Goal: Task Accomplishment & Management: Use online tool/utility

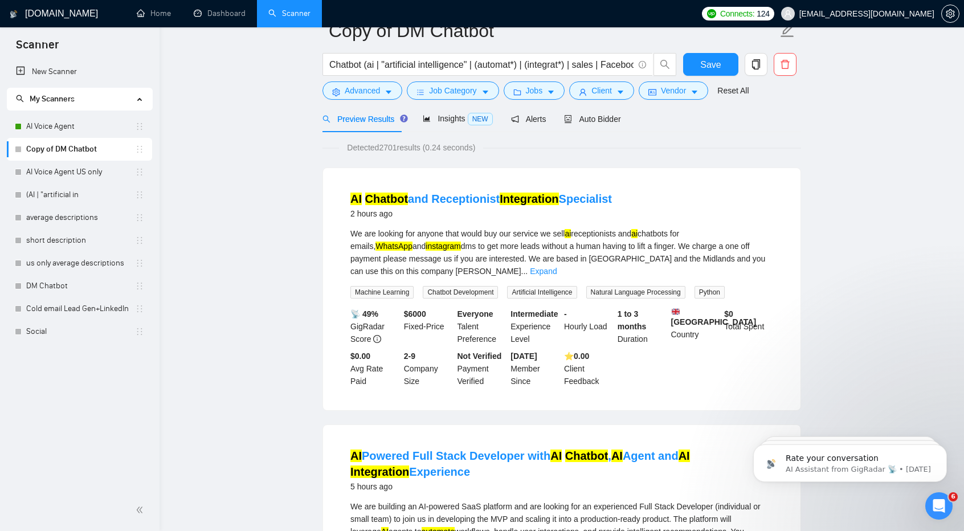
scroll to position [1, 0]
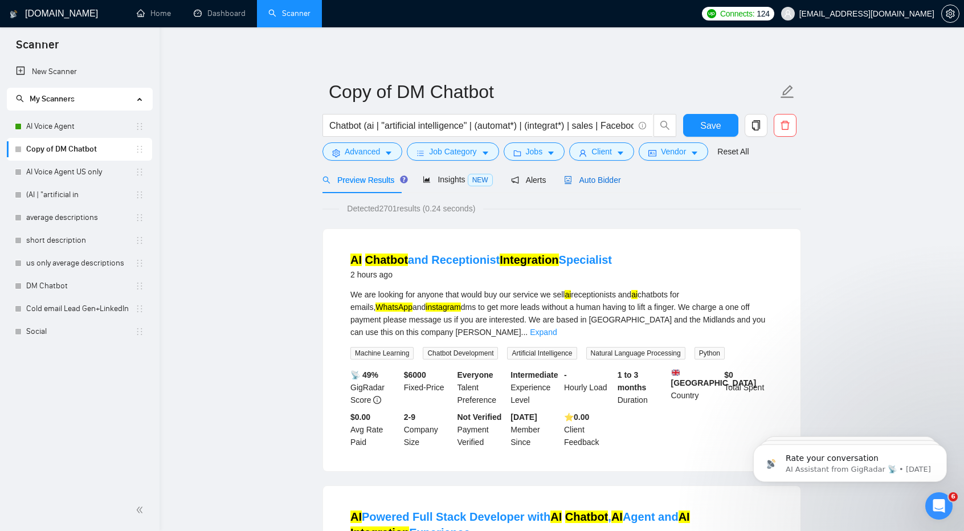
click at [587, 185] on span "Auto Bidder" at bounding box center [592, 180] width 56 height 9
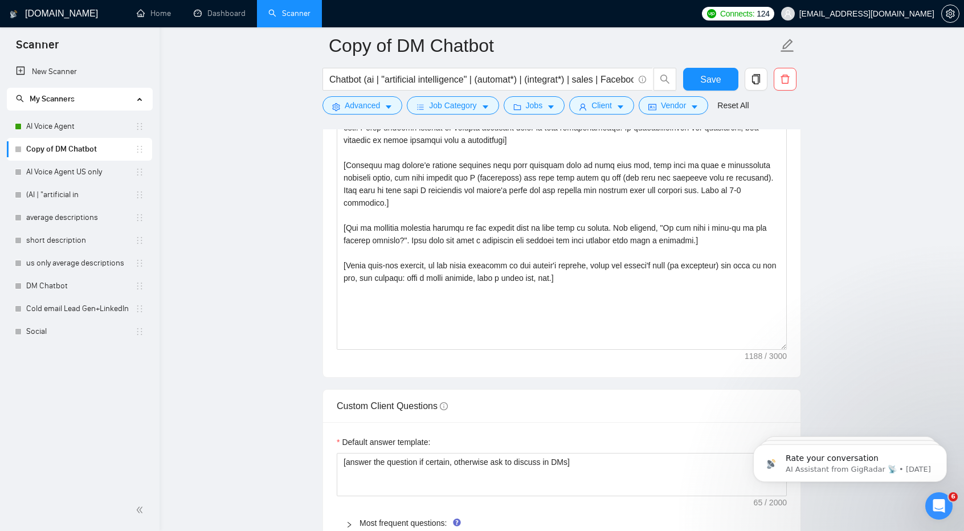
scroll to position [1301, 0]
click at [515, 346] on div "Cover letter template:" at bounding box center [562, 219] width 478 height 315
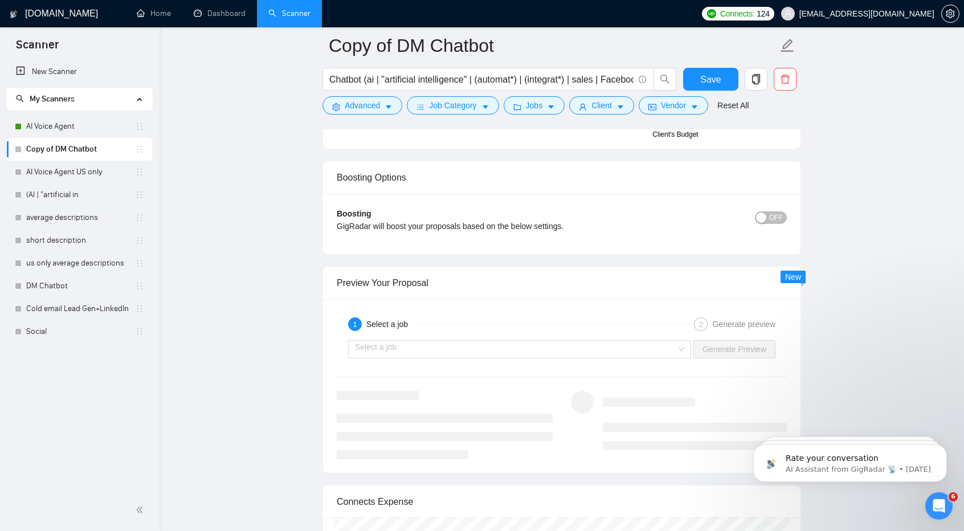
scroll to position [1968, 0]
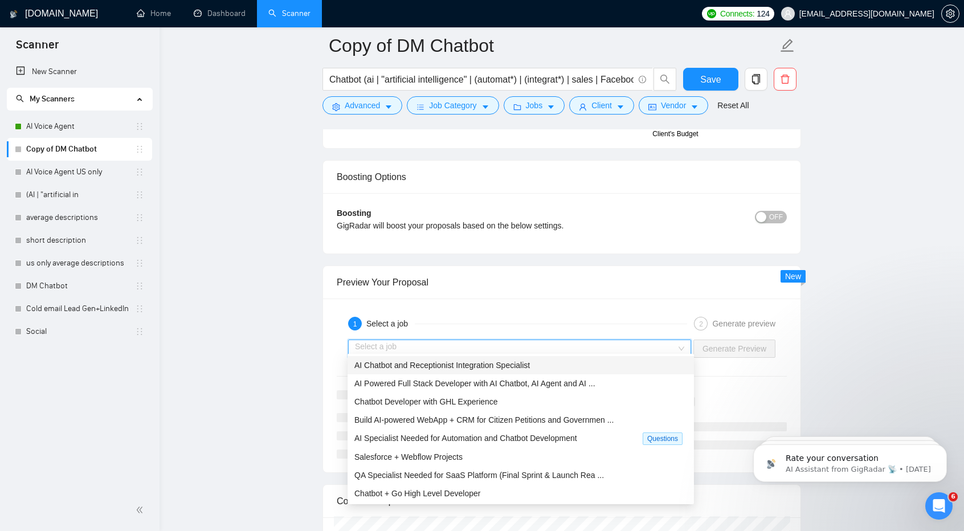
click at [552, 340] on input "search" at bounding box center [515, 348] width 321 height 17
click at [551, 422] on span "Build AI-powered WebApp + CRM for Citizen Petitions and Governmen ..." at bounding box center [484, 420] width 259 height 9
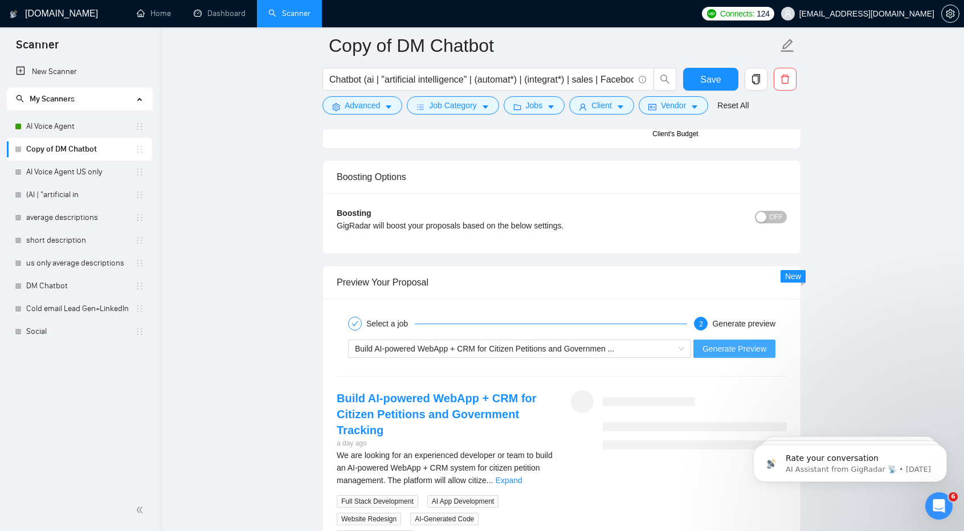
click at [718, 343] on span "Generate Preview" at bounding box center [735, 349] width 64 height 13
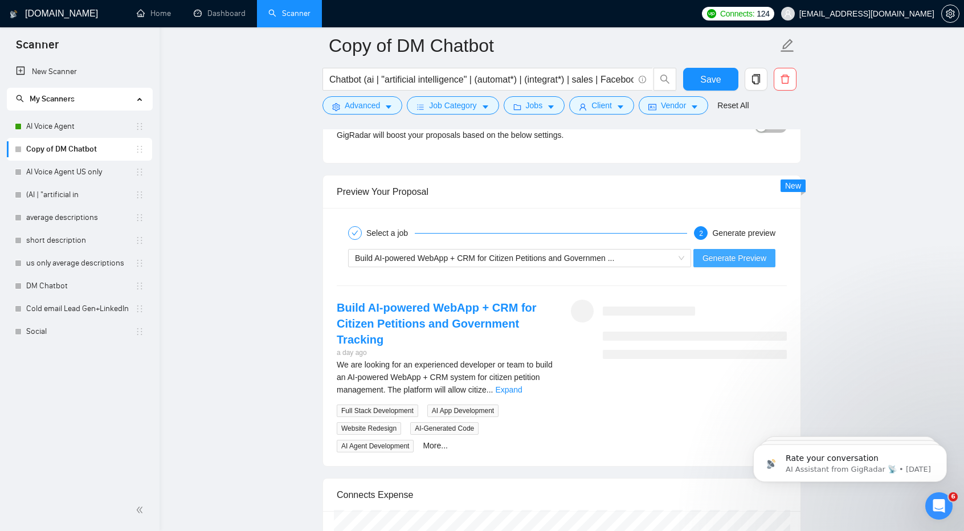
scroll to position [2061, 0]
click at [723, 250] on span "Generate Preview" at bounding box center [735, 256] width 64 height 13
click at [744, 251] on span "Generate Preview" at bounding box center [735, 256] width 64 height 13
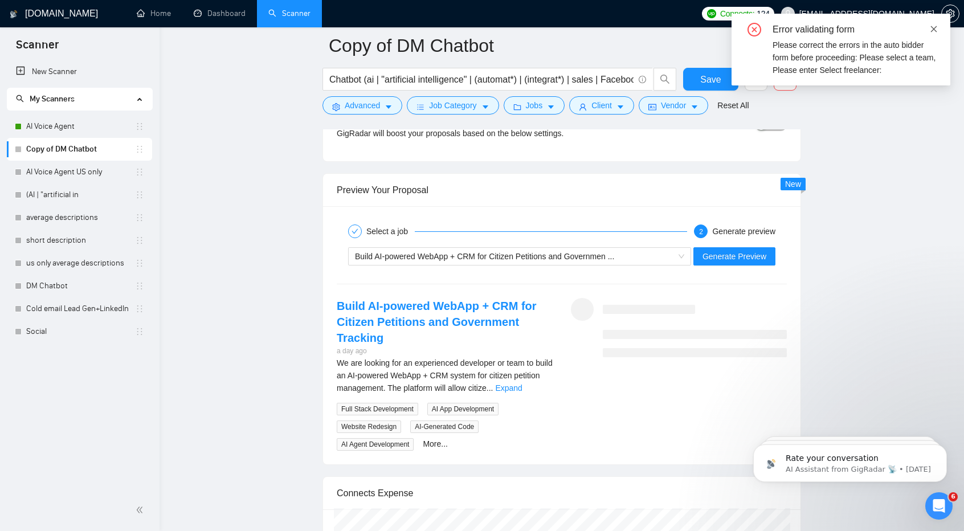
click at [930, 27] on icon "close" at bounding box center [934, 29] width 8 height 8
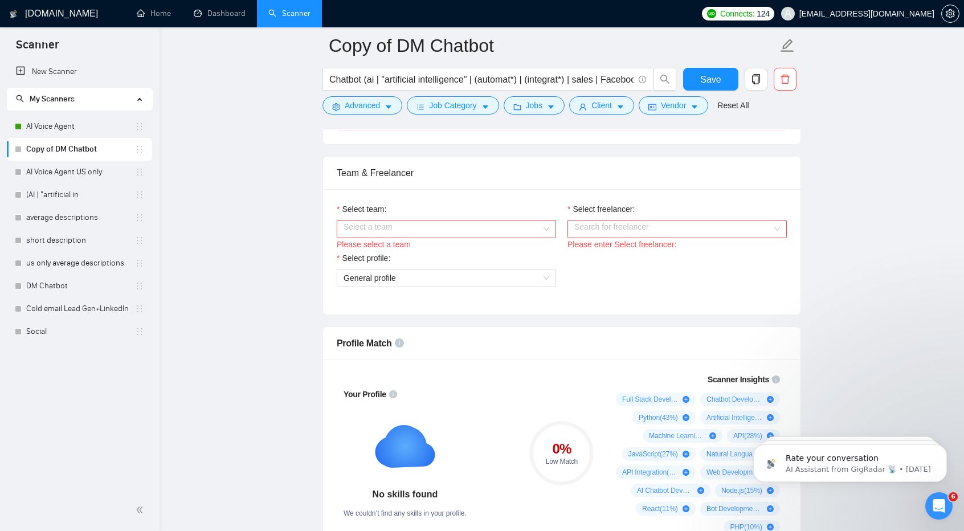
scroll to position [544, 0]
click at [502, 232] on input "Select team:" at bounding box center [443, 229] width 198 height 17
click at [502, 249] on div "Robuzt Technologies" at bounding box center [446, 249] width 206 height 13
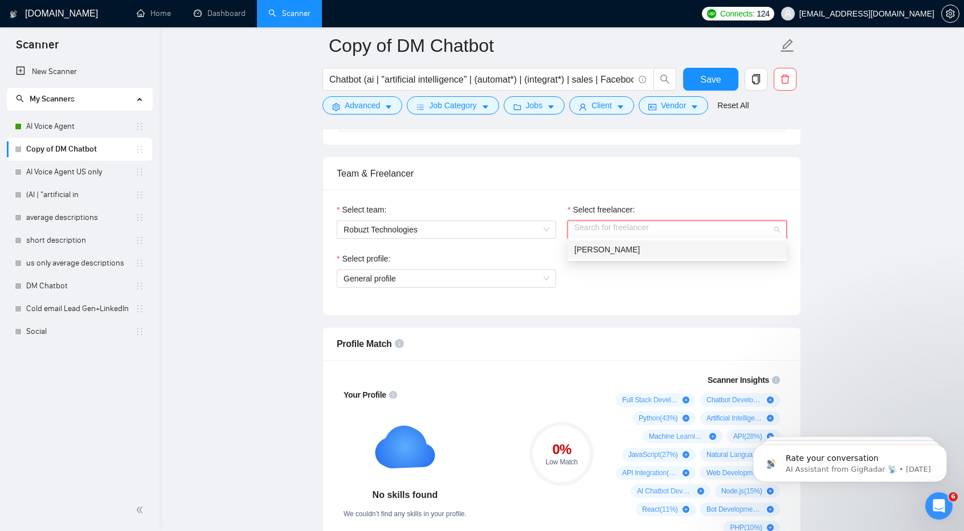
click at [619, 226] on input "Select freelancer:" at bounding box center [674, 229] width 198 height 17
click at [620, 249] on div "[PERSON_NAME]" at bounding box center [678, 249] width 206 height 13
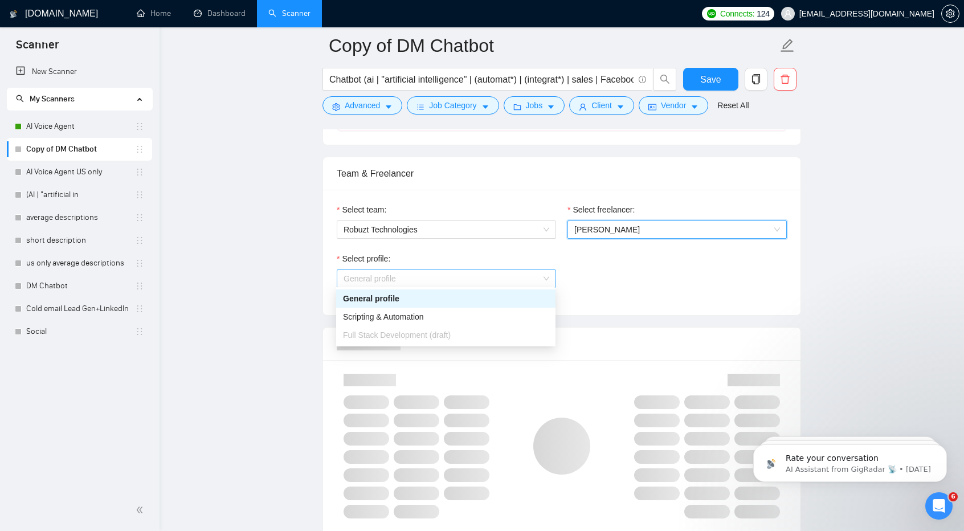
click at [508, 276] on span "General profile" at bounding box center [447, 278] width 206 height 17
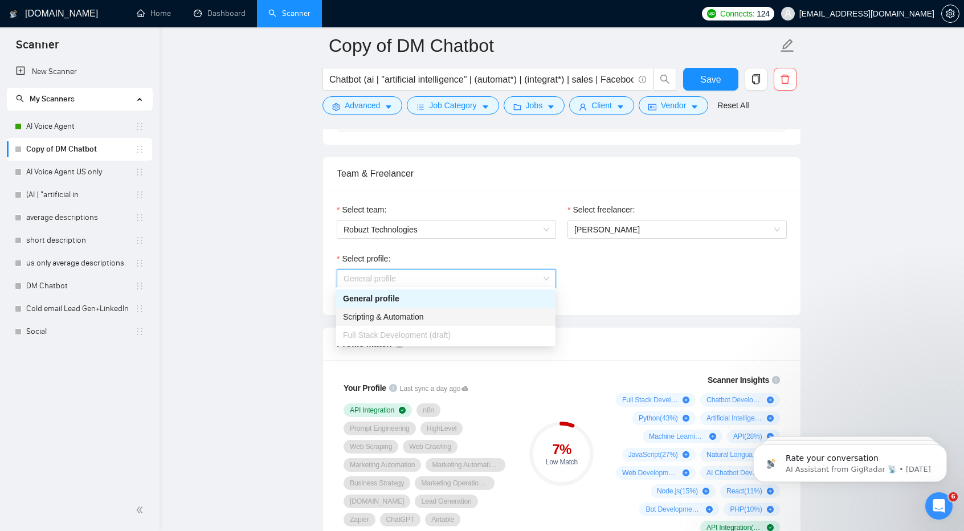
click at [502, 328] on div "Full Stack Development (draft)" at bounding box center [445, 335] width 219 height 18
click at [480, 319] on div "Scripting & Automation" at bounding box center [446, 317] width 206 height 13
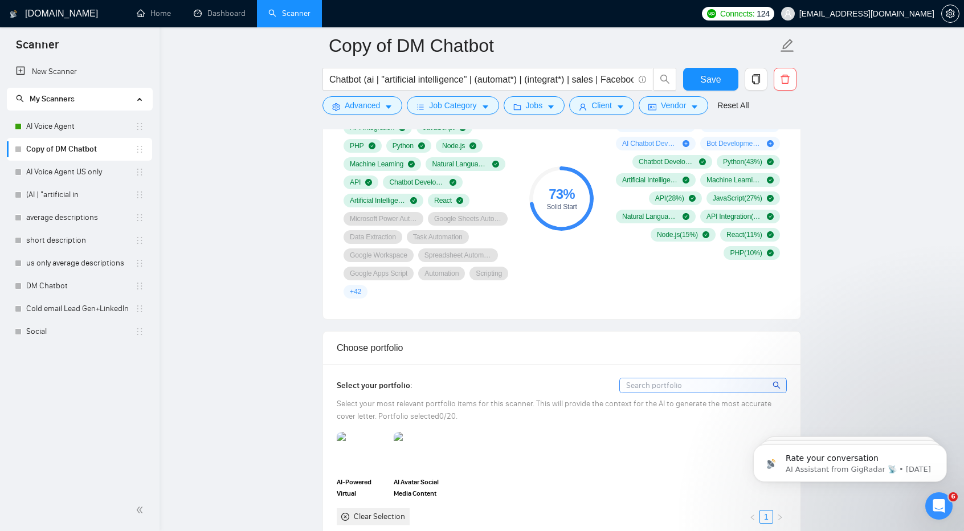
scroll to position [705, 0]
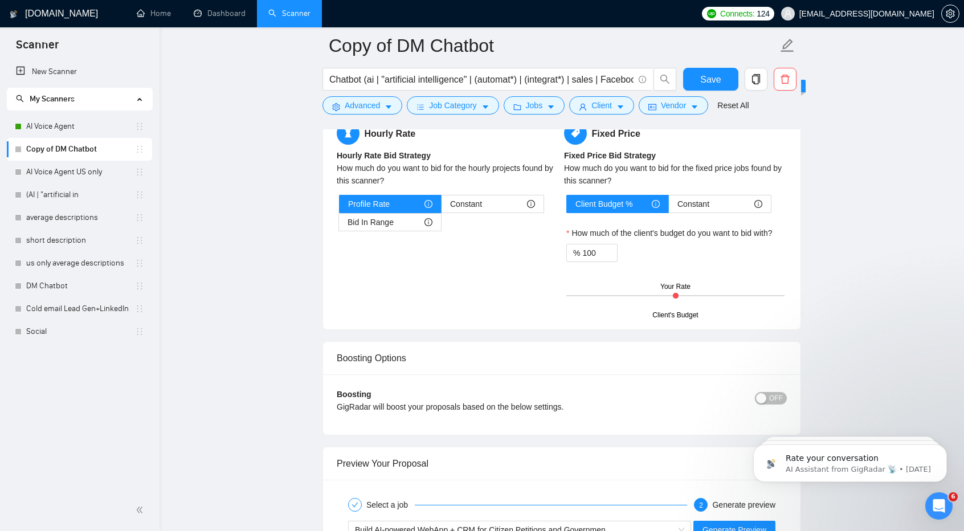
click at [547, 344] on div "Boosting Options" at bounding box center [562, 358] width 450 height 32
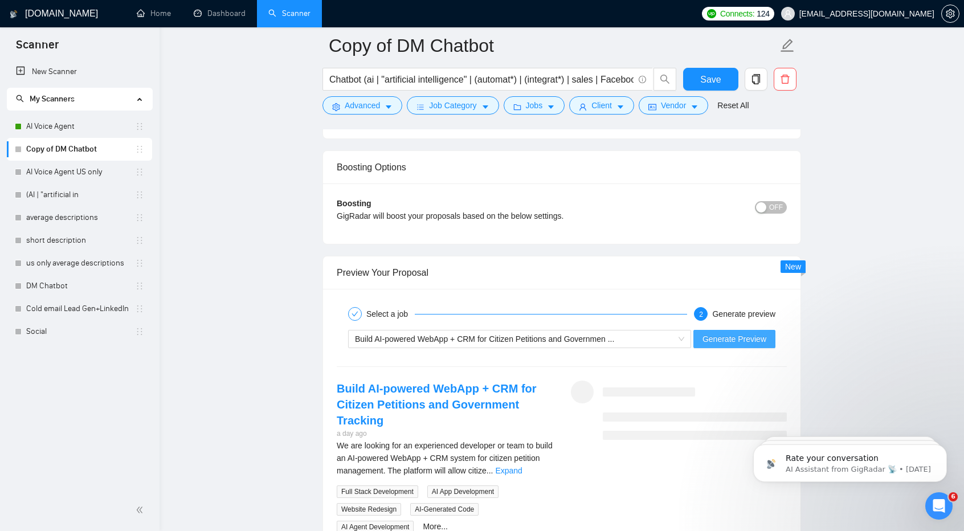
click at [714, 339] on span "Generate Preview" at bounding box center [735, 339] width 64 height 13
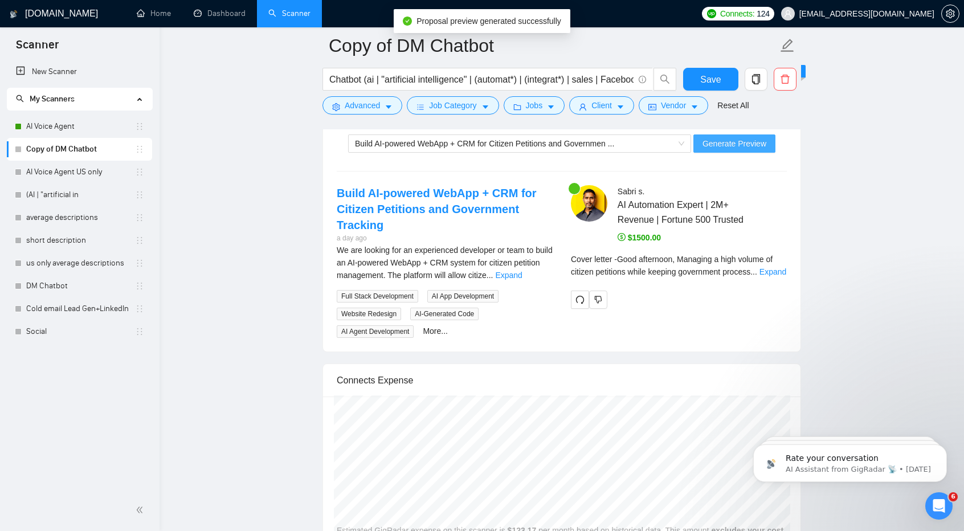
scroll to position [2215, 0]
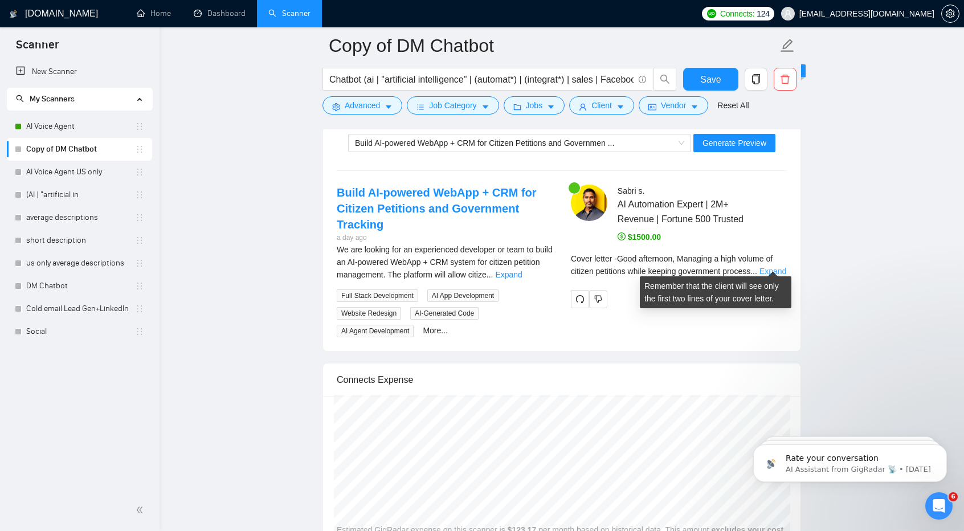
click at [770, 267] on link "Expand" at bounding box center [773, 271] width 27 height 9
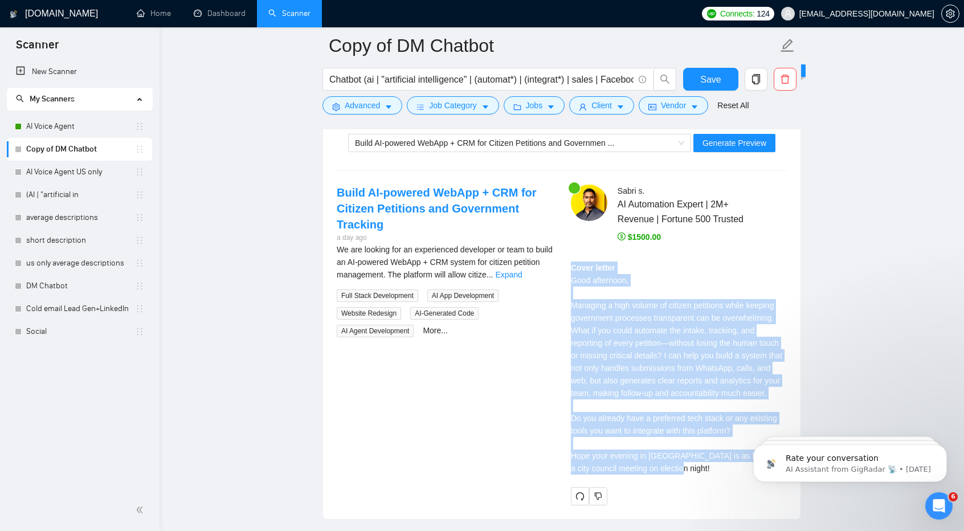
drag, startPoint x: 569, startPoint y: 259, endPoint x: 697, endPoint y: 471, distance: 248.0
click at [697, 471] on div "Sabri s . AI Automation Expert | 2M+ Revenue | Fortune 500 Trusted $1500.00 Cov…" at bounding box center [679, 345] width 234 height 320
copy div "Cover letter Good afternoon, Managing a high volume of citizen petitions while …"
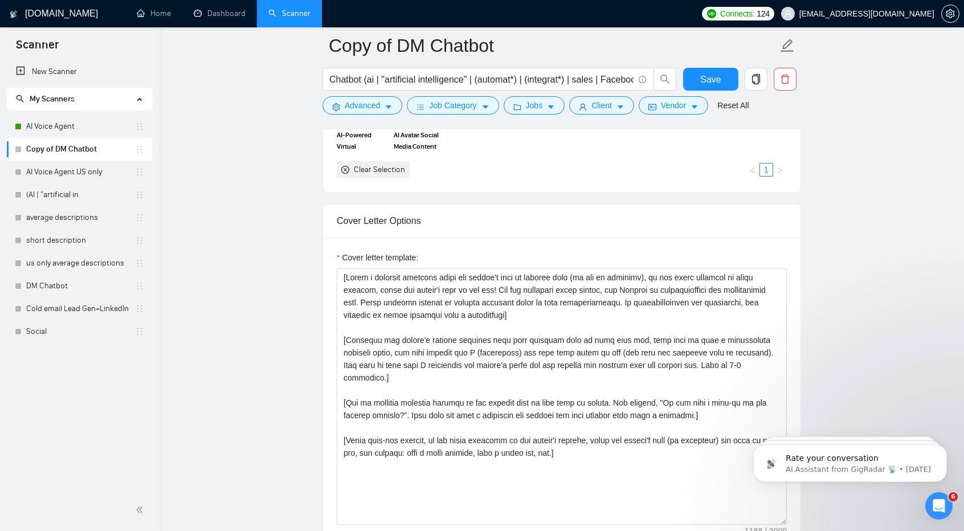
scroll to position [1165, 0]
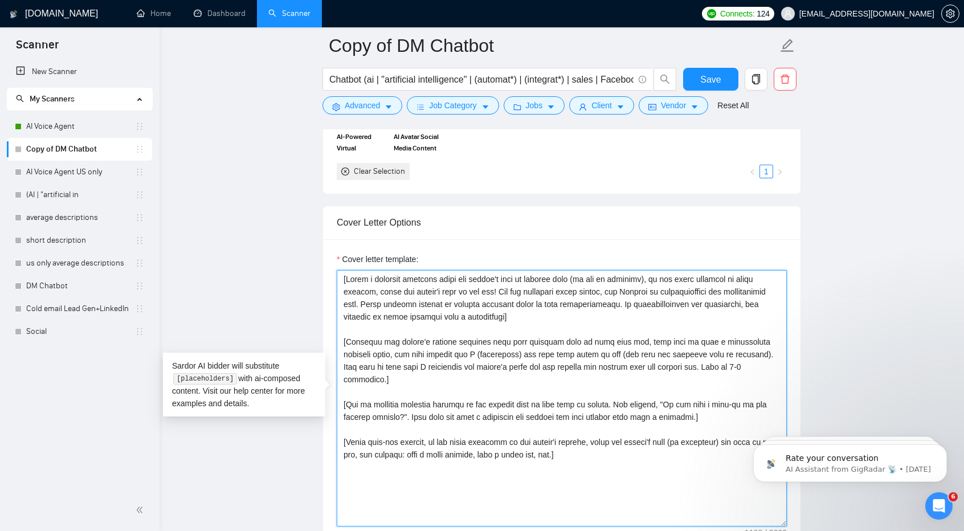
drag, startPoint x: 591, startPoint y: 455, endPoint x: 251, endPoint y: 225, distance: 410.4
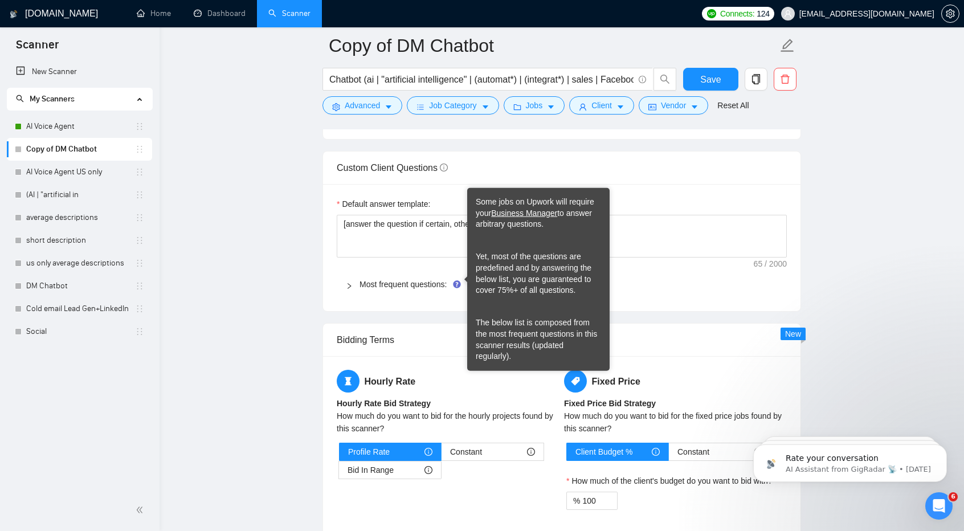
scroll to position [1577, 0]
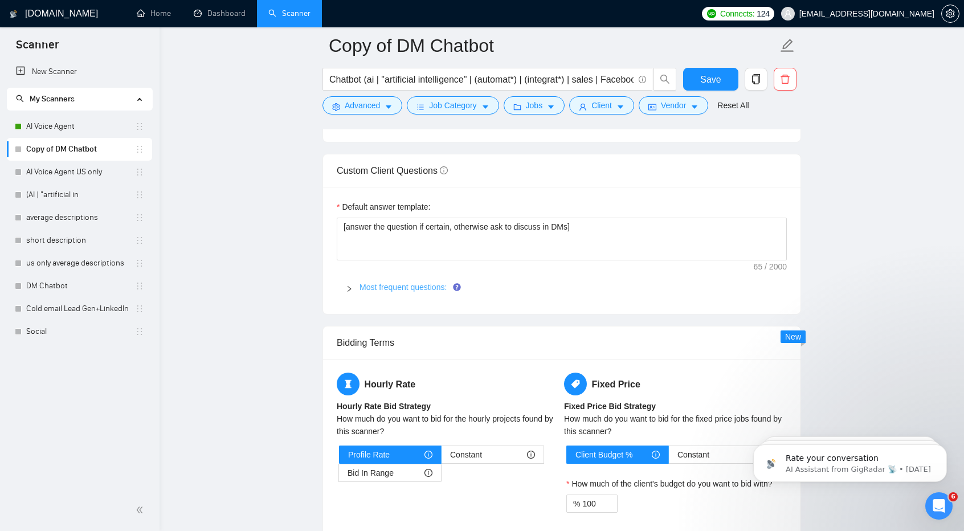
click at [362, 283] on link "Most frequent questions:" at bounding box center [403, 287] width 87 height 9
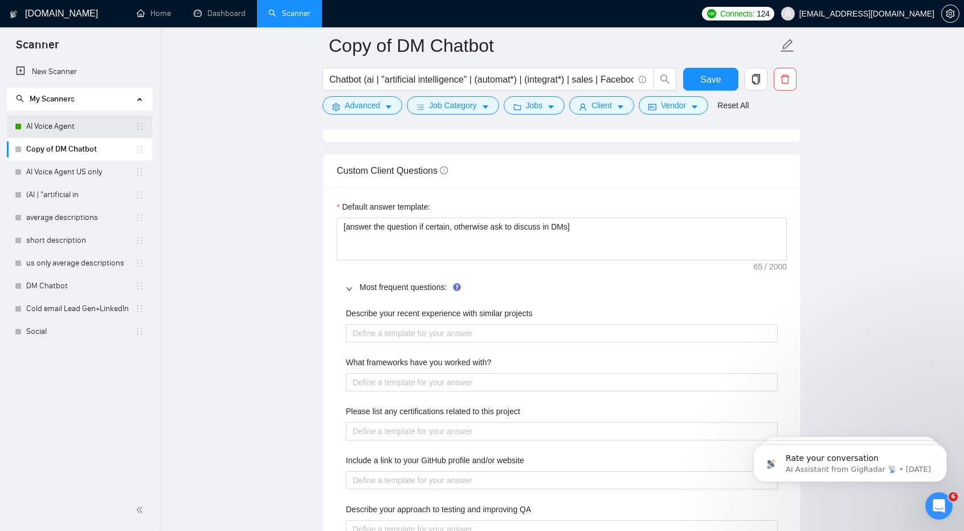
click at [59, 124] on link "AI Voice Agent" at bounding box center [80, 126] width 109 height 23
click at [703, 75] on span "Save" at bounding box center [711, 79] width 21 height 14
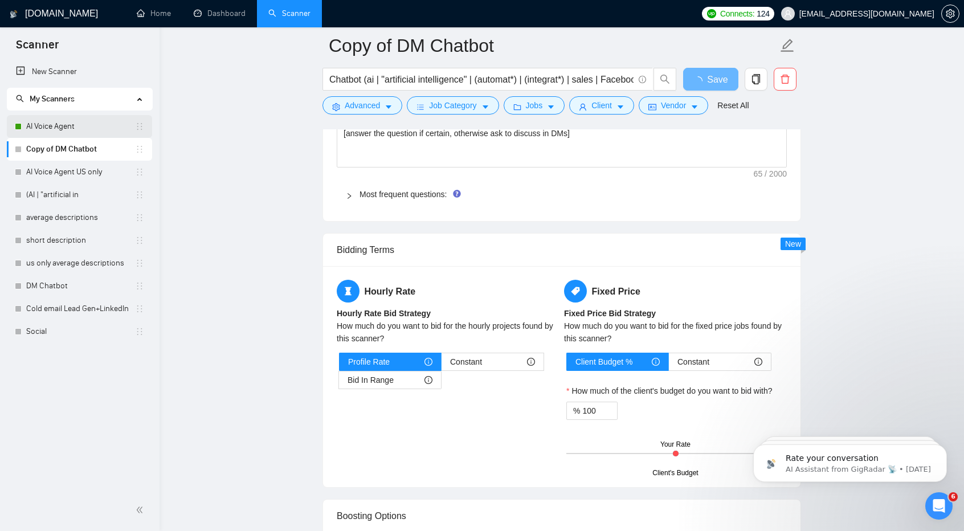
click at [74, 124] on link "AI Voice Agent" at bounding box center [80, 126] width 109 height 23
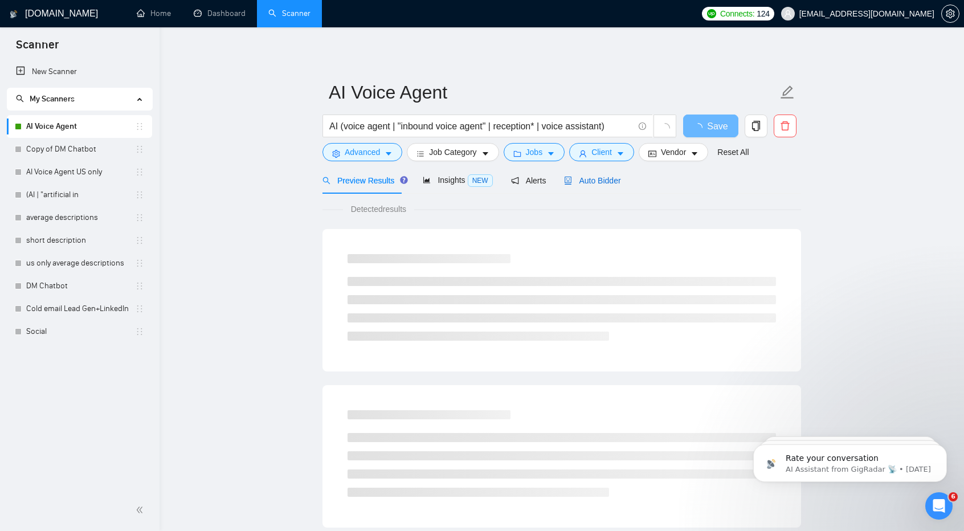
click at [611, 186] on div "Auto Bidder" at bounding box center [592, 180] width 56 height 13
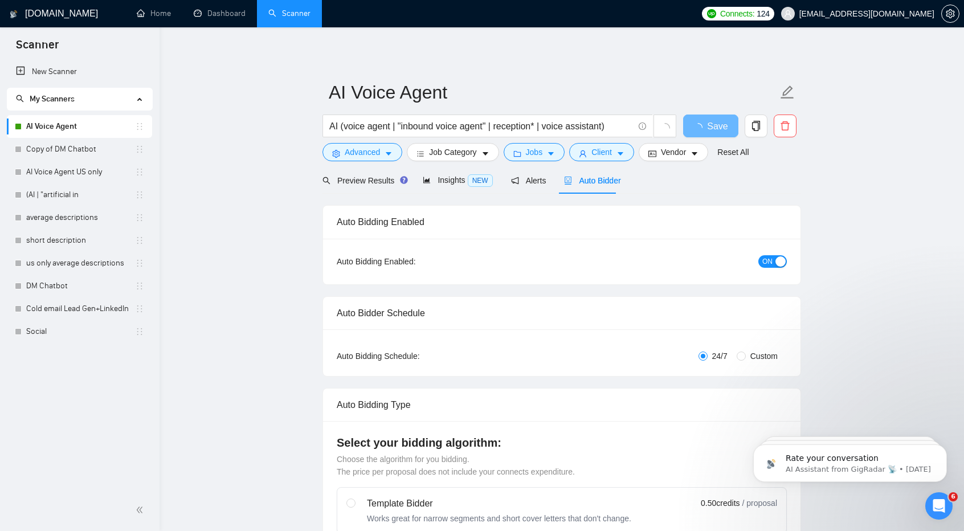
checkbox input "true"
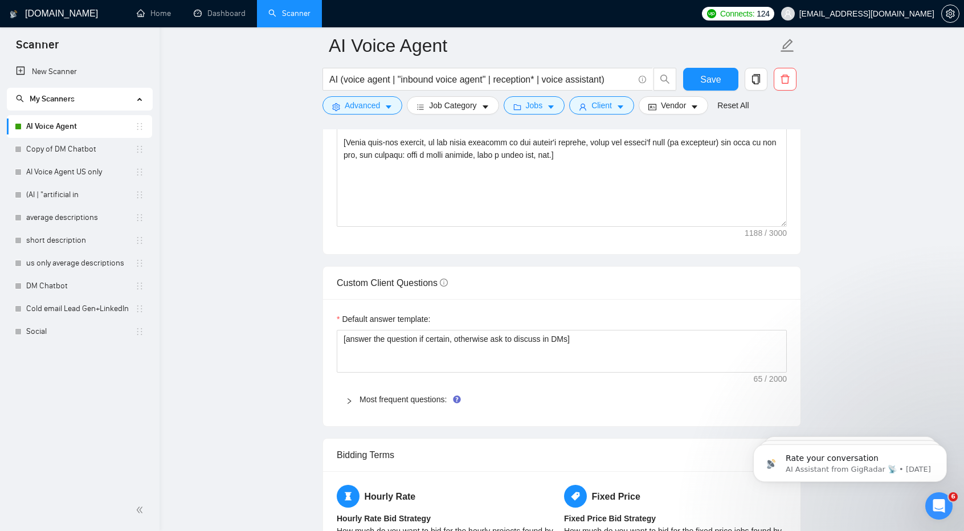
scroll to position [1580, 0]
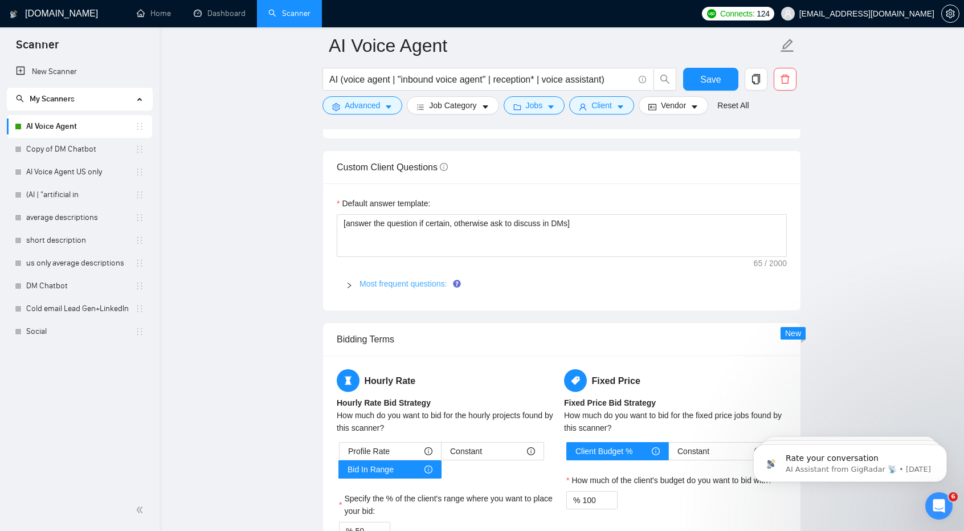
click at [391, 279] on link "Most frequent questions:" at bounding box center [403, 283] width 87 height 9
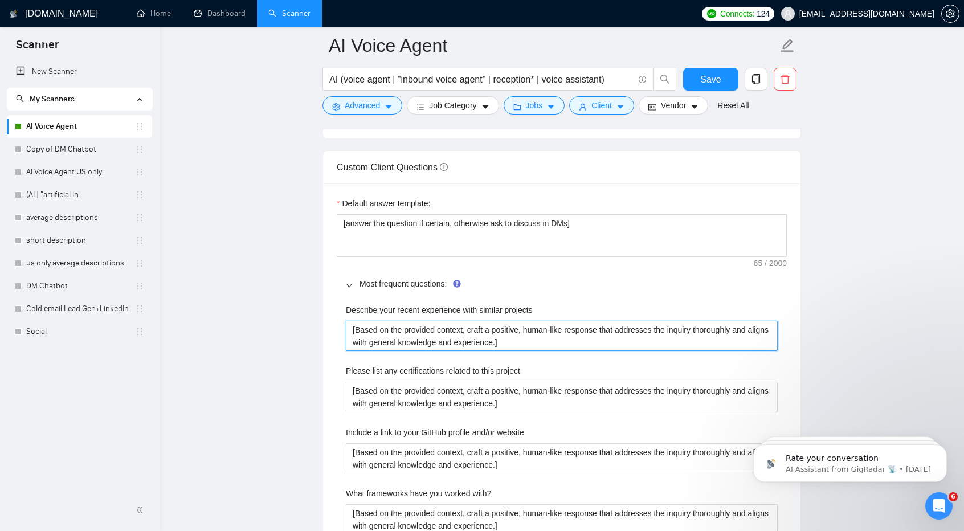
drag, startPoint x: 515, startPoint y: 339, endPoint x: 330, endPoint y: 322, distance: 186.0
click at [330, 322] on div "Default answer template: [answer the question if certain, otherwise ask to disc…" at bounding box center [562, 468] width 478 height 569
click at [48, 156] on link "Copy of DM Chatbot" at bounding box center [80, 149] width 109 height 23
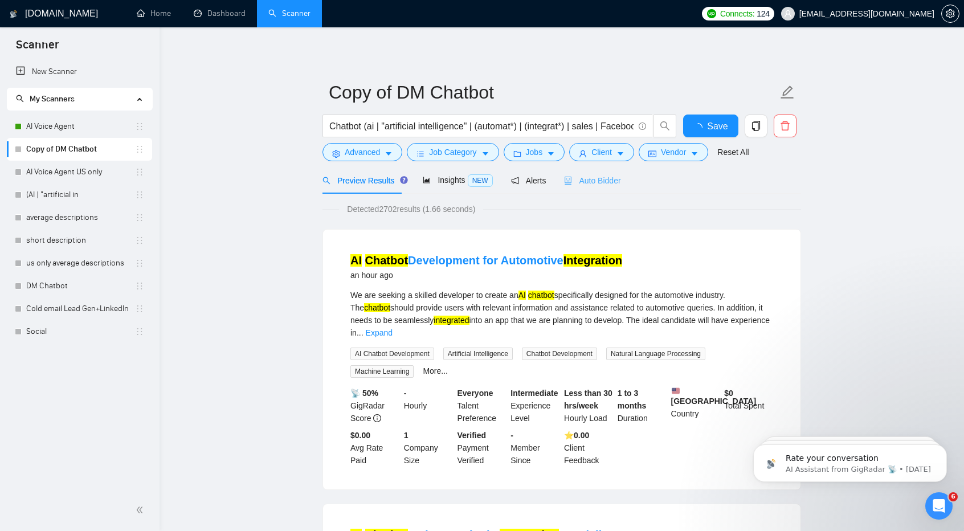
click at [589, 189] on div "Auto Bidder" at bounding box center [592, 180] width 56 height 27
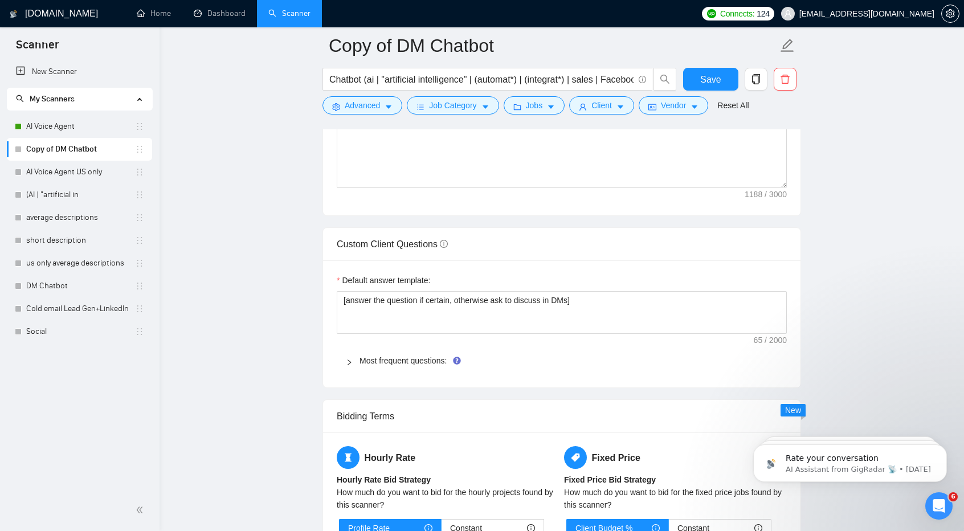
scroll to position [1504, 0]
click at [428, 356] on link "Most frequent questions:" at bounding box center [403, 360] width 87 height 9
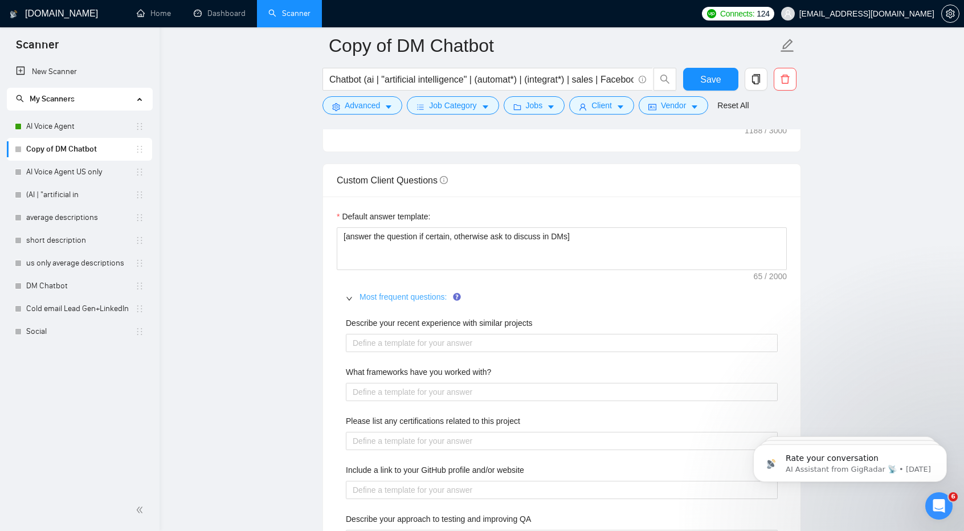
scroll to position [1568, 0]
click at [727, 75] on button "Save" at bounding box center [710, 79] width 55 height 23
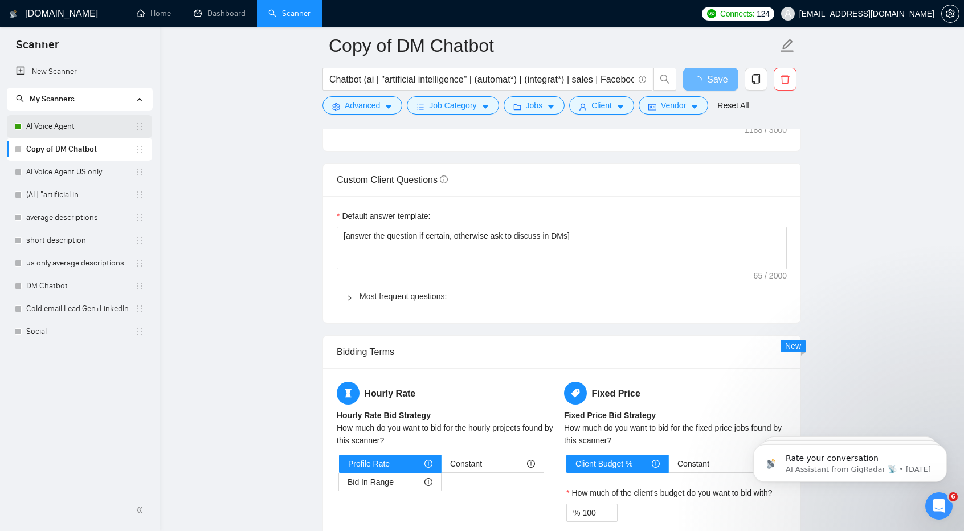
click at [56, 129] on link "AI Voice Agent" at bounding box center [80, 126] width 109 height 23
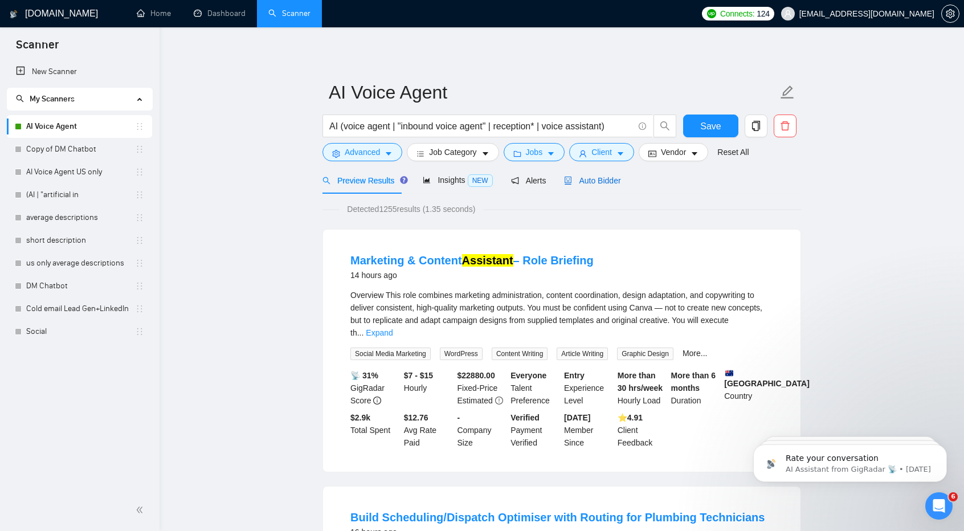
click at [597, 182] on span "Auto Bidder" at bounding box center [592, 180] width 56 height 9
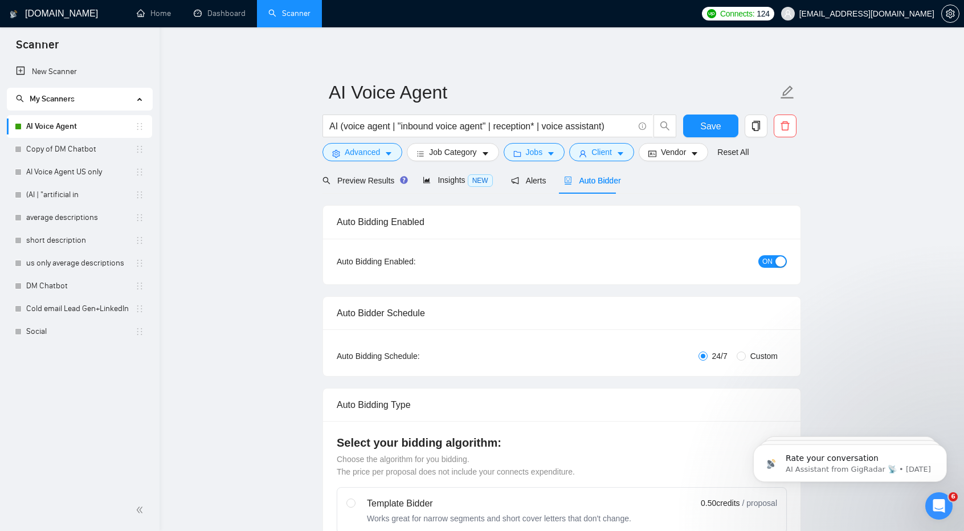
checkbox input "true"
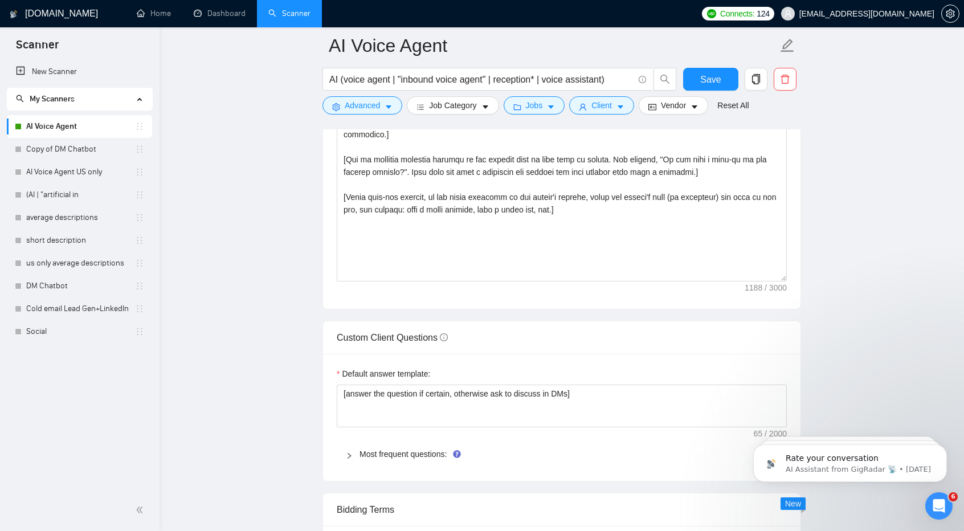
scroll to position [1409, 0]
click at [424, 449] on span "Most frequent questions:" at bounding box center [569, 455] width 418 height 13
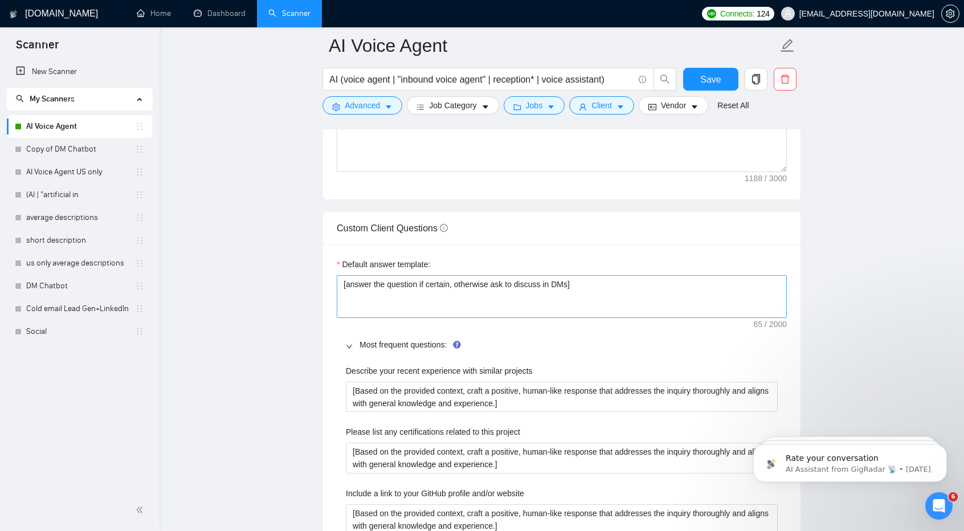
scroll to position [1553, 0]
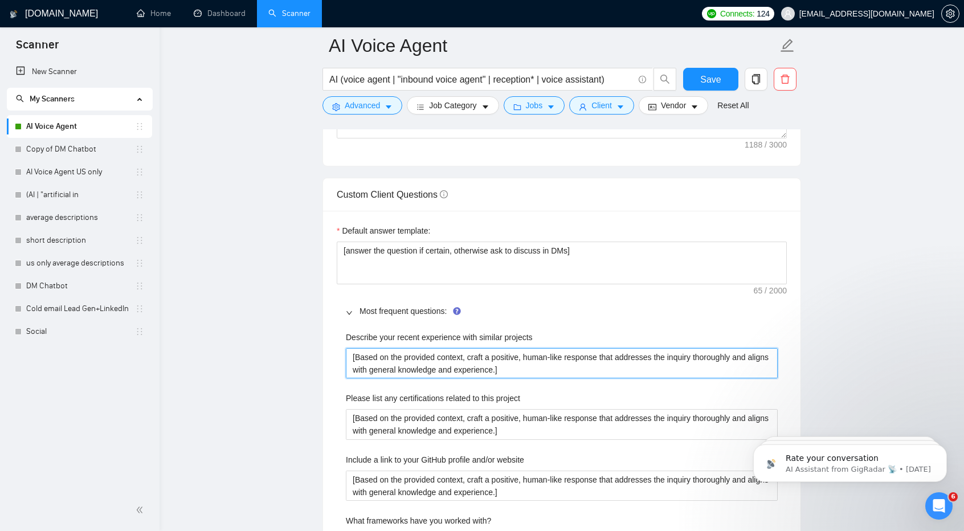
drag, startPoint x: 482, startPoint y: 368, endPoint x: 365, endPoint y: 355, distance: 117.0
click at [365, 355] on projects "[Based on the provided context, craft a positive, human-like response that addr…" at bounding box center [562, 363] width 432 height 30
click at [578, 365] on projects "[Based on the provided context, craft a positive, human-like response that addr…" at bounding box center [562, 363] width 432 height 30
drag, startPoint x: 578, startPoint y: 365, endPoint x: 306, endPoint y: 344, distance: 272.7
click at [306, 344] on main "AI Voice Agent AI (voice agent | "inbound voice agent" | reception* | voice ass…" at bounding box center [562, 340] width 768 height 3695
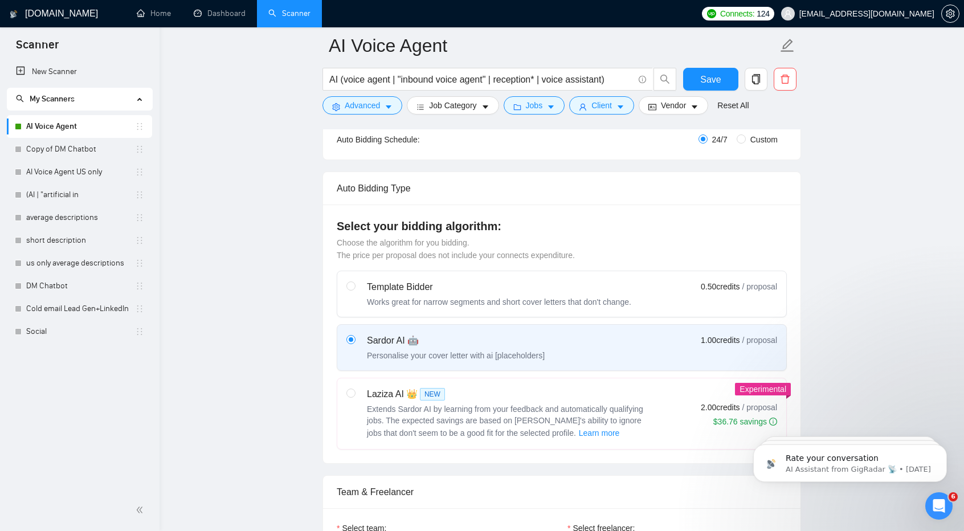
scroll to position [215, 0]
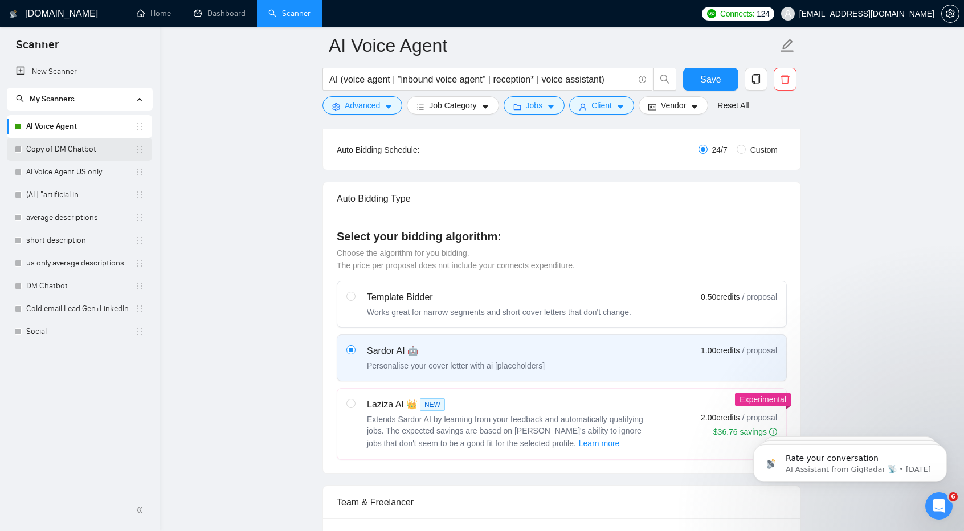
click at [59, 151] on link "Copy of DM Chatbot" at bounding box center [80, 149] width 109 height 23
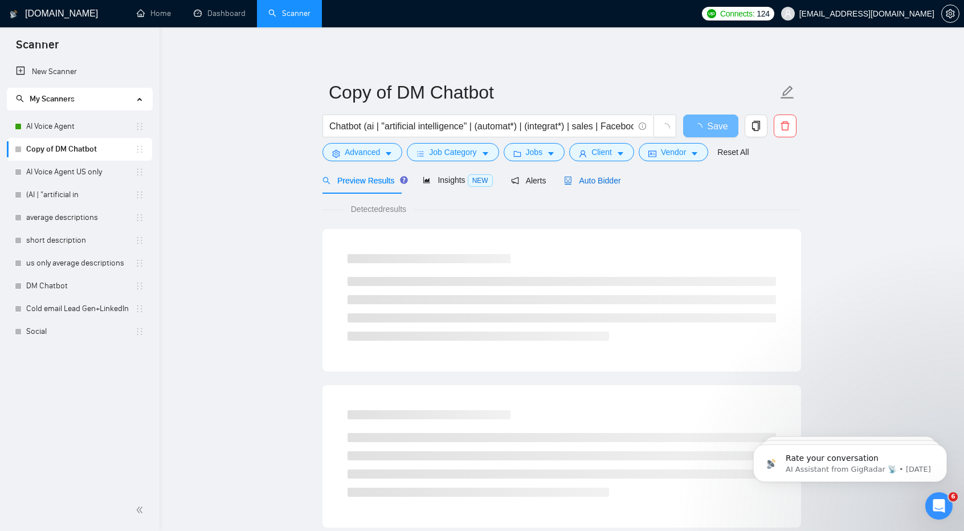
click at [592, 186] on div "Auto Bidder" at bounding box center [592, 180] width 56 height 13
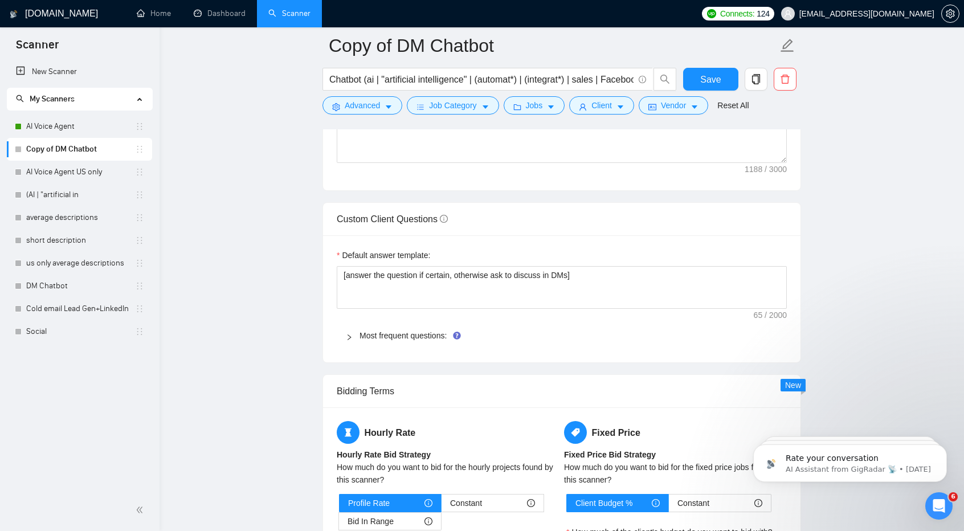
scroll to position [1558, 0]
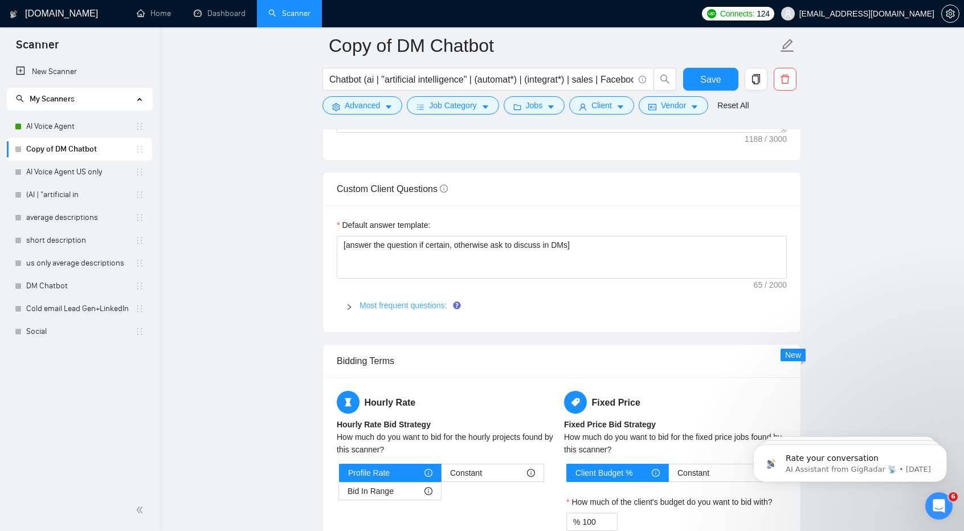
click at [423, 301] on link "Most frequent questions:" at bounding box center [403, 305] width 87 height 9
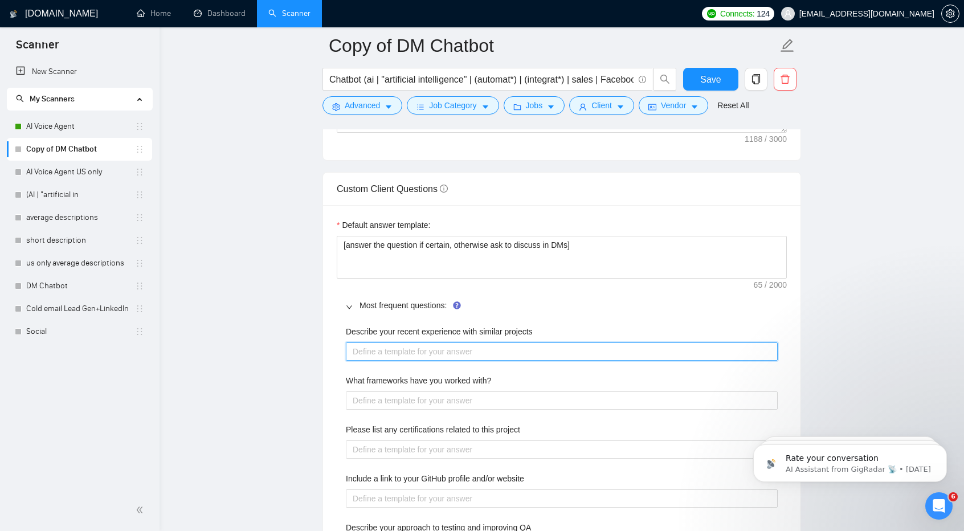
click at [461, 351] on projects "Describe your recent experience with similar projects" at bounding box center [562, 352] width 432 height 18
paste projects "[Based on the provided context, craft a positive, human-like response that addr…"
type projects "[Based on the provided context, craft a positive, human-like response that addr…"
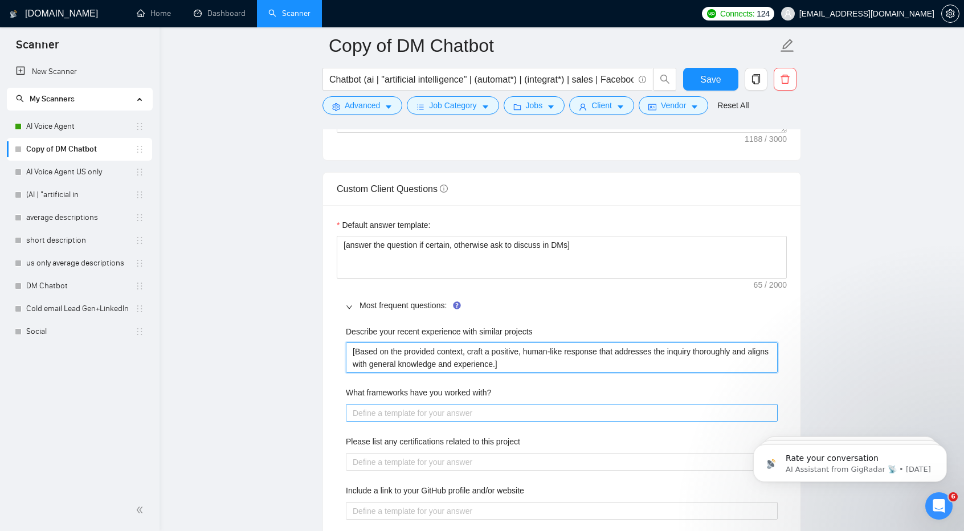
type projects "[Based on the provided context, craft a positive, human-like response that addr…"
click at [511, 406] on with\? "What frameworks have you worked with?" at bounding box center [562, 413] width 432 height 18
paste with\? "[Based on the provided context, craft a positive, human-like response that addr…"
type with\? "[Based on the provided context, craft a positive, human-like response that addr…"
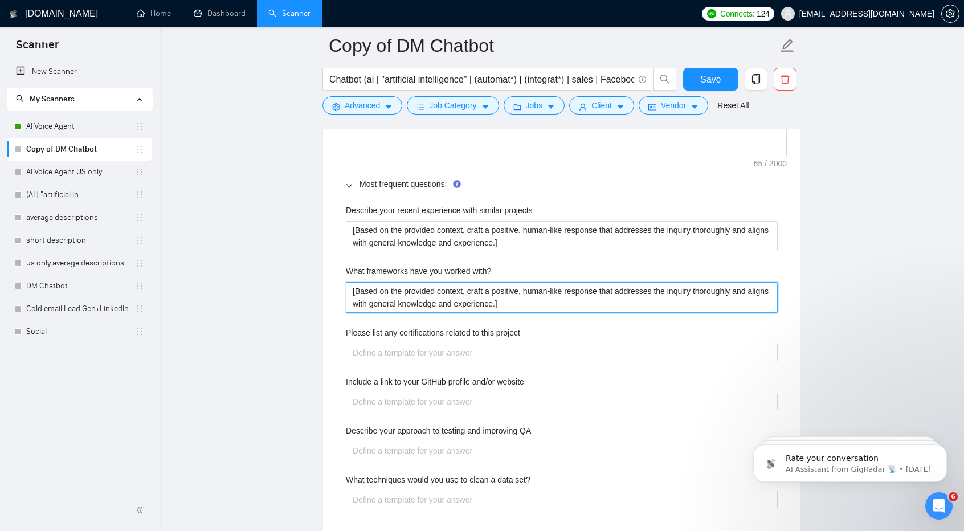
scroll to position [1680, 0]
type with\? "[Based on the provided context, craft a positive, human-like response that addr…"
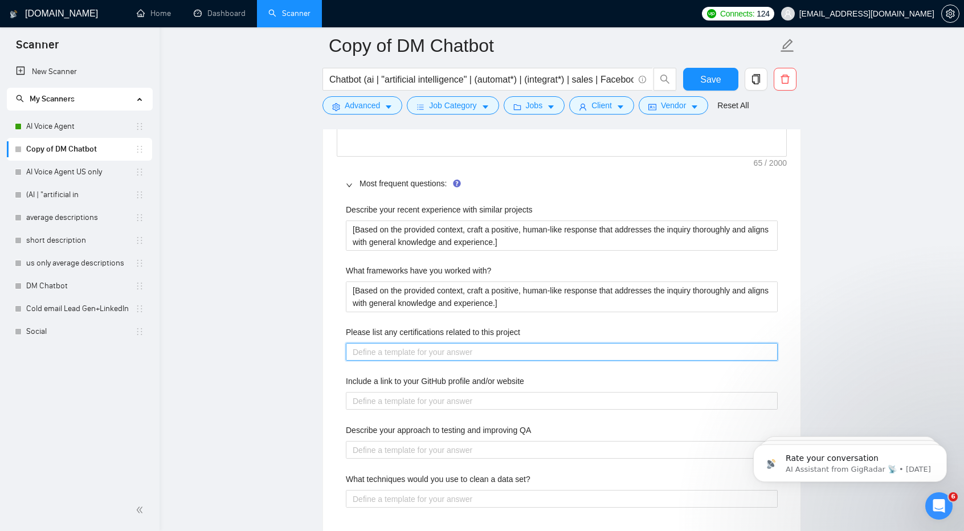
click at [490, 354] on project "Please list any certifications related to this project" at bounding box center [562, 352] width 432 height 18
paste project "[Based on the provided context, craft a positive, human-like response that addr…"
type project "[Based on the provided context, craft a positive, human-like response that addr…"
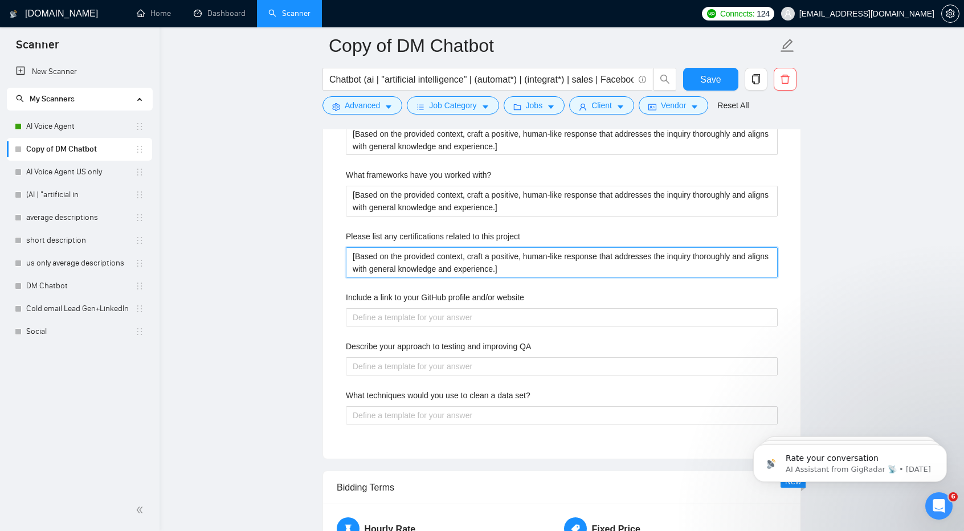
scroll to position [1777, 0]
type project "[Based on the provided context, craft a positive, human-like response that addr…"
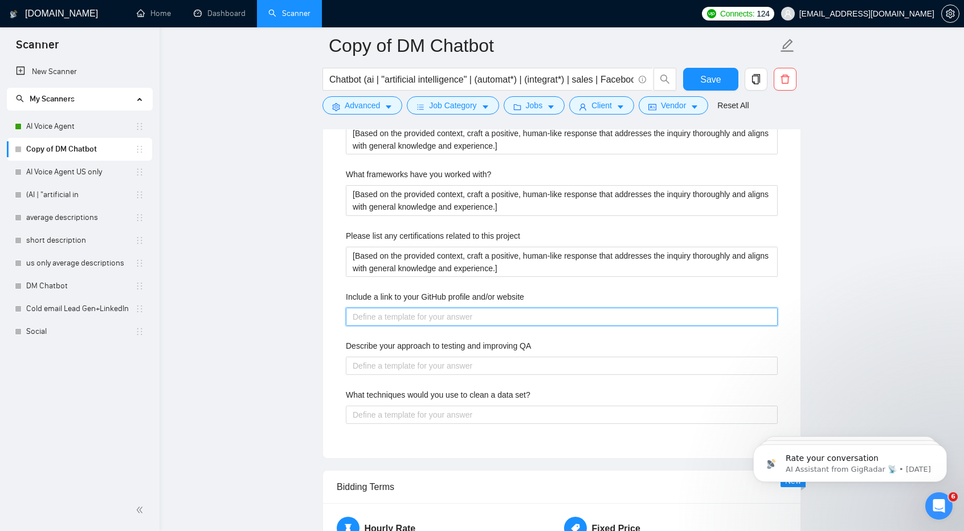
click at [472, 315] on website "Include a link to your GitHub profile and/or website" at bounding box center [562, 317] width 432 height 18
paste website "[Based on the provided context, craft a positive, human-like response that addr…"
type website "[Based on the provided context, craft a positive, human-like response that addr…"
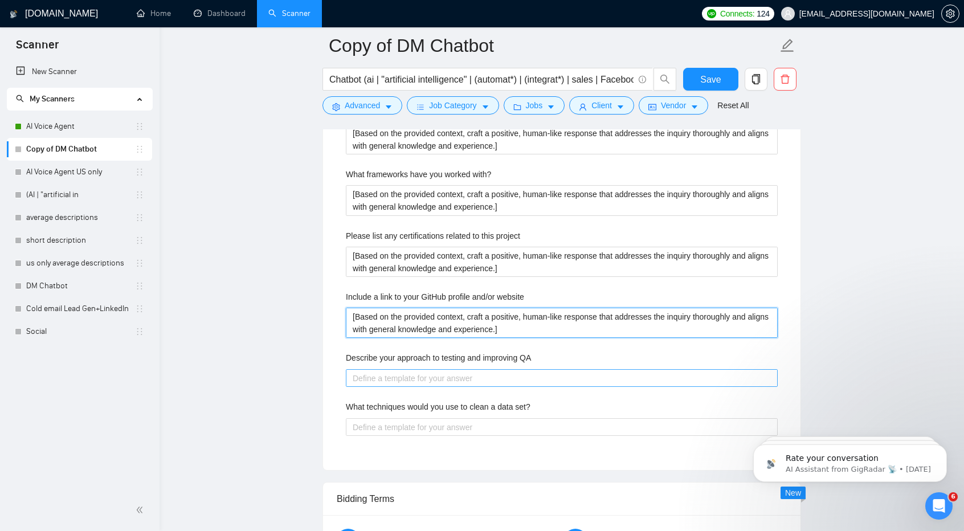
type website "[Based on the provided context, craft a positive, human-like response that addr…"
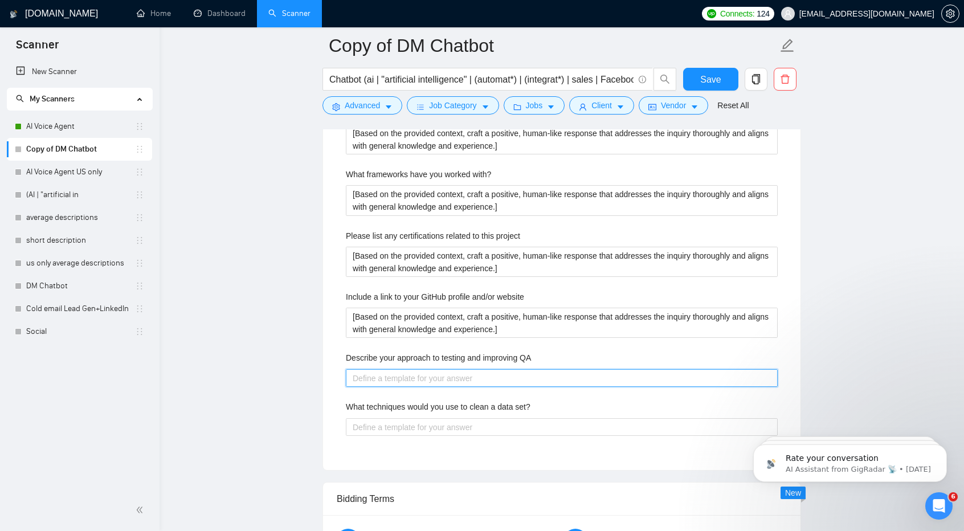
click at [491, 380] on QA "Describe your approach to testing and improving QA" at bounding box center [562, 378] width 432 height 18
paste QA "[Based on the provided context, craft a positive, human-like response that addr…"
type QA "[Based on the provided context, craft a positive, human-like response that addr…"
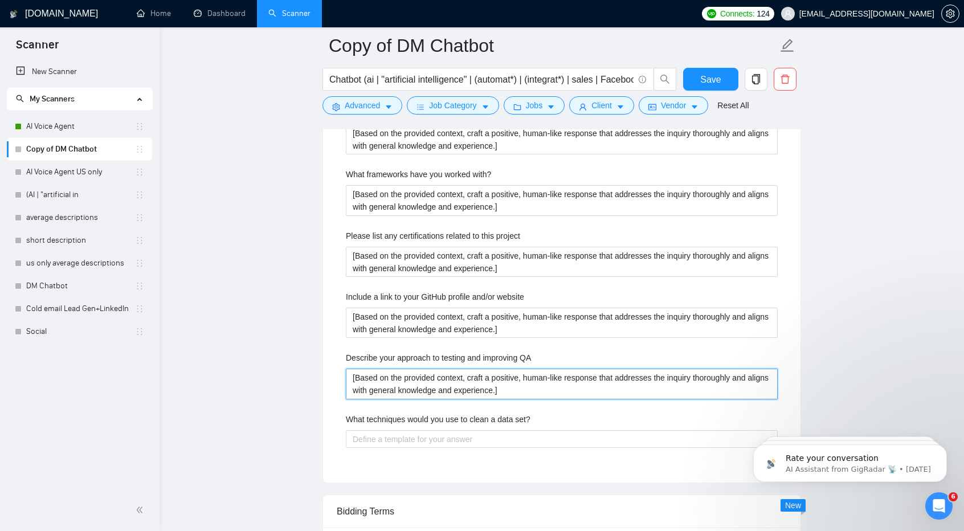
scroll to position [1808, 0]
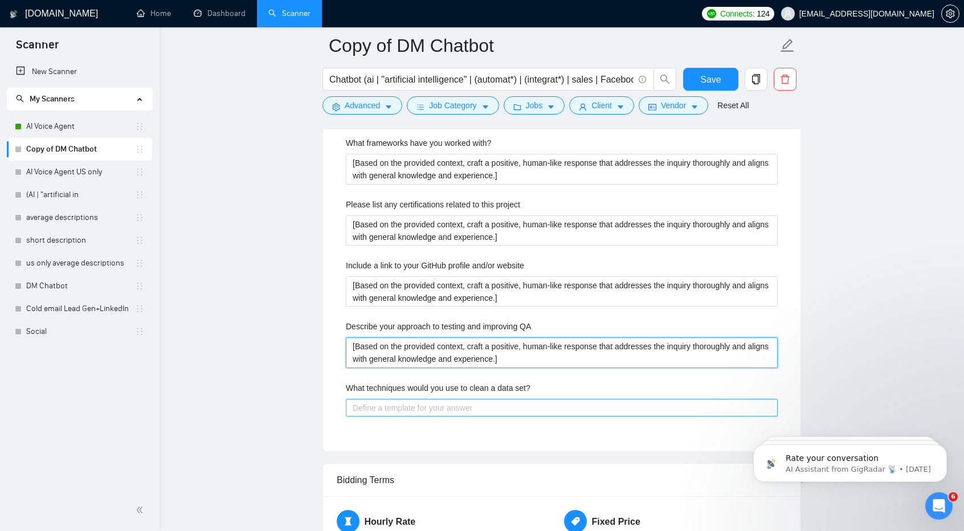
type QA "[Based on the provided context, craft a positive, human-like response that addr…"
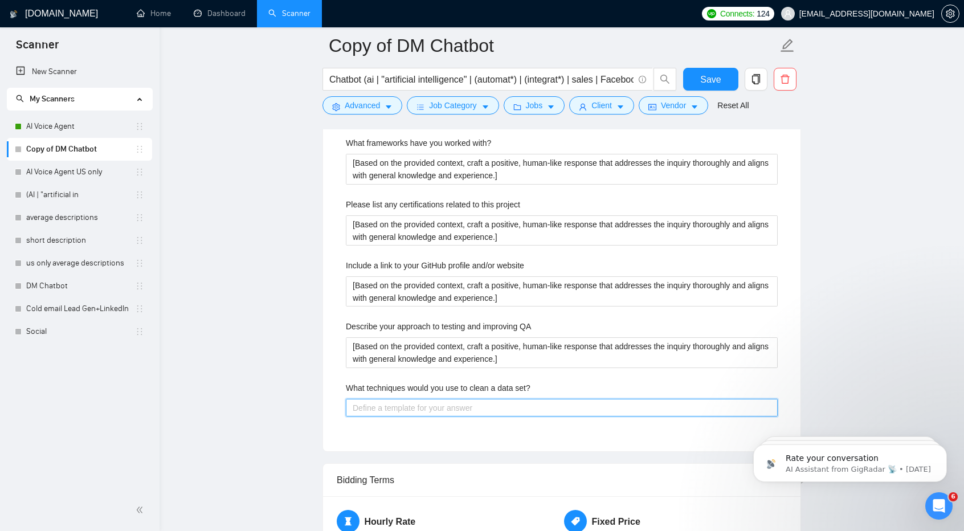
click at [503, 402] on set\? "What techniques would you use to clean a data set?" at bounding box center [562, 408] width 432 height 18
paste set\? "[Based on the provided context, craft a positive, human-like response that addr…"
type set\? "[Based on the provided context, craft a positive, human-like response that addr…"
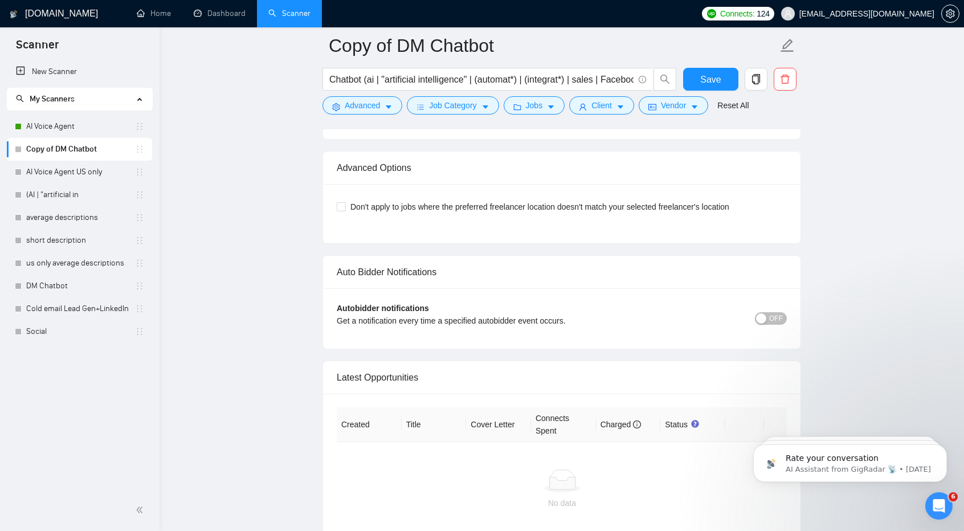
scroll to position [2949, 0]
type set\? "[Based on the provided context, craft a positive, human-like response that addr…"
click at [428, 200] on span "Don't apply to jobs where the preferred freelancer location doesn't match your …" at bounding box center [540, 206] width 388 height 13
click at [345, 201] on input "Don't apply to jobs where the preferred freelancer location doesn't match your …" at bounding box center [341, 205] width 8 height 8
checkbox input "true"
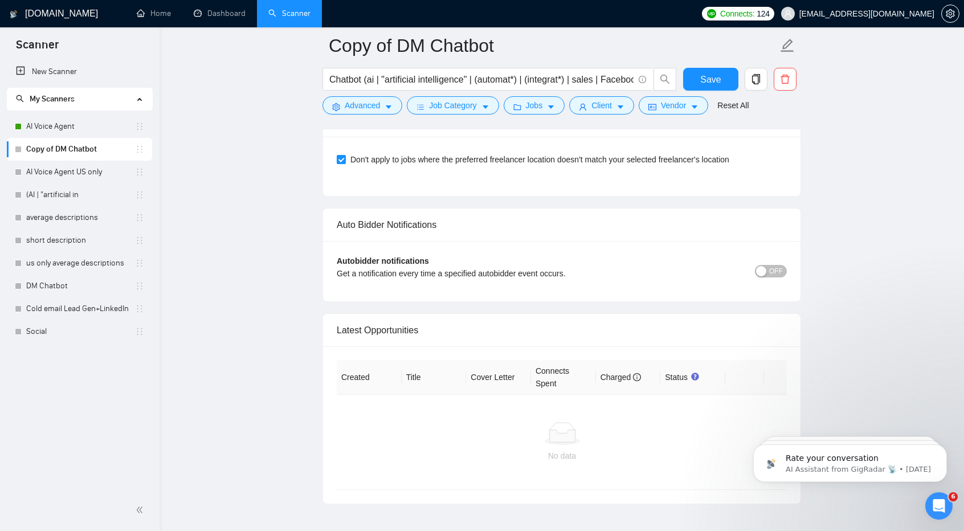
scroll to position [2982, 0]
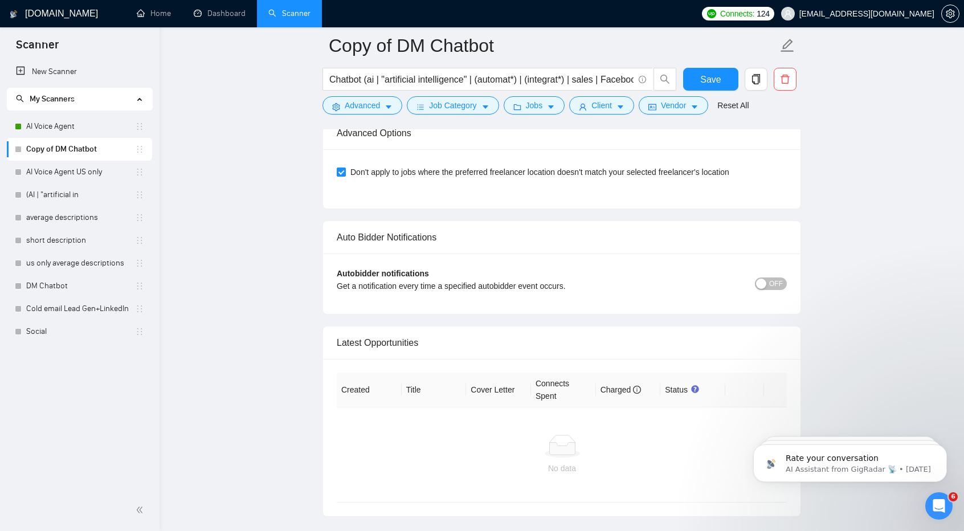
click at [771, 279] on button "OFF" at bounding box center [771, 284] width 32 height 13
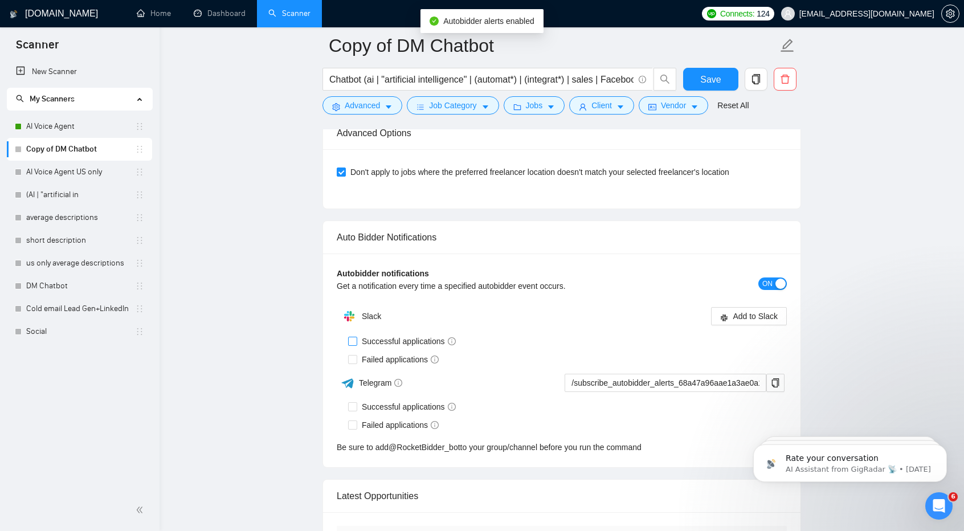
click at [380, 335] on span "Successful applications" at bounding box center [408, 341] width 103 height 13
click at [356, 337] on input "Successful applications" at bounding box center [352, 341] width 8 height 8
checkbox input "true"
click at [385, 353] on span "Failed applications" at bounding box center [400, 359] width 86 height 13
click at [356, 355] on input "Failed applications" at bounding box center [352, 359] width 8 height 8
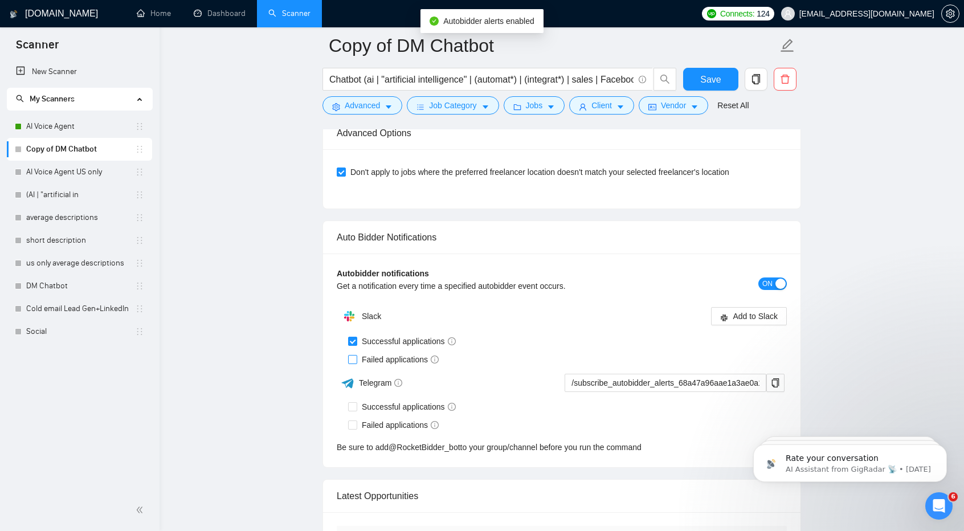
checkbox input "true"
click at [381, 401] on span "Successful applications" at bounding box center [408, 407] width 103 height 13
click at [356, 402] on input "Successful applications" at bounding box center [352, 406] width 8 height 8
checkbox input "true"
click at [373, 419] on span "Failed applications" at bounding box center [400, 425] width 86 height 13
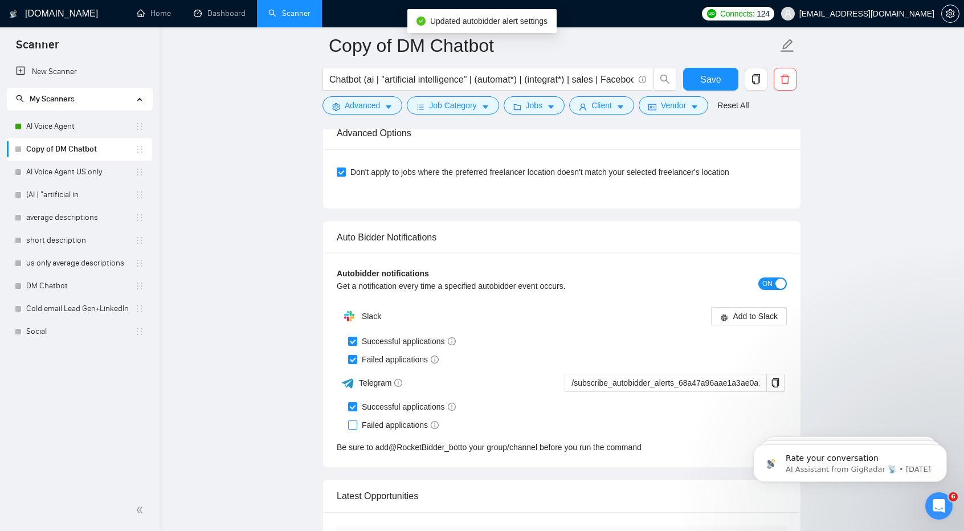
click at [356, 421] on input "Failed applications" at bounding box center [352, 425] width 8 height 8
checkbox input "true"
click at [728, 307] on button "Add to Slack" at bounding box center [749, 316] width 76 height 18
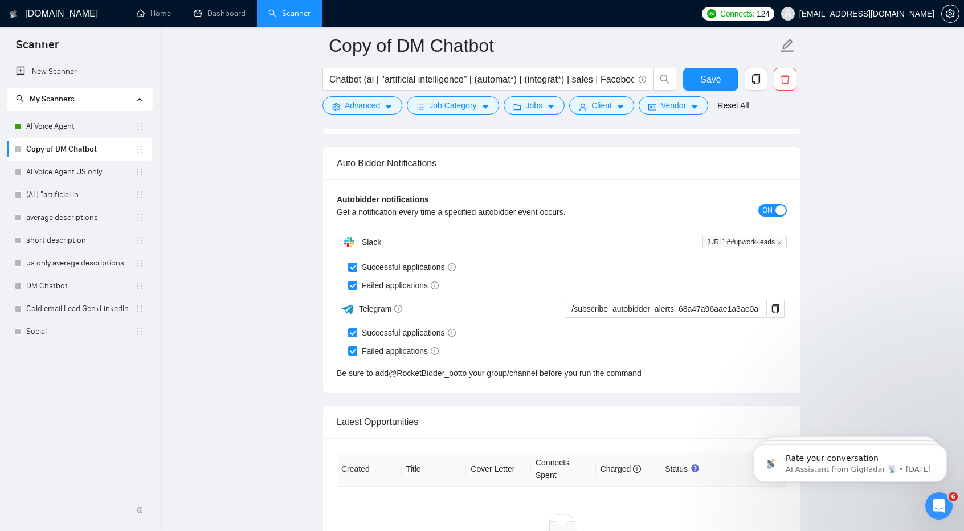
scroll to position [2675, 0]
click at [775, 307] on button "button" at bounding box center [776, 310] width 18 height 18
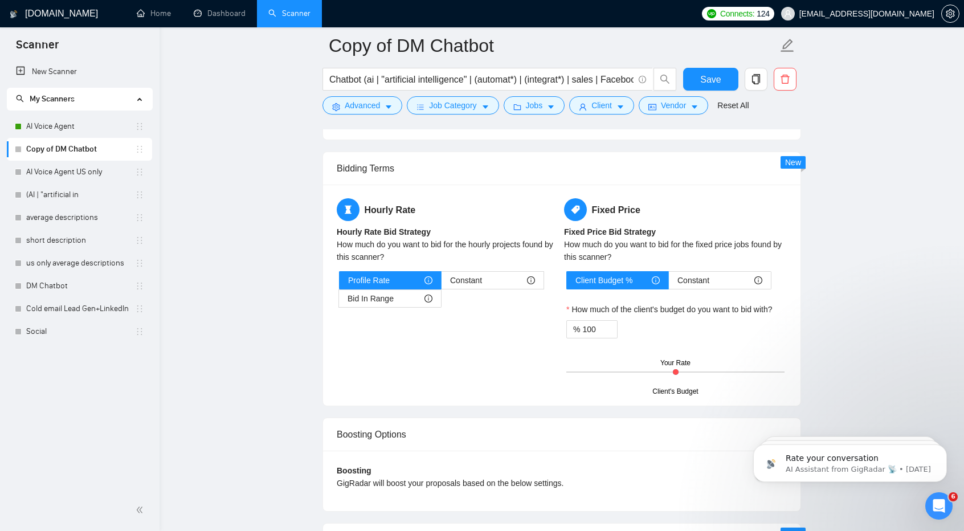
scroll to position [1748, 0]
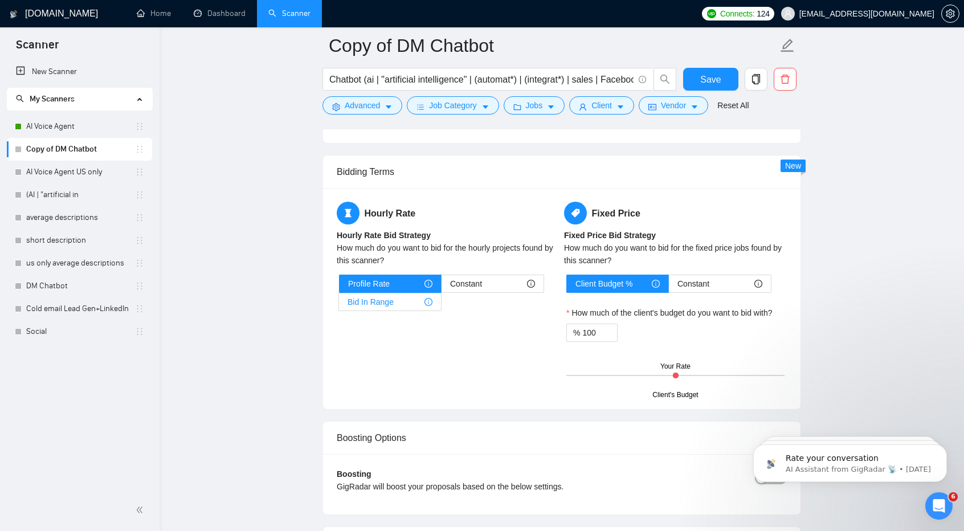
click at [399, 295] on div "Bid In Range" at bounding box center [390, 302] width 85 height 17
click at [339, 305] on input "Bid In Range" at bounding box center [339, 305] width 0 height 0
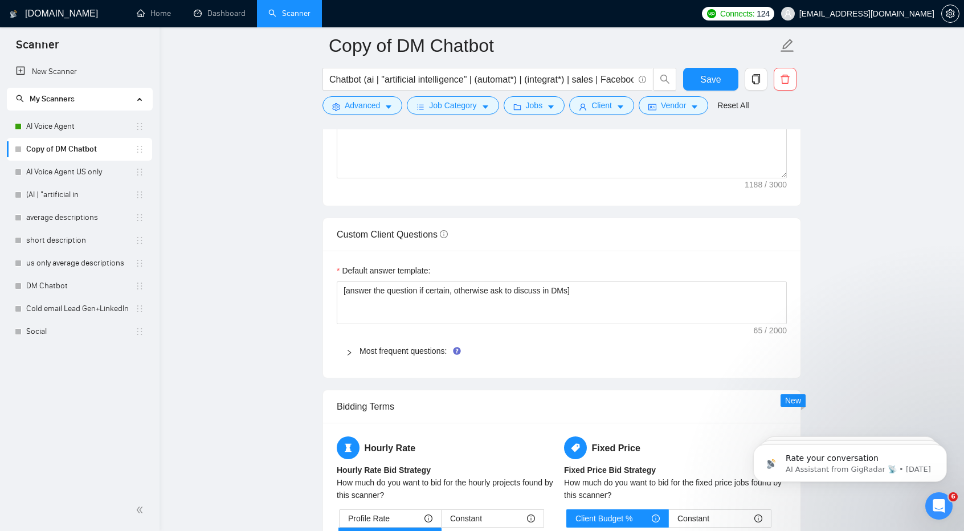
click at [529, 362] on div "Default answer template: [answer the question if certain, otherwise ask to disc…" at bounding box center [562, 314] width 478 height 127
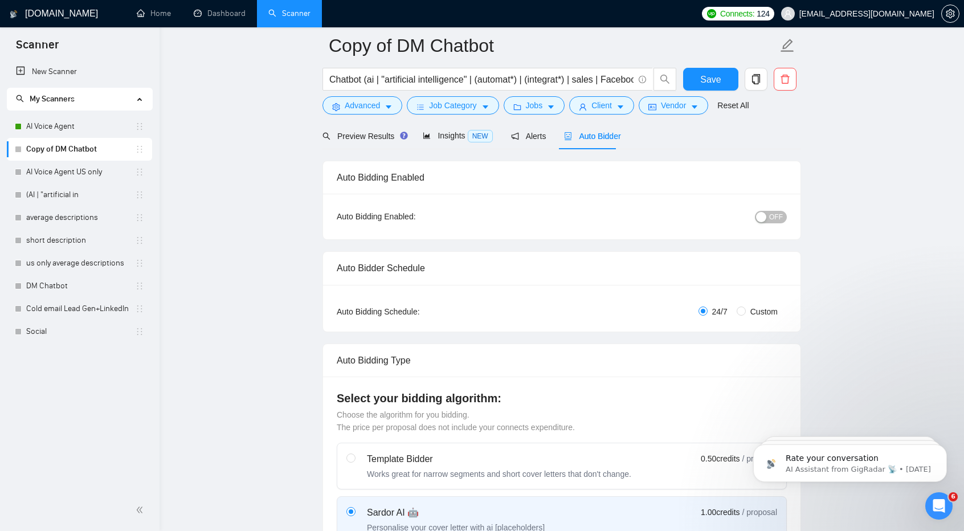
scroll to position [0, 0]
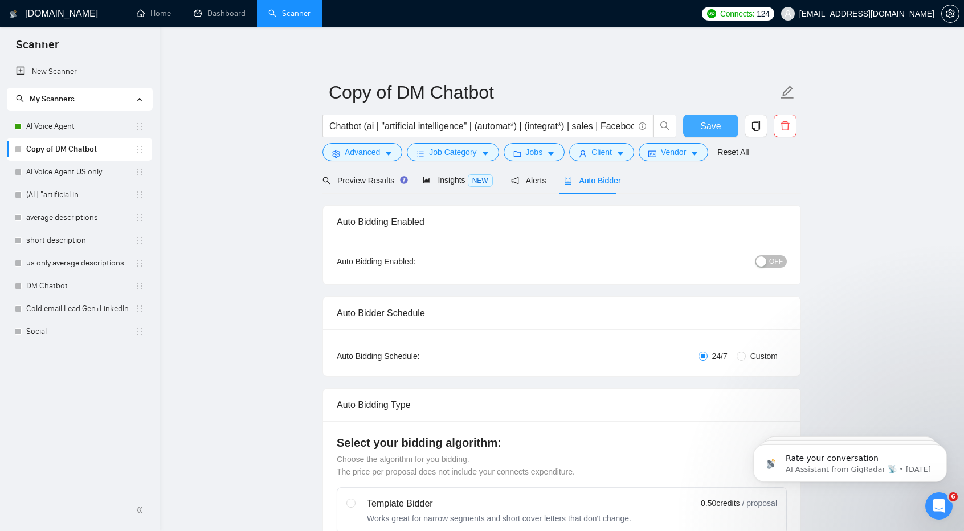
click at [711, 118] on button "Save" at bounding box center [710, 126] width 55 height 23
checkbox input "true"
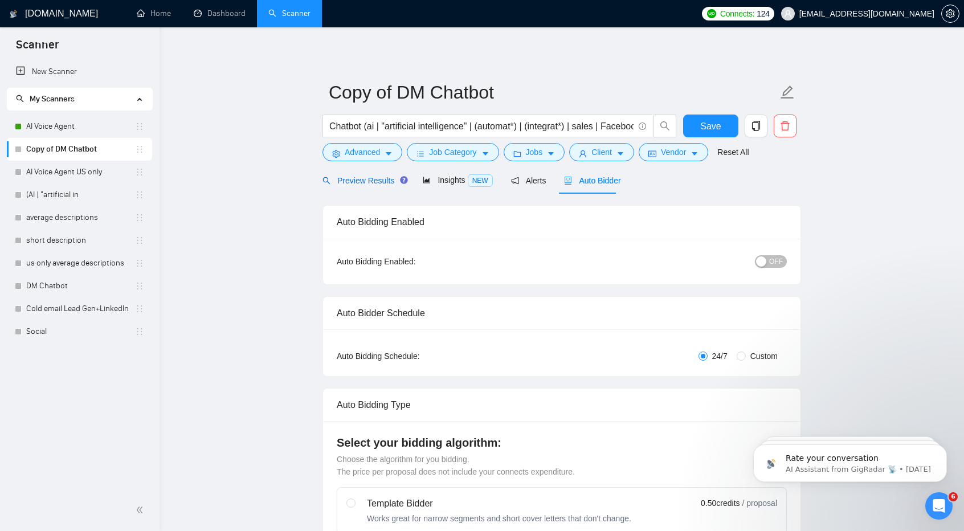
click at [357, 180] on span "Preview Results" at bounding box center [364, 180] width 82 height 9
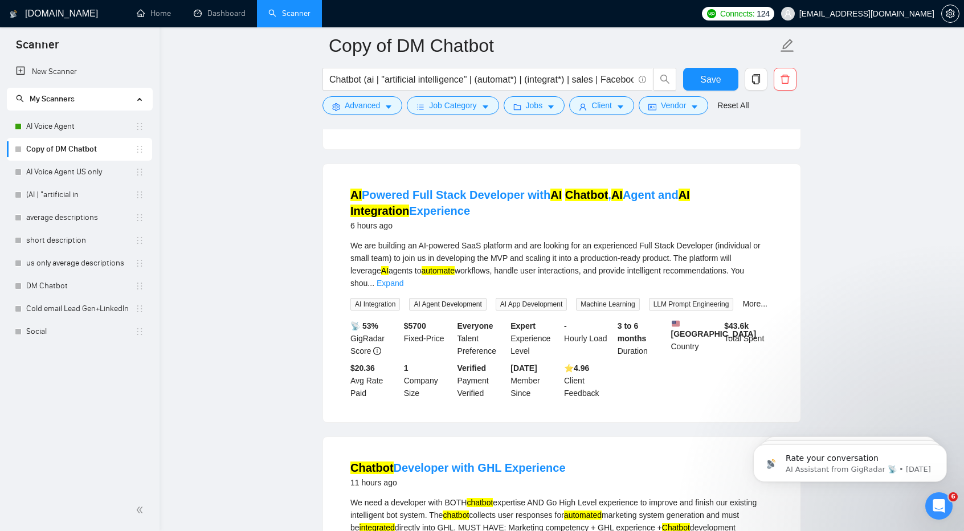
scroll to position [607, 0]
click at [404, 278] on link "Expand" at bounding box center [390, 282] width 27 height 9
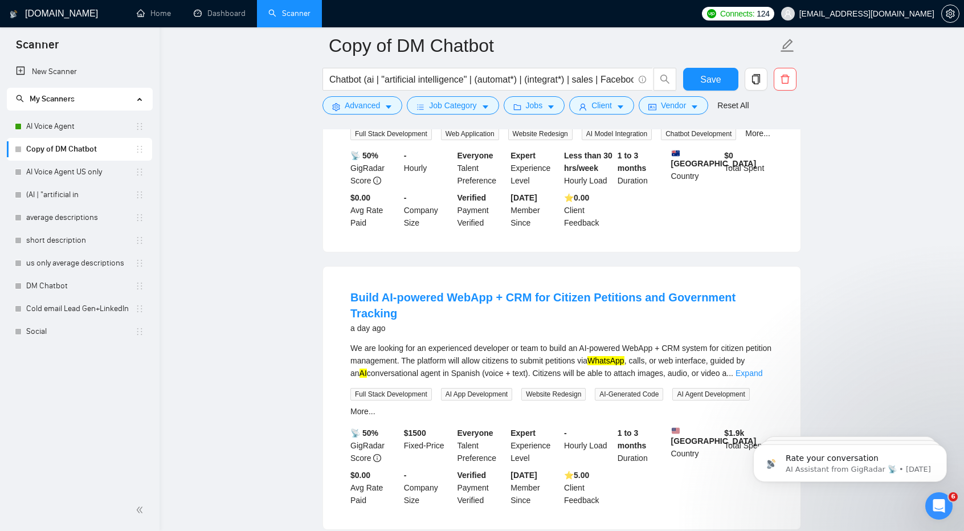
scroll to position [1215, 0]
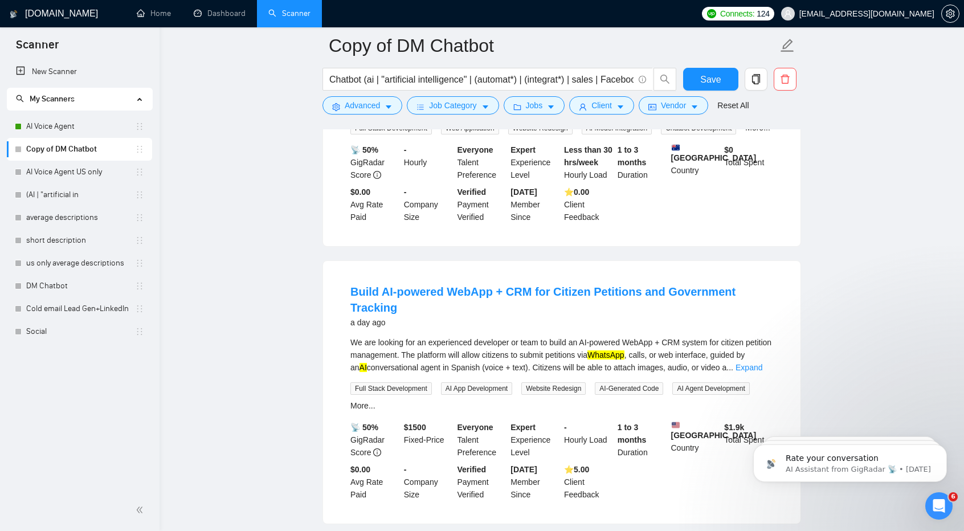
click at [556, 348] on div "We are looking for an experienced developer or team to build an AI-powered WebA…" at bounding box center [562, 374] width 423 height 76
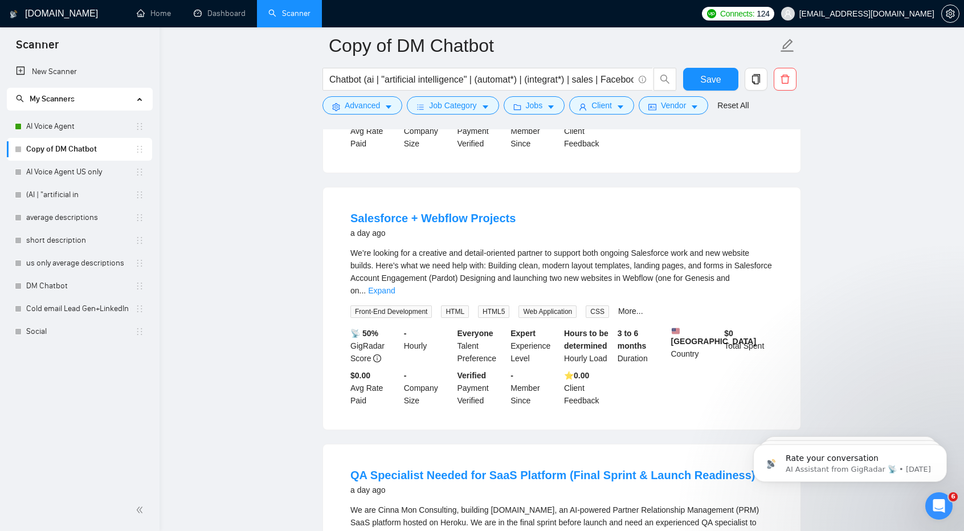
scroll to position [1820, 0]
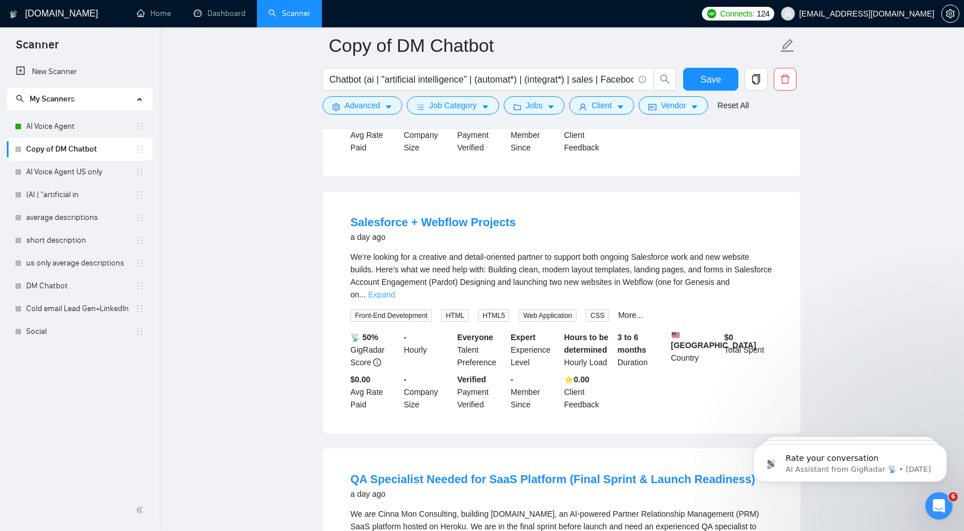
click at [395, 290] on link "Expand" at bounding box center [381, 294] width 27 height 9
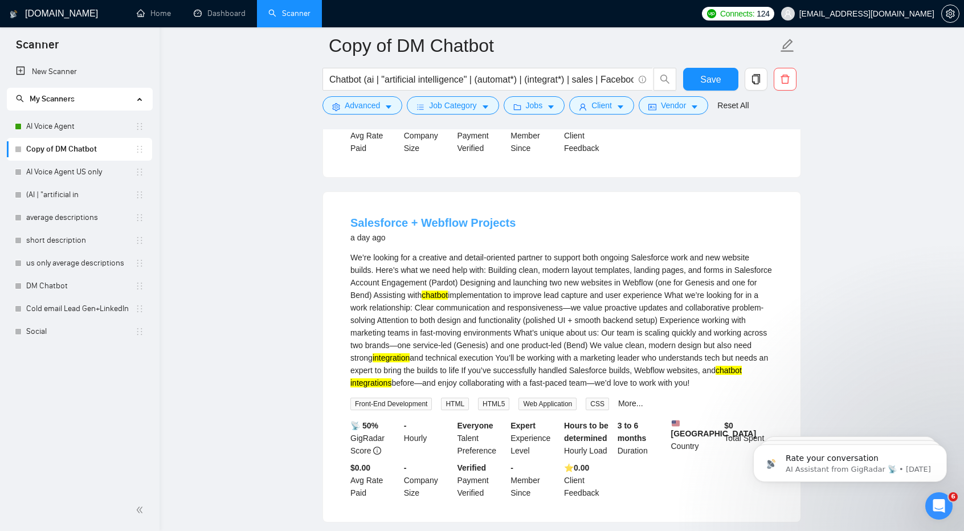
scroll to position [1818, 0]
click at [364, 80] on input "Chatbot (ai | "artificial intelligence" | (automat*) | (integrat*) | sales | Fa…" at bounding box center [481, 79] width 304 height 14
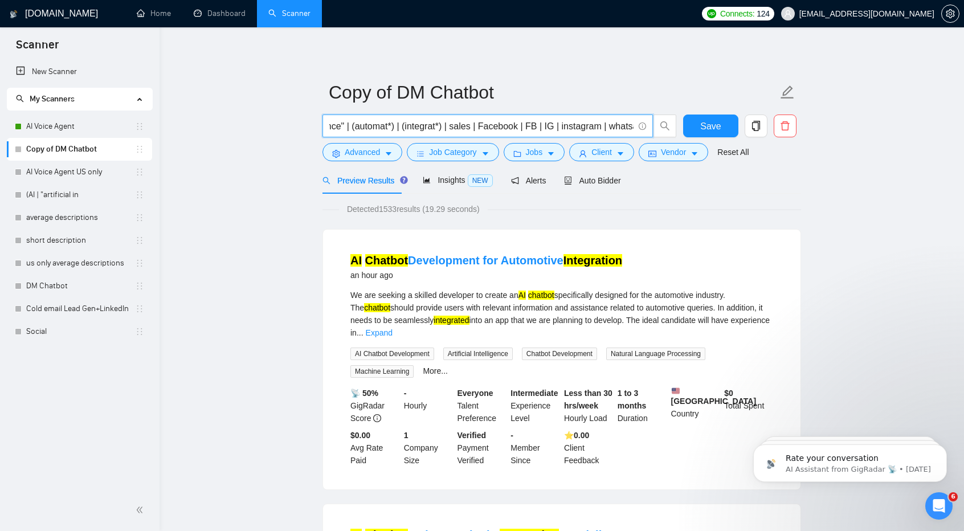
scroll to position [0, 136]
click at [627, 129] on input "Chatbot ai ( "artificial intelligence" | (automat*) | (integrat*) | sales | Fac…" at bounding box center [481, 126] width 304 height 14
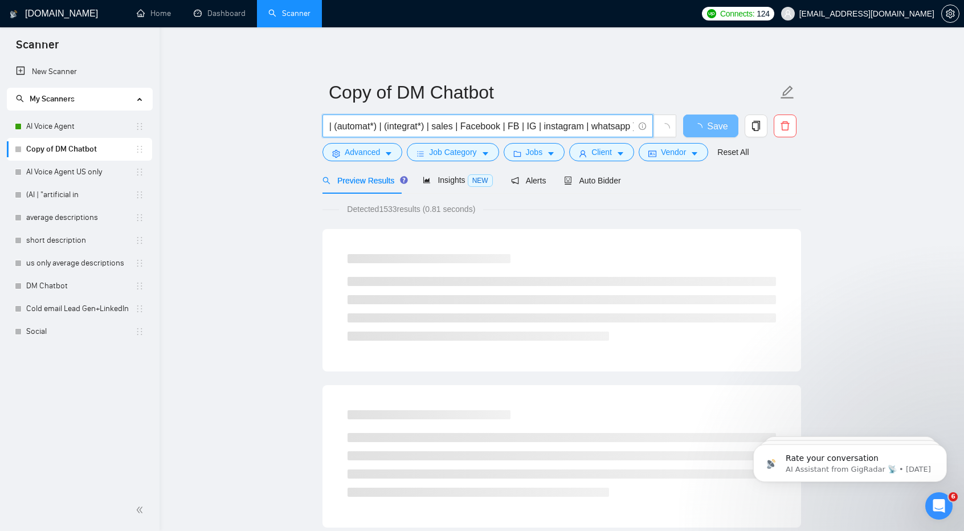
click at [483, 128] on input "Chatbot ai ( "artificial intelligence" | (automat*) | (integrat*) | sales | Fac…" at bounding box center [481, 126] width 304 height 14
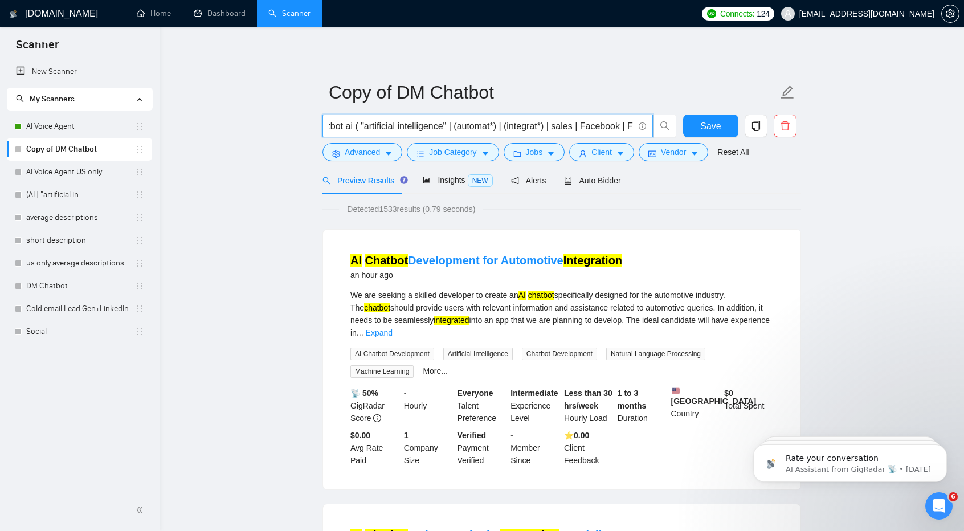
scroll to position [0, 0]
type input "Chatbot ( ai | "artificial intelligence" | (automat*) | (integrat*) | sales | F…"
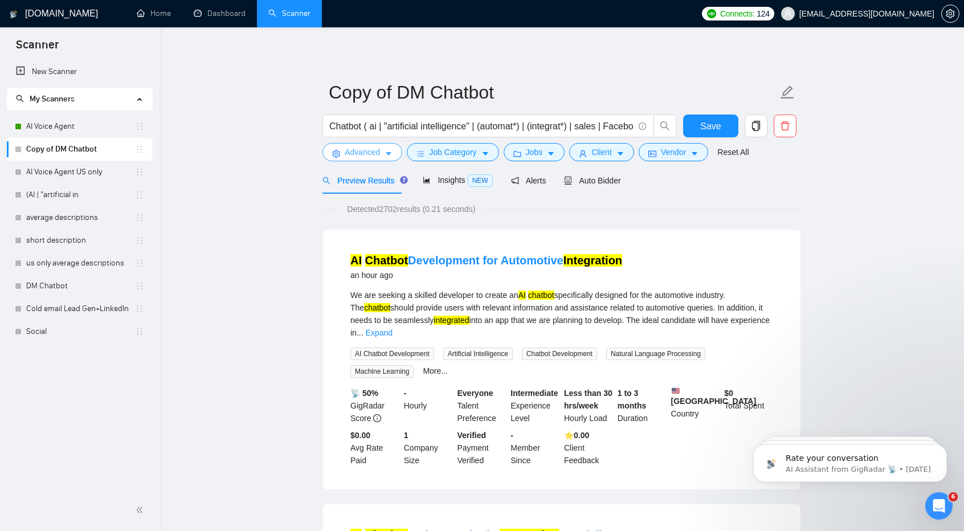
click at [364, 154] on span "Advanced" at bounding box center [362, 152] width 35 height 13
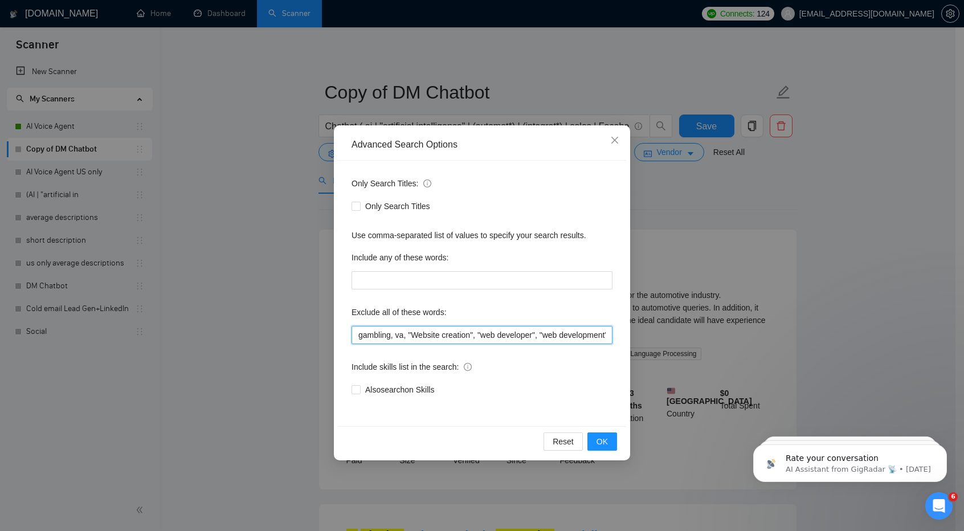
drag, startPoint x: 445, startPoint y: 329, endPoint x: 406, endPoint y: 336, distance: 39.3
drag, startPoint x: 406, startPoint y: 336, endPoint x: 586, endPoint y: 338, distance: 180.1
click at [586, 338] on input "gambling, va, "Website creation", "web developer", "web development"" at bounding box center [482, 335] width 261 height 18
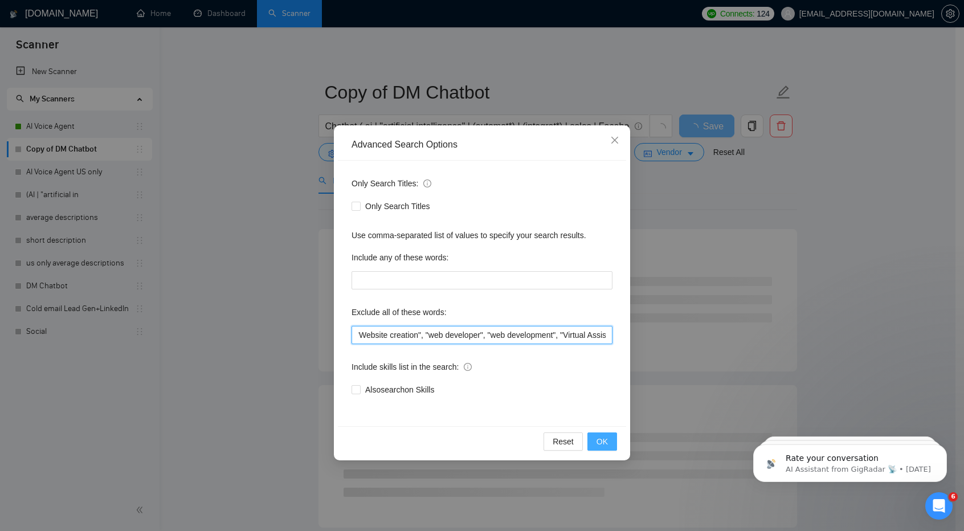
type input "gambling, [GEOGRAPHIC_DATA], "Website creation", "web developer", "web developm…"
click at [605, 437] on span "OK" at bounding box center [602, 441] width 11 height 13
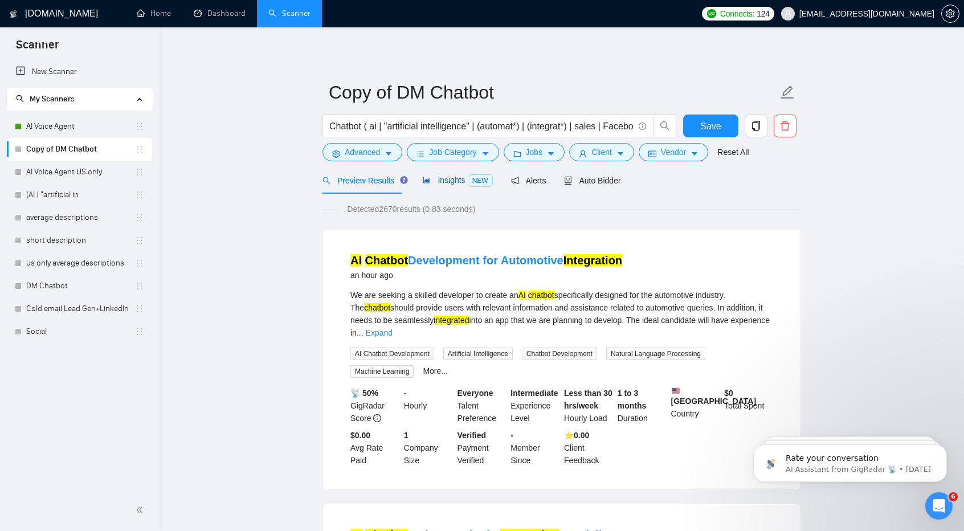
click at [432, 178] on span "Insights NEW" at bounding box center [458, 180] width 70 height 9
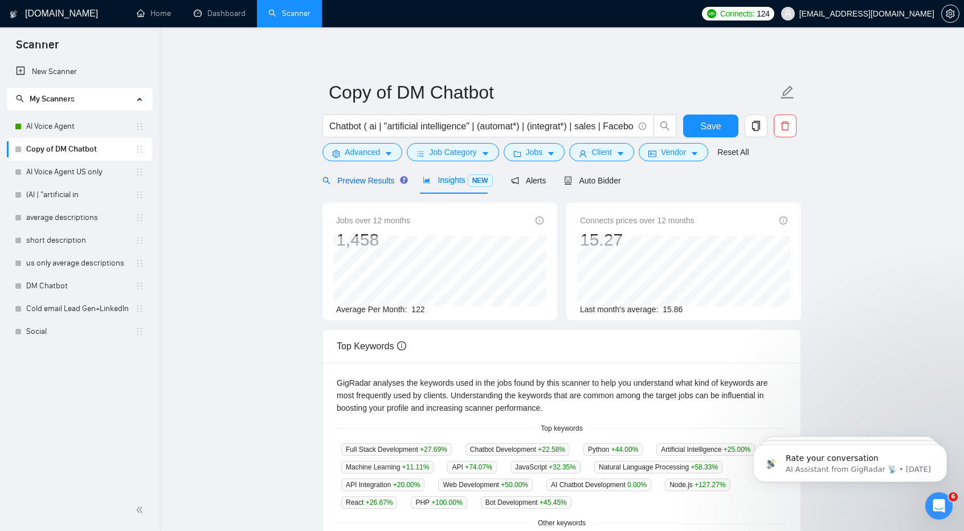
click at [361, 182] on span "Preview Results" at bounding box center [364, 180] width 82 height 9
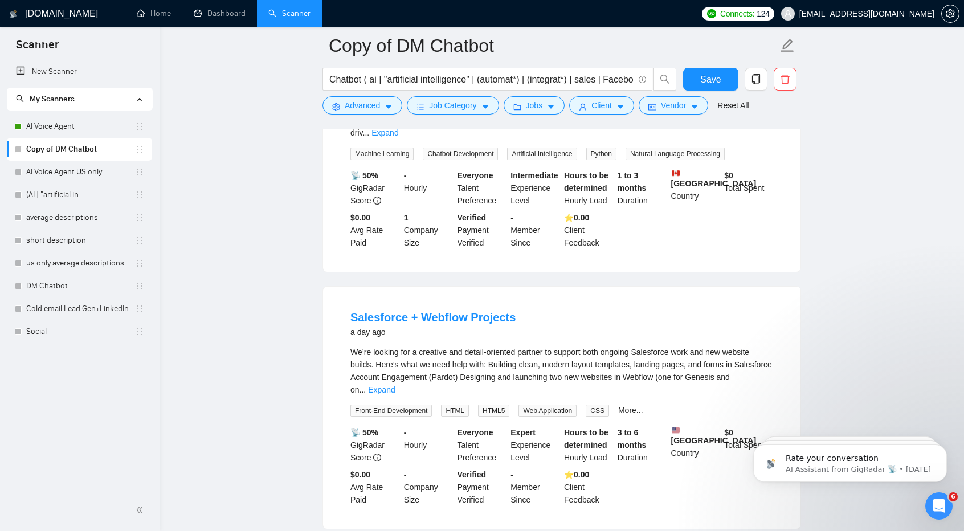
scroll to position [1548, 0]
click at [395, 386] on link "Expand" at bounding box center [381, 390] width 27 height 9
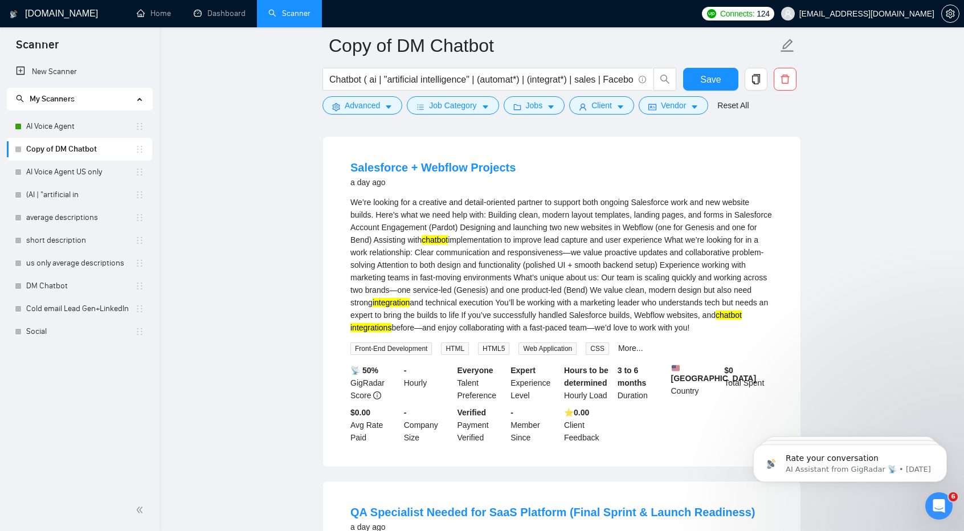
scroll to position [1700, 0]
click at [560, 255] on div "We’re looking for a creative and detail-oriented partner to support both ongoin…" at bounding box center [562, 264] width 423 height 138
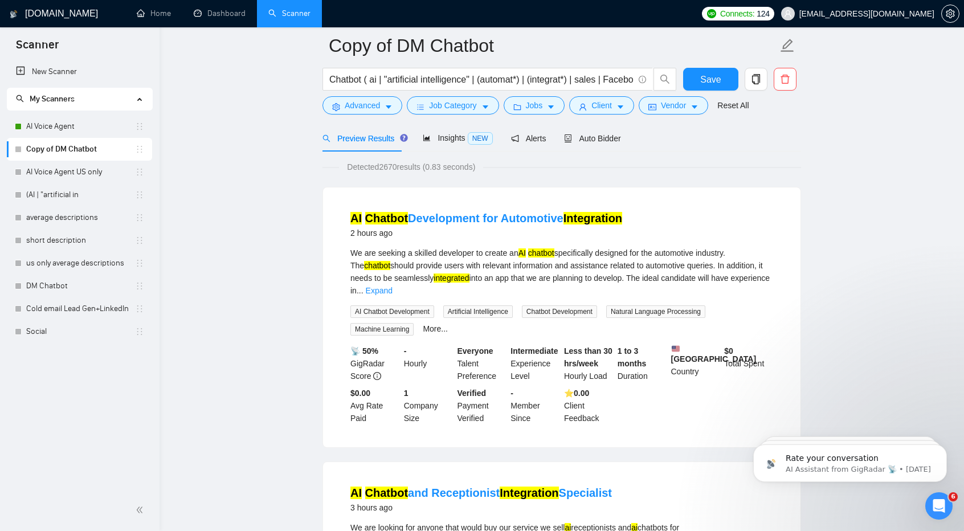
scroll to position [0, 0]
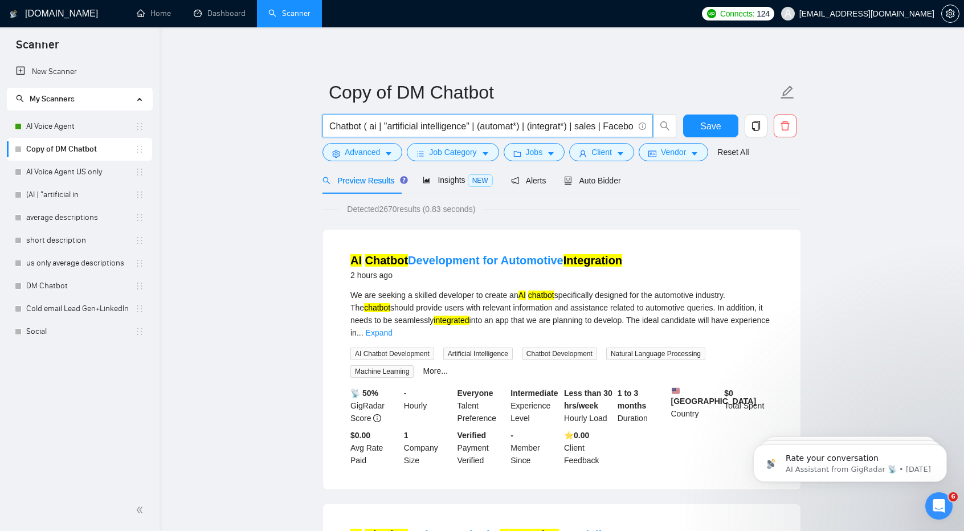
click at [361, 127] on input "Chatbot ( ai | "artificial intelligence" | (automat*) | (integrat*) | sales | F…" at bounding box center [481, 126] width 304 height 14
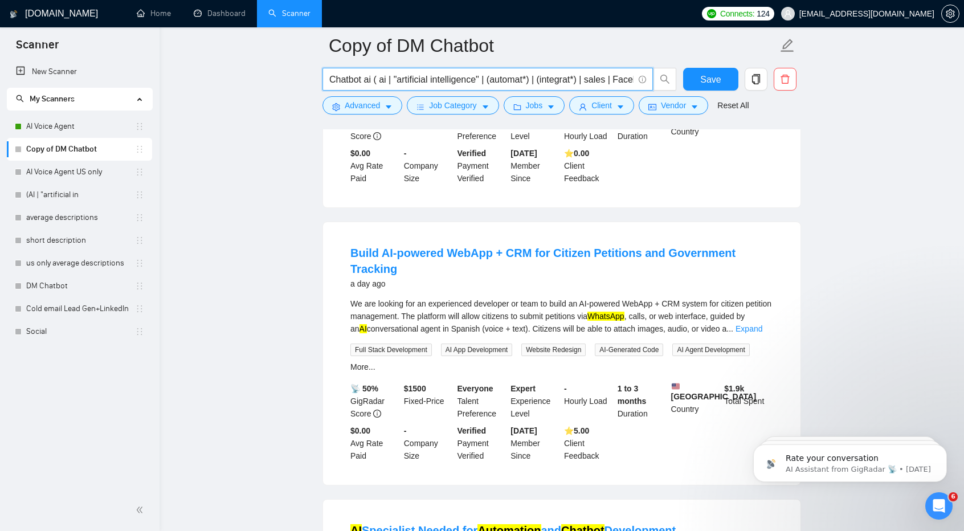
scroll to position [1079, 0]
type input "Chatbot ai ( ai | "artificial intelligence" | (automat*) | (integrat*) | sales …"
click at [761, 324] on link "Expand" at bounding box center [749, 328] width 27 height 9
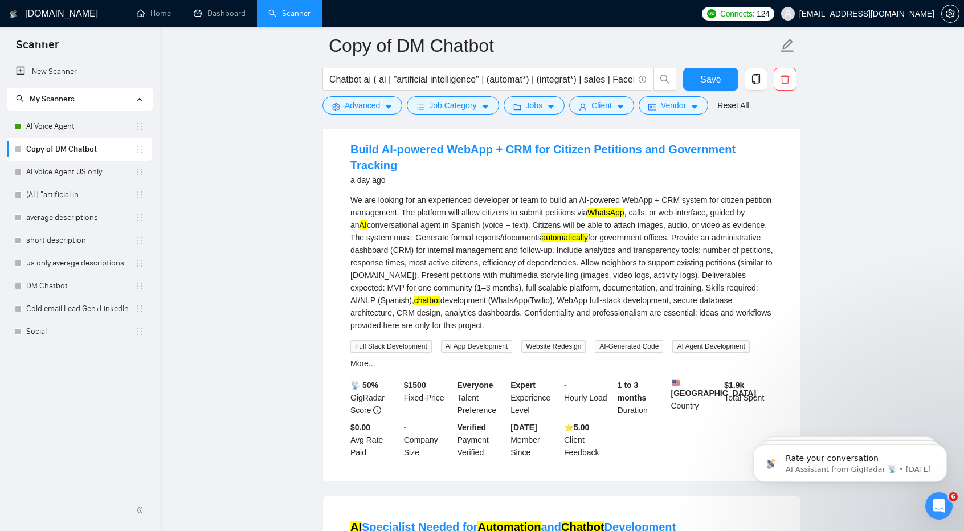
scroll to position [1129, 0]
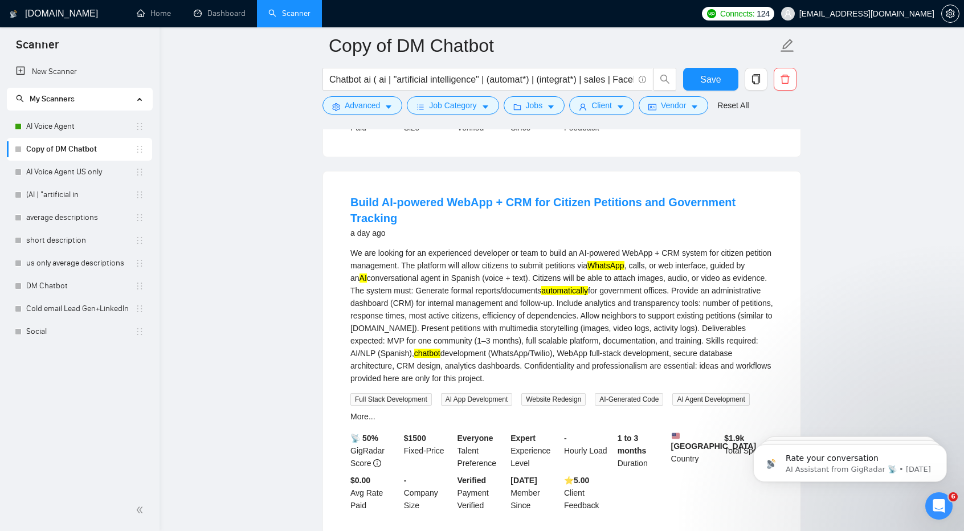
click at [452, 292] on div "We are looking for an experienced developer or team to build an AI-powered WebA…" at bounding box center [562, 316] width 423 height 138
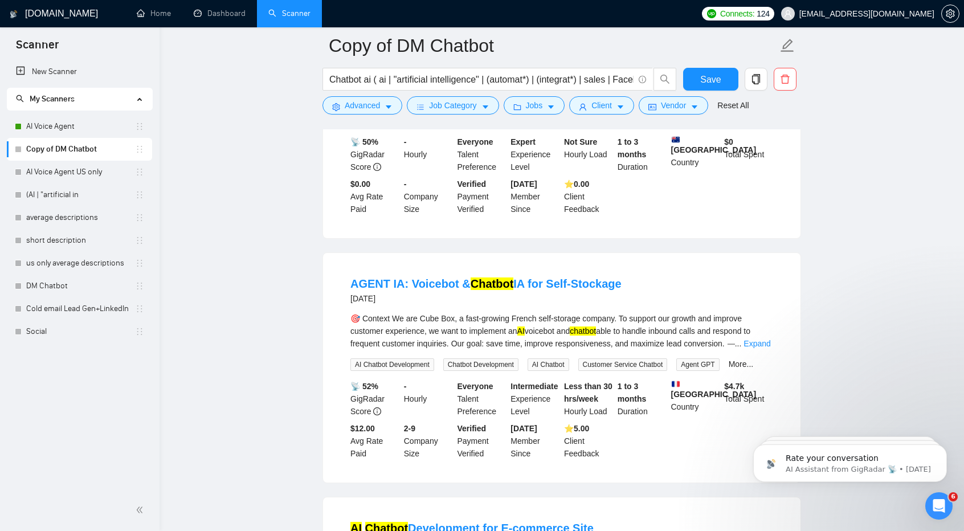
scroll to position [2431, 0]
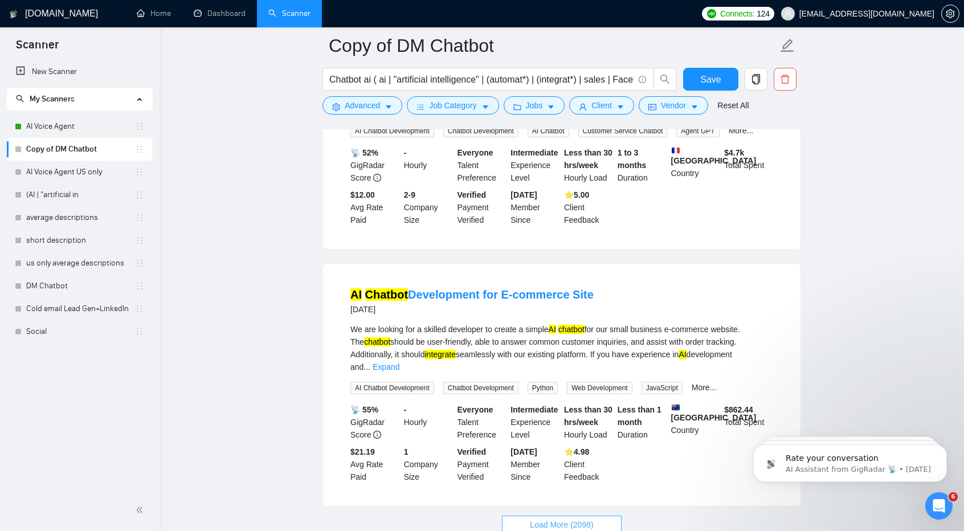
click at [568, 519] on span "Load More (2098)" at bounding box center [561, 525] width 63 height 13
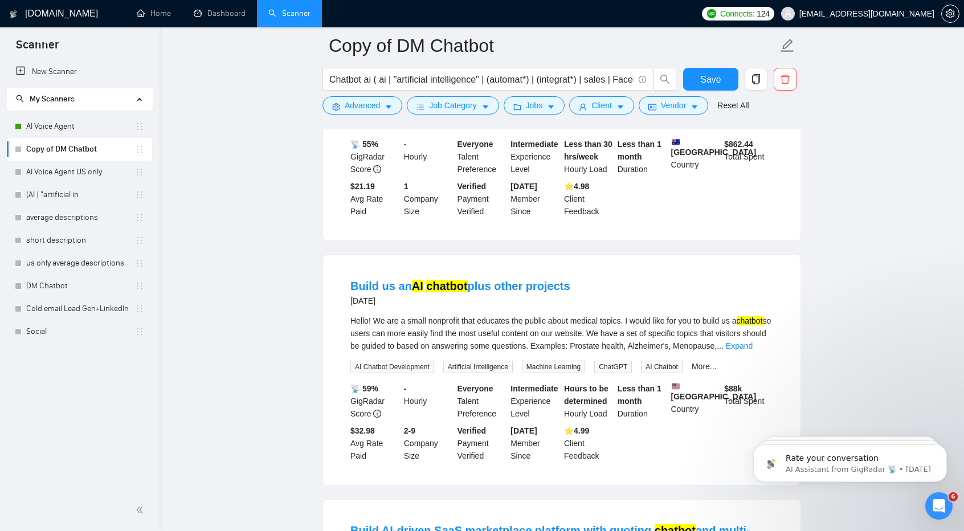
scroll to position [2696, 0]
click at [568, 524] on link "Build AI-driven SaaS marketplace platform with quoting, chatbot and multi-provi…" at bounding box center [551, 538] width 400 height 29
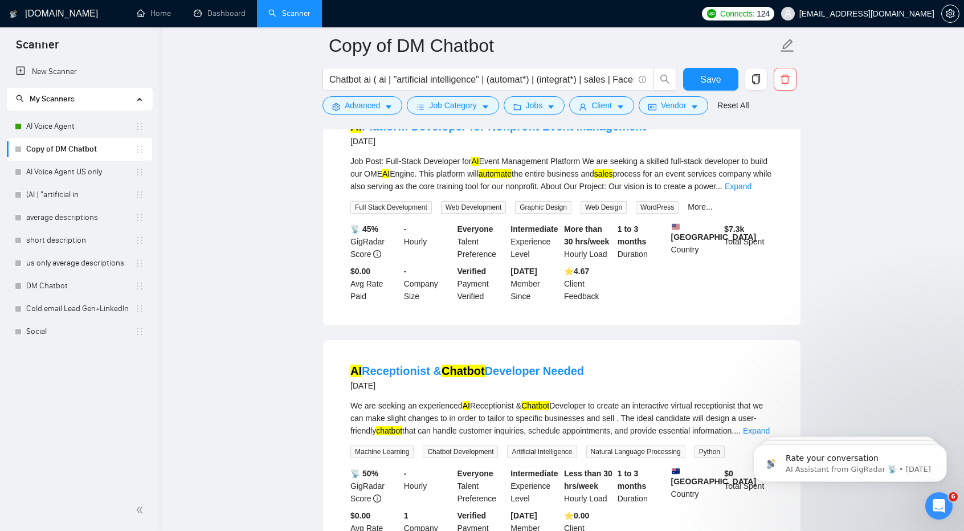
scroll to position [3377, 0]
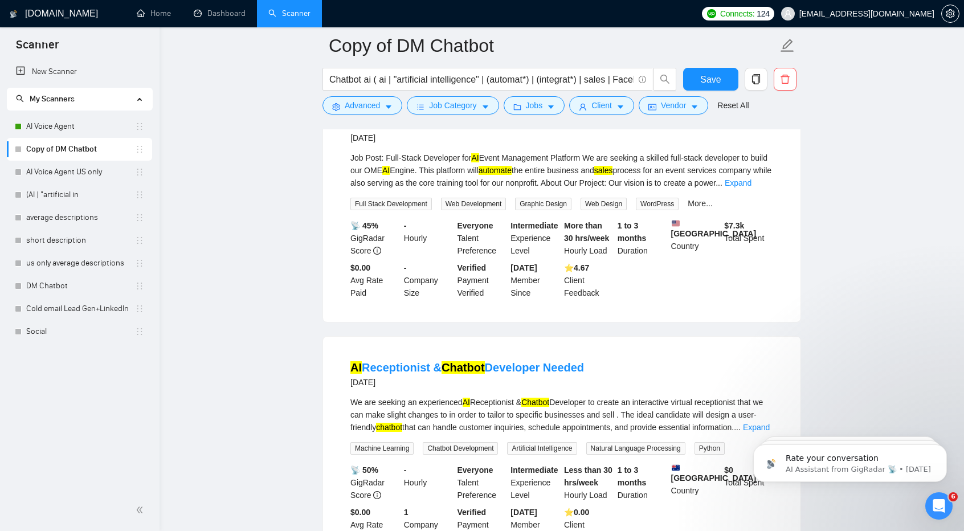
click at [662, 219] on div "📡 45% GigRadar Score - Hourly Everyone Talent Preference Intermediate Experienc…" at bounding box center [562, 259] width 428 height 80
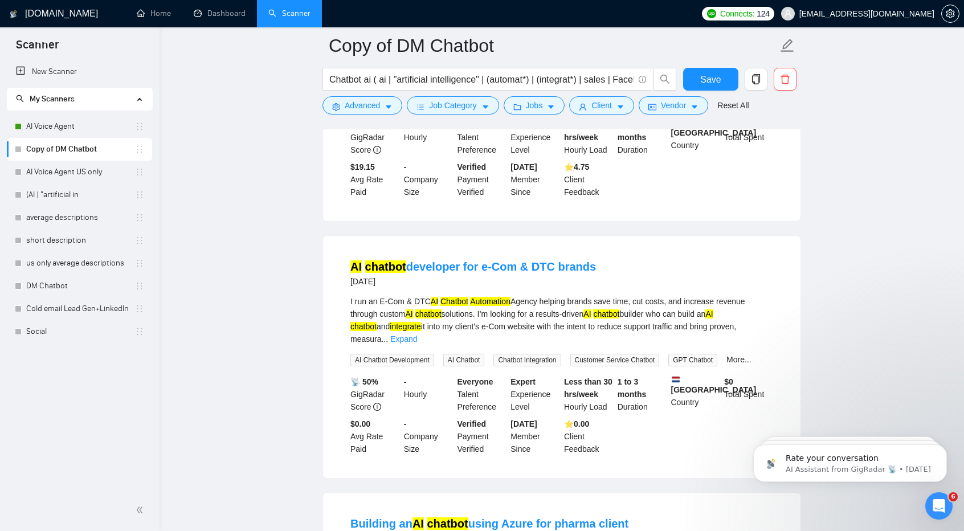
scroll to position [4194, 0]
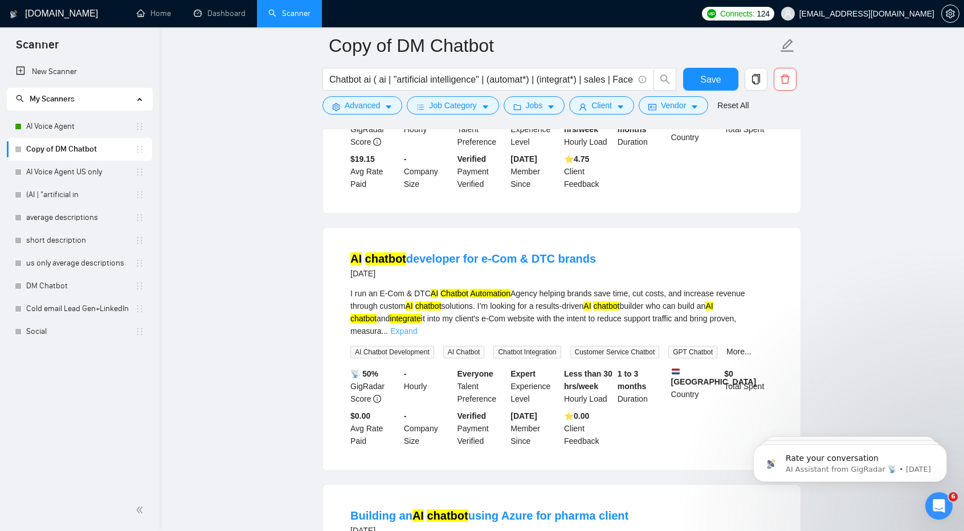
click at [417, 327] on link "Expand" at bounding box center [403, 331] width 27 height 9
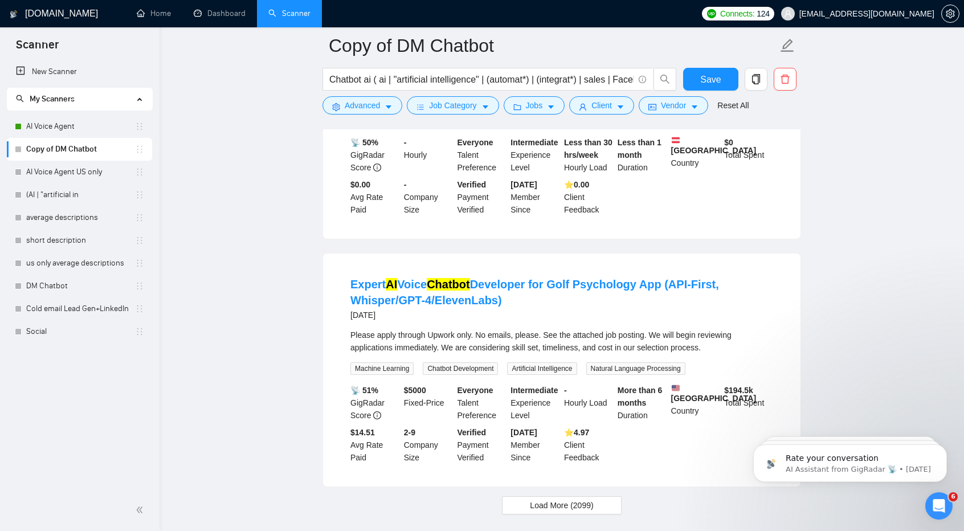
scroll to position [5063, 0]
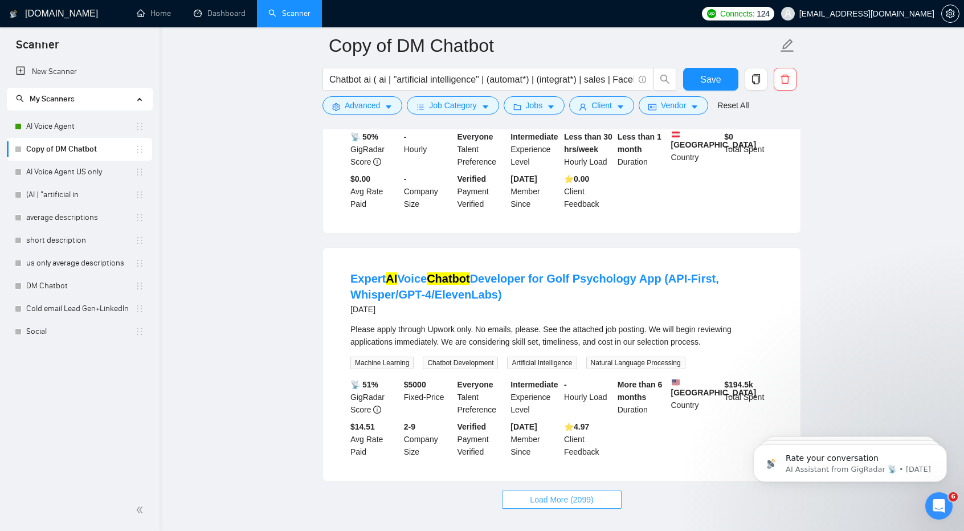
click at [596, 491] on button "Load More (2099)" at bounding box center [561, 500] width 119 height 18
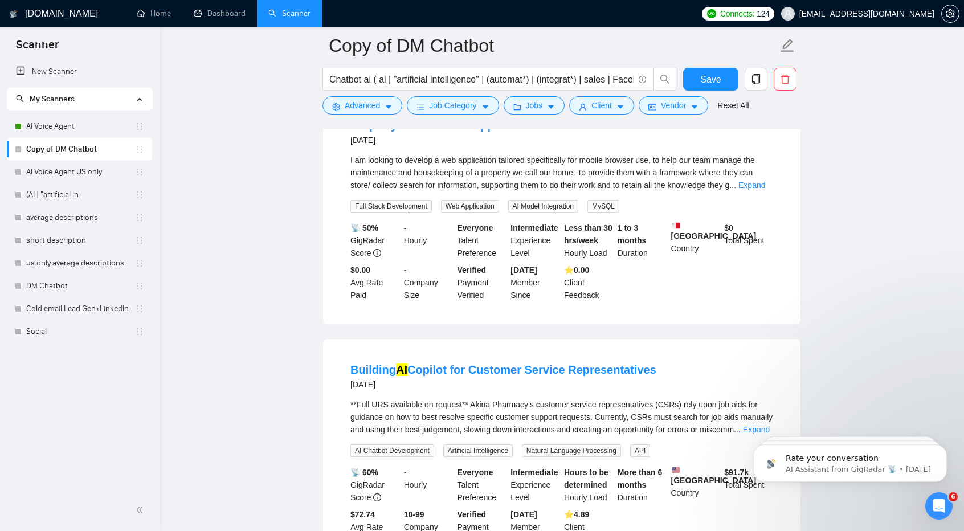
scroll to position [5954, 0]
click at [758, 424] on link "Expand" at bounding box center [756, 428] width 27 height 9
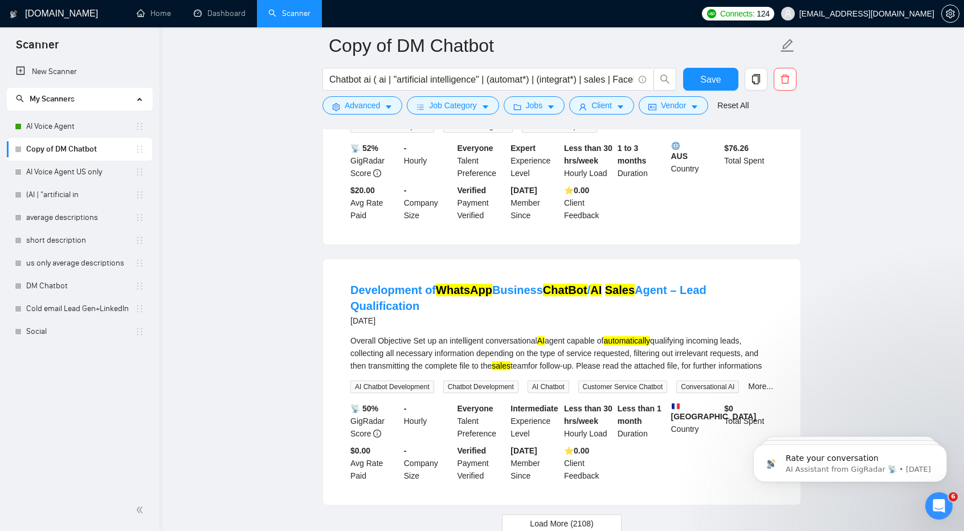
scroll to position [7801, 0]
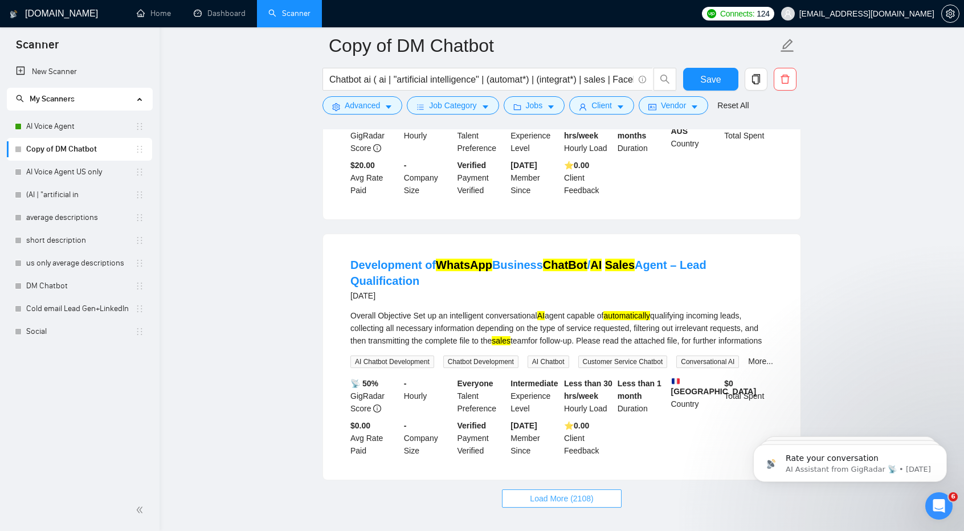
click at [560, 492] on span "Load More (2108)" at bounding box center [561, 498] width 63 height 13
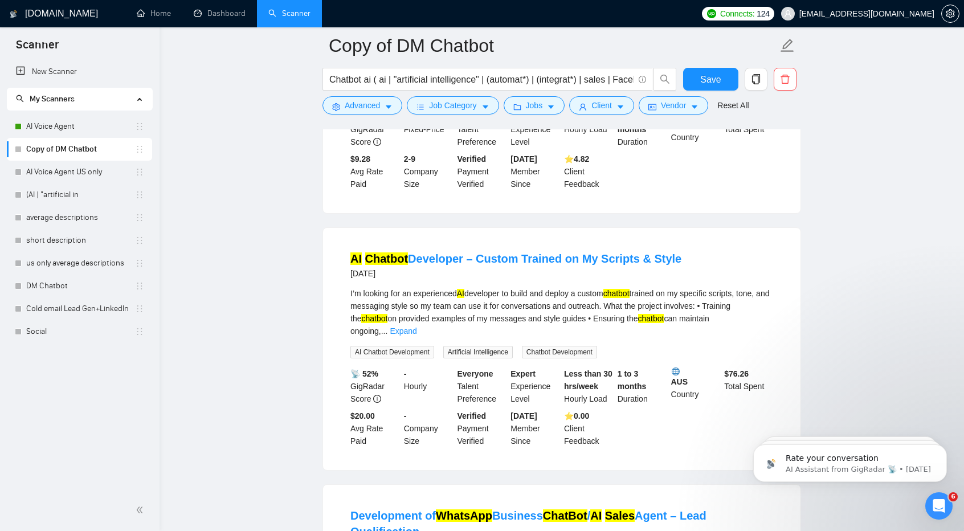
scroll to position [7548, 0]
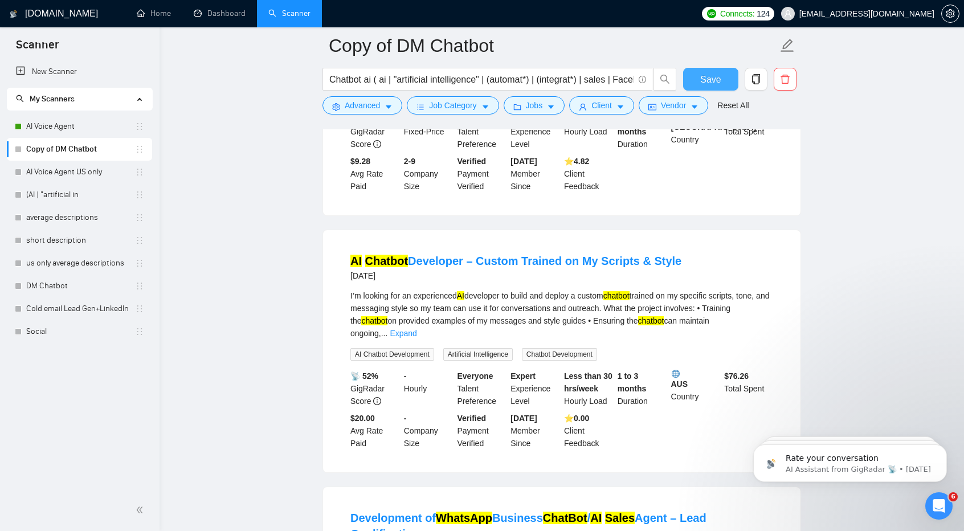
click at [709, 78] on span "Save" at bounding box center [711, 79] width 21 height 14
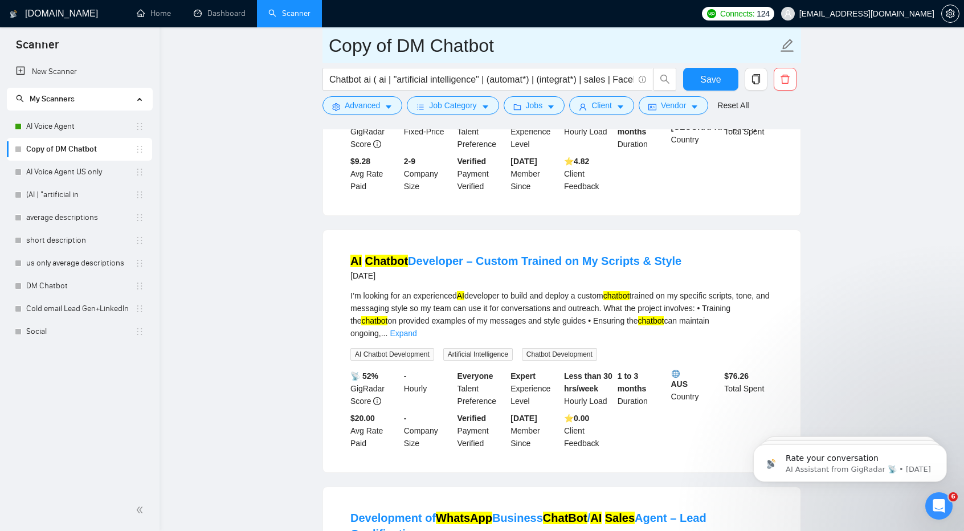
click at [400, 46] on input "Copy of DM Chatbot" at bounding box center [553, 45] width 449 height 29
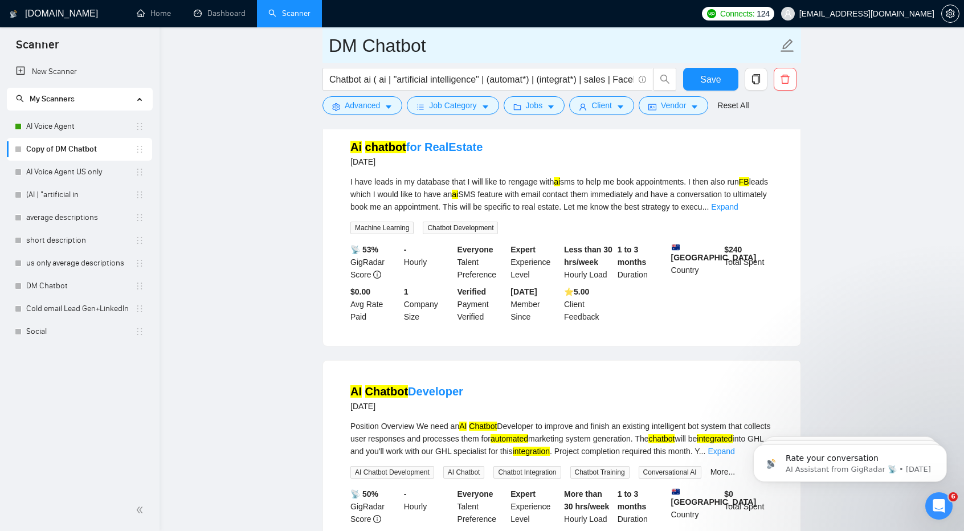
scroll to position [6635, 0]
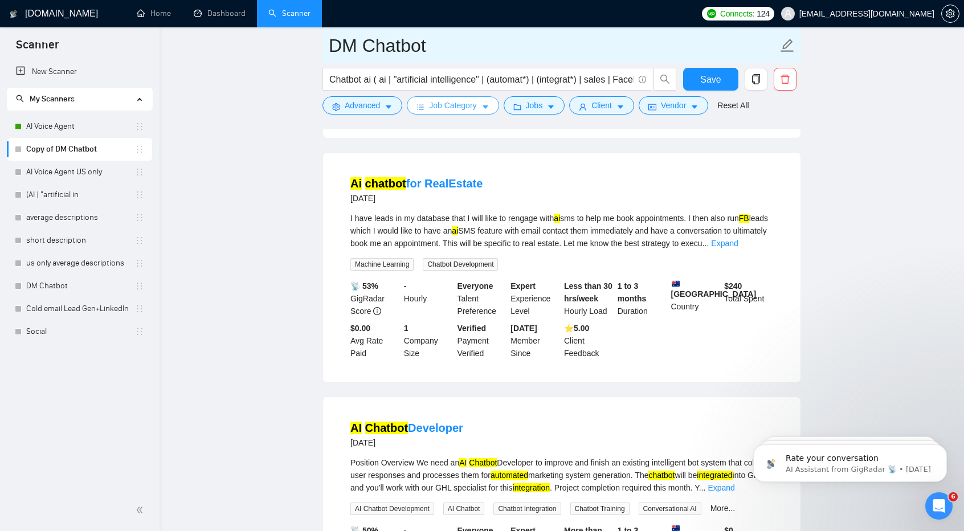
type input "DM Chatbot"
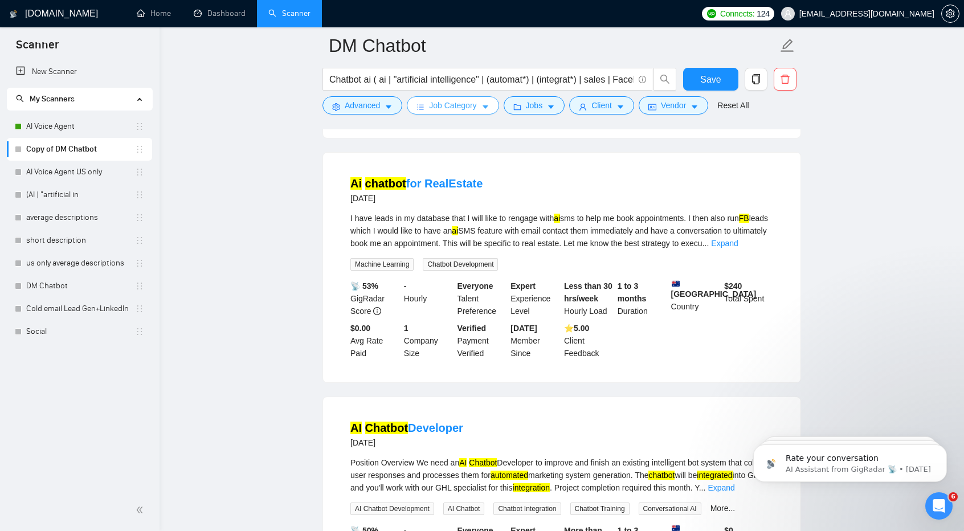
click at [448, 109] on span "Job Category" at bounding box center [452, 105] width 47 height 13
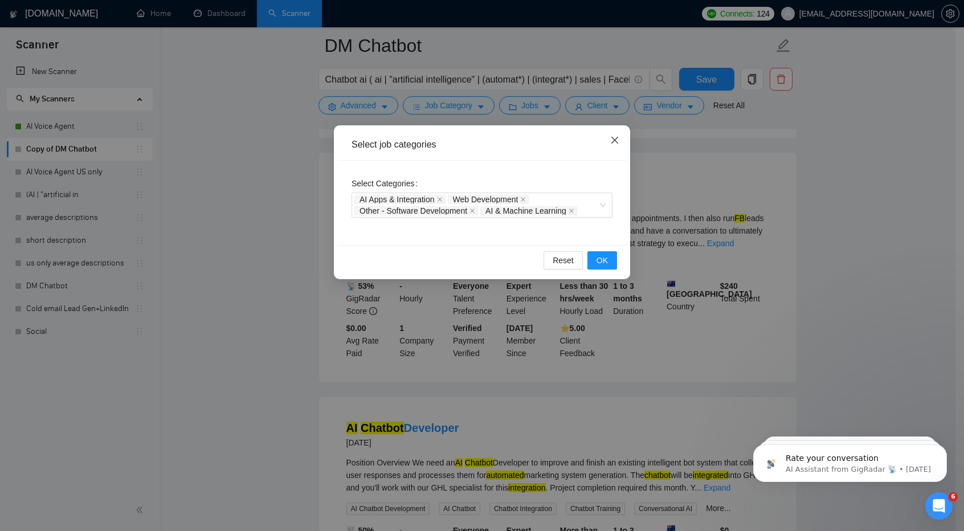
click at [617, 144] on icon "close" at bounding box center [614, 140] width 9 height 9
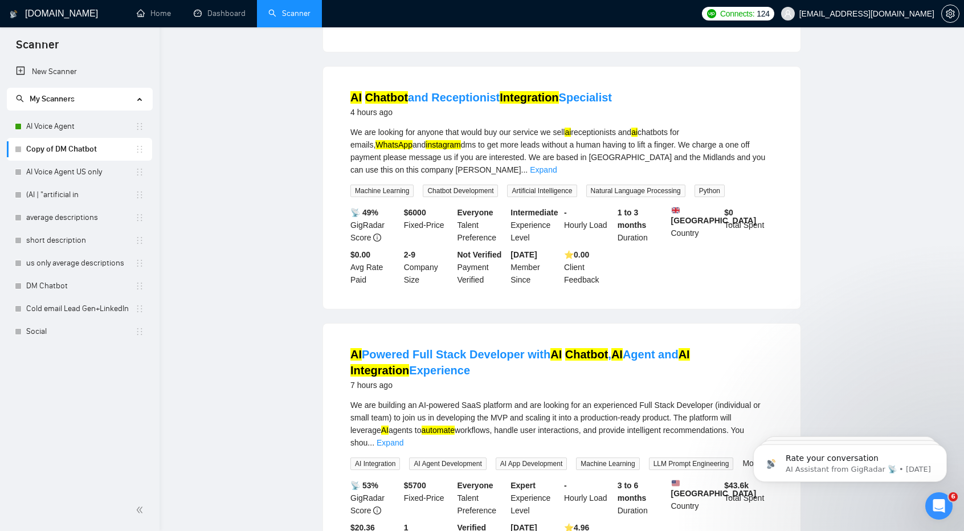
scroll to position [0, 0]
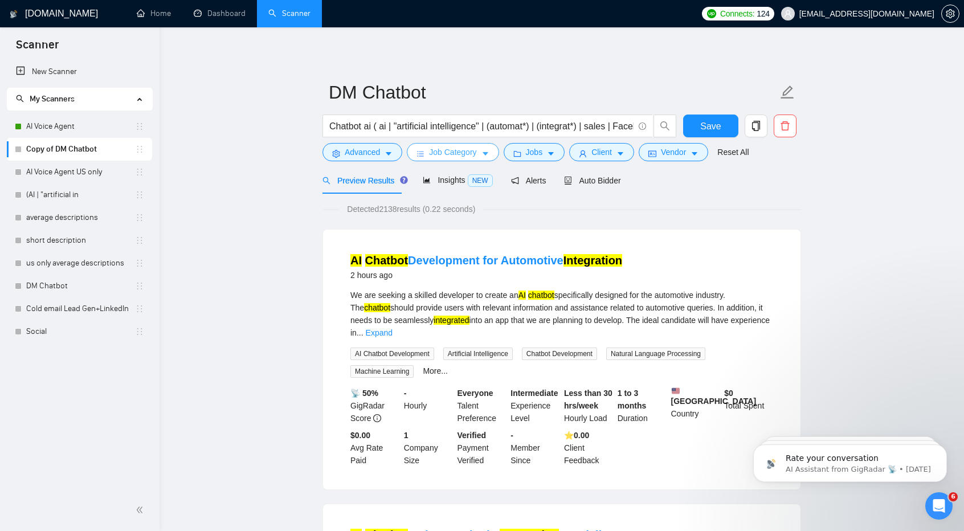
click at [439, 146] on span "Job Category" at bounding box center [452, 152] width 47 height 13
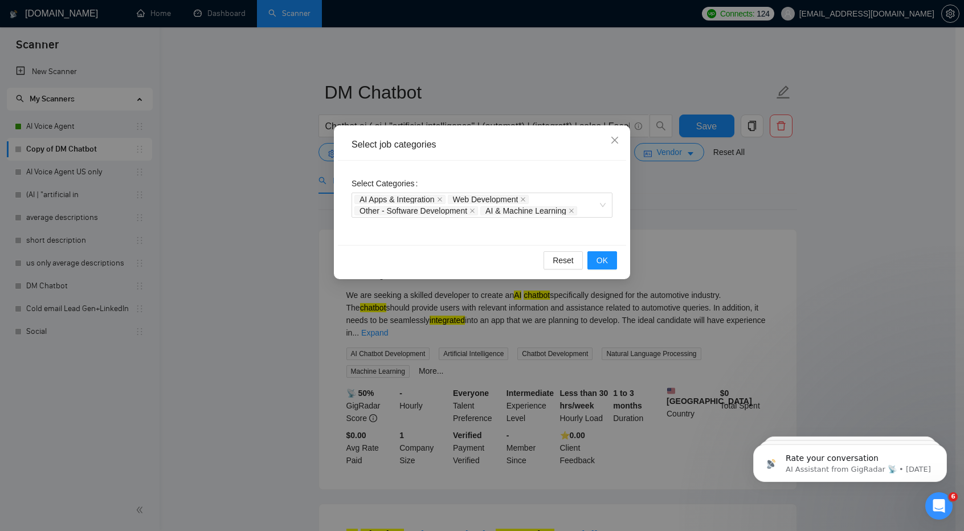
click at [518, 225] on div "Select Categories AI Apps & Integration Web Development Other - Software Develo…" at bounding box center [482, 203] width 288 height 84
click at [525, 199] on icon "close" at bounding box center [524, 199] width 5 height 5
click at [605, 263] on span "OK" at bounding box center [602, 260] width 11 height 13
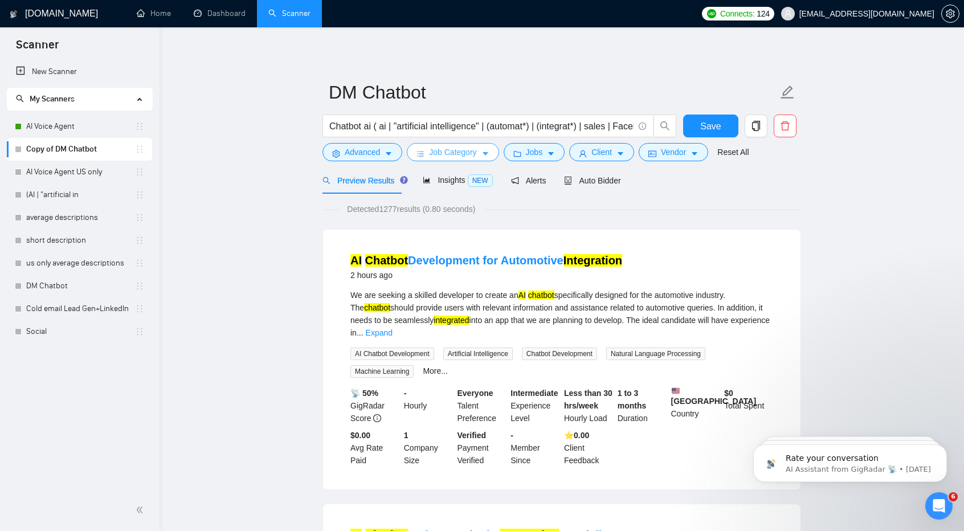
click at [468, 156] on span "Job Category" at bounding box center [452, 152] width 47 height 13
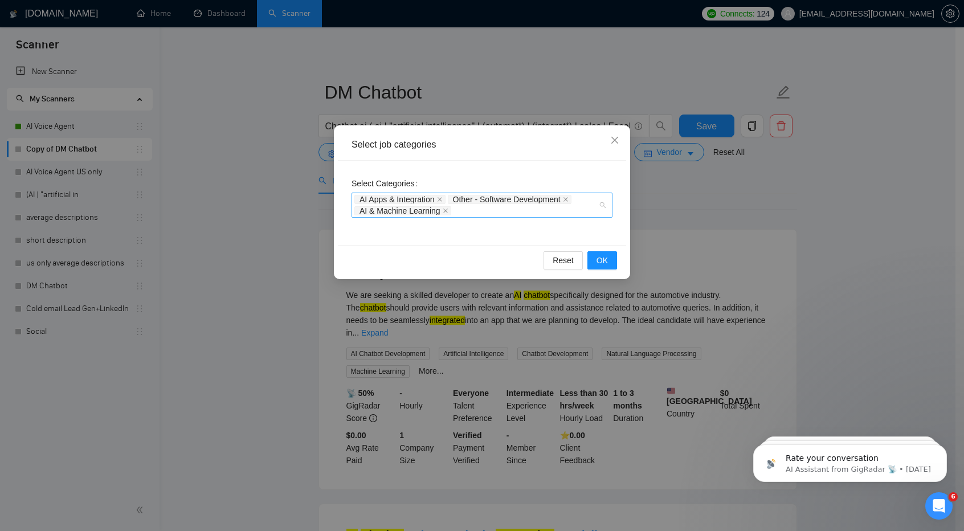
click at [468, 210] on div "AI Apps & Integration Other - Software Development AI & Machine Learning" at bounding box center [477, 205] width 244 height 23
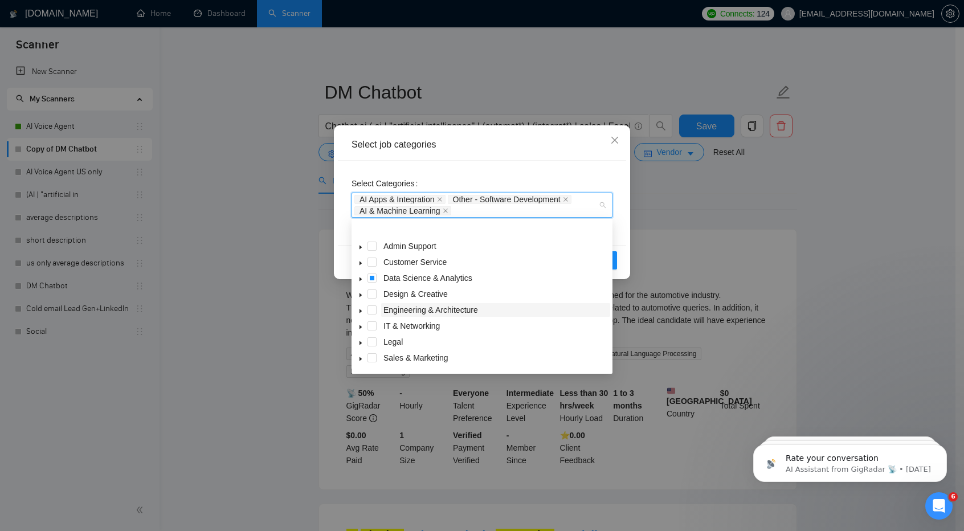
scroll to position [46, 0]
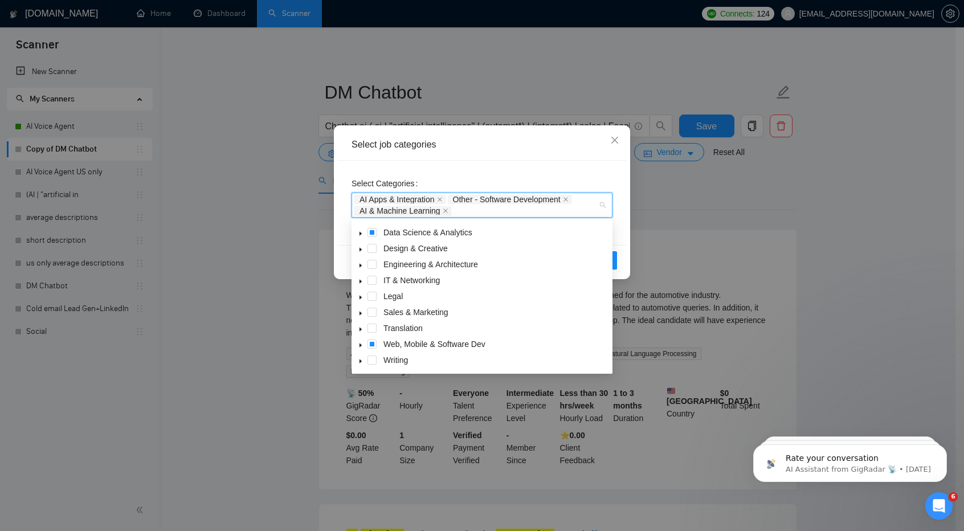
click at [359, 347] on icon "caret-down" at bounding box center [361, 346] width 6 height 6
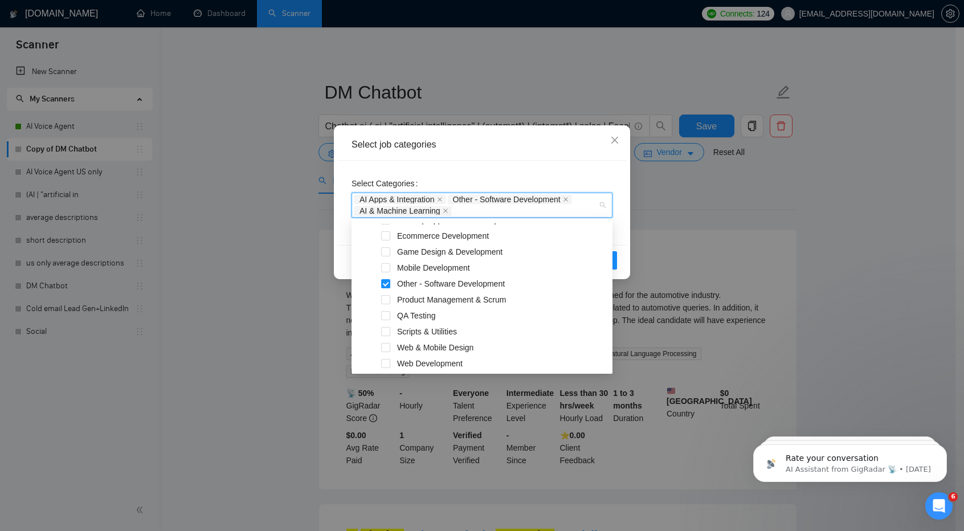
scroll to position [237, 0]
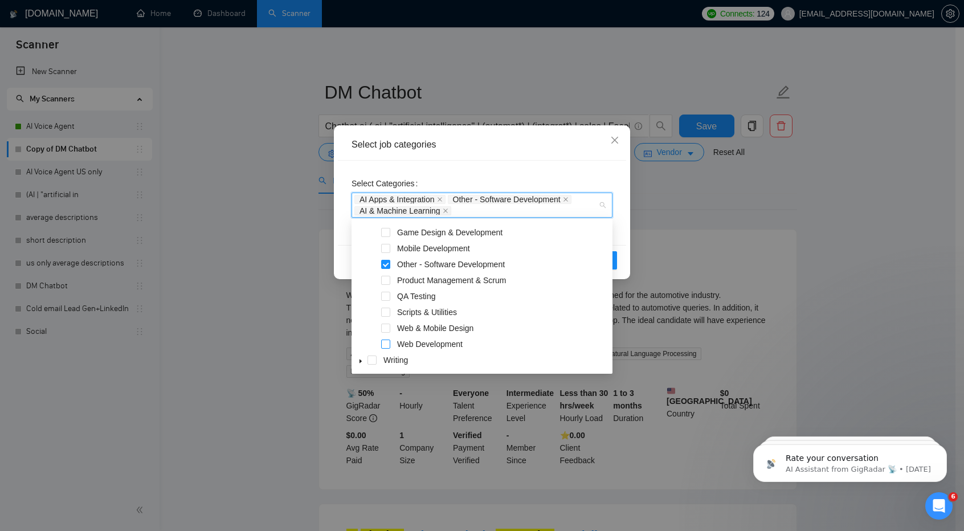
click at [386, 346] on span at bounding box center [385, 344] width 9 height 9
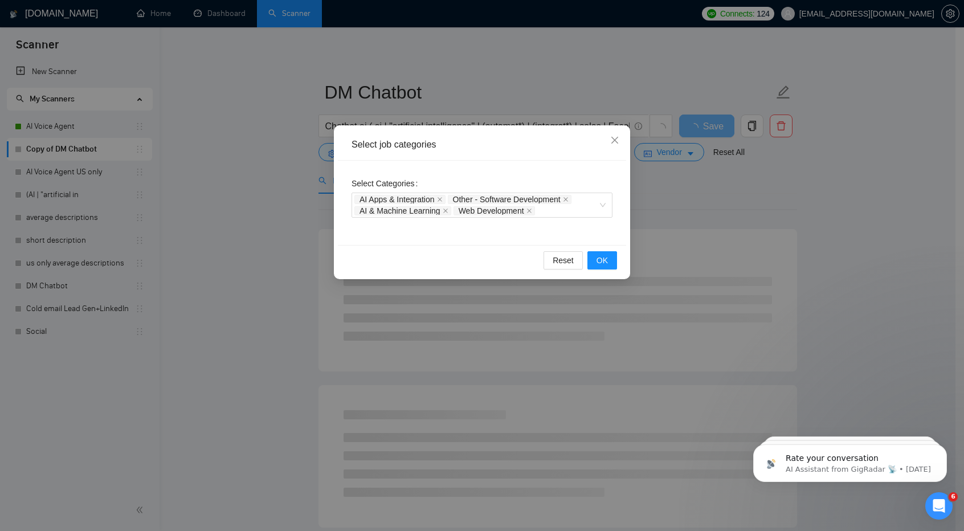
click at [583, 182] on div "Select Categories AI Apps & Integration Other - Software Development AI & Machi…" at bounding box center [482, 195] width 261 height 43
click at [607, 263] on span "OK" at bounding box center [602, 260] width 11 height 13
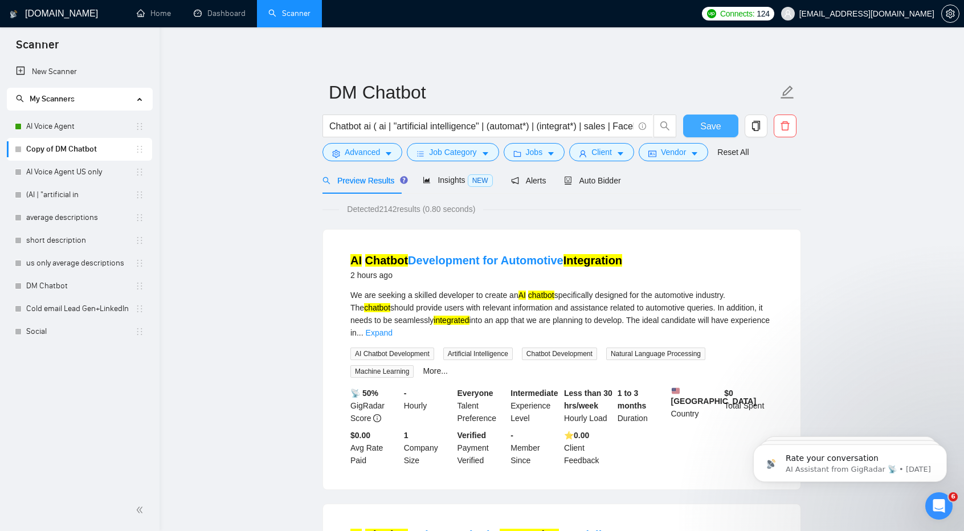
click at [706, 127] on span "Save" at bounding box center [711, 126] width 21 height 14
click at [601, 181] on span "Auto Bidder" at bounding box center [592, 180] width 56 height 9
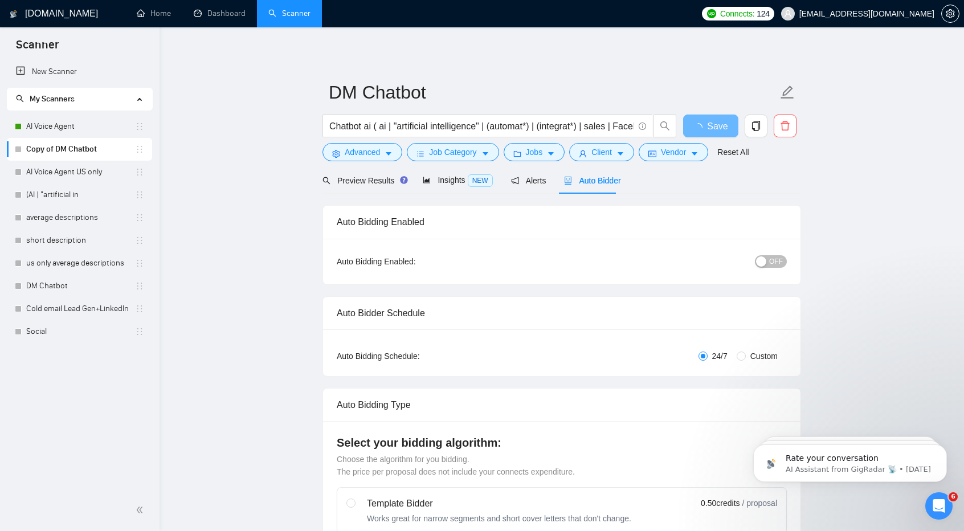
checkbox input "true"
click at [780, 259] on span "OFF" at bounding box center [777, 261] width 14 height 13
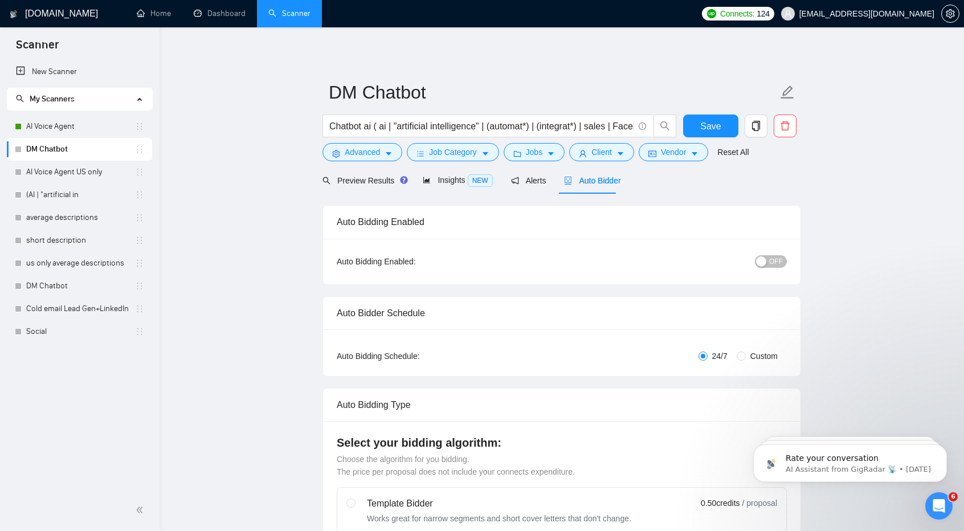
click at [776, 264] on span "OFF" at bounding box center [777, 261] width 14 height 13
click at [711, 133] on span "Save" at bounding box center [711, 126] width 21 height 14
click at [758, 125] on icon "copy" at bounding box center [756, 126] width 10 height 10
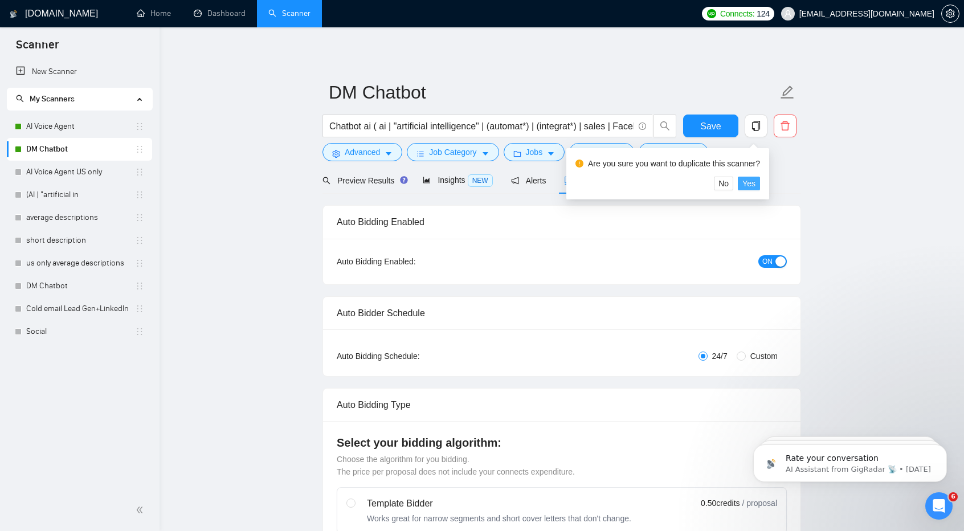
click at [758, 188] on button "Yes" at bounding box center [749, 184] width 22 height 14
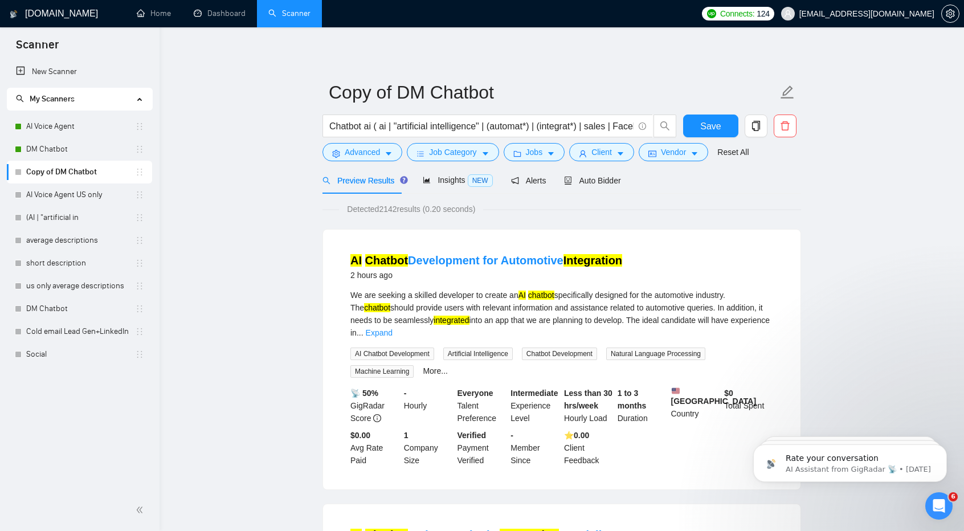
click at [86, 174] on link "Copy of DM Chatbot" at bounding box center [80, 172] width 109 height 23
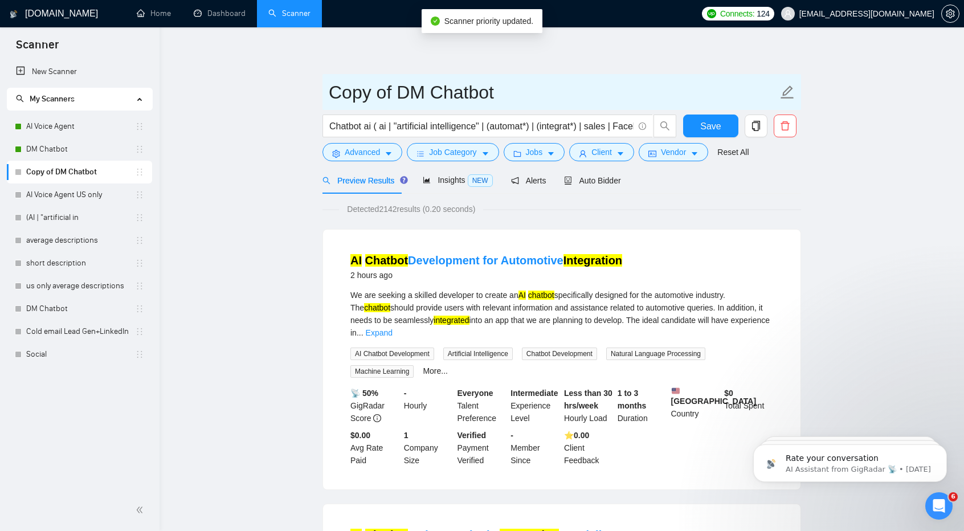
click at [393, 89] on input "Copy of DM Chatbot" at bounding box center [553, 92] width 449 height 29
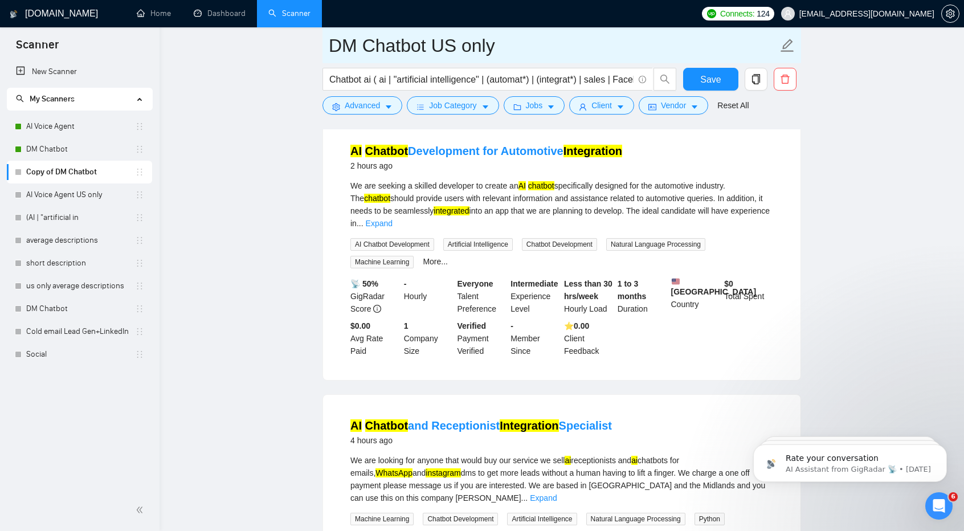
scroll to position [124, 0]
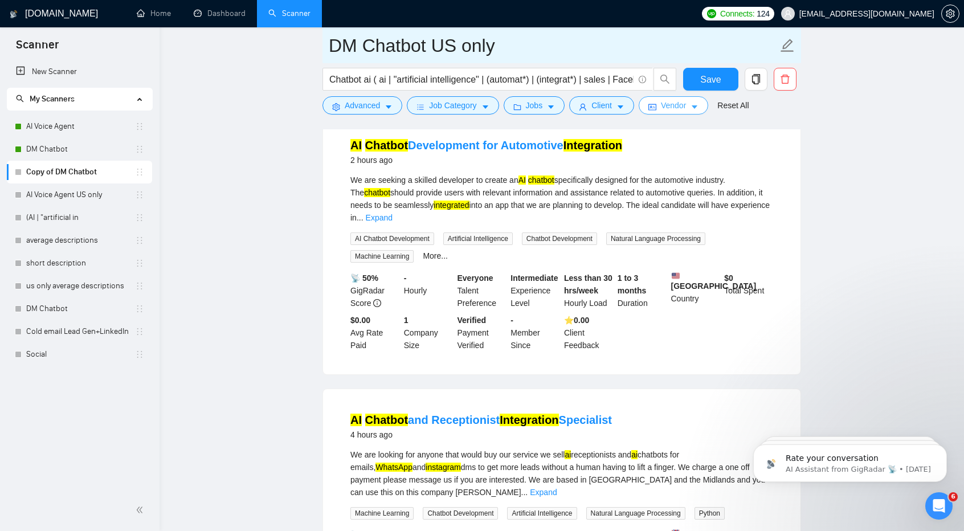
type input "DM Chatbot US only"
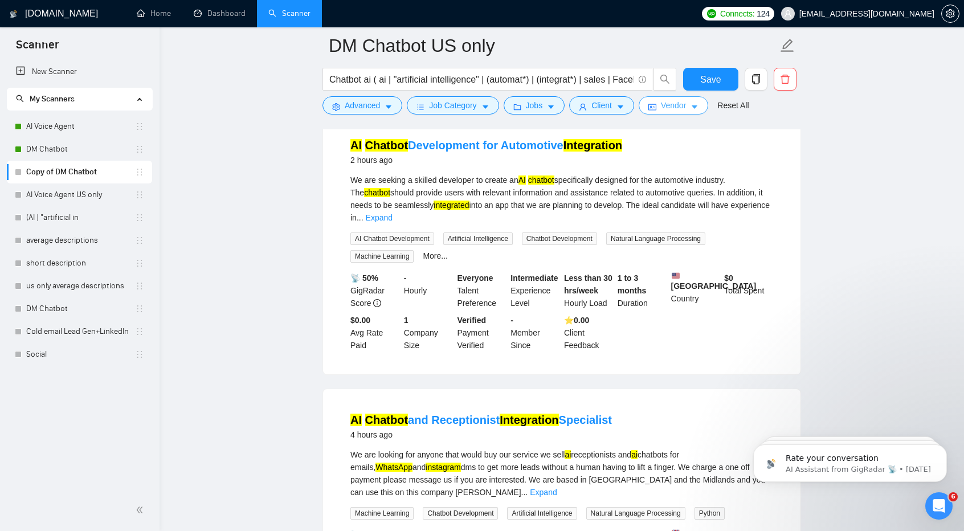
click at [691, 109] on icon "caret-down" at bounding box center [695, 107] width 8 height 8
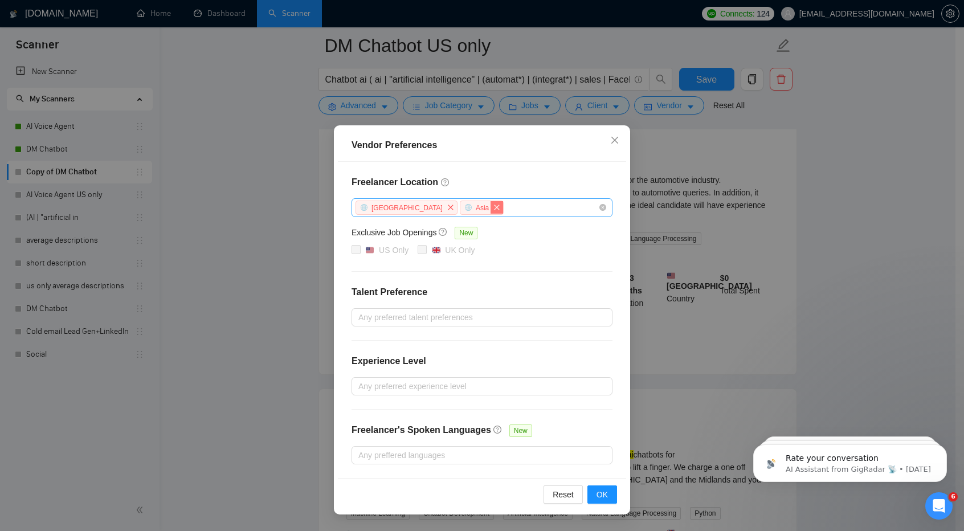
click at [494, 207] on icon "close" at bounding box center [497, 207] width 7 height 7
click at [447, 210] on icon "close" at bounding box center [450, 207] width 7 height 7
click at [610, 142] on icon "close" at bounding box center [614, 140] width 9 height 9
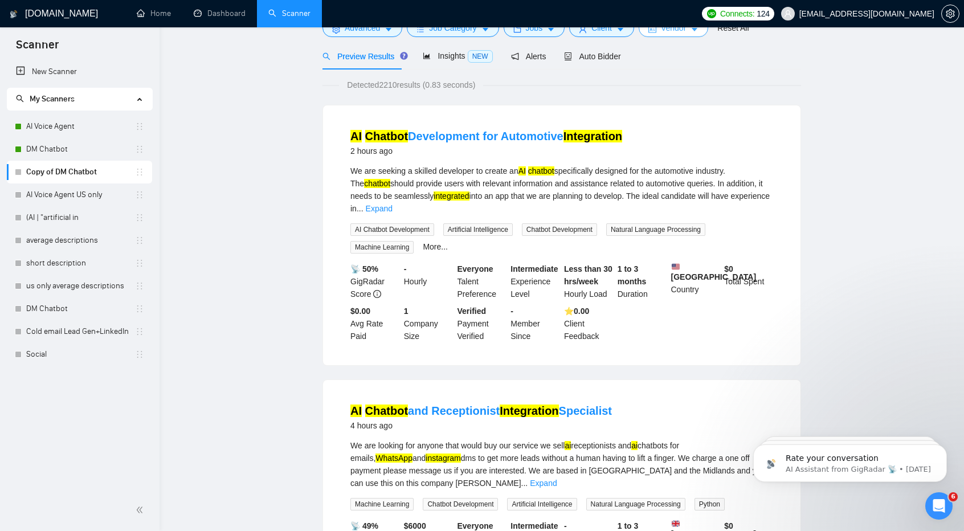
scroll to position [0, 0]
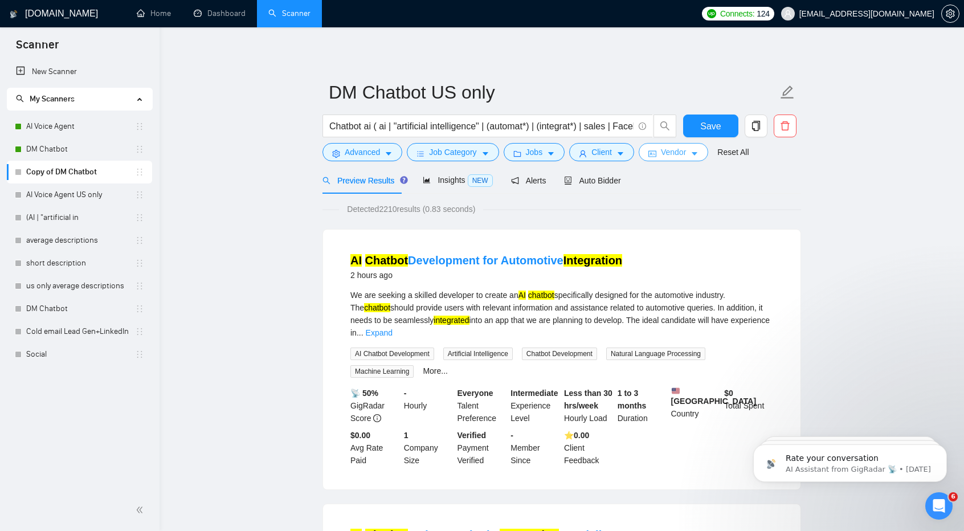
click at [691, 154] on icon "caret-down" at bounding box center [695, 154] width 8 height 8
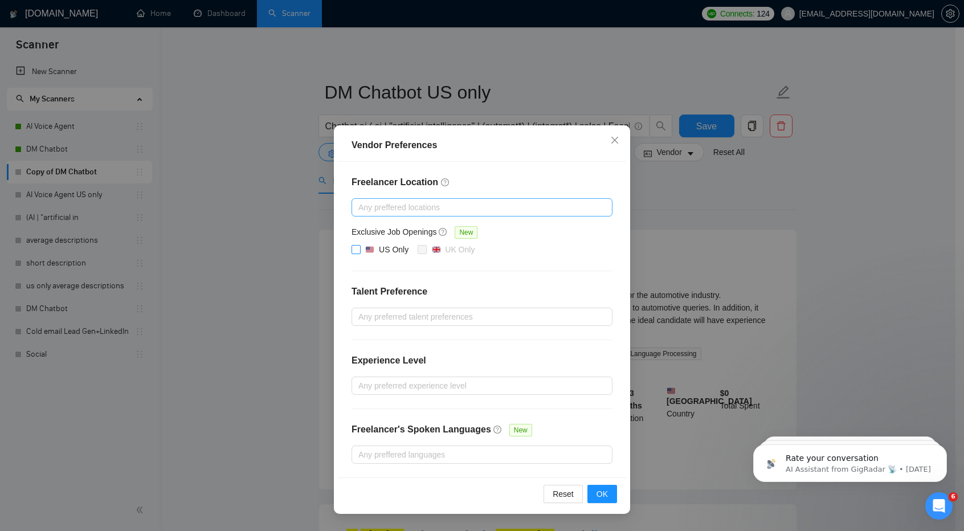
click at [360, 250] on span at bounding box center [356, 249] width 9 height 9
click at [360, 250] on input "US Only" at bounding box center [356, 249] width 8 height 8
checkbox input "true"
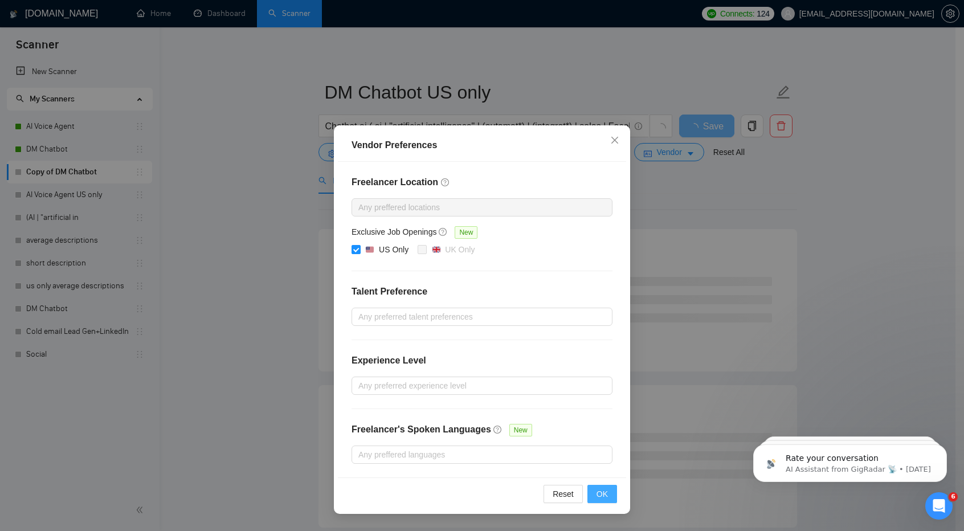
click at [605, 488] on span "OK" at bounding box center [602, 494] width 11 height 13
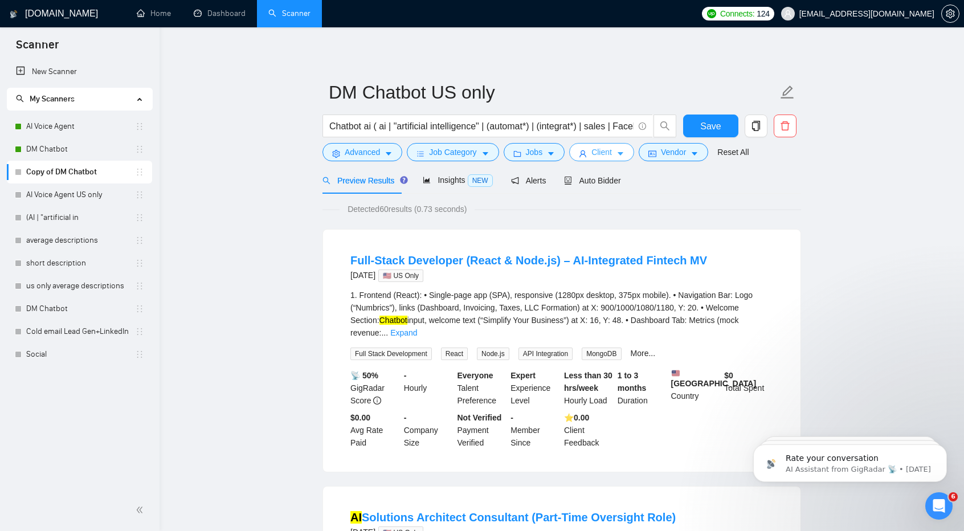
click at [593, 151] on span "Client" at bounding box center [602, 152] width 21 height 13
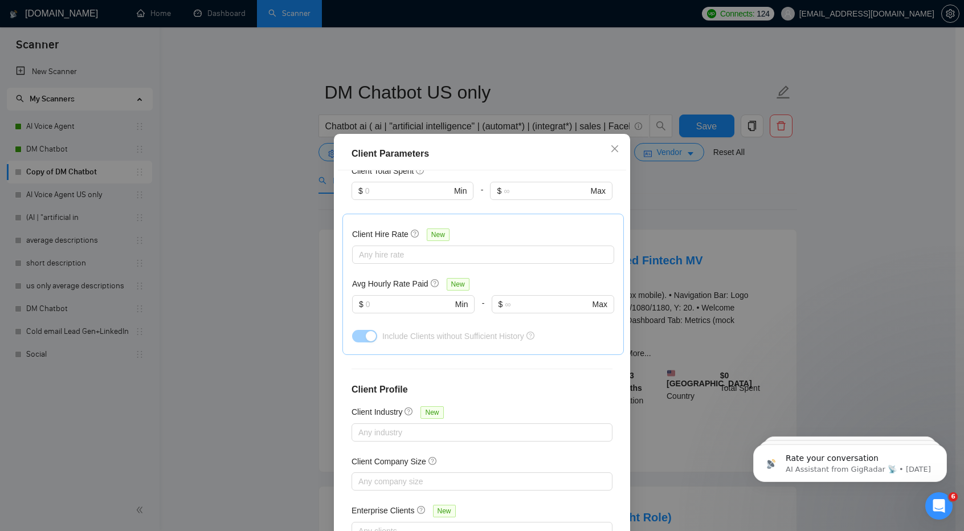
scroll to position [337, 0]
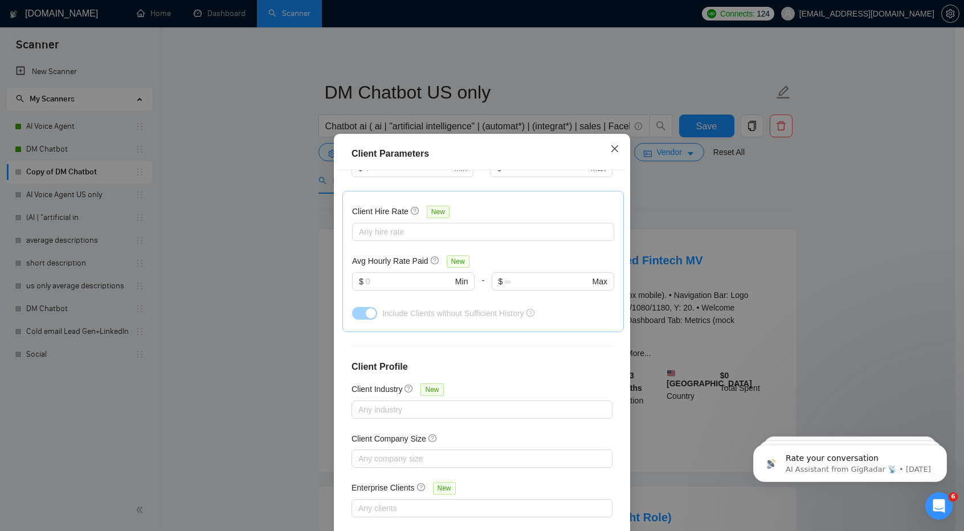
click at [610, 147] on icon "close" at bounding box center [614, 148] width 9 height 9
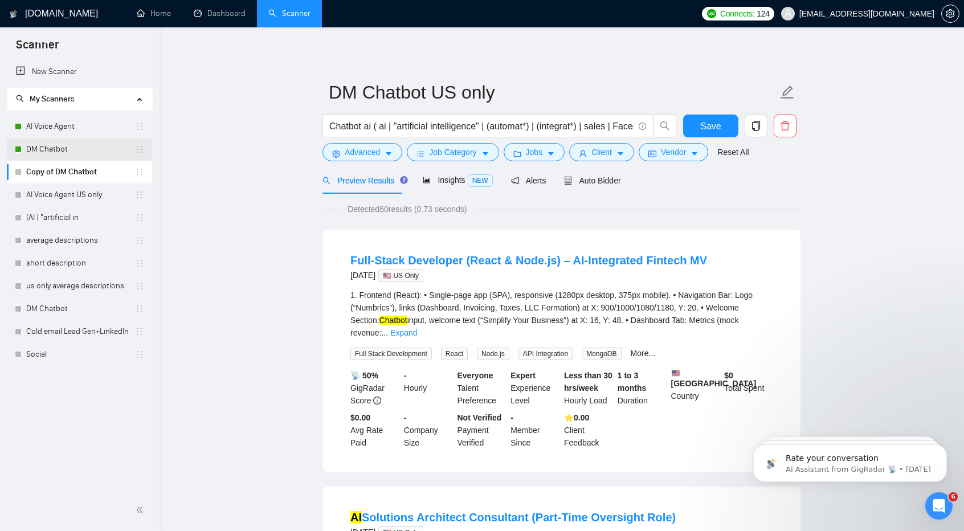
click at [90, 145] on link "DM Chatbot" at bounding box center [80, 149] width 109 height 23
click at [710, 128] on span "Save" at bounding box center [711, 126] width 21 height 14
click at [78, 152] on link "DM Chatbot" at bounding box center [80, 149] width 109 height 23
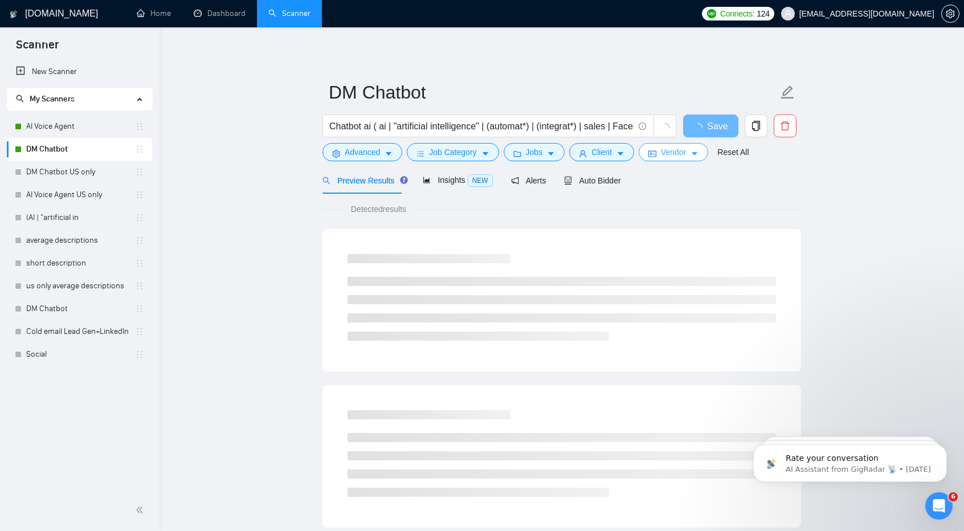
click at [684, 149] on button "Vendor" at bounding box center [674, 152] width 70 height 18
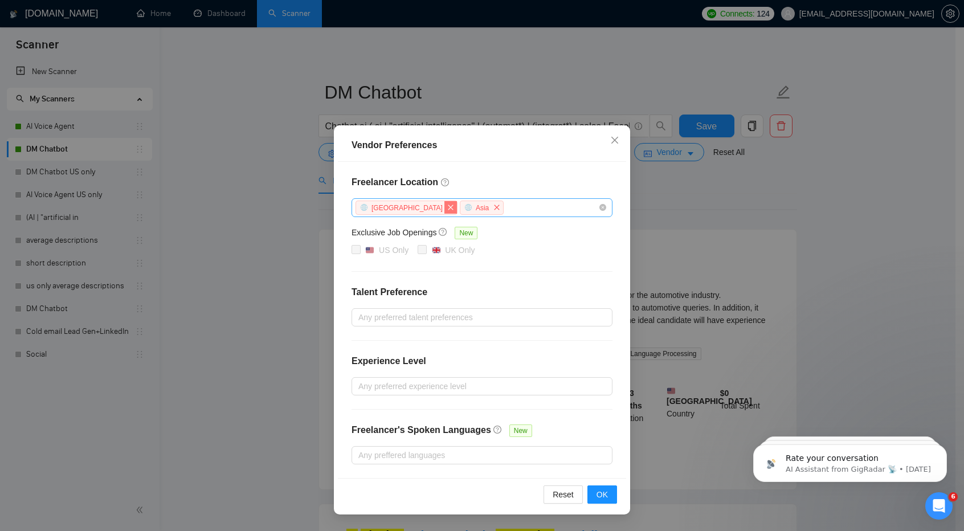
click at [447, 210] on icon "close" at bounding box center [450, 207] width 7 height 7
click at [395, 205] on span "close" at bounding box center [392, 207] width 13 height 13
click at [616, 140] on icon "close" at bounding box center [615, 140] width 7 height 7
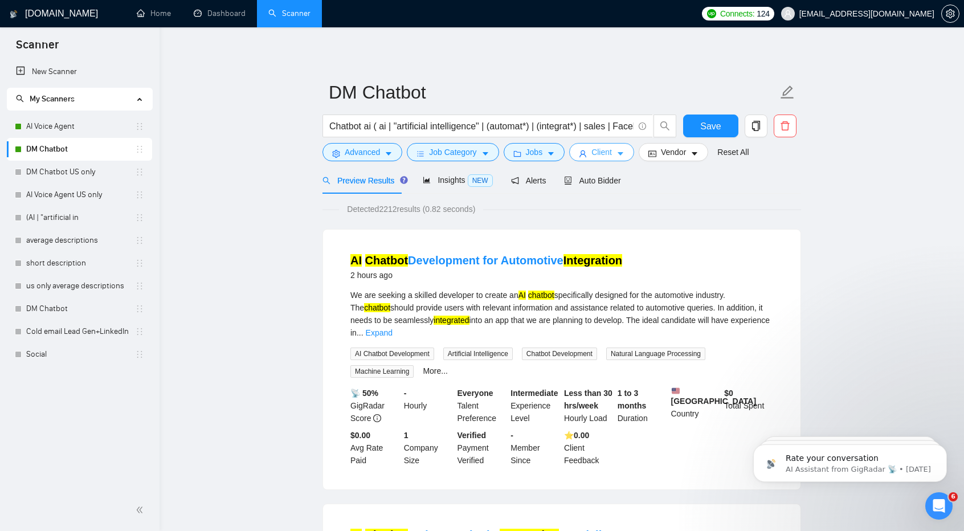
click at [599, 154] on span "Client" at bounding box center [602, 152] width 21 height 13
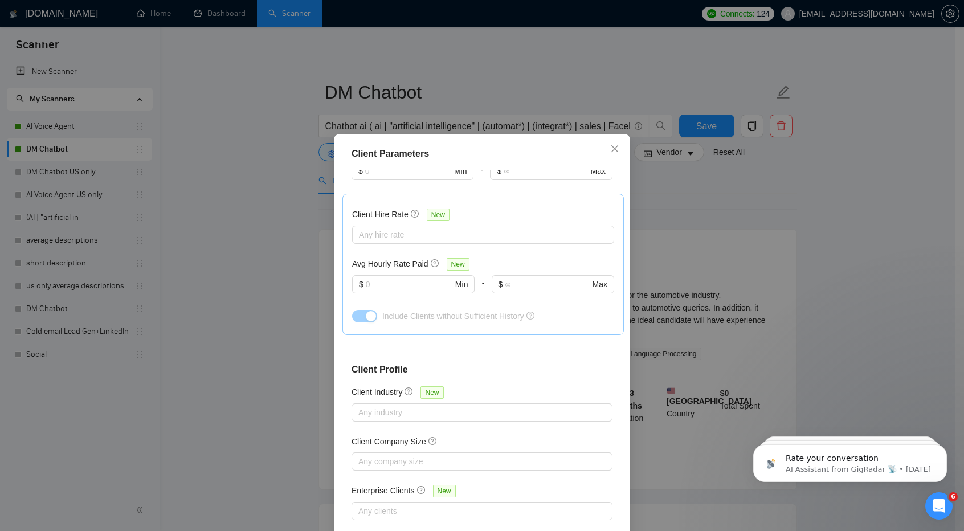
scroll to position [337, 0]
click at [610, 158] on span "Close" at bounding box center [615, 149] width 31 height 31
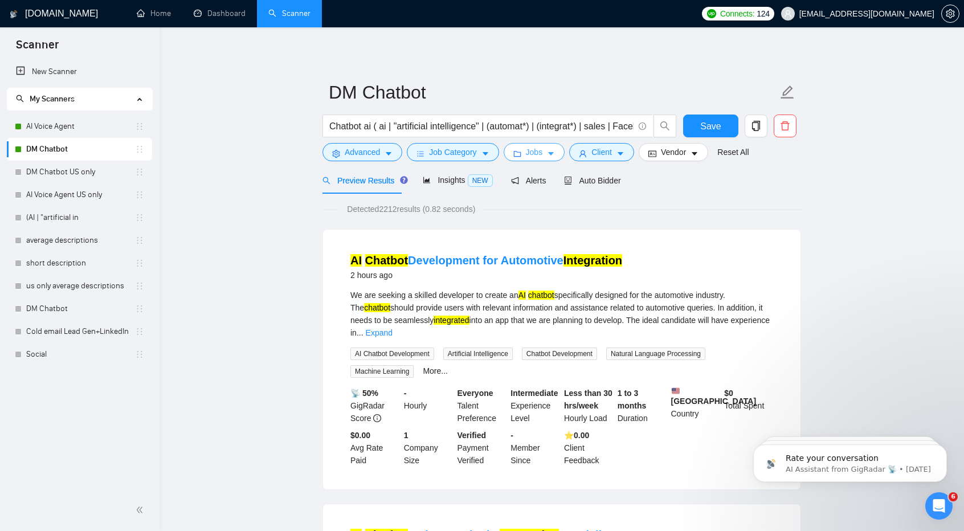
click at [547, 151] on icon "caret-down" at bounding box center [551, 154] width 8 height 8
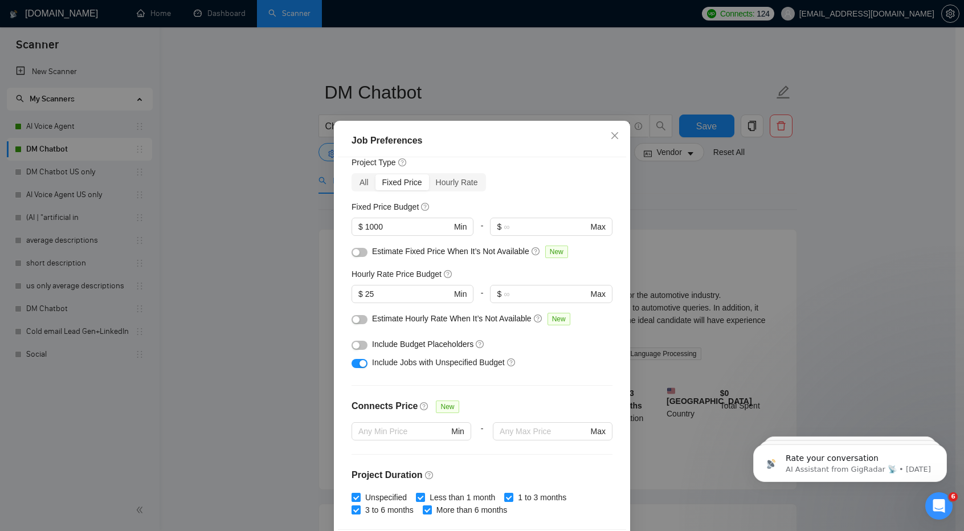
scroll to position [44, 0]
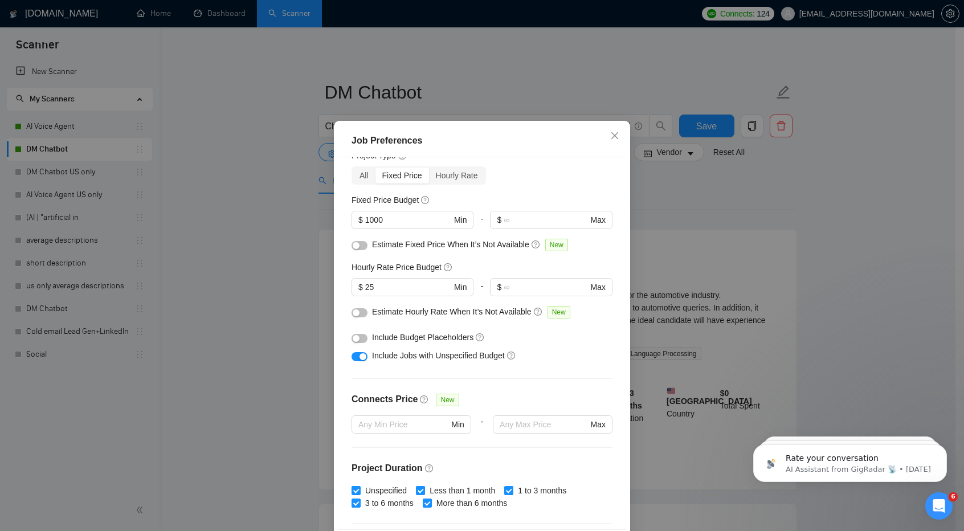
click at [360, 334] on button "button" at bounding box center [360, 338] width 16 height 9
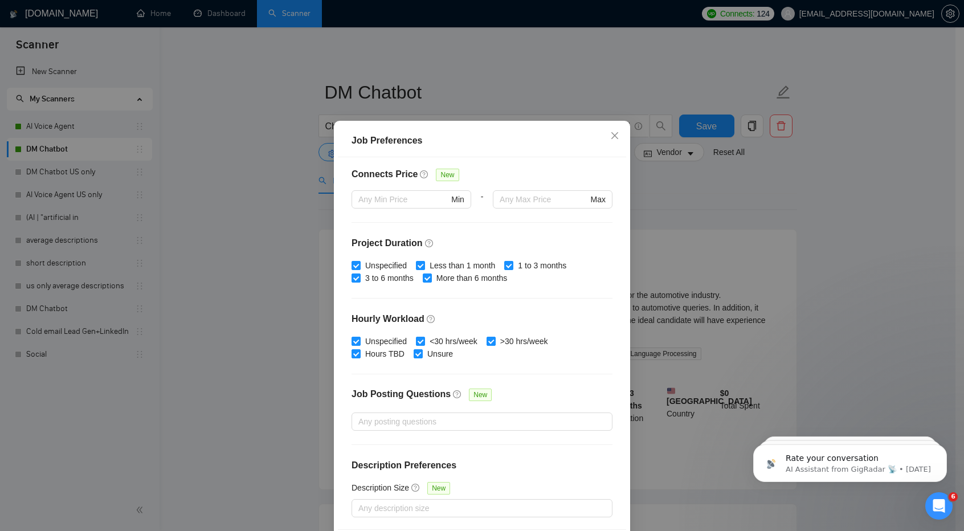
scroll to position [61, 0]
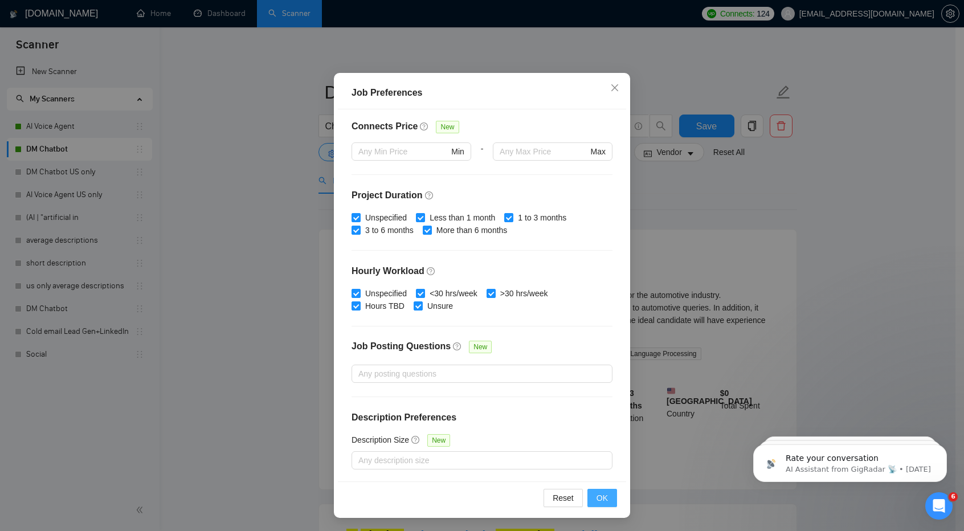
click at [599, 500] on span "OK" at bounding box center [602, 498] width 11 height 13
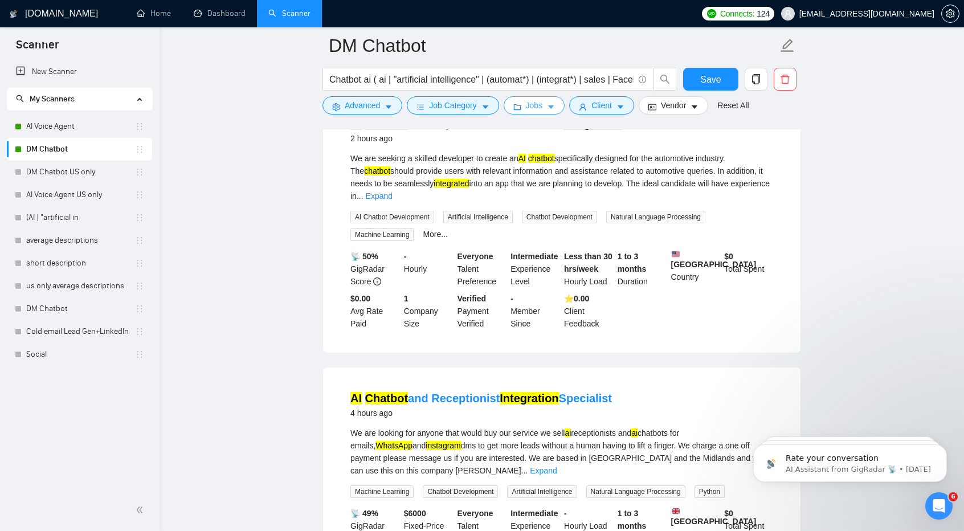
scroll to position [0, 0]
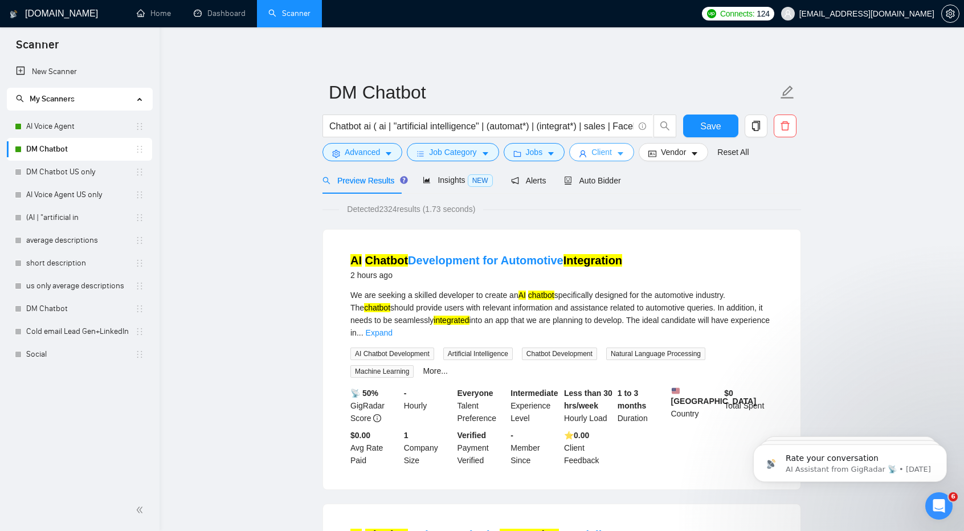
click at [608, 149] on button "Client" at bounding box center [601, 152] width 65 height 18
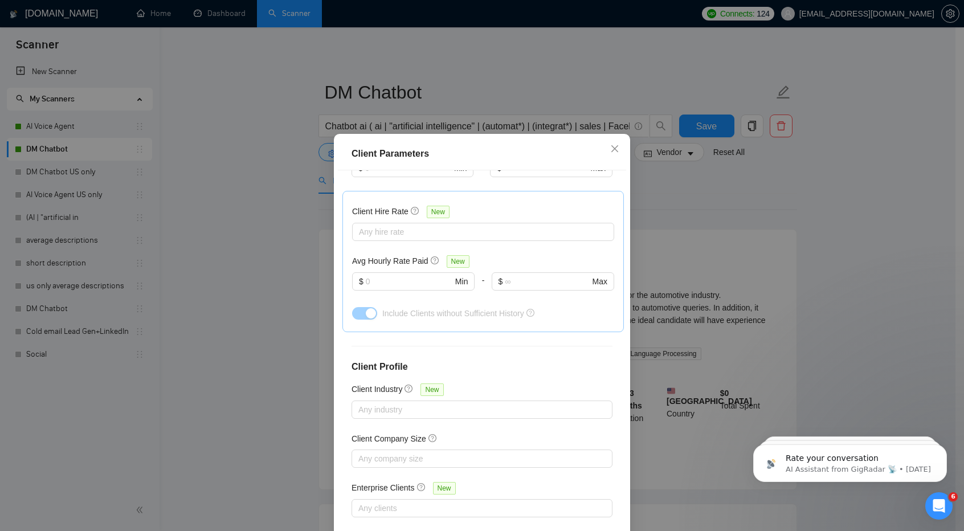
scroll to position [61, 0]
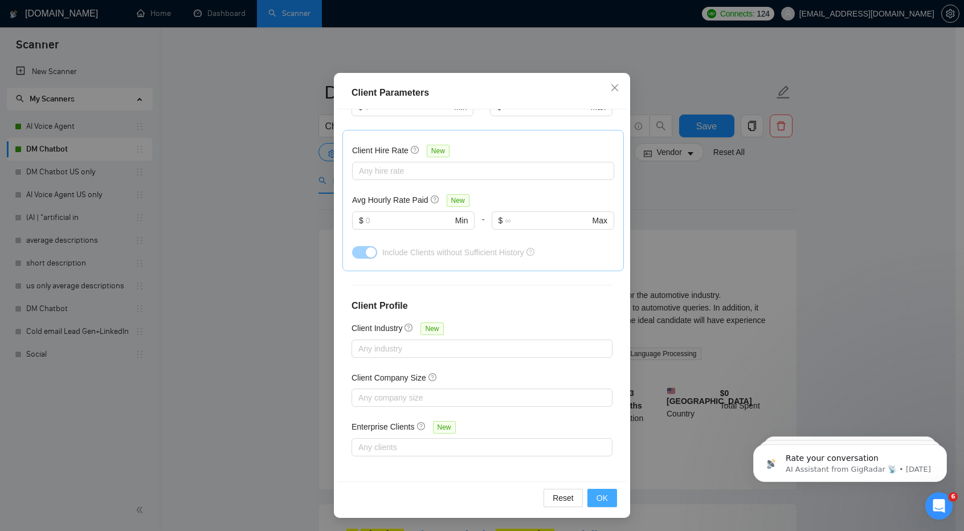
click at [597, 502] on span "OK" at bounding box center [602, 498] width 11 height 13
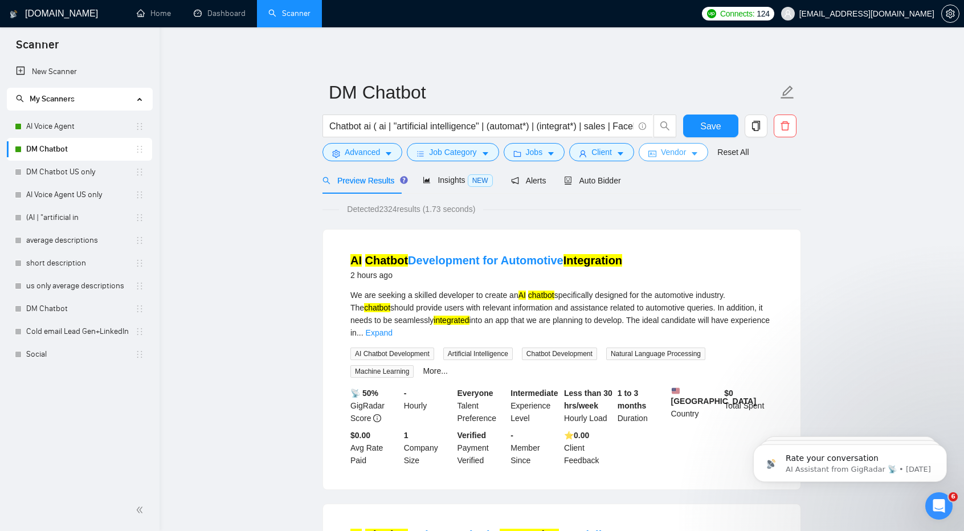
click at [691, 149] on button "Vendor" at bounding box center [674, 152] width 70 height 18
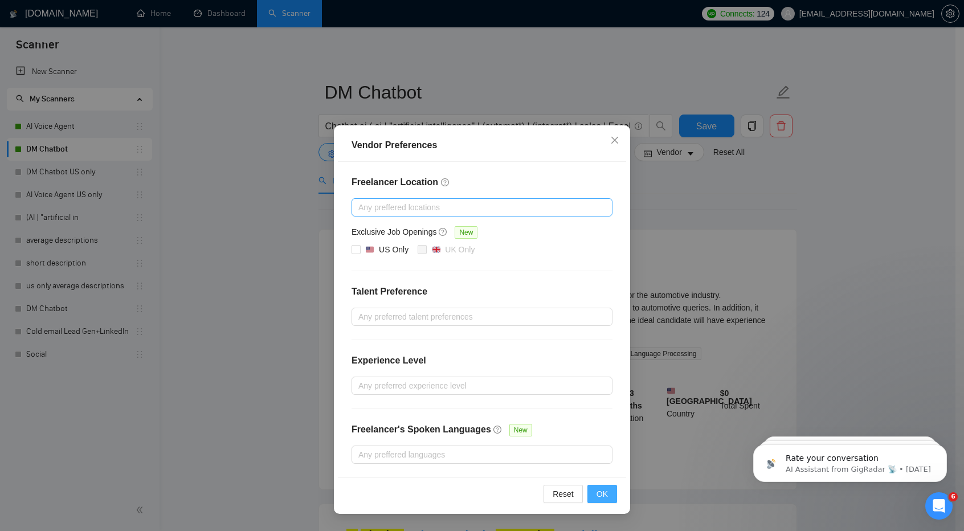
click at [604, 498] on button "OK" at bounding box center [603, 494] width 30 height 18
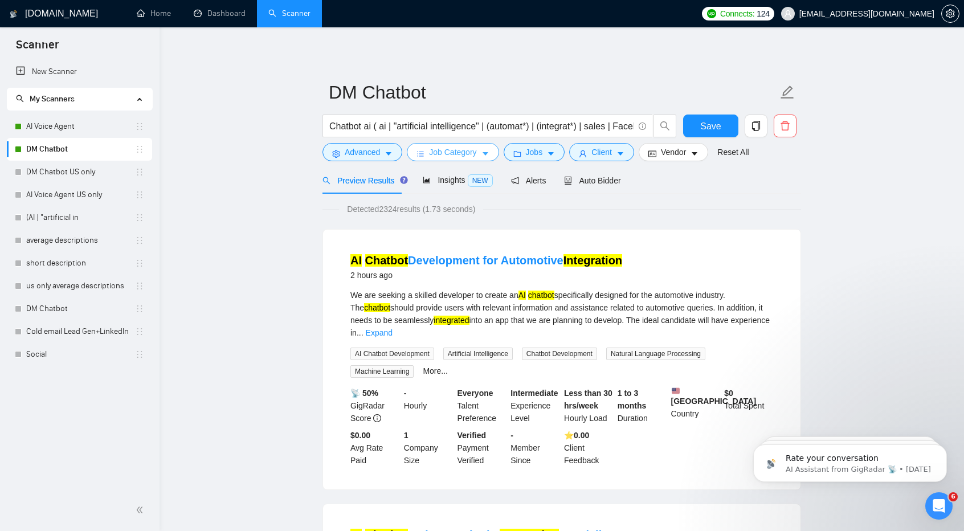
click at [448, 152] on span "Job Category" at bounding box center [452, 152] width 47 height 13
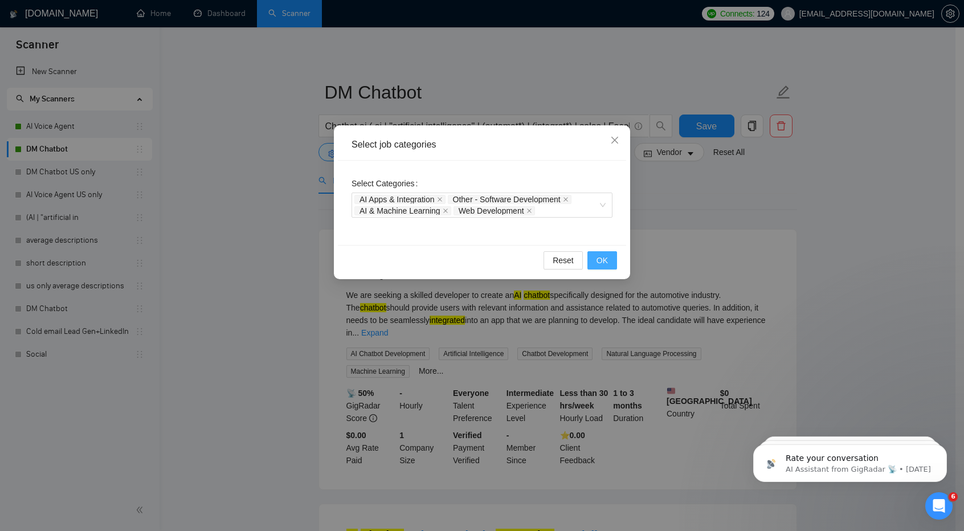
click at [593, 262] on button "OK" at bounding box center [603, 260] width 30 height 18
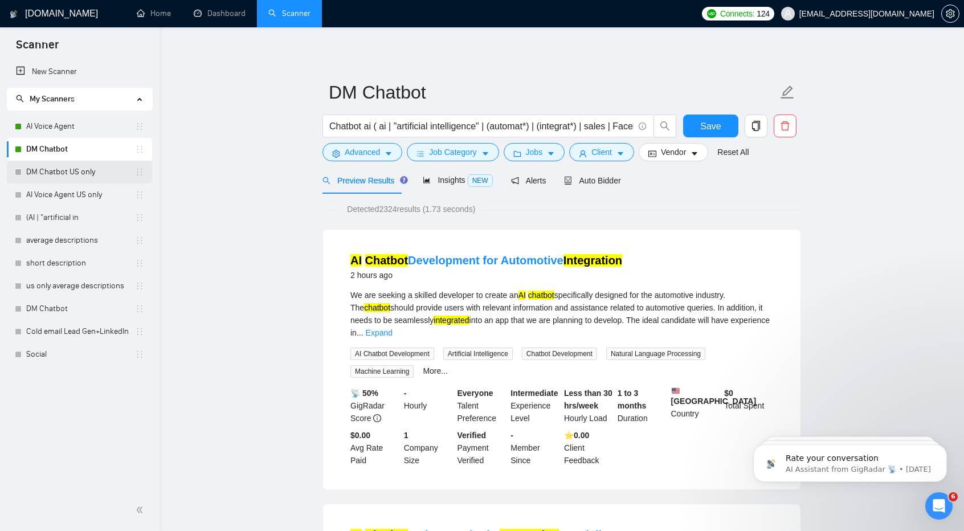
click at [80, 176] on link "DM Chatbot US only" at bounding box center [80, 172] width 109 height 23
click at [711, 128] on span "Save" at bounding box center [711, 126] width 21 height 14
click at [51, 169] on link "DM Chatbot US only" at bounding box center [80, 172] width 109 height 23
click at [68, 169] on link "DM Chatbot US only" at bounding box center [80, 172] width 109 height 23
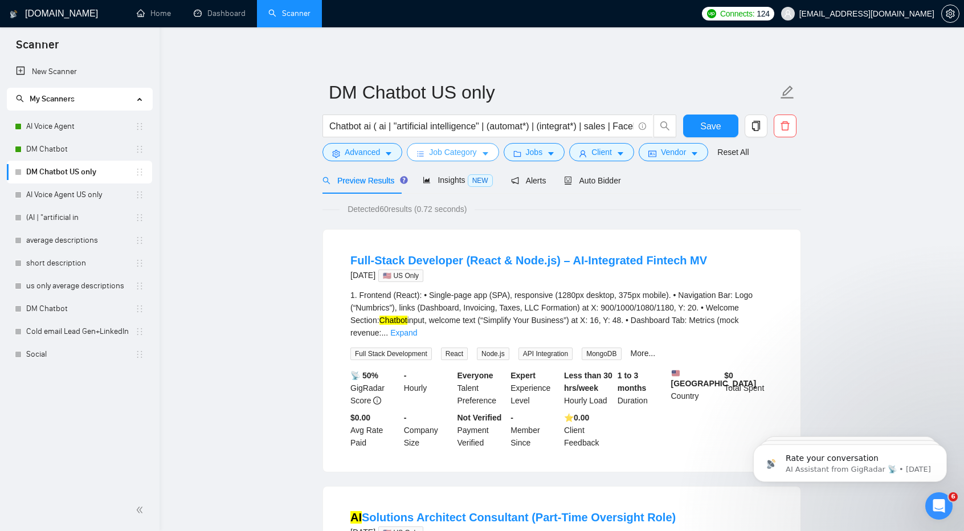
click at [458, 144] on button "Job Category" at bounding box center [453, 152] width 92 height 18
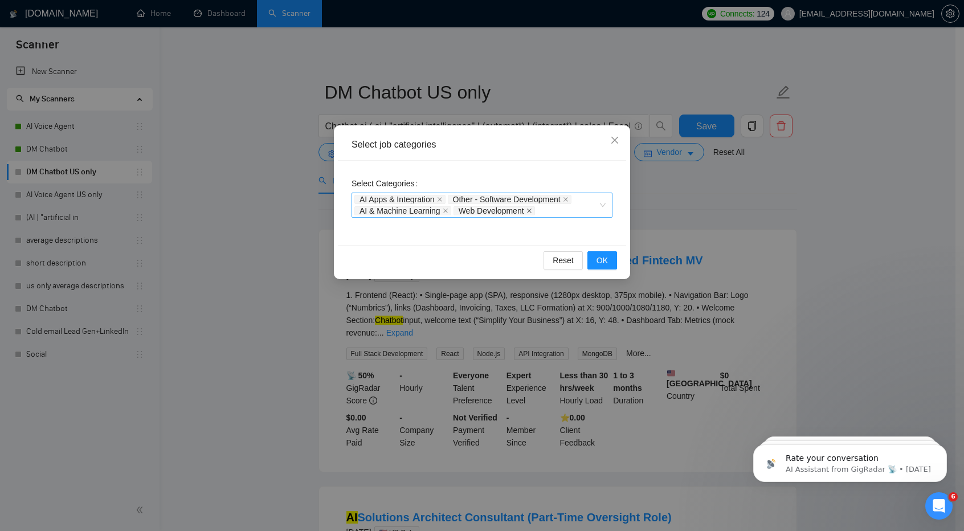
click at [527, 209] on icon "close" at bounding box center [529, 211] width 5 height 5
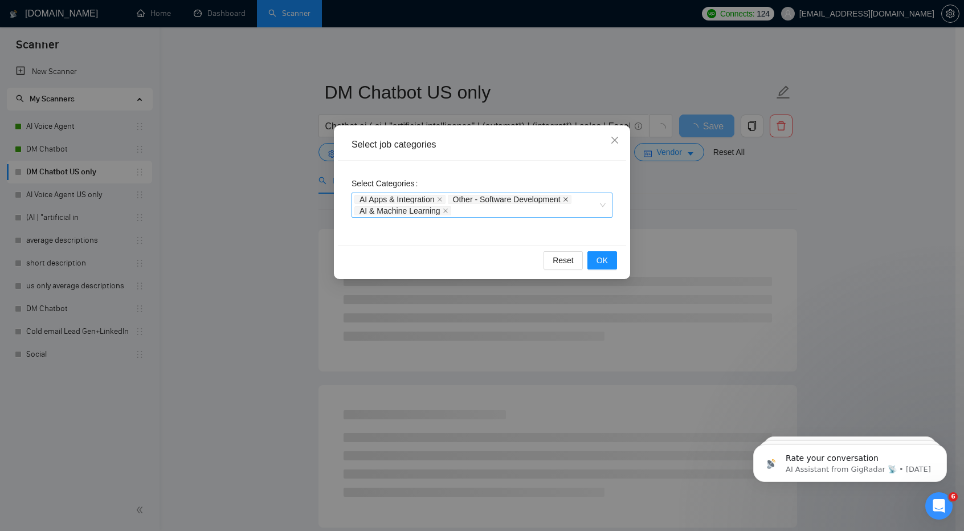
click at [568, 200] on icon "close" at bounding box center [566, 199] width 5 height 5
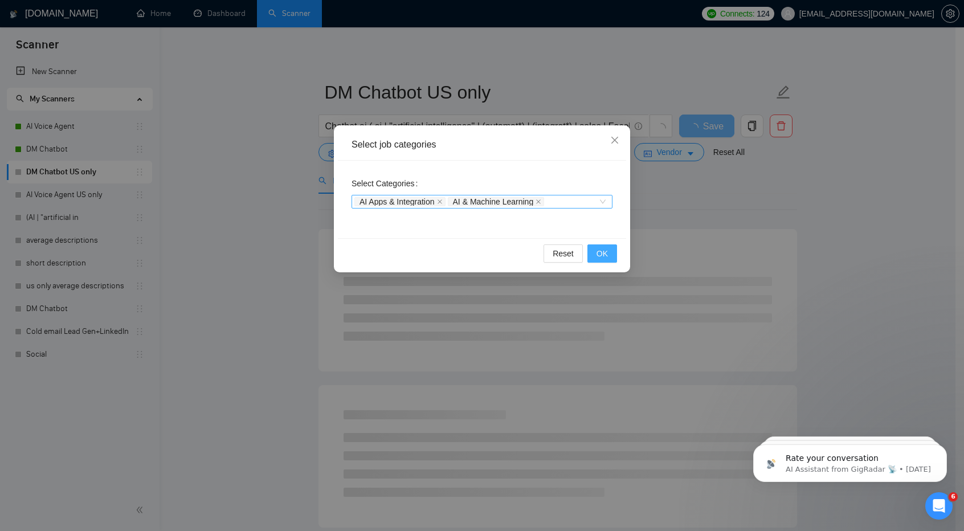
click at [604, 258] on span "OK" at bounding box center [602, 253] width 11 height 13
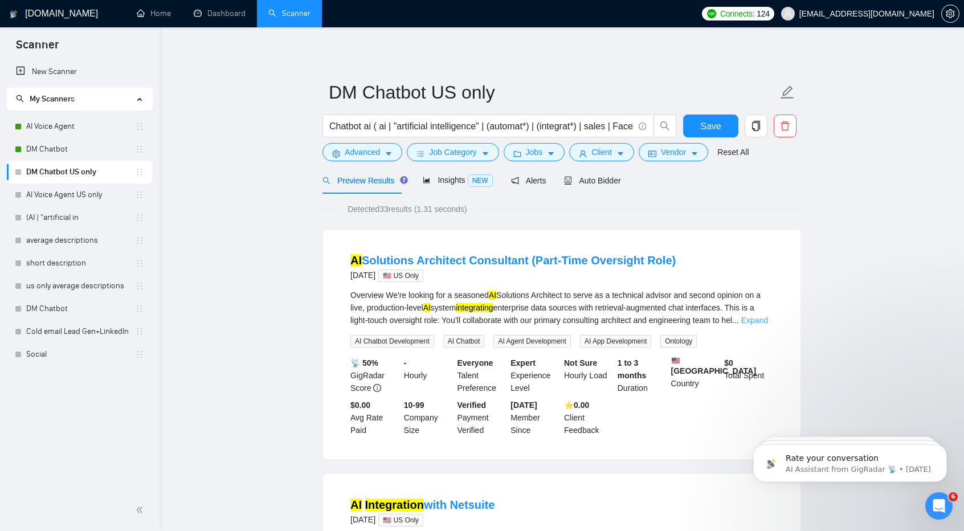
click at [766, 318] on link "Expand" at bounding box center [755, 320] width 27 height 9
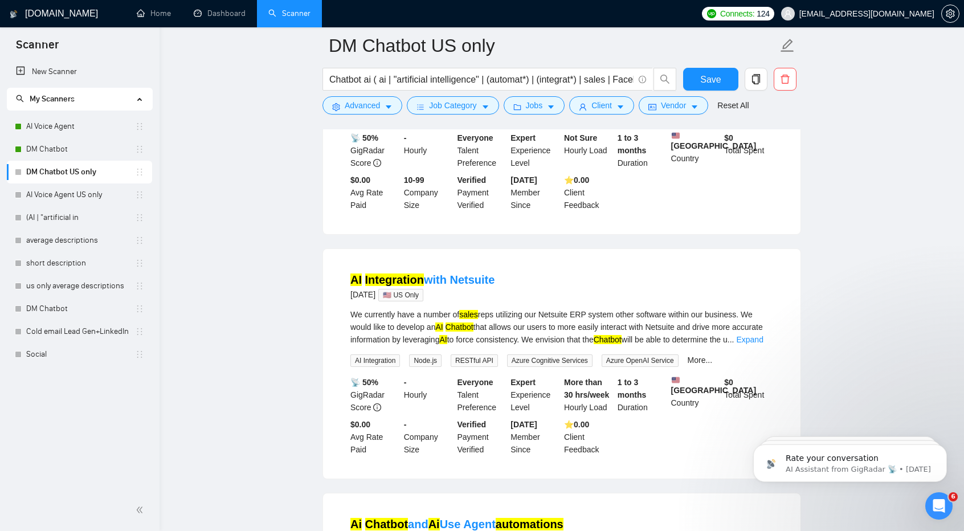
scroll to position [526, 0]
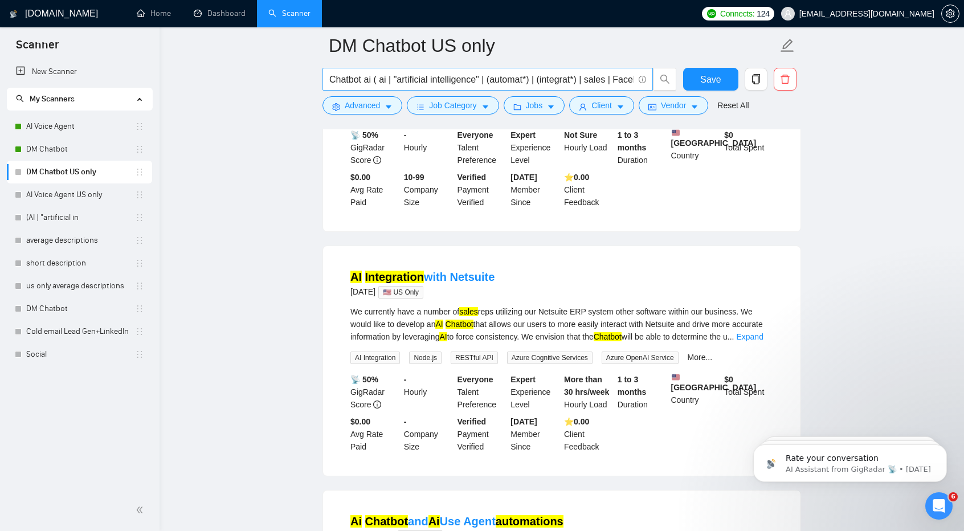
click at [372, 80] on input "Chatbot ai ( ai | "artificial intelligence" | (automat*) | (integrat*) | sales …" at bounding box center [481, 79] width 304 height 14
click at [383, 76] on input "Chatbot ai ( ai | "artificial intelligence" | (automat*) | (integrat*) | sales …" at bounding box center [481, 79] width 304 height 14
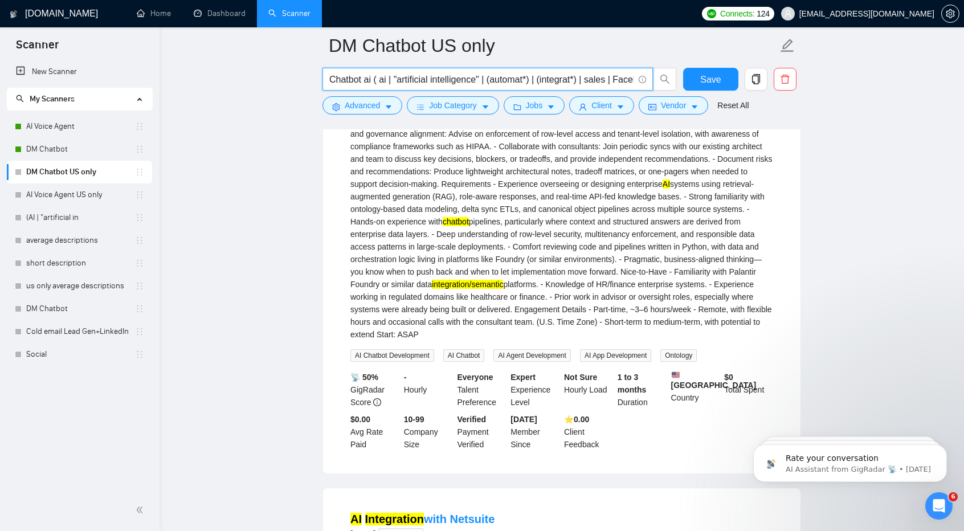
scroll to position [0, 0]
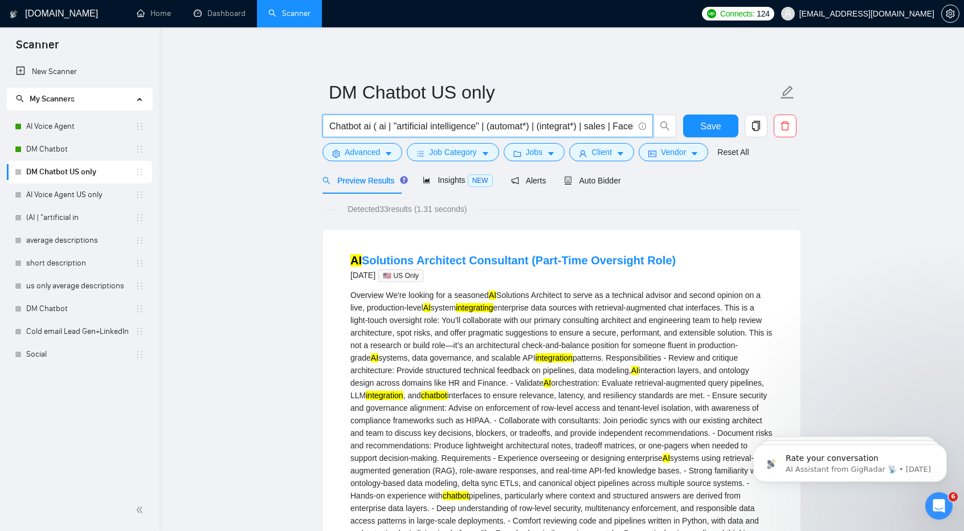
click at [385, 124] on input "Chatbot ai ( ai | "artificial intelligence" | (automat*) | (integrat*) | sales …" at bounding box center [481, 126] width 304 height 14
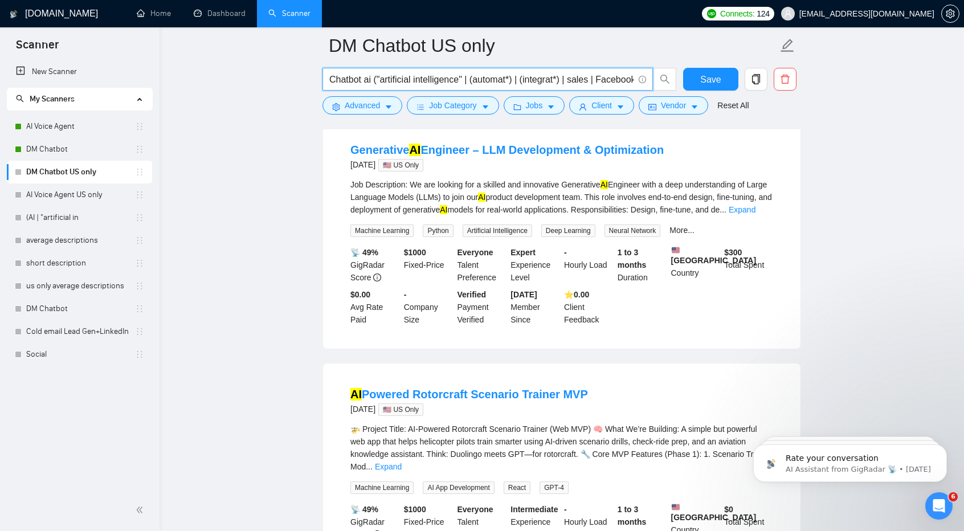
scroll to position [866, 0]
type input "Chatbot ai ("artificial intelligence" | (automat*) | (integrat*) | sales | Face…"
click at [369, 116] on form "DM Chatbot US only Chatbot ai ("artificial intelligence" | (automat*) | (integr…" at bounding box center [562, 73] width 479 height 93
click at [367, 110] on span "Advanced" at bounding box center [362, 105] width 35 height 13
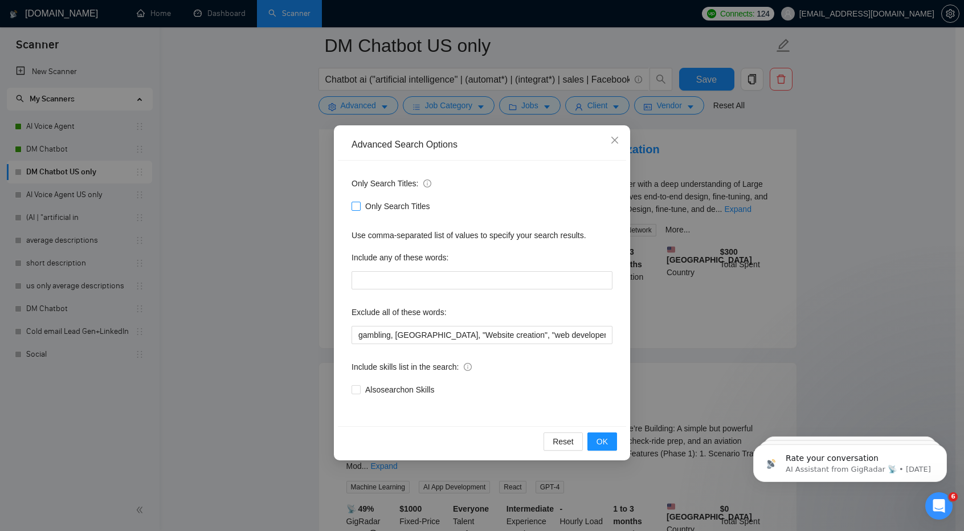
click at [363, 211] on span "Only Search Titles" at bounding box center [398, 206] width 74 height 13
click at [360, 210] on input "Only Search Titles" at bounding box center [356, 206] width 8 height 8
checkbox input "true"
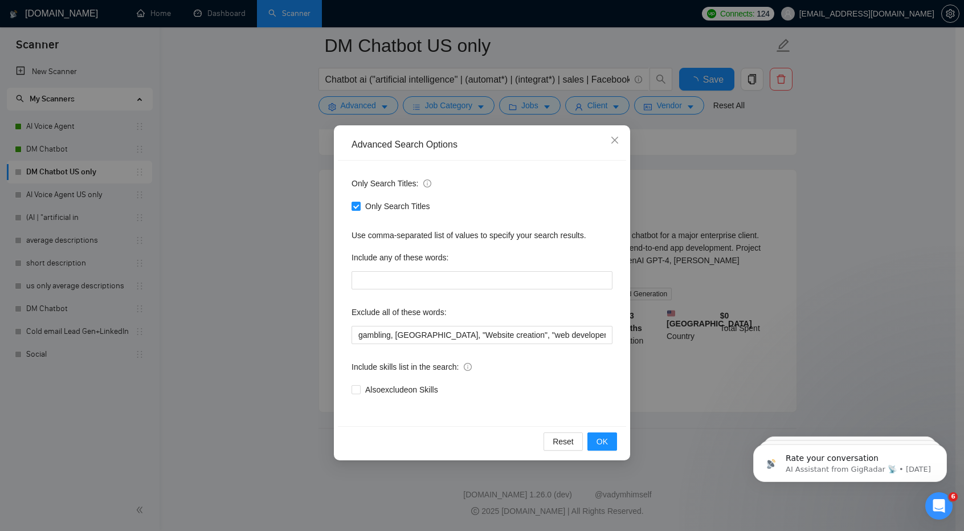
scroll to position [812, 0]
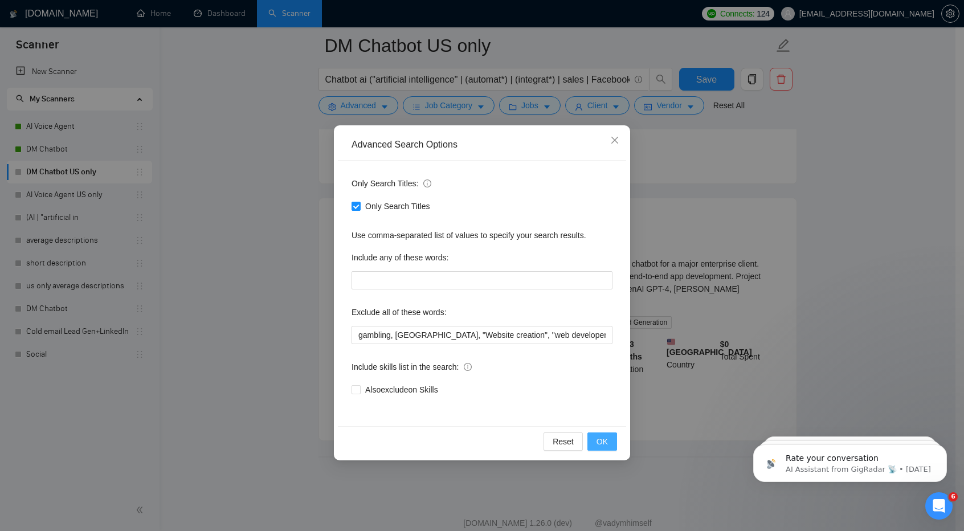
click at [612, 442] on button "OK" at bounding box center [603, 442] width 30 height 18
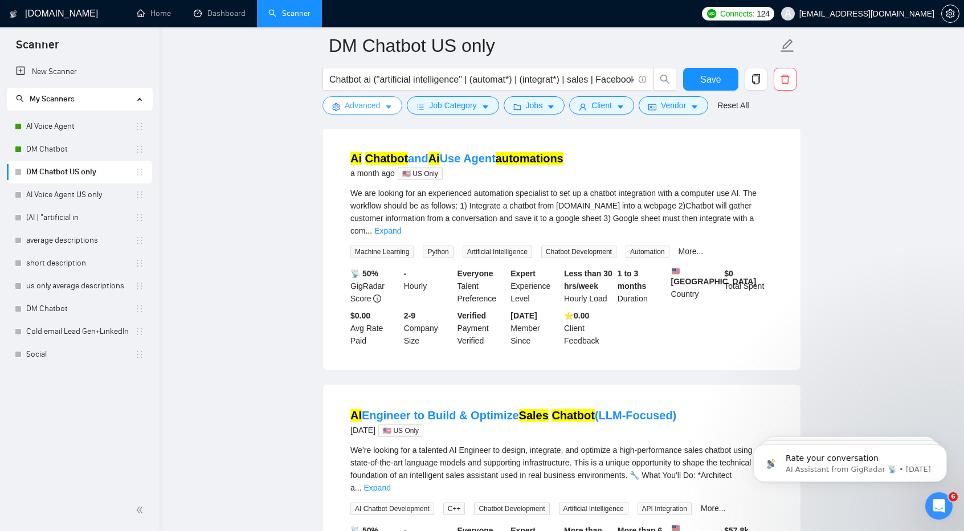
scroll to position [0, 0]
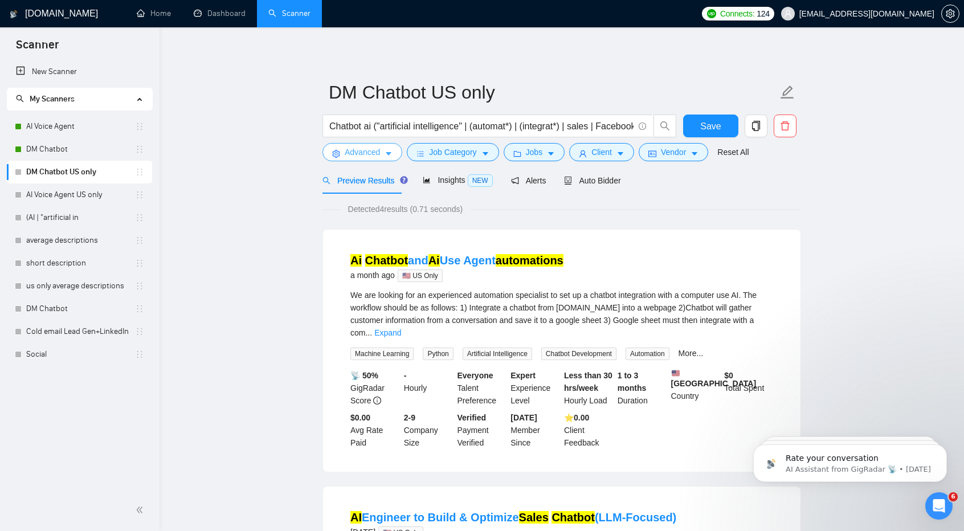
click at [363, 148] on span "Advanced" at bounding box center [362, 152] width 35 height 13
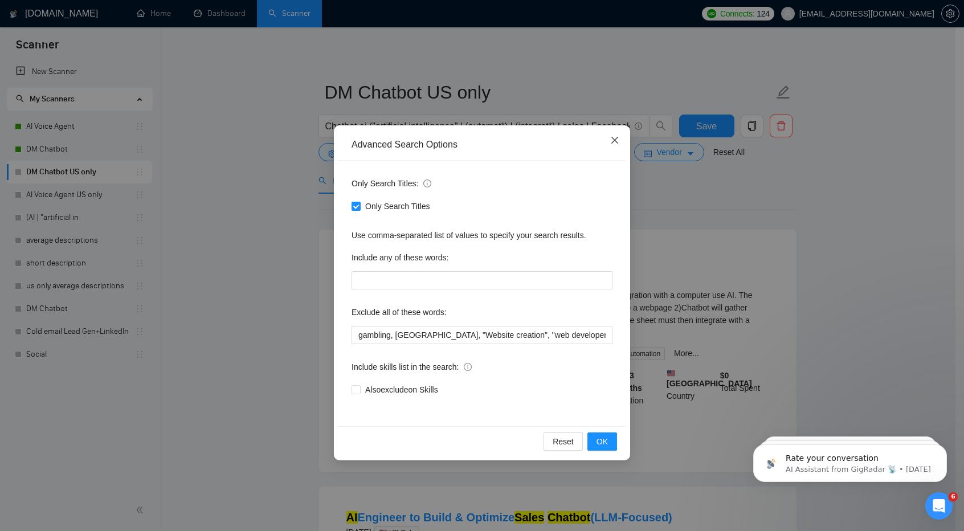
click at [615, 140] on icon "close" at bounding box center [614, 140] width 9 height 9
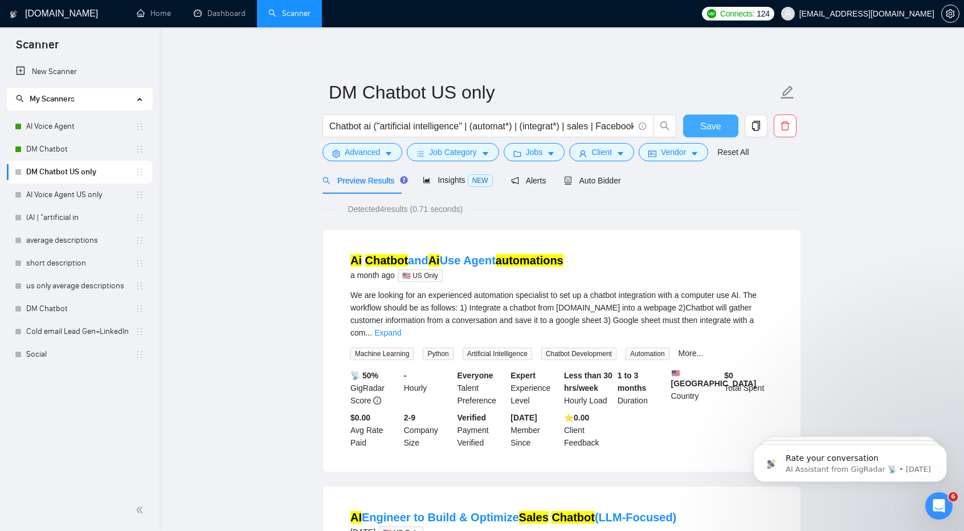
click at [708, 123] on span "Save" at bounding box center [711, 126] width 21 height 14
click at [709, 120] on span "Save" at bounding box center [711, 126] width 21 height 14
click at [455, 177] on span "Insights NEW" at bounding box center [458, 180] width 70 height 9
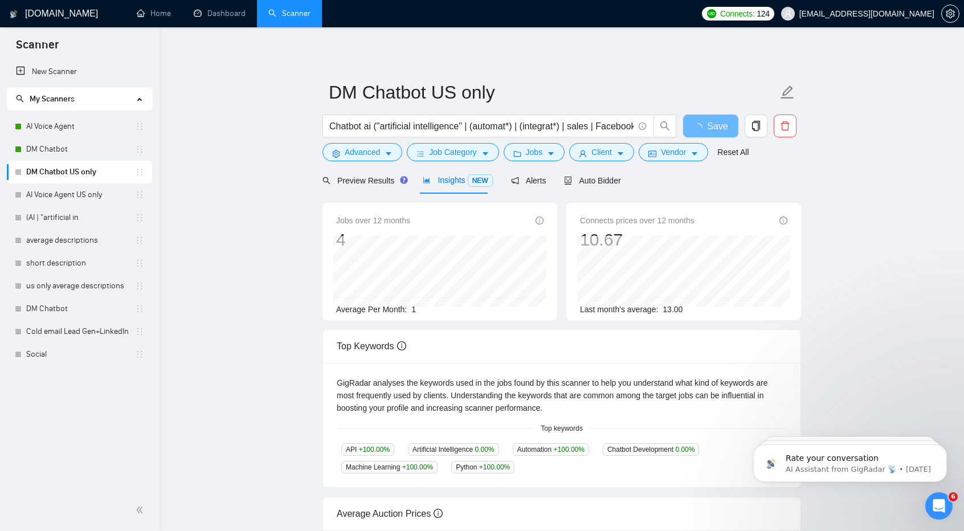
click at [548, 176] on div "Preview Results Insights NEW Alerts Auto Bidder" at bounding box center [472, 180] width 299 height 27
click at [499, 182] on div "Preview Results Insights NEW Alerts Auto Bidder" at bounding box center [472, 180] width 299 height 27
click at [506, 182] on div "Preview Results Insights NEW Alerts Auto Bidder" at bounding box center [472, 180] width 299 height 27
click at [513, 183] on icon "notification" at bounding box center [515, 181] width 8 height 8
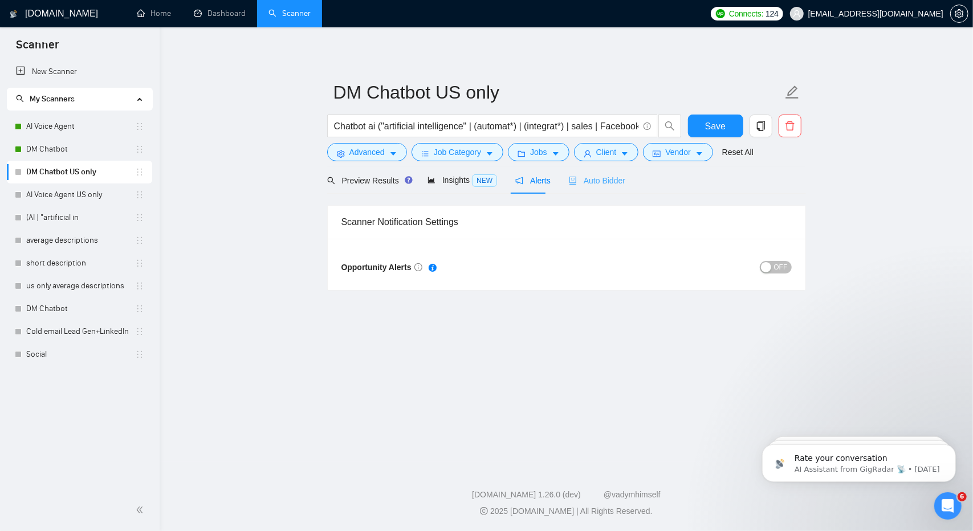
click at [586, 189] on div "Auto Bidder" at bounding box center [597, 180] width 56 height 27
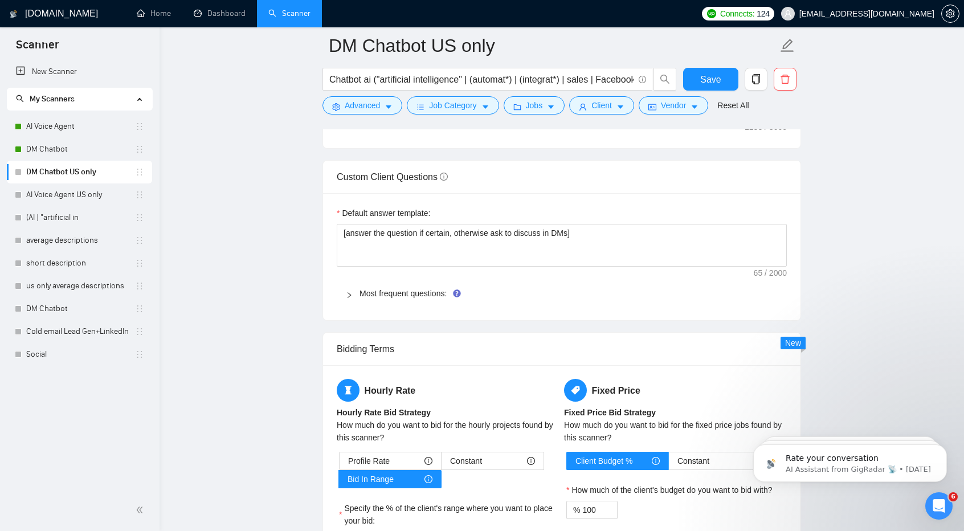
scroll to position [1553, 0]
click at [422, 288] on link "Most frequent questions:" at bounding box center [403, 292] width 87 height 9
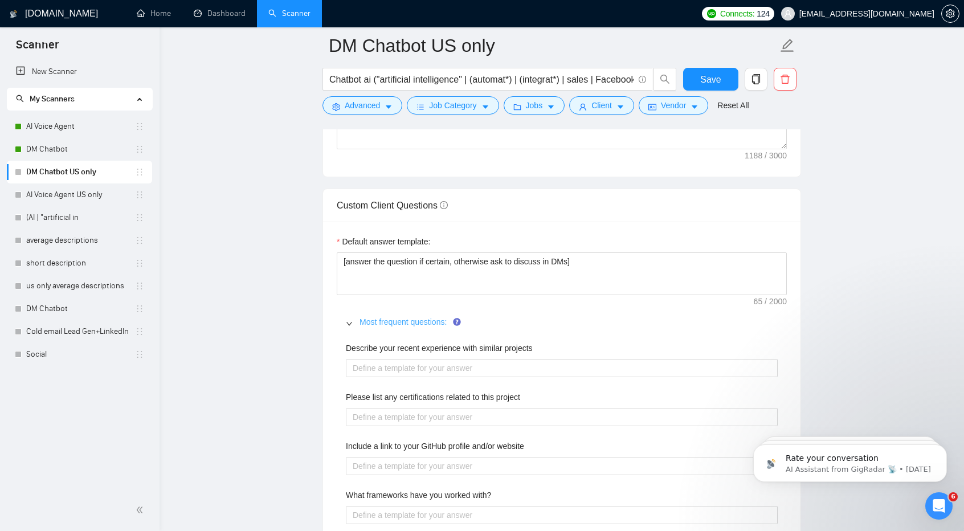
scroll to position [1523, 0]
click at [714, 85] on span "Save" at bounding box center [711, 79] width 21 height 14
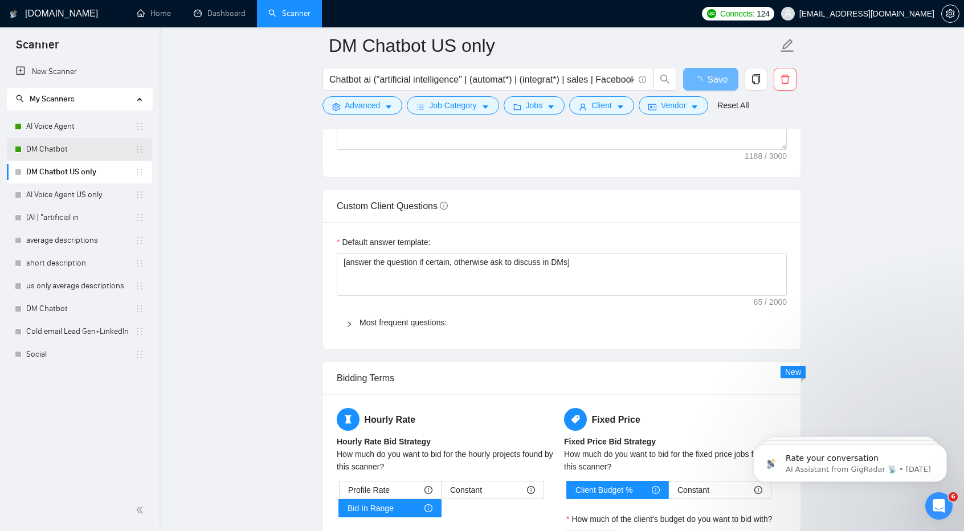
click at [60, 147] on link "DM Chatbot" at bounding box center [80, 149] width 109 height 23
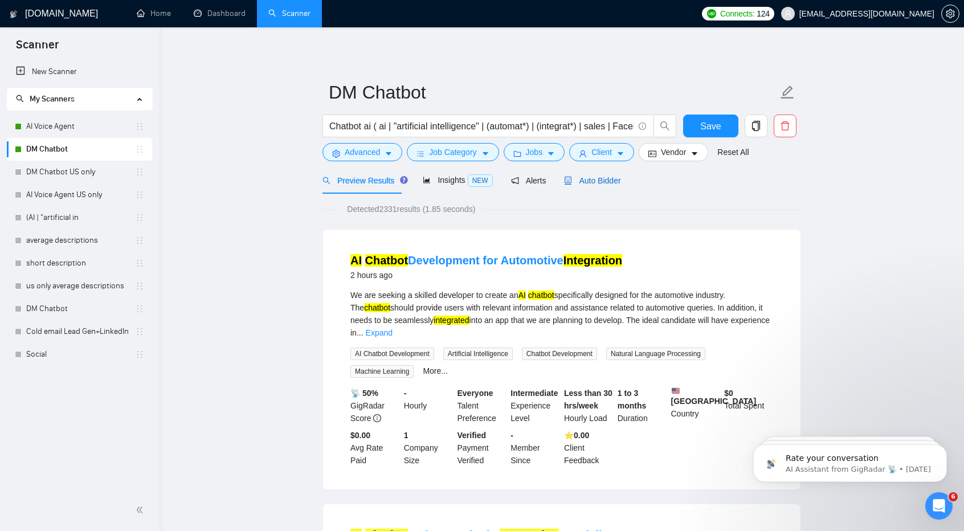
click at [589, 176] on span "Auto Bidder" at bounding box center [592, 180] width 56 height 9
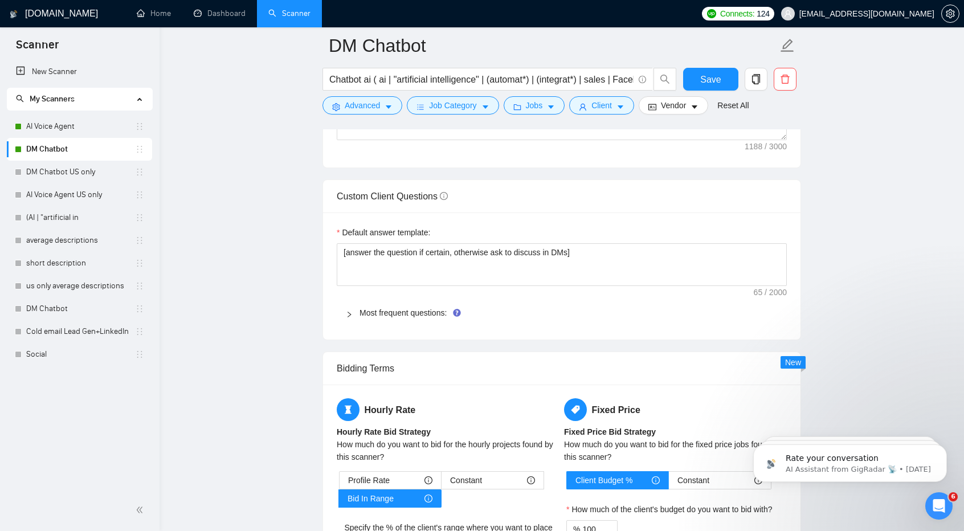
scroll to position [1586, 0]
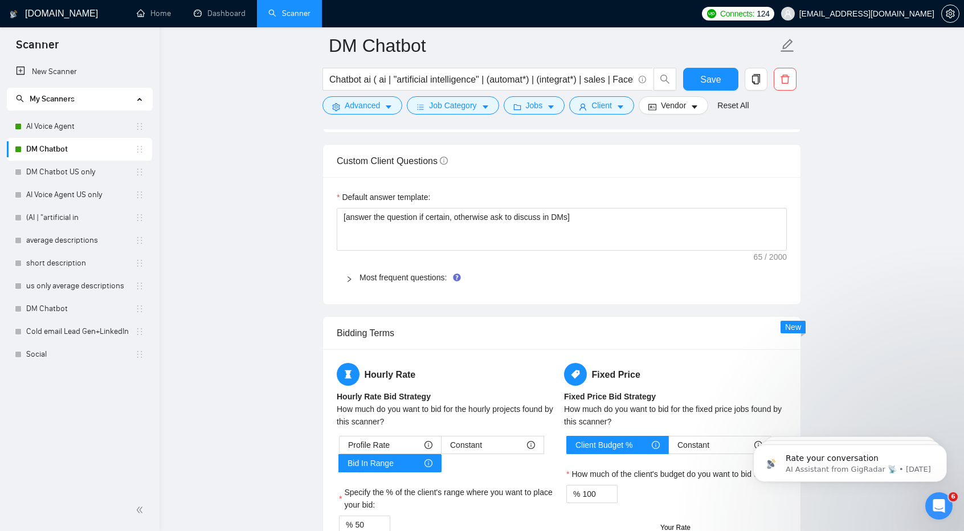
click at [416, 279] on div "Most frequent questions:" at bounding box center [562, 277] width 450 height 26
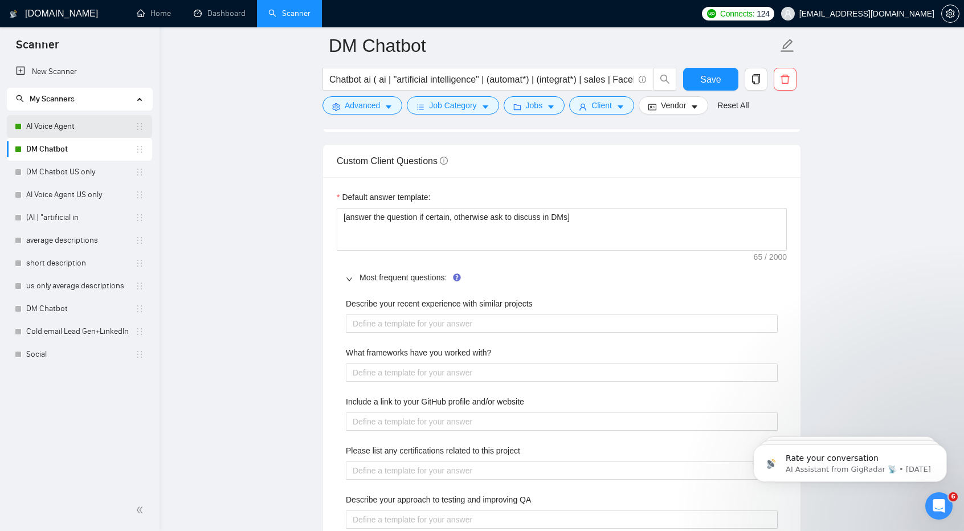
click at [71, 125] on link "AI Voice Agent" at bounding box center [80, 126] width 109 height 23
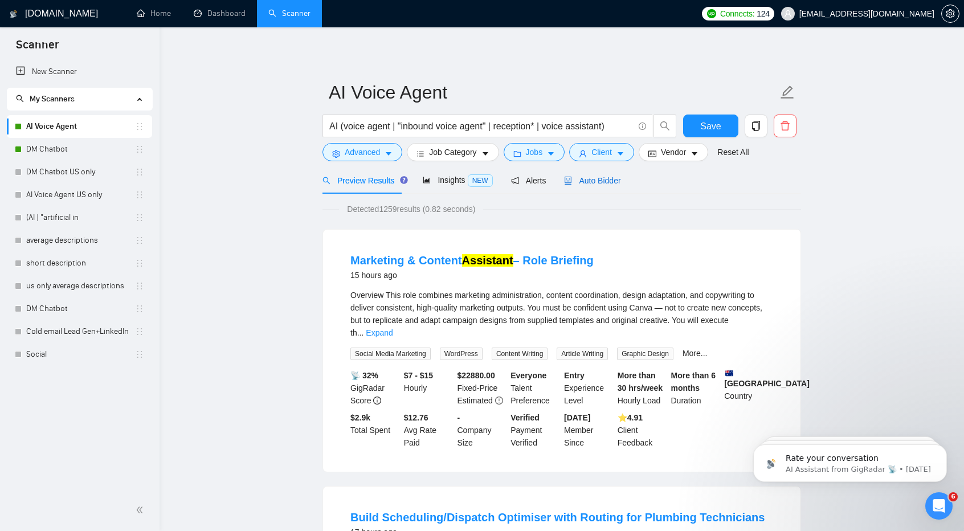
click at [588, 182] on span "Auto Bidder" at bounding box center [592, 180] width 56 height 9
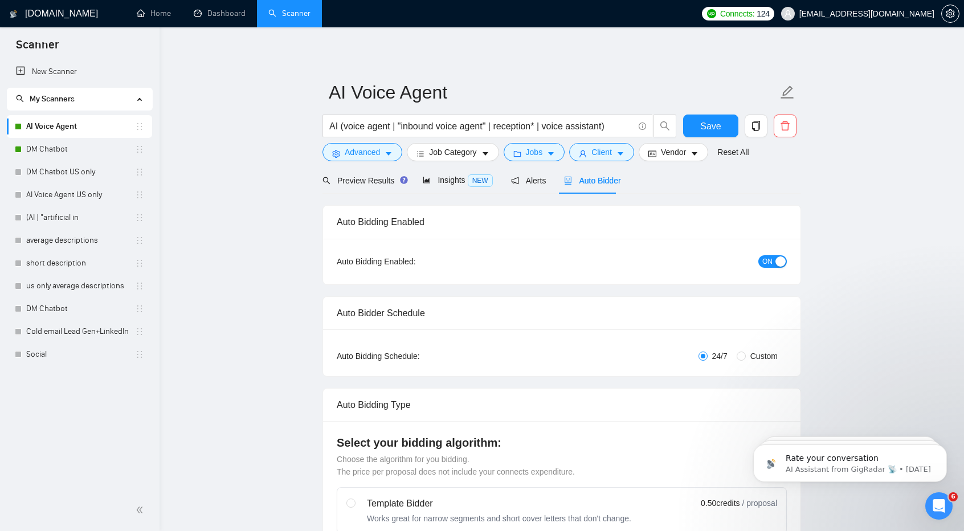
checkbox input "true"
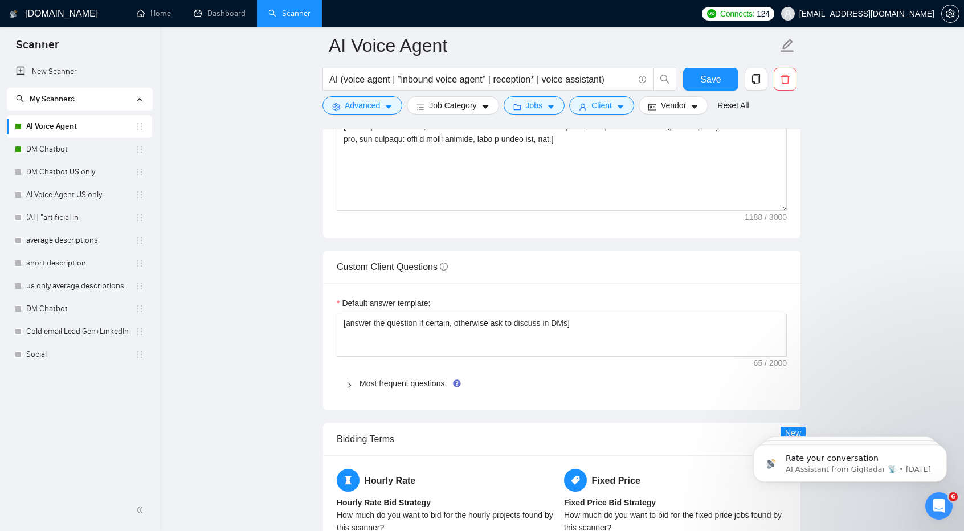
scroll to position [1578, 0]
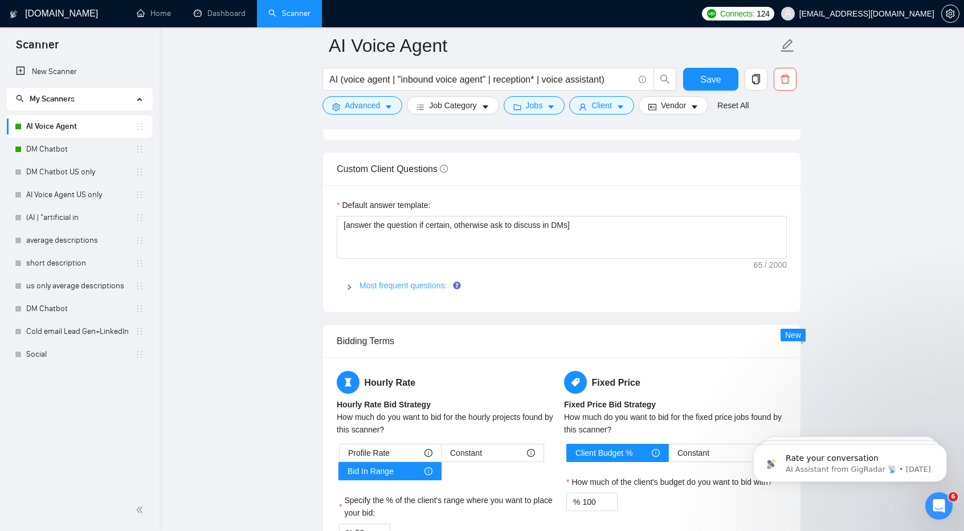
drag, startPoint x: 414, startPoint y: 270, endPoint x: 418, endPoint y: 280, distance: 10.5
click at [418, 280] on div "Most frequent questions:" at bounding box center [562, 285] width 450 height 26
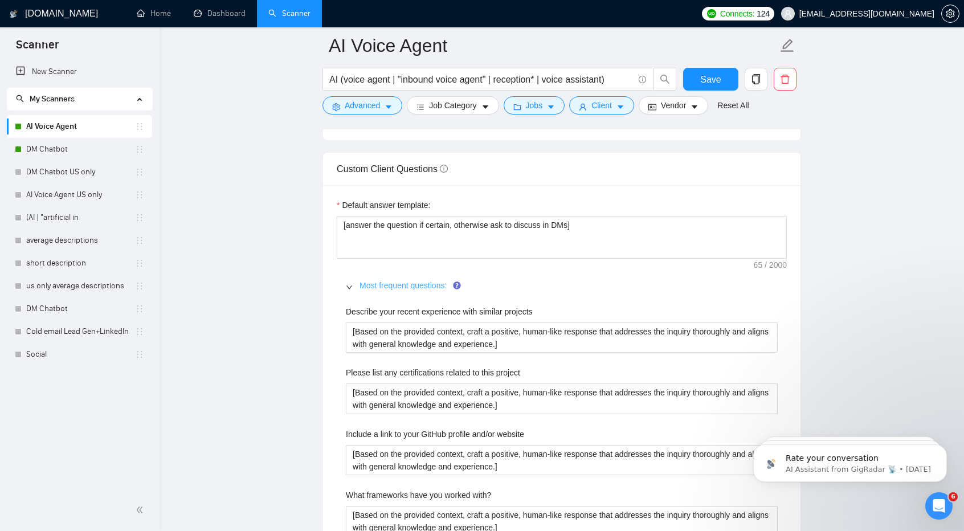
click at [418, 281] on link "Most frequent questions:" at bounding box center [403, 285] width 87 height 9
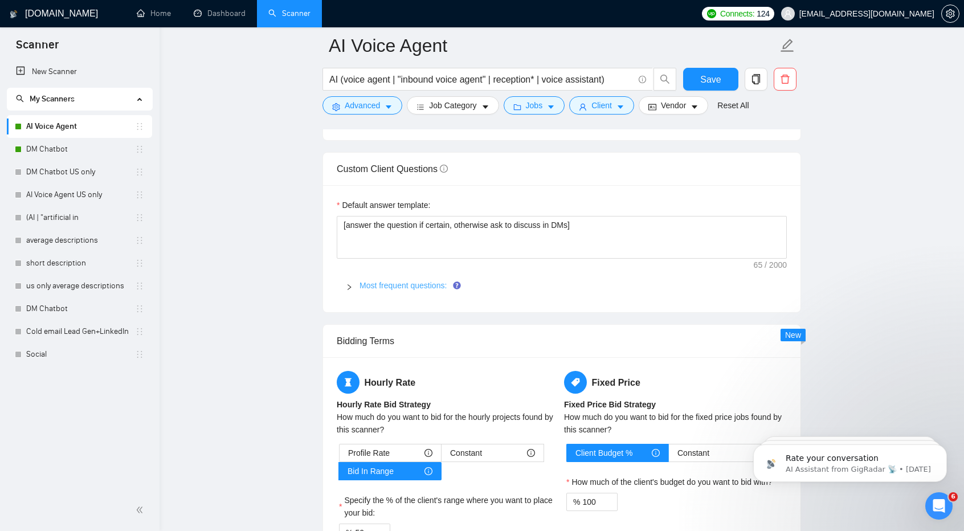
click at [421, 284] on link "Most frequent questions:" at bounding box center [403, 285] width 87 height 9
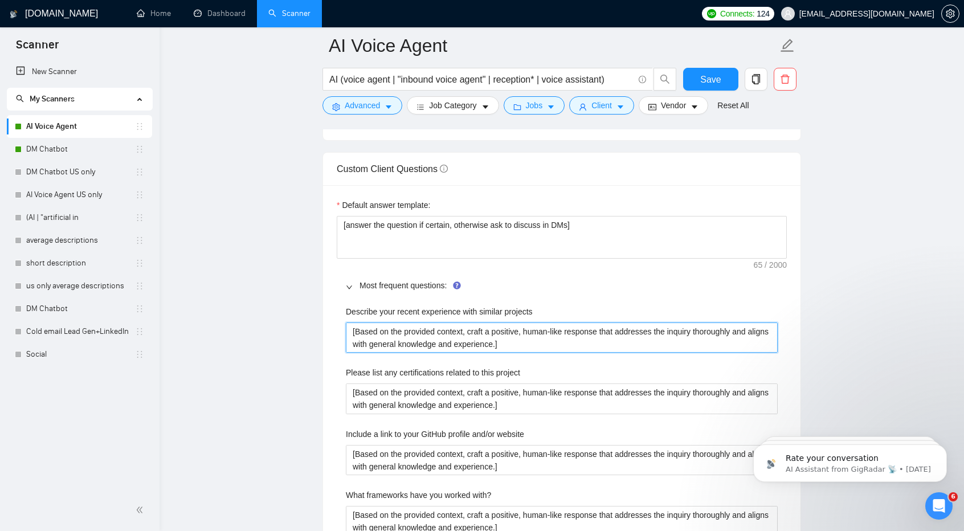
drag, startPoint x: 508, startPoint y: 340, endPoint x: 326, endPoint y: 319, distance: 183.6
click at [326, 319] on div "Default answer template: [answer the question if certain, otherwise ask to disc…" at bounding box center [562, 469] width 478 height 569
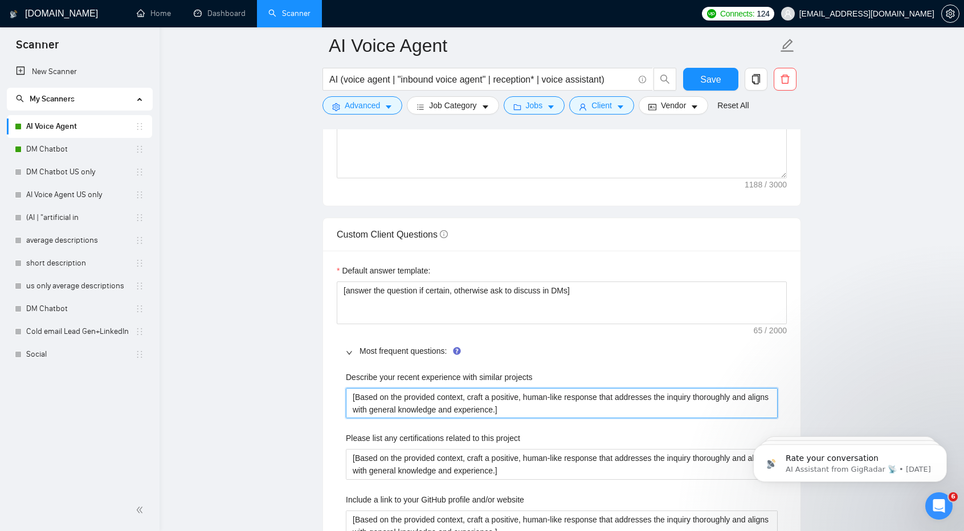
scroll to position [1511, 0]
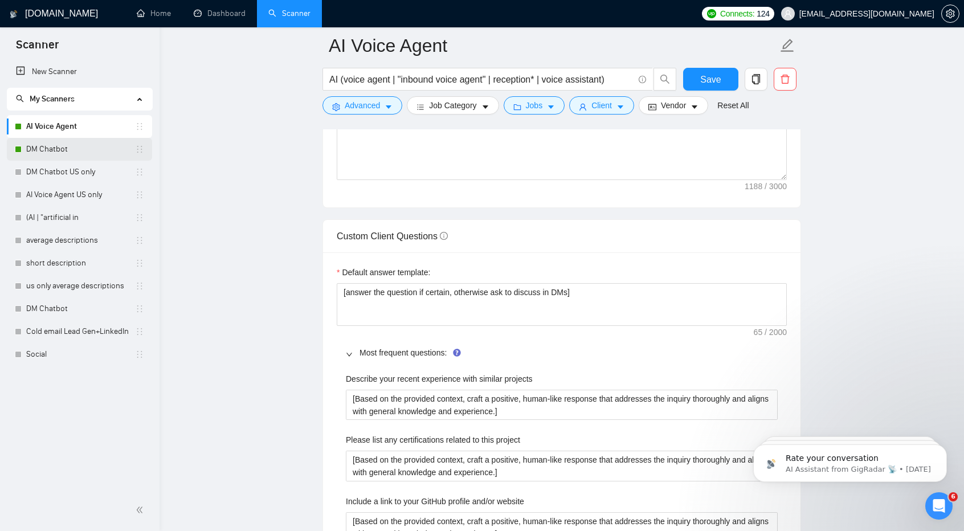
click at [67, 148] on link "DM Chatbot" at bounding box center [80, 149] width 109 height 23
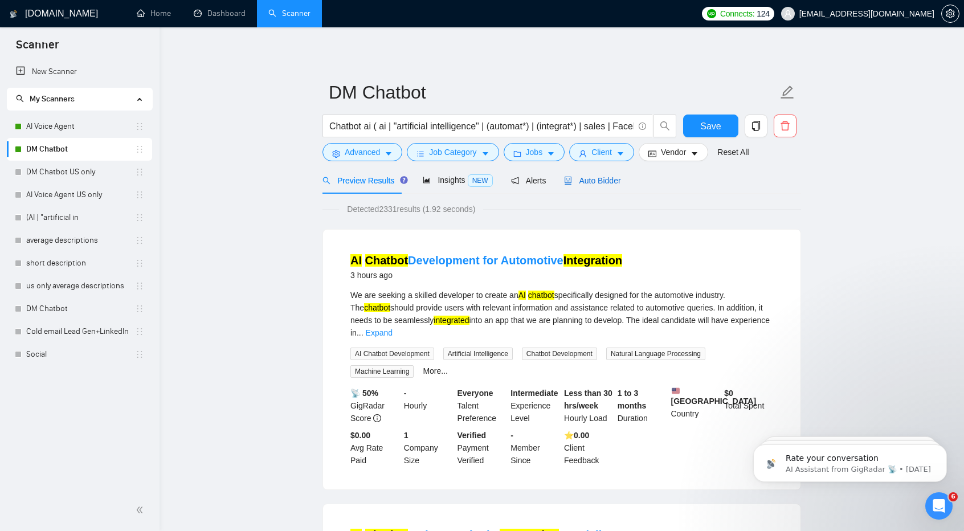
click at [600, 181] on span "Auto Bidder" at bounding box center [592, 180] width 56 height 9
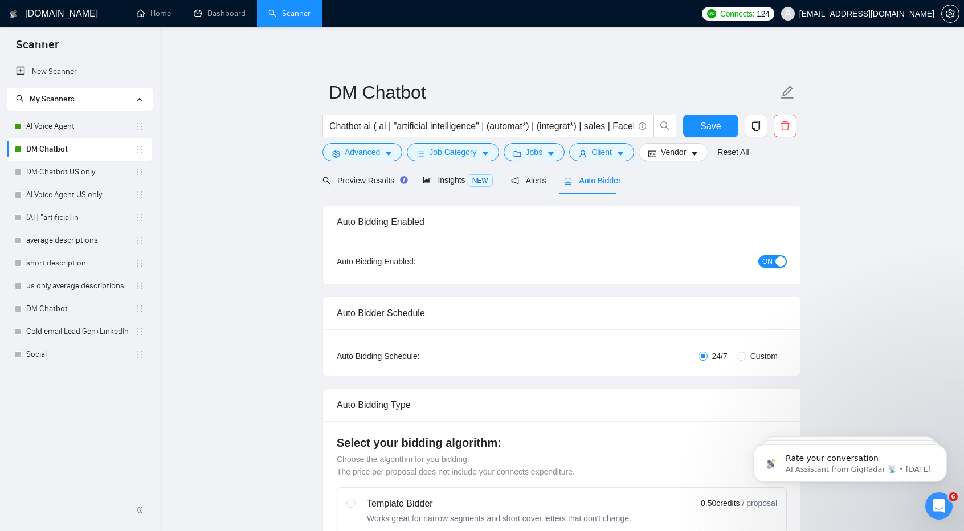
checkbox input "true"
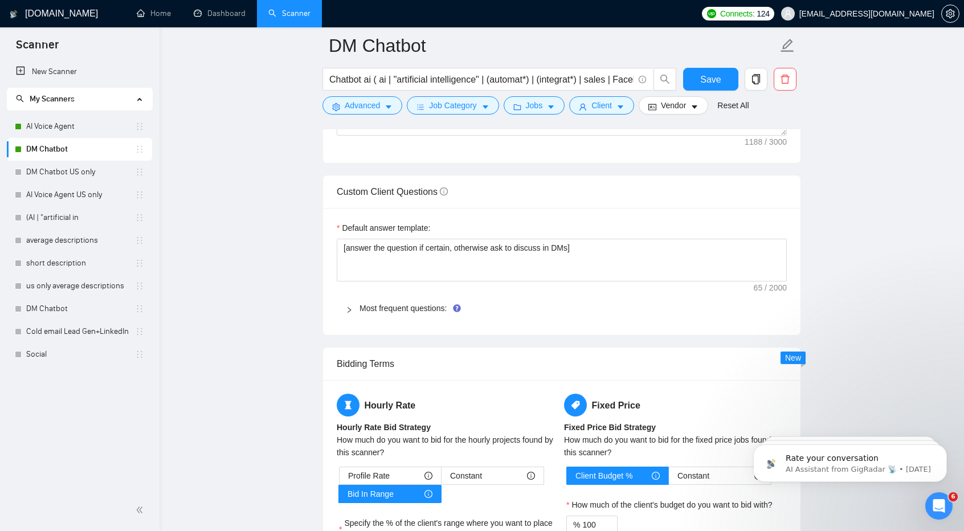
scroll to position [1566, 0]
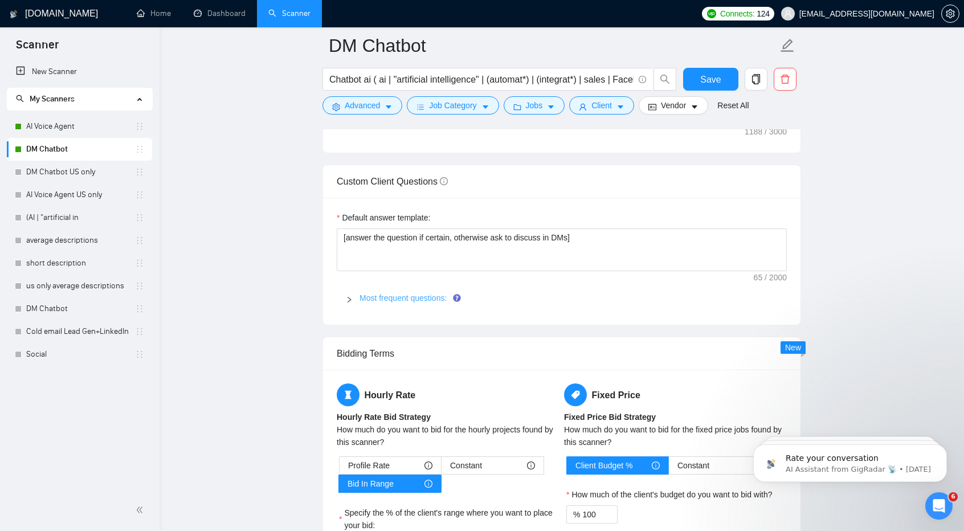
click at [396, 294] on link "Most frequent questions:" at bounding box center [403, 298] width 87 height 9
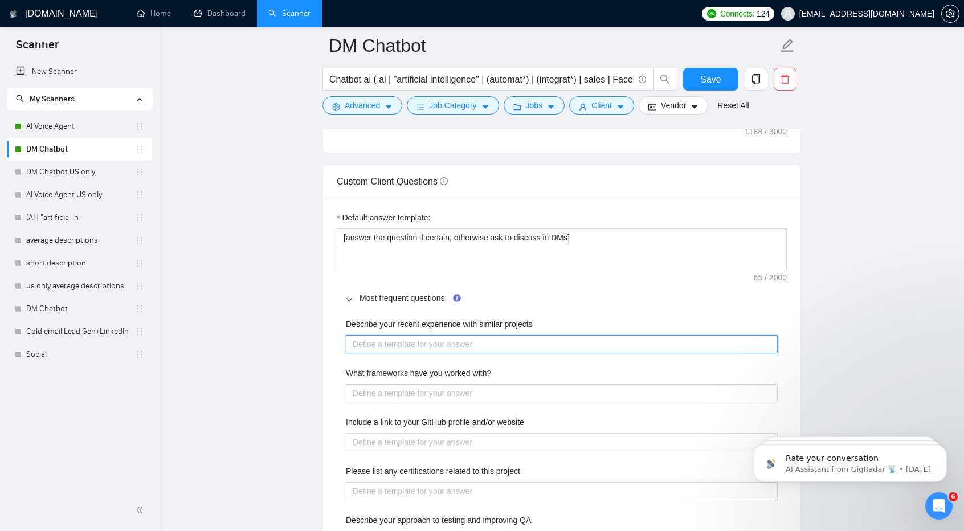
paste projects "[Based on the provided context, craft a positive, human-like response that addr…"
click at [408, 341] on projects "Describe your recent experience with similar projects" at bounding box center [562, 344] width 432 height 18
type projects "[Based on the provided context, craft a positive, human-like response that addr…"
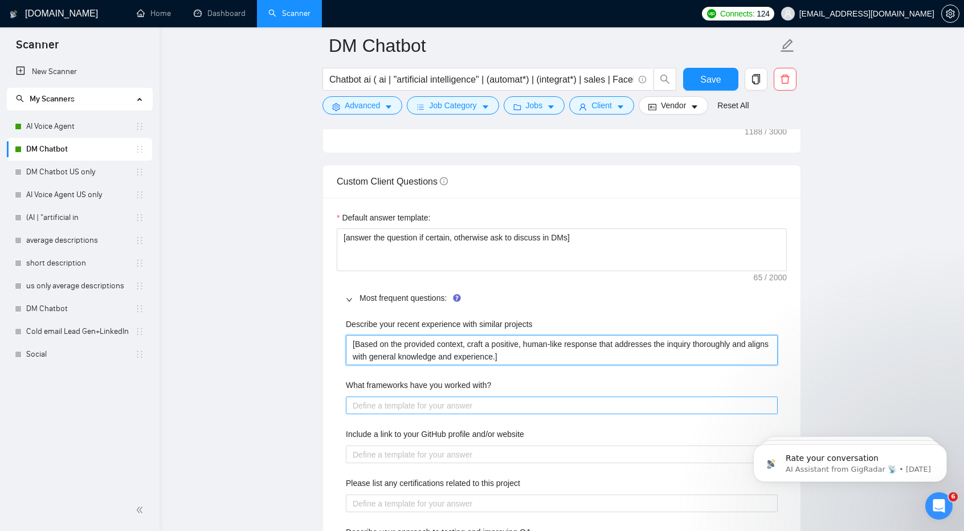
type projects "[Based on the provided context, craft a positive, human-like response that addr…"
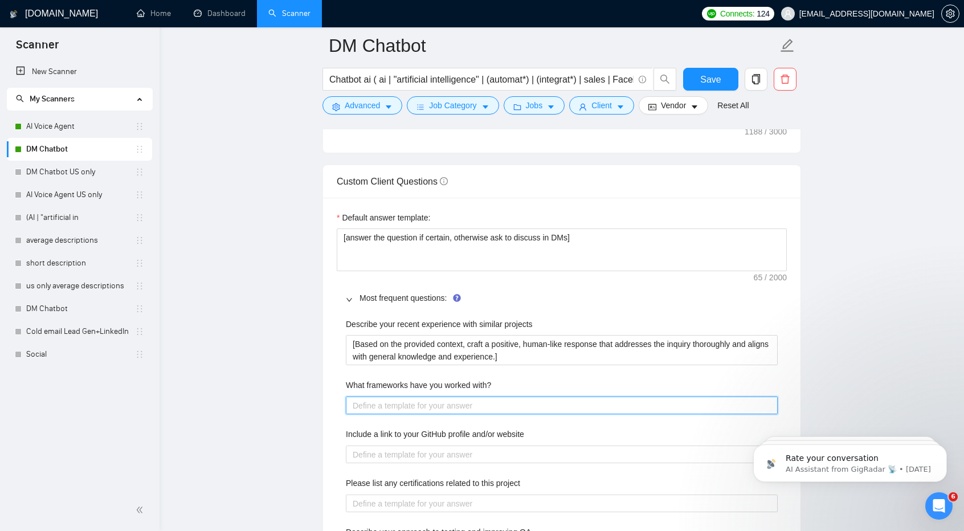
click at [437, 401] on with\? "What frameworks have you worked with?" at bounding box center [562, 406] width 432 height 18
paste with\? "[Based on the provided context, craft a positive, human-like response that addr…"
type with\? "[Based on the provided context, craft a positive, human-like response that addr…"
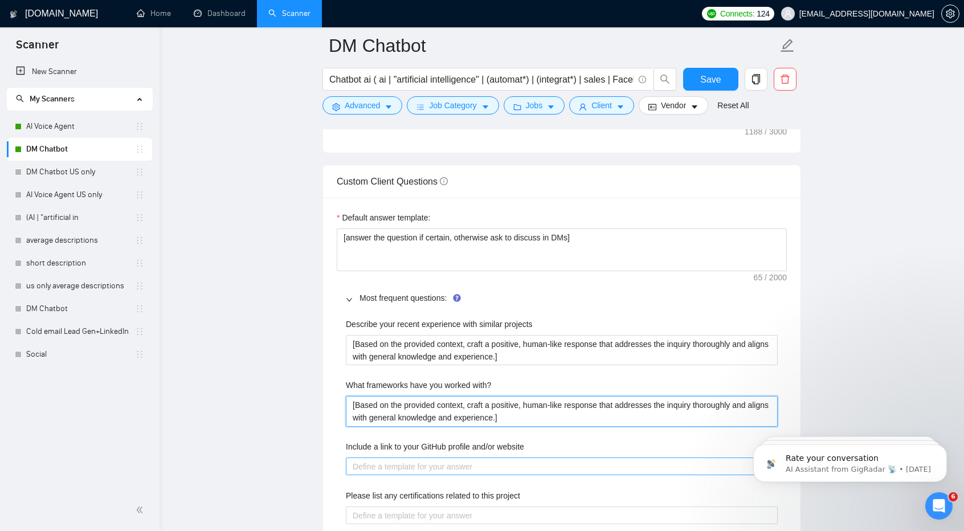
type with\? "[Based on the provided context, craft a positive, human-like response that addr…"
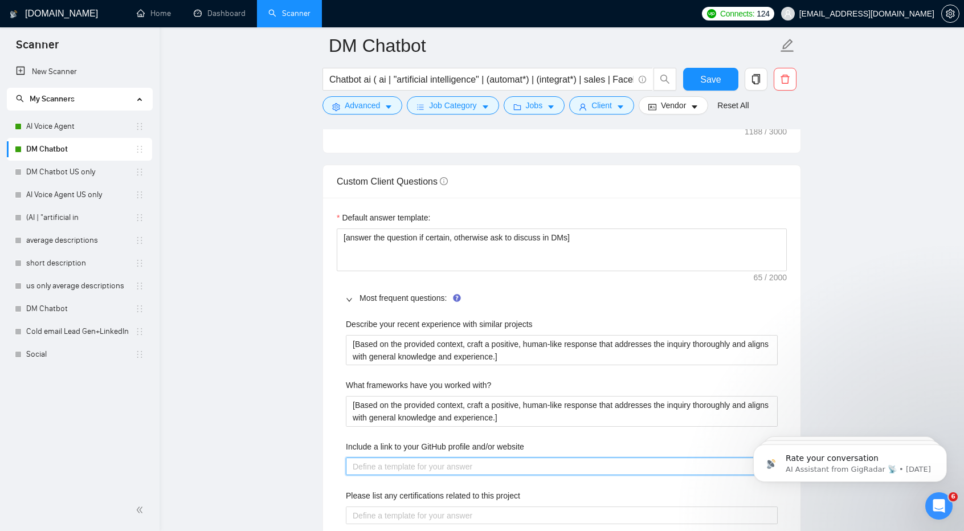
click at [446, 461] on website "Include a link to your GitHub profile and/or website" at bounding box center [562, 467] width 432 height 18
paste website "[Based on the provided context, craft a positive, human-like response that addr…"
type website "[Based on the provided context, craft a positive, human-like response that addr…"
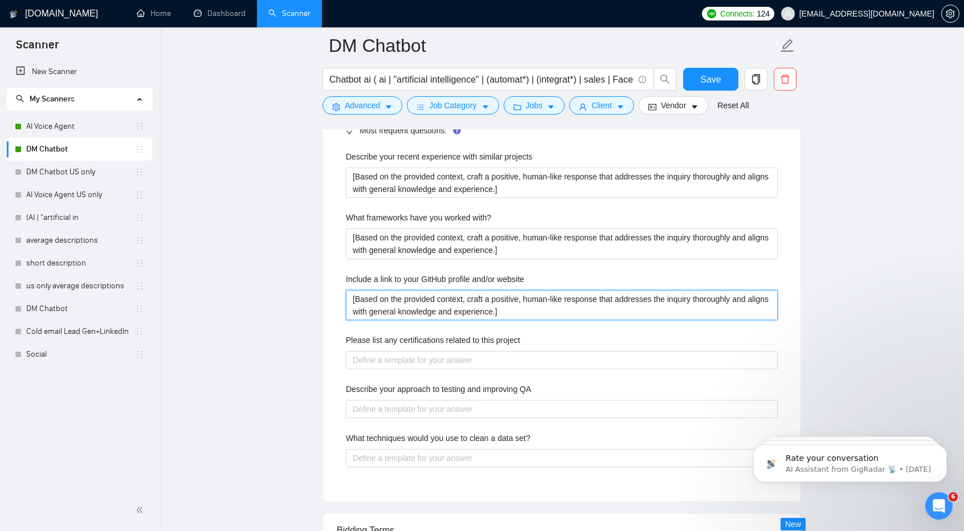
scroll to position [1745, 0]
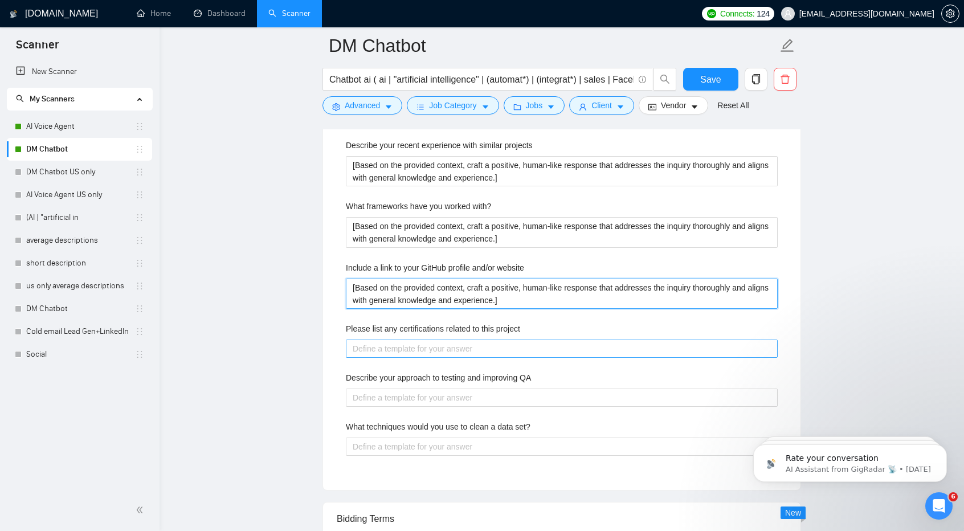
type website "[Based on the provided context, craft a positive, human-like response that addr…"
paste project "[Based on the provided context, craft a positive, human-like response that addr…"
click at [435, 348] on project "Please list any certifications related to this project" at bounding box center [562, 349] width 432 height 18
type project "[Based on the provided context, craft a positive, human-like response that addr…"
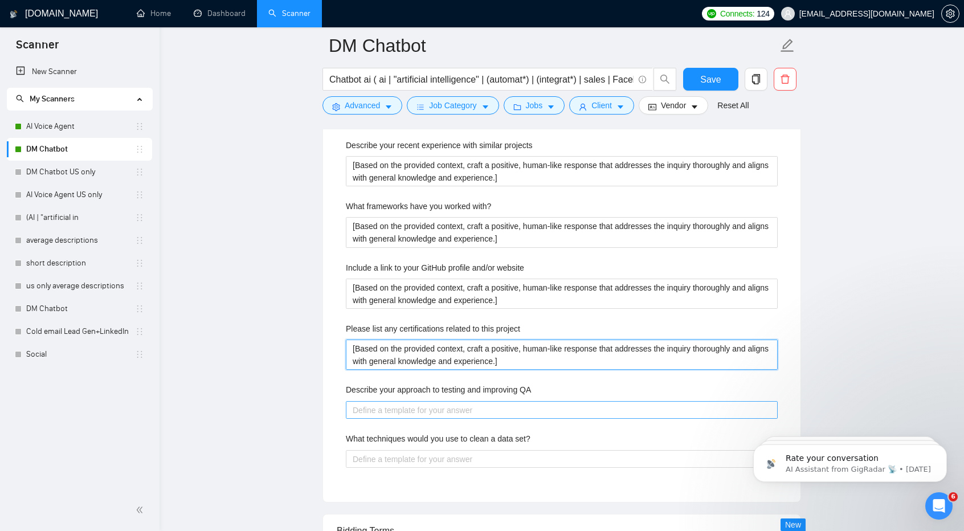
type project "[Based on the provided context, craft a positive, human-like response that addr…"
paste QA "[Based on the provided context, craft a positive, human-like response that addr…"
type QA "[Based on the provided context, craft a positive, human-like response that addr…"
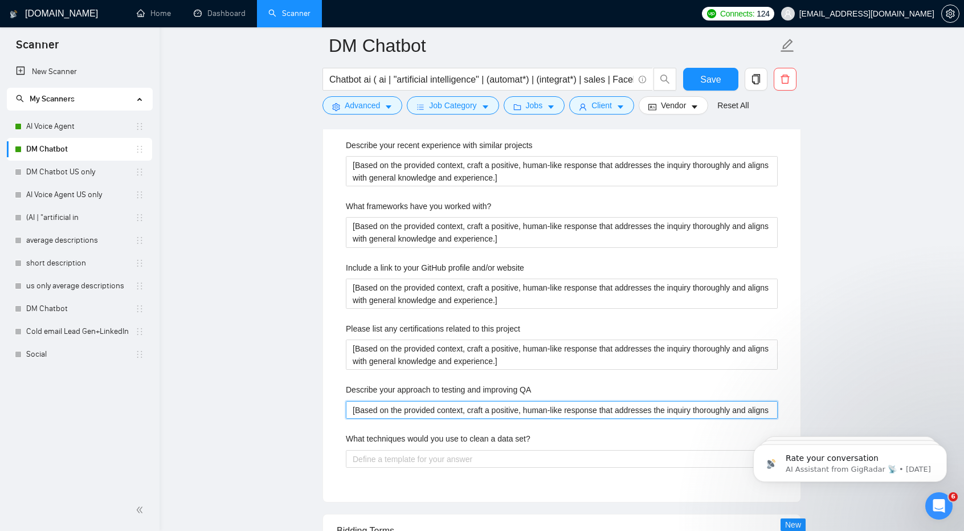
click at [453, 406] on QA "[Based on the provided context, craft a positive, human-like response that addr…" at bounding box center [562, 410] width 432 height 18
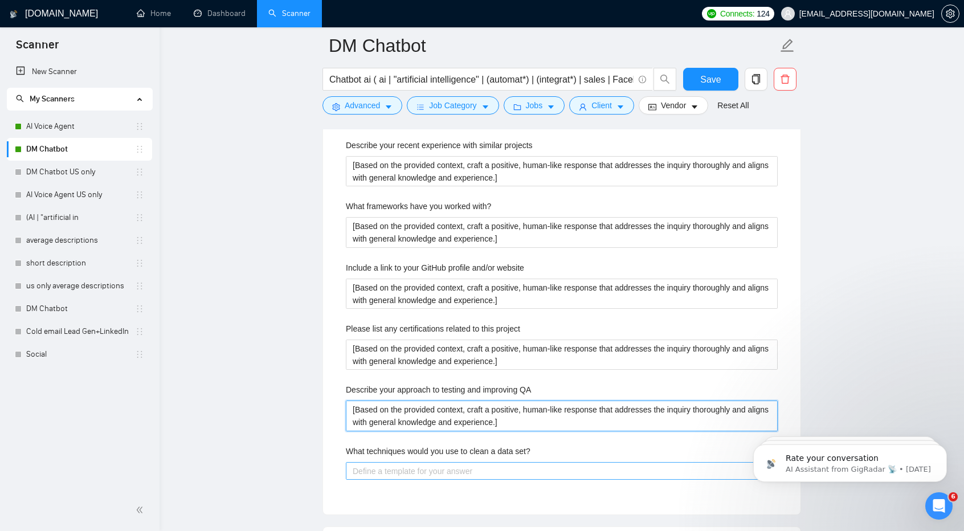
type QA "[Based on the provided context, craft a positive, human-like response that addr…"
click at [458, 469] on set\? "What techniques would you use to clean a data set?" at bounding box center [562, 471] width 432 height 18
paste set\? "[Based on the provided context, craft a positive, human-like response that addr…"
type set\? "[Based on the provided context, craft a positive, human-like response that addr…"
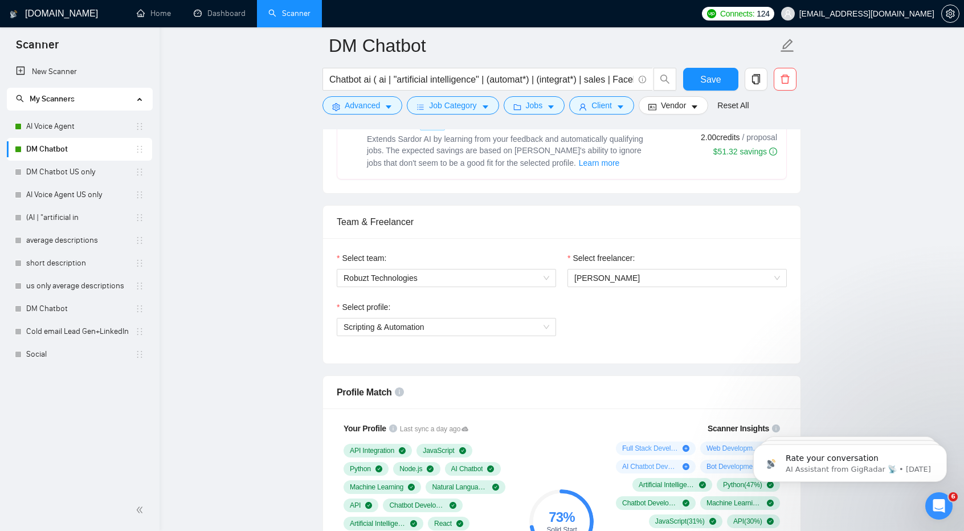
scroll to position [444, 0]
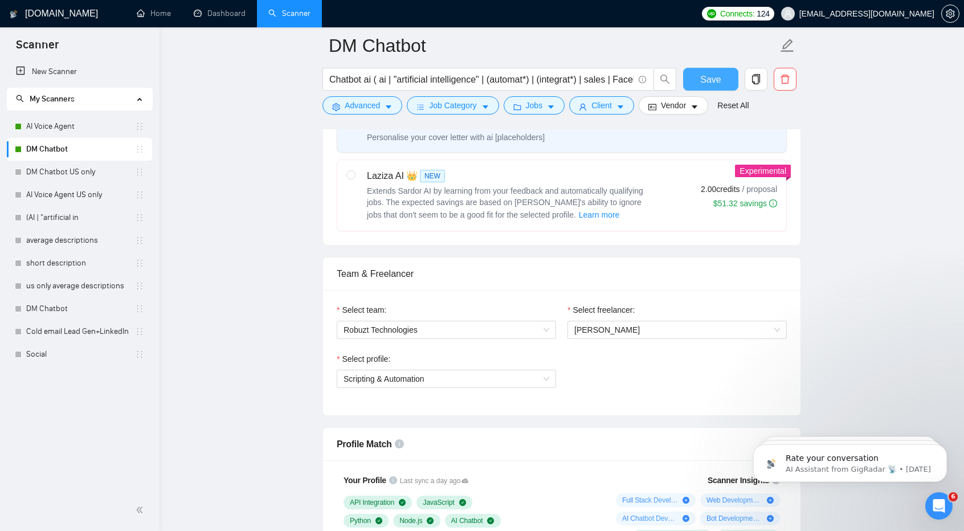
type set\? "[Based on the provided context, craft a positive, human-like response that addr…"
click at [703, 72] on span "Save" at bounding box center [711, 79] width 21 height 14
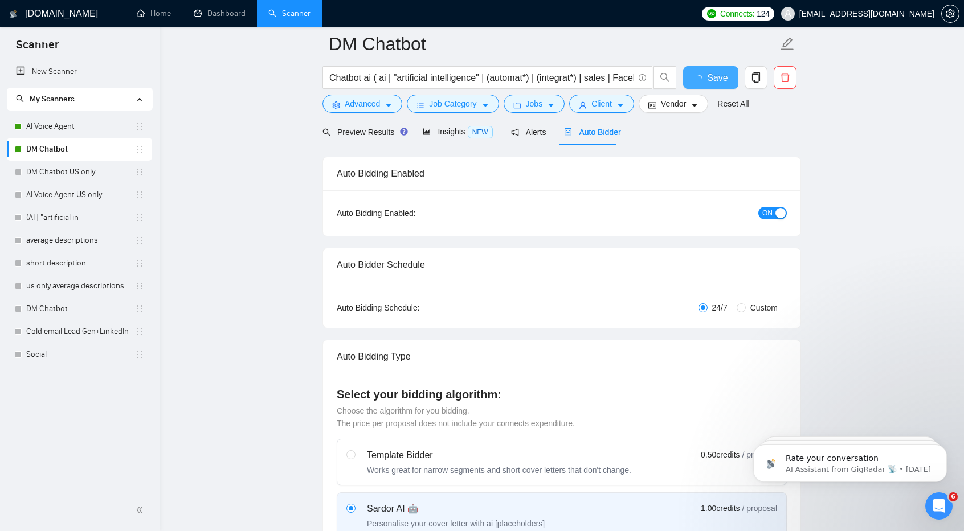
scroll to position [0, 0]
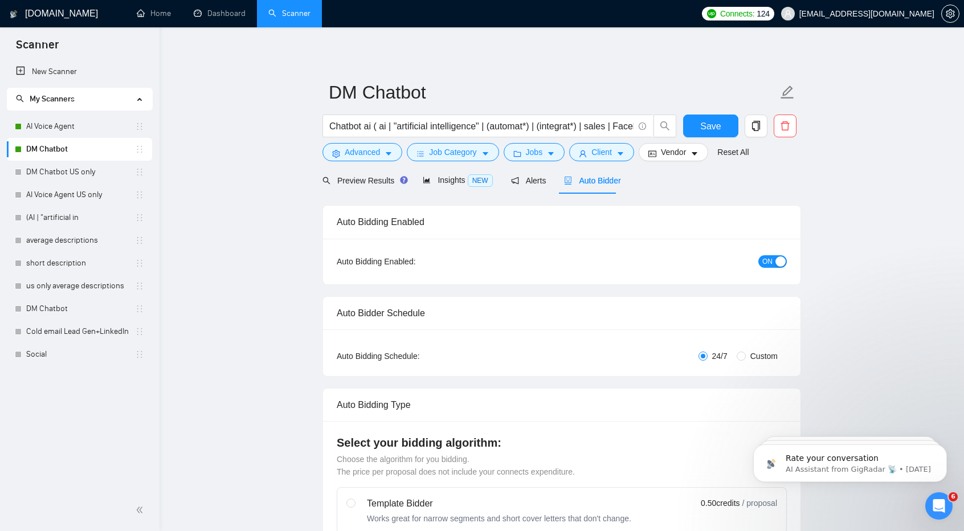
click at [671, 163] on form "DM Chatbot Chatbot ai ( ai | "artificial intelligence" | (automat*) | (integrat…" at bounding box center [562, 120] width 479 height 93
click at [667, 151] on span "Vendor" at bounding box center [673, 152] width 25 height 13
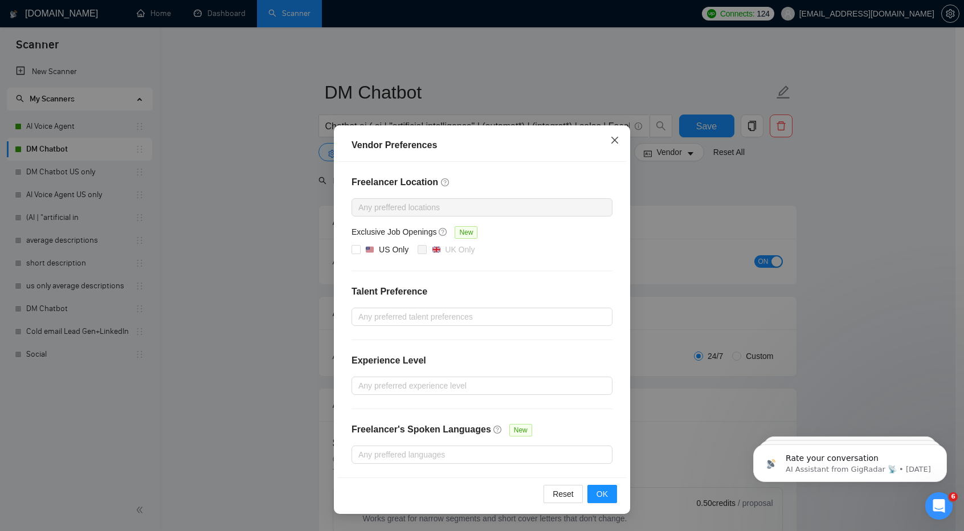
click at [618, 138] on icon "close" at bounding box center [615, 140] width 7 height 7
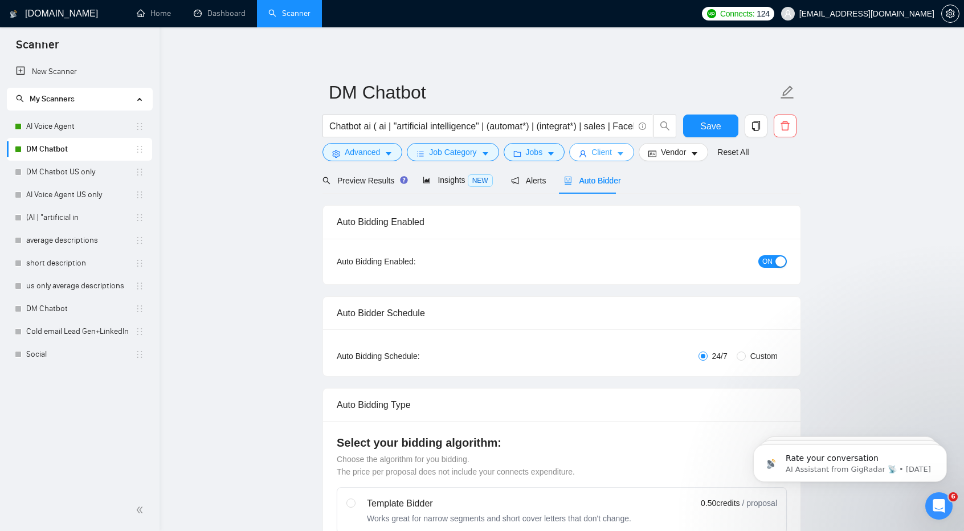
click at [596, 156] on span "Client" at bounding box center [602, 152] width 21 height 13
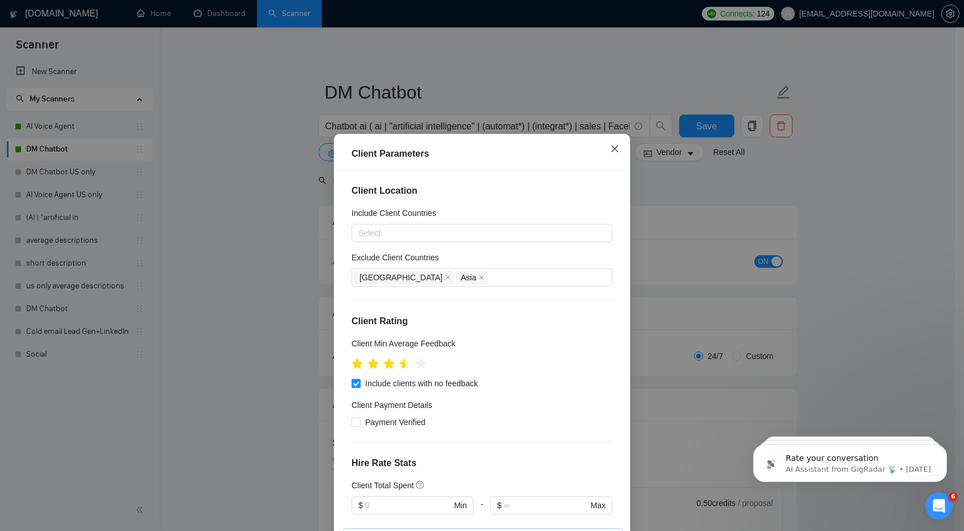
click at [618, 147] on span "Close" at bounding box center [615, 149] width 31 height 31
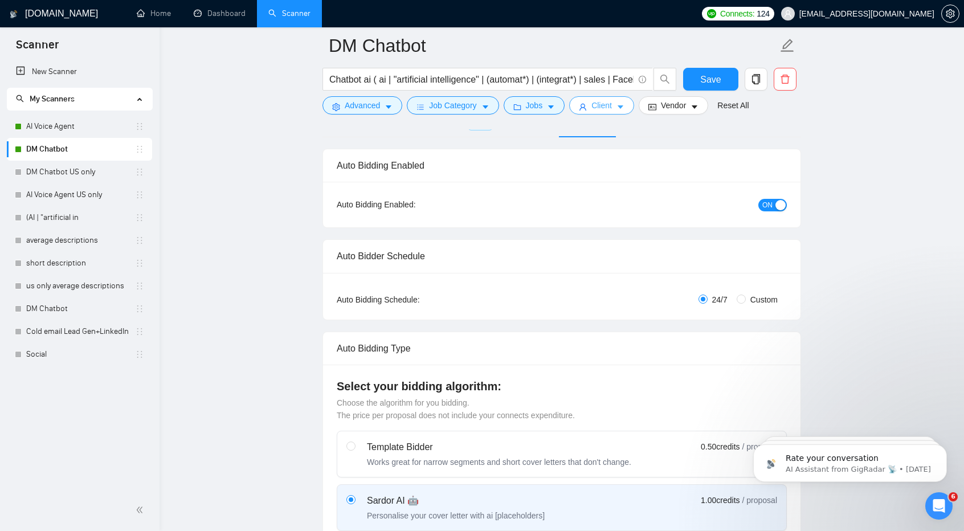
scroll to position [115, 0]
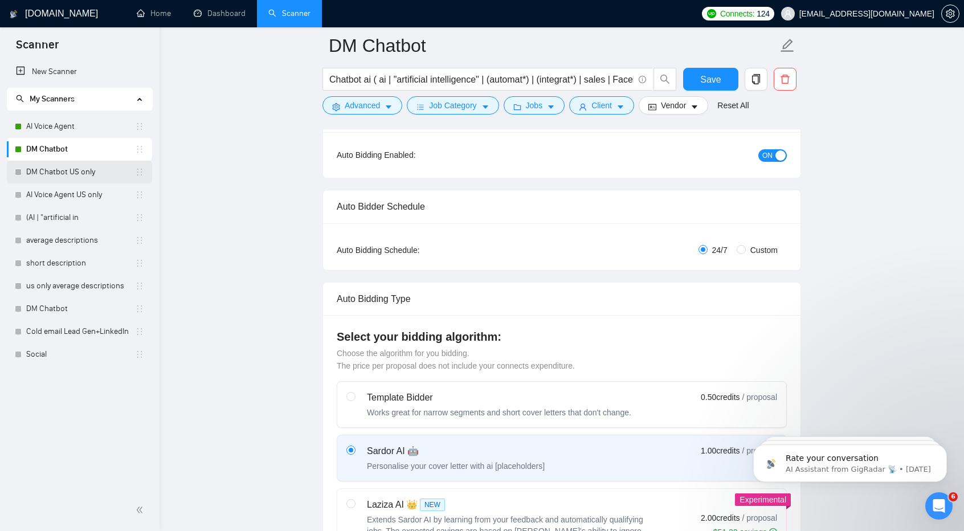
click at [62, 168] on link "DM Chatbot US only" at bounding box center [80, 172] width 109 height 23
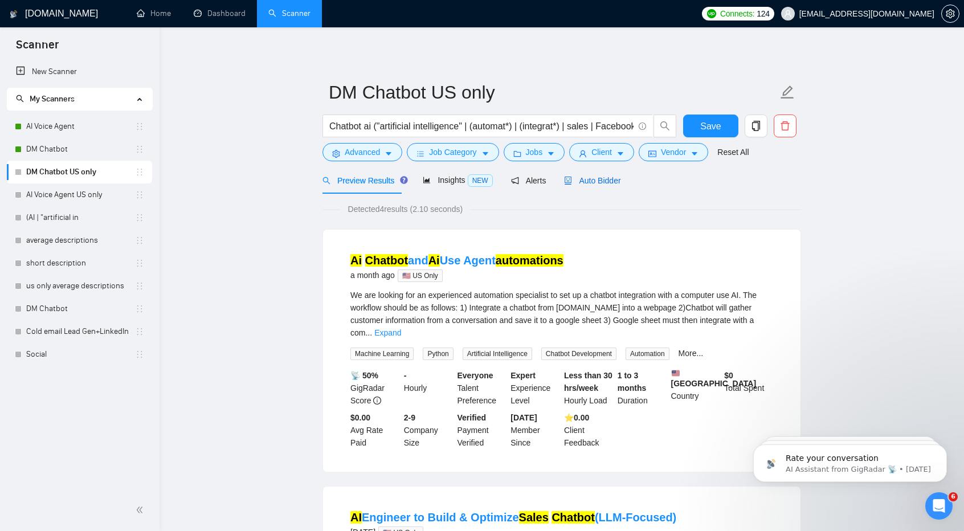
click at [607, 177] on span "Auto Bidder" at bounding box center [592, 180] width 56 height 9
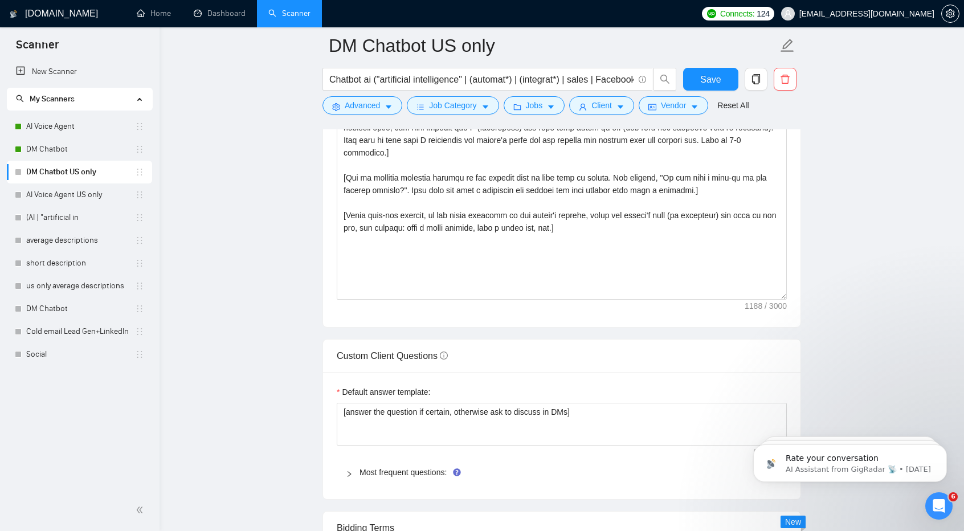
scroll to position [1450, 0]
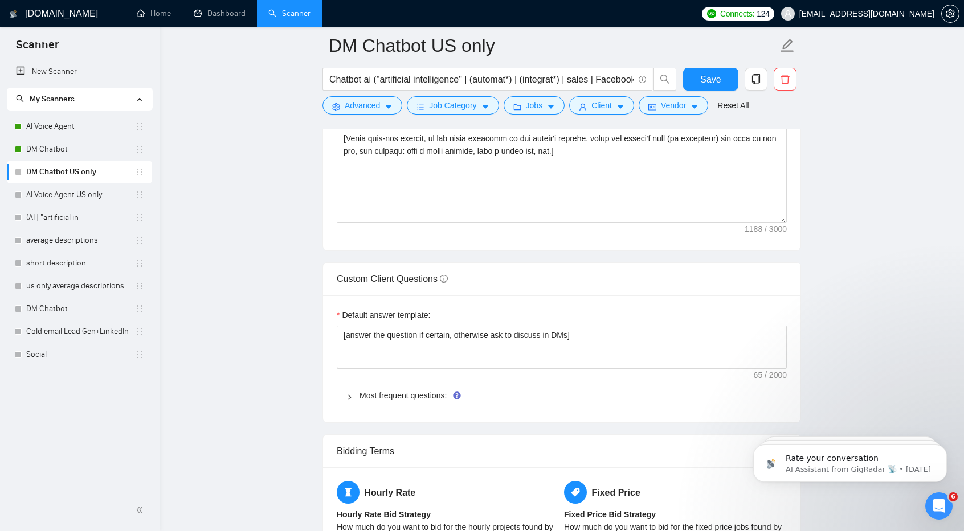
click at [425, 384] on div "Most frequent questions:" at bounding box center [562, 395] width 450 height 26
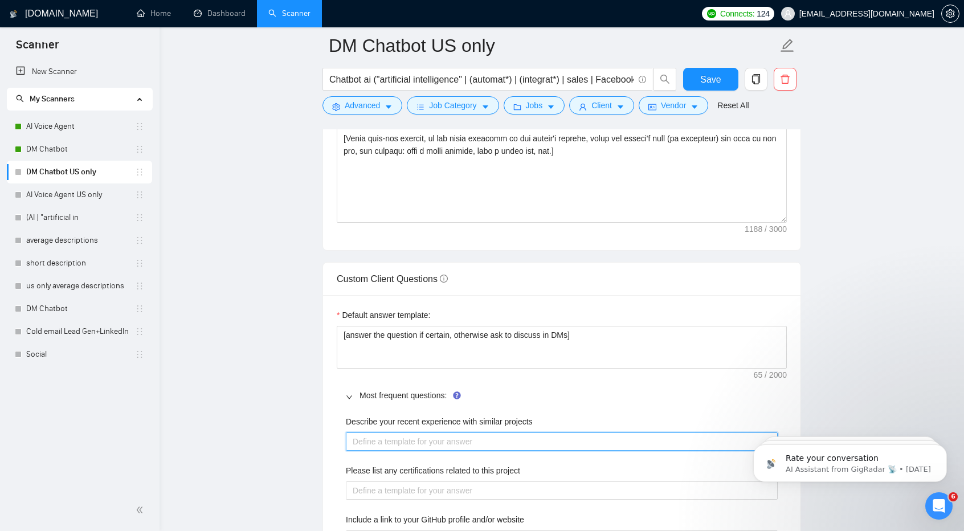
click at [461, 440] on projects "Describe your recent experience with similar projects" at bounding box center [562, 442] width 432 height 18
paste projects "[Based on the provided context, craft a positive, human-like response that addr…"
type projects "[Based on the provided context, craft a positive, human-like response that addr…"
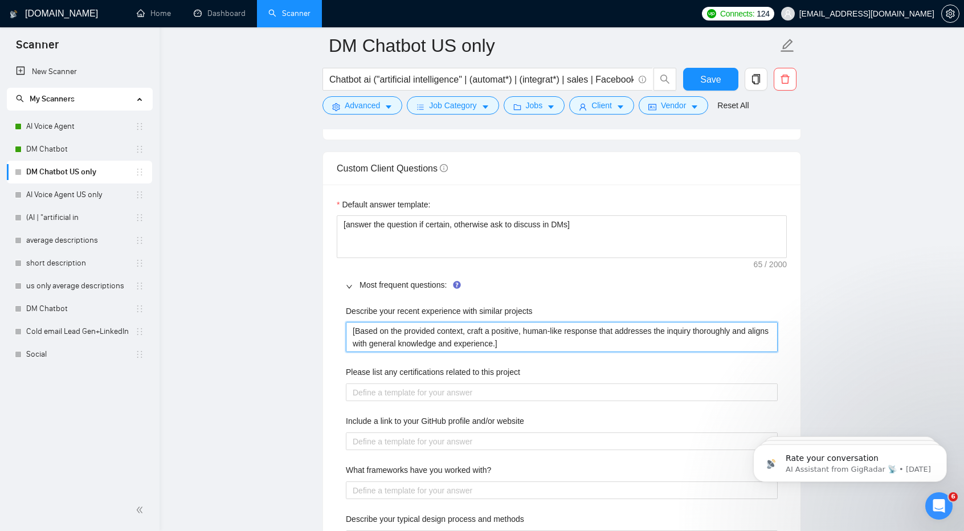
scroll to position [1561, 0]
type projects "[Based on the provided context, craft a positive, human-like response that addr…"
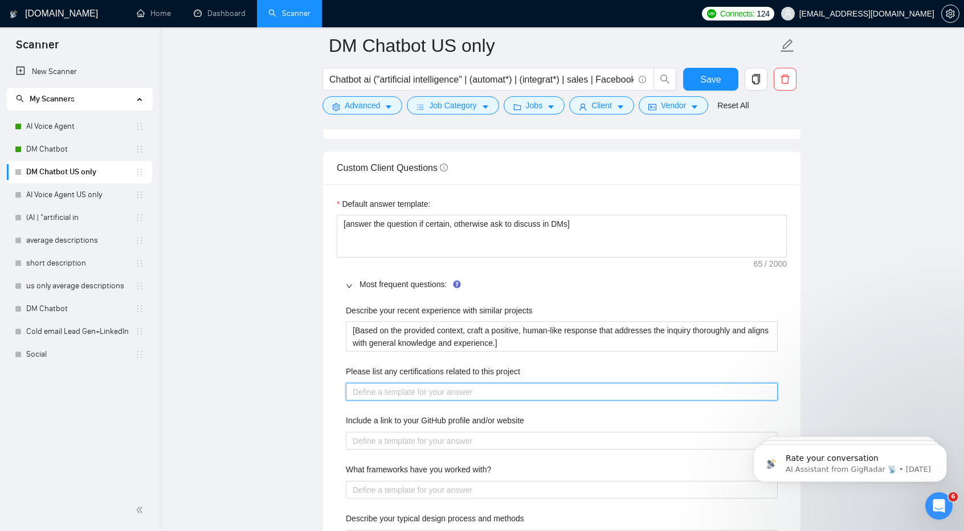
click at [429, 383] on project "Please list any certifications related to this project" at bounding box center [562, 392] width 432 height 18
paste project "[Based on the provided context, craft a positive, human-like response that addr…"
type project "[Based on the provided context, craft a positive, human-like response that addr…"
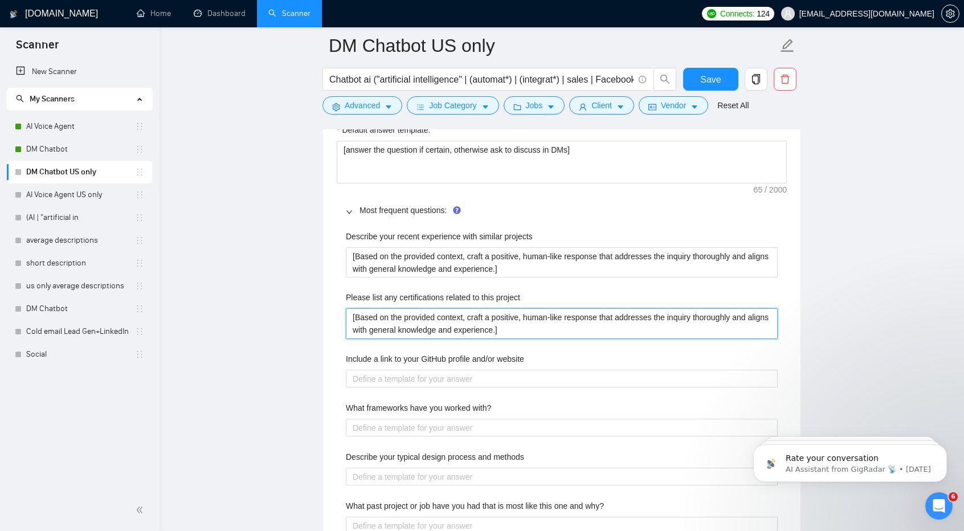
scroll to position [1637, 0]
type project "[Based on the provided context, craft a positive, human-like response that addr…"
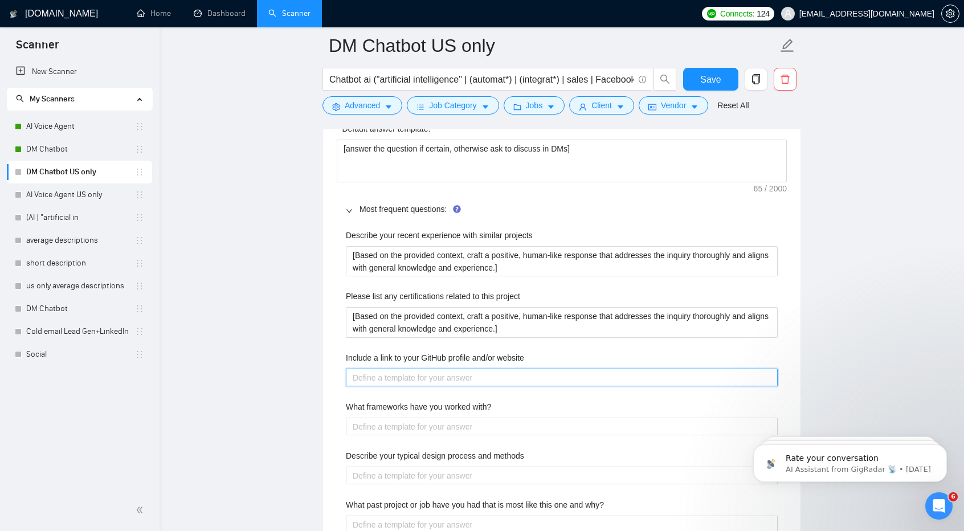
paste website "[Based on the provided context, craft a positive, human-like response that addr…"
click at [423, 377] on website "Include a link to your GitHub profile and/or website" at bounding box center [562, 378] width 432 height 18
type website "[Based on the provided context, craft a positive, human-like response that addr…"
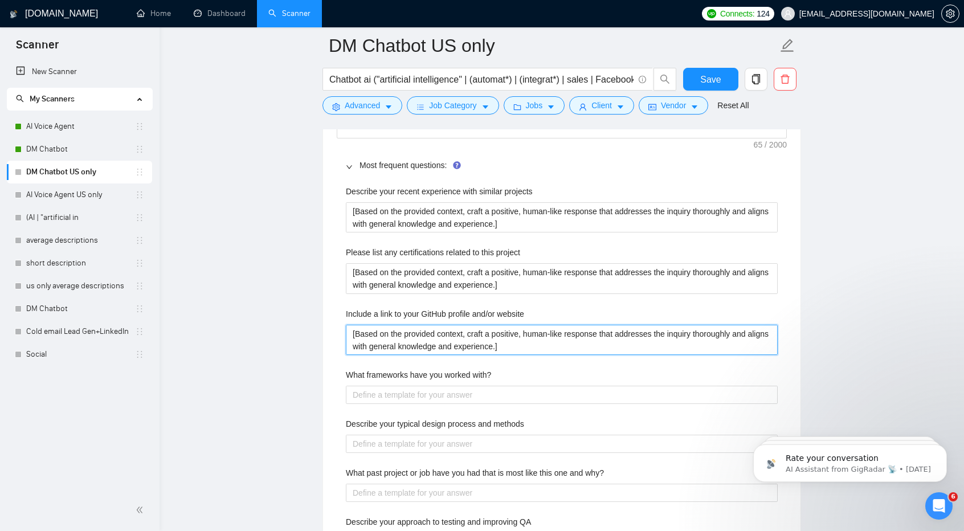
scroll to position [1682, 0]
type website "[Based on the provided context, craft a positive, human-like response that addr…"
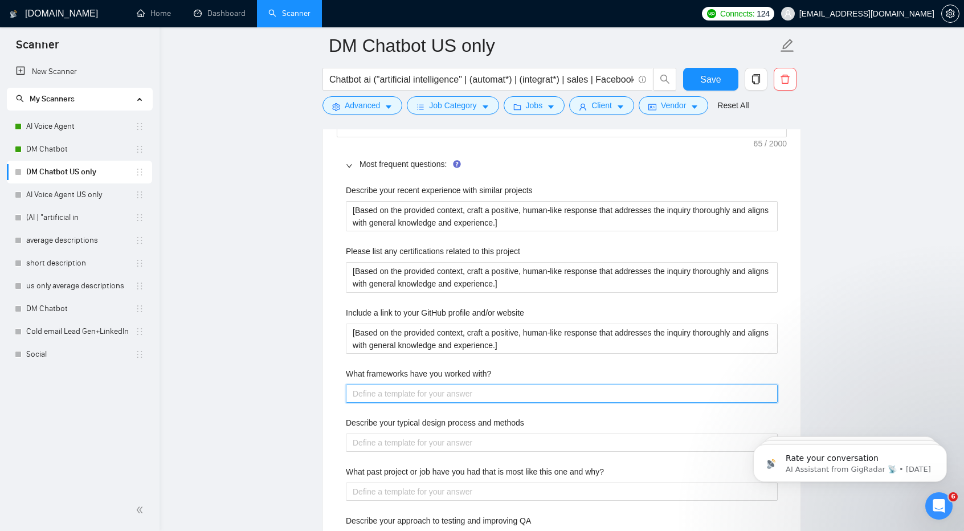
click at [425, 393] on with\? "What frameworks have you worked with?" at bounding box center [562, 394] width 432 height 18
paste with\? "[Based on the provided context, craft a positive, human-like response that addr…"
type with\? "[Based on the provided context, craft a positive, human-like response that addr…"
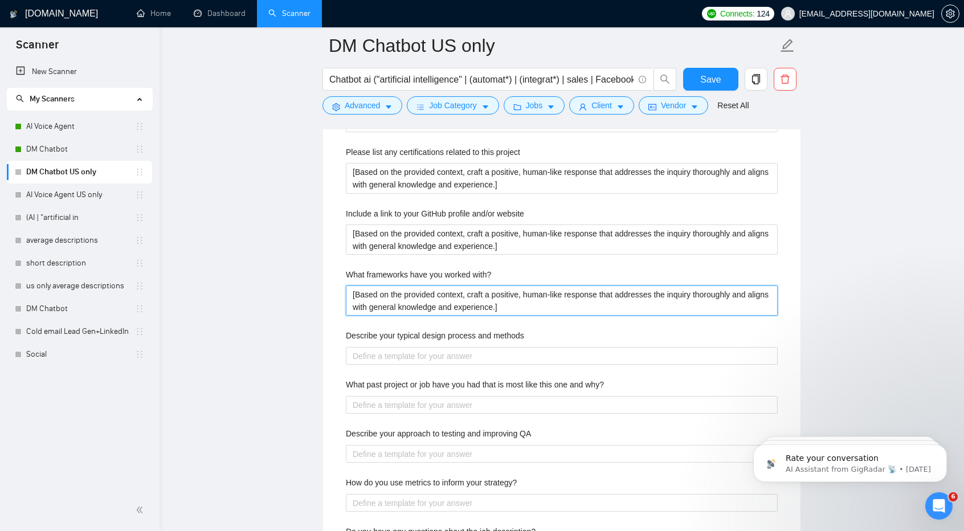
scroll to position [1781, 0]
type with\? "[Based on the provided context, craft a positive, human-like response that addr…"
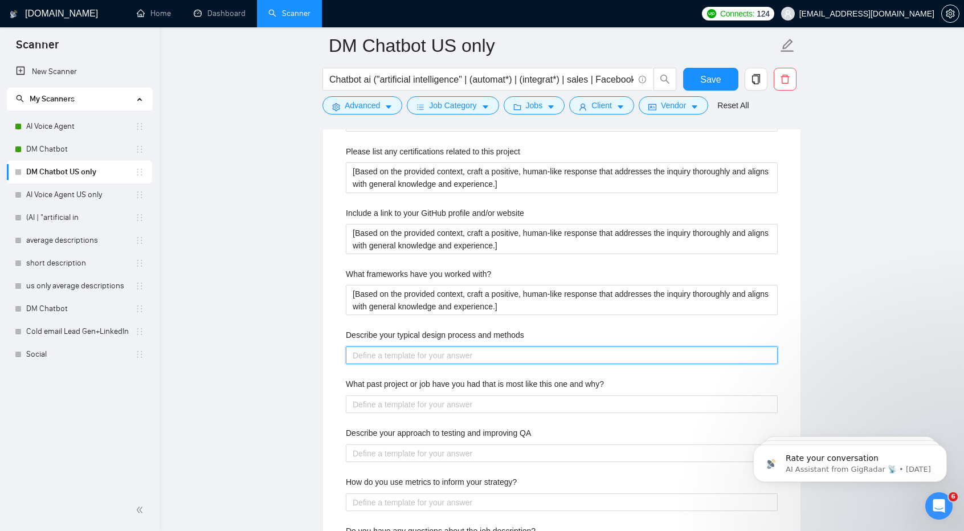
paste methods "[Based on the provided context, craft a positive, human-like response that addr…"
type methods "[Based on the provided context, craft a positive, human-like response that addr…"
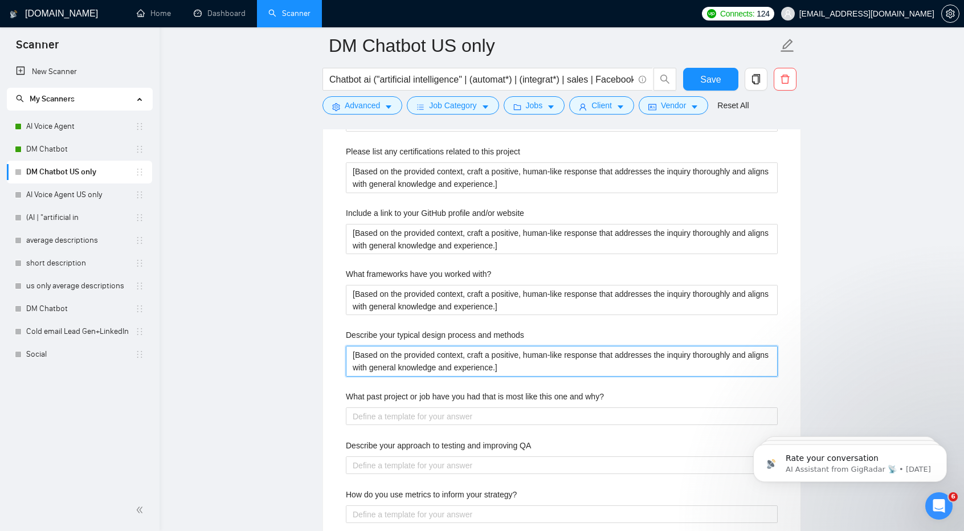
click at [401, 355] on methods "[Based on the provided context, craft a positive, human-like response that addr…" at bounding box center [562, 361] width 432 height 30
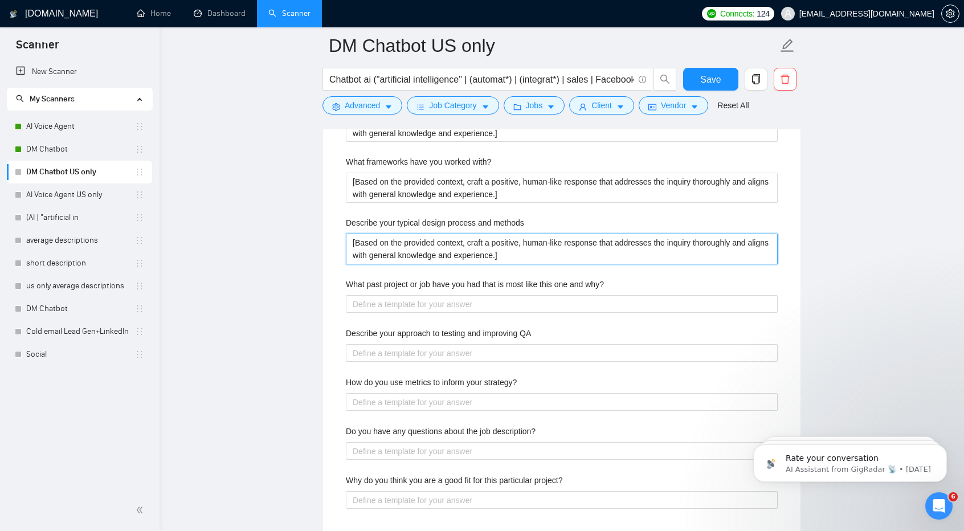
scroll to position [1894, 0]
type methods "[Based on the provided context, craft a positive, human-like response that addr…"
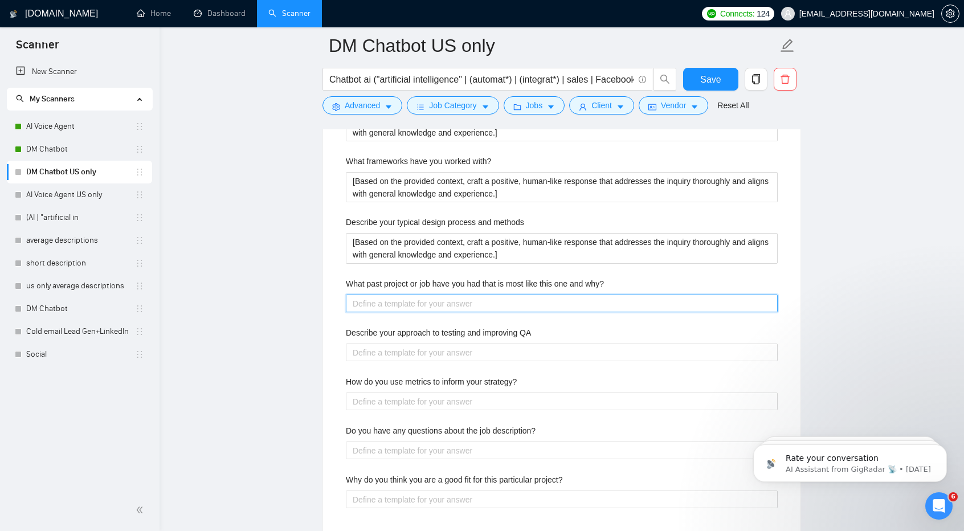
paste why\? "[Based on the provided context, craft a positive, human-like response that addr…"
type why\? "[Based on the provided context, craft a positive, human-like response that addr…"
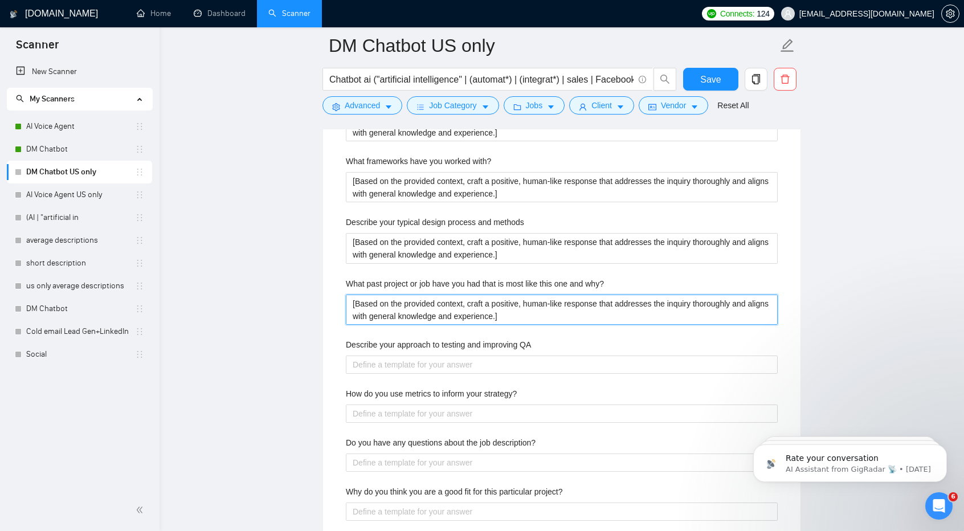
click at [393, 302] on why\? "[Based on the provided context, craft a positive, human-like response that addr…" at bounding box center [562, 310] width 432 height 30
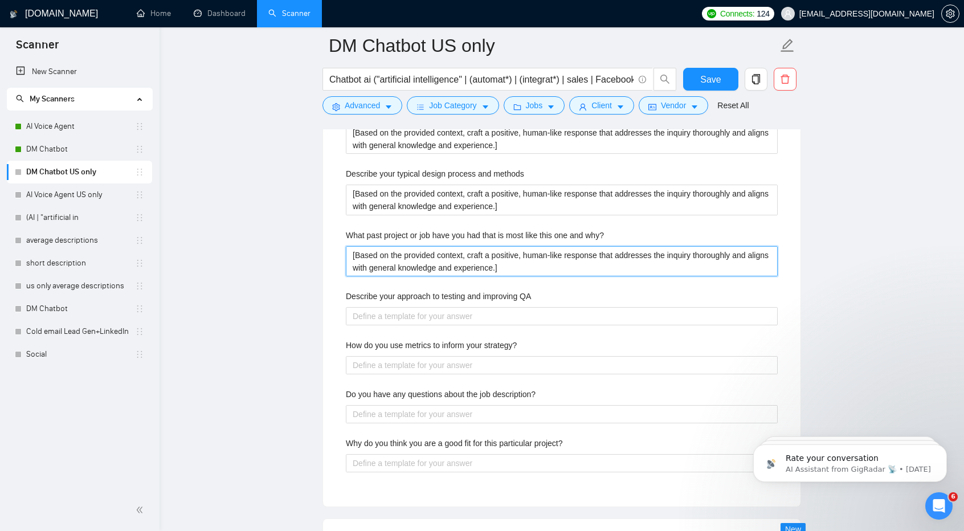
scroll to position [1943, 0]
type why\? "[Based on the provided context, craft a positive, human-like response that addr…"
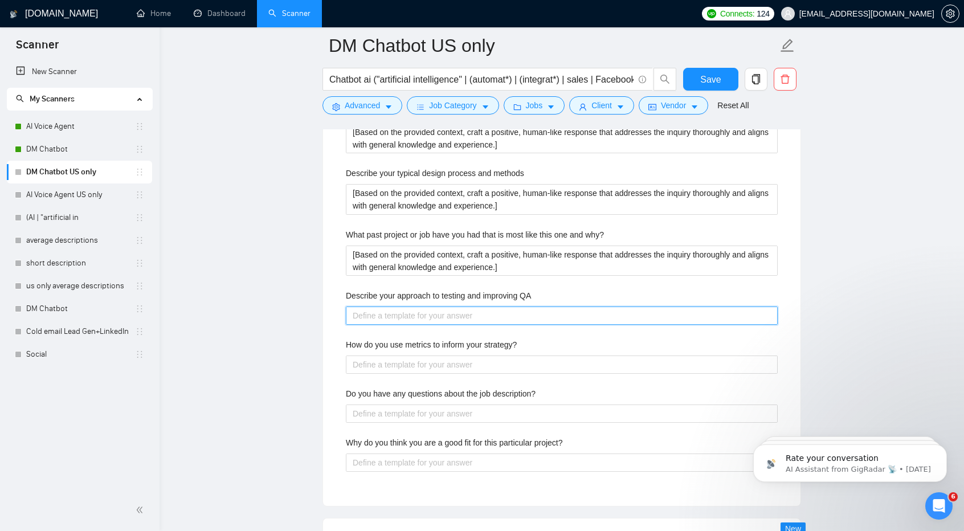
click at [386, 316] on QA "Describe your approach to testing and improving QA" at bounding box center [562, 316] width 432 height 18
paste QA "[Based on the provided context, craft a positive, human-like response that addr…"
type QA "[Based on the provided context, craft a positive, human-like response that addr…"
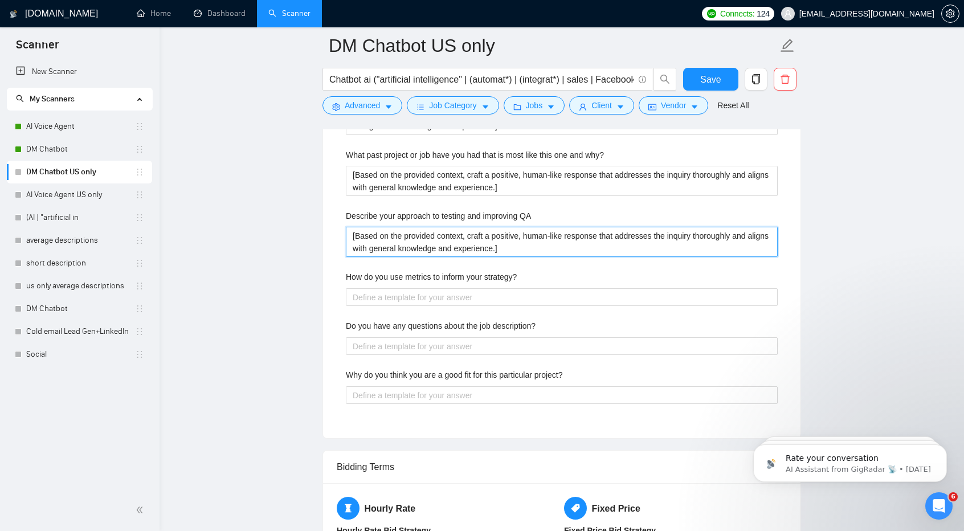
scroll to position [2024, 0]
type QA "[Based on the provided context, craft a positive, human-like response that addr…"
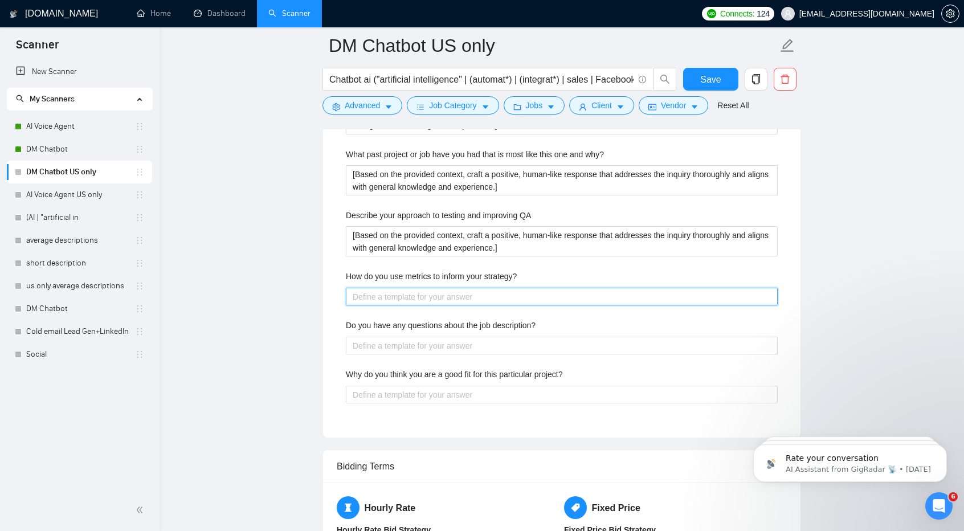
click at [382, 300] on strategy\? "How do you use metrics to inform your strategy?" at bounding box center [562, 297] width 432 height 18
paste strategy\? "[Based on the provided context, craft a positive, human-like response that addr…"
type strategy\? "[Based on the provided context, craft a positive, human-like response that addr…"
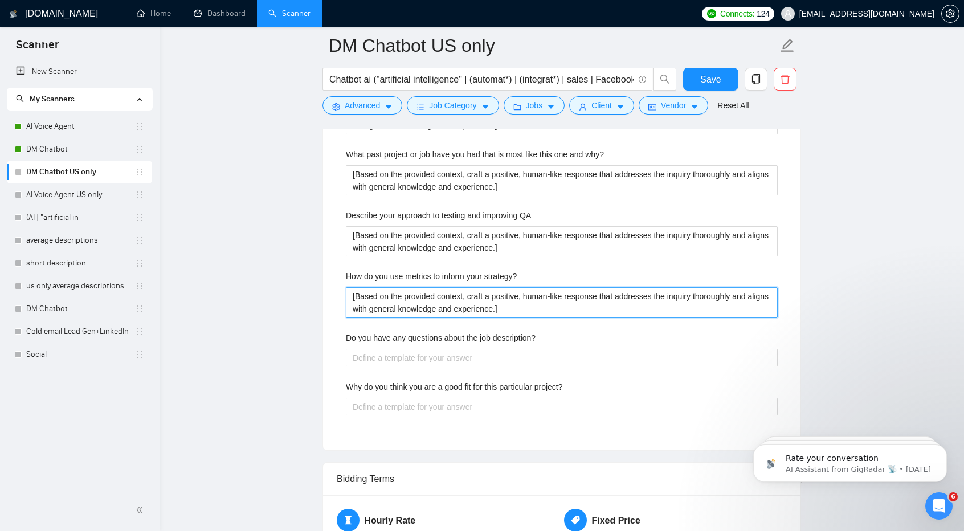
scroll to position [2069, 0]
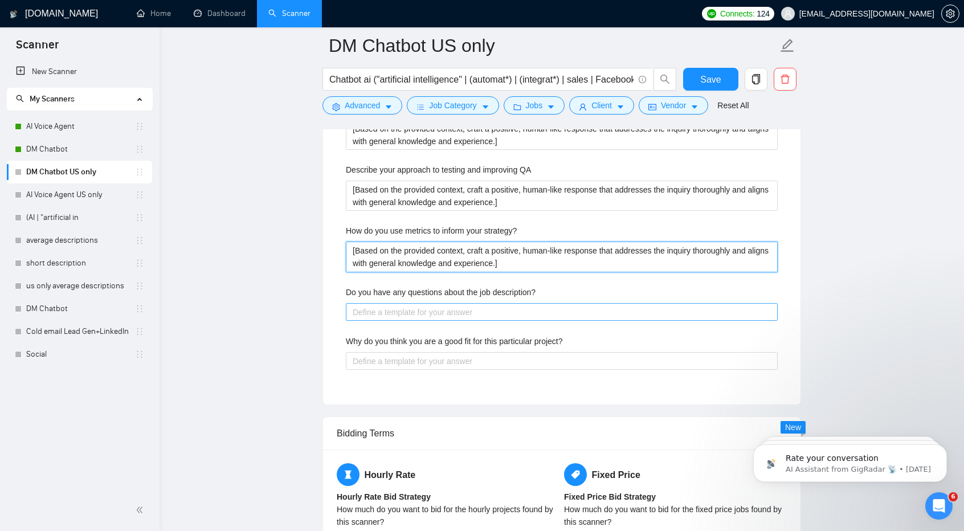
type strategy\? "[Based on the provided context, craft a positive, human-like response that addr…"
click at [381, 306] on description\? "Do you have any questions about the job description?" at bounding box center [562, 312] width 432 height 18
paste description\? "[Based on the provided context, craft a positive, human-like response that addr…"
type description\? "[Based on the provided context, craft a positive, human-like response that addr…"
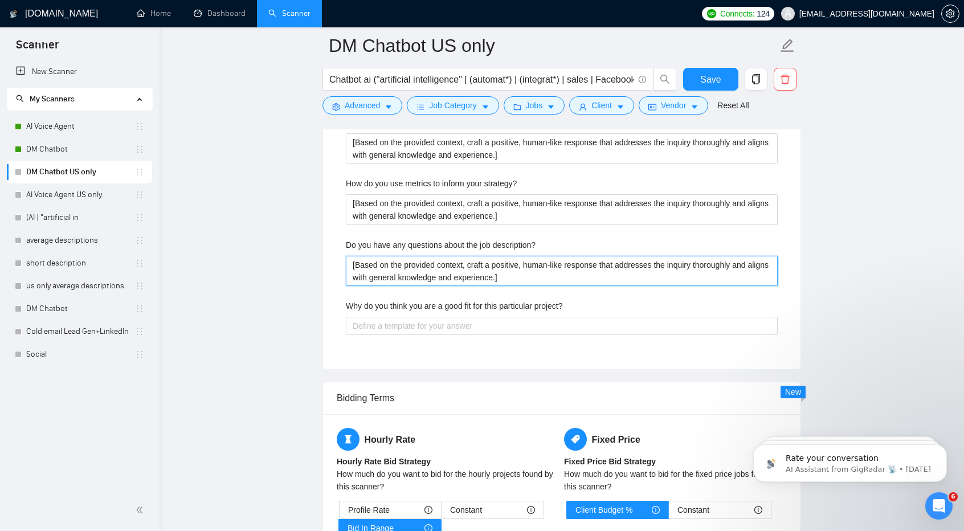
scroll to position [2117, 0]
type description\? "[Based on the provided context, craft a positive, human-like response that addr…"
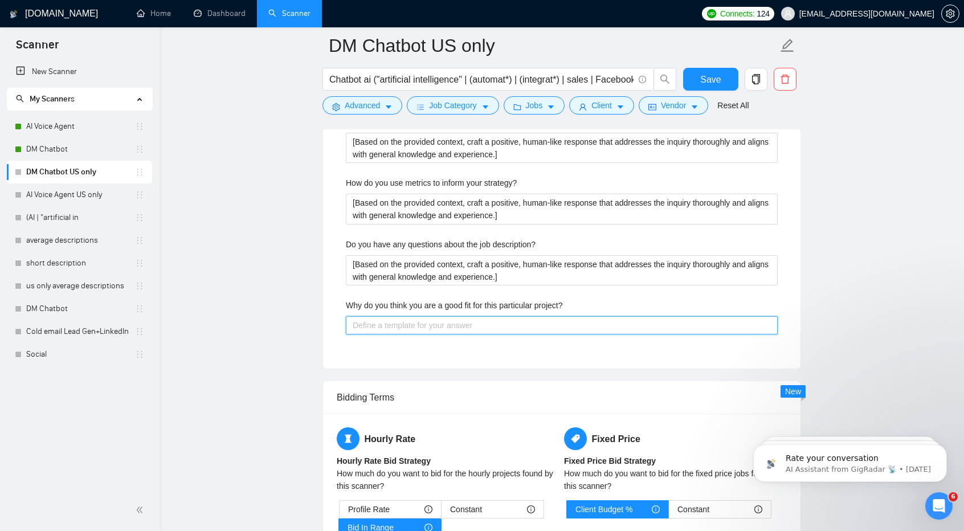
click at [390, 317] on project\? "Why do you think you are a good fit for this particular project?" at bounding box center [562, 325] width 432 height 18
paste project\? "[Based on the provided context, craft a positive, human-like response that addr…"
type project\? "[Based on the provided context, craft a positive, human-like response that addr…"
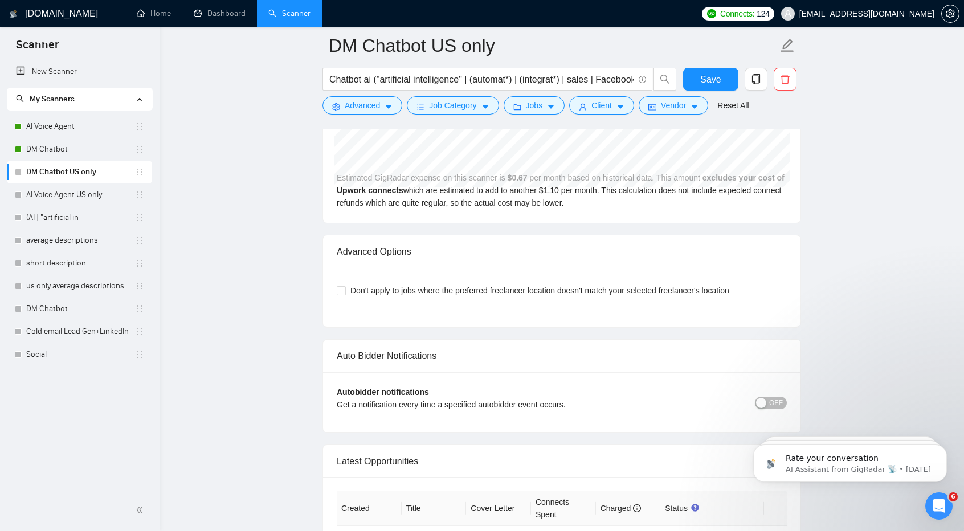
scroll to position [3120, 0]
type project\? "[Based on the provided context, craft a positive, human-like response that addr…"
click at [366, 286] on span "Don't apply to jobs where the preferred freelancer location doesn't match your …" at bounding box center [540, 292] width 388 height 13
click at [345, 287] on input "Don't apply to jobs where the preferred freelancer location doesn't match your …" at bounding box center [341, 291] width 8 height 8
checkbox input "true"
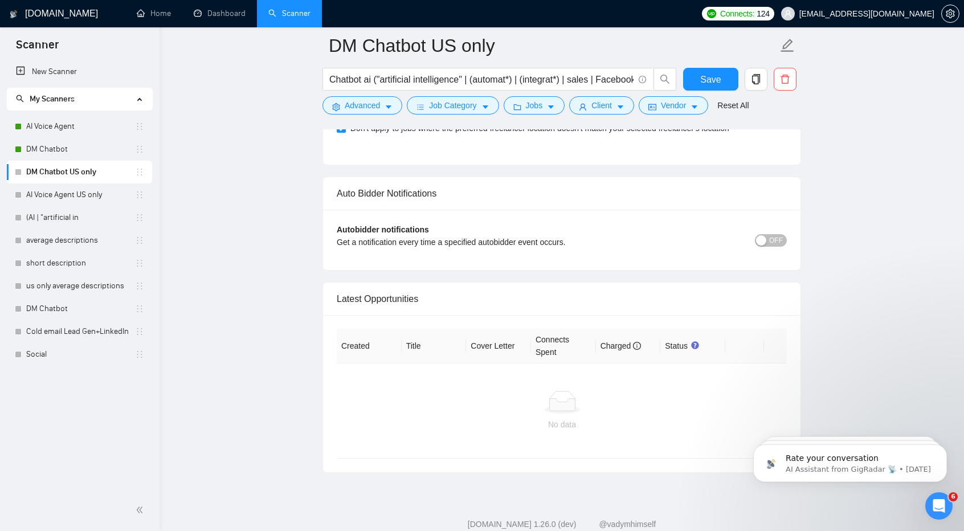
scroll to position [3312, 0]
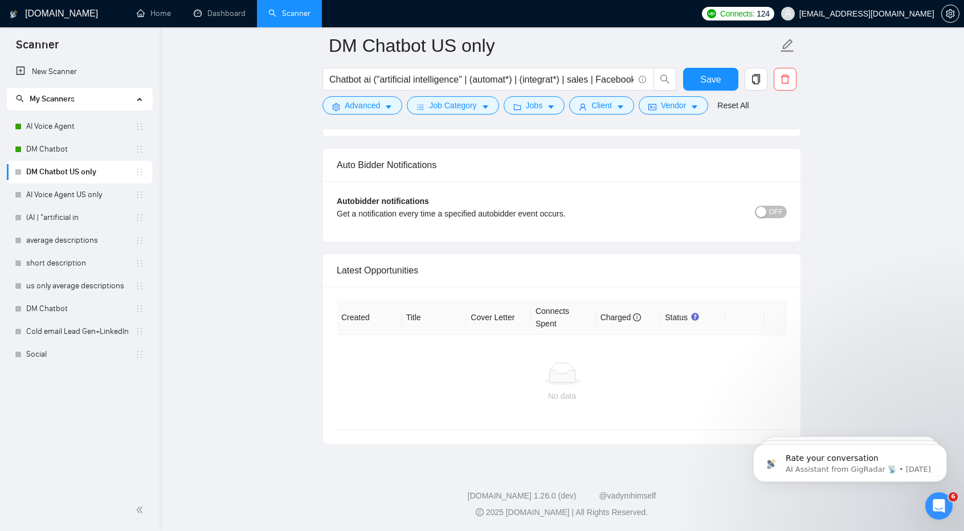
click at [767, 207] on div "button" at bounding box center [761, 212] width 10 height 10
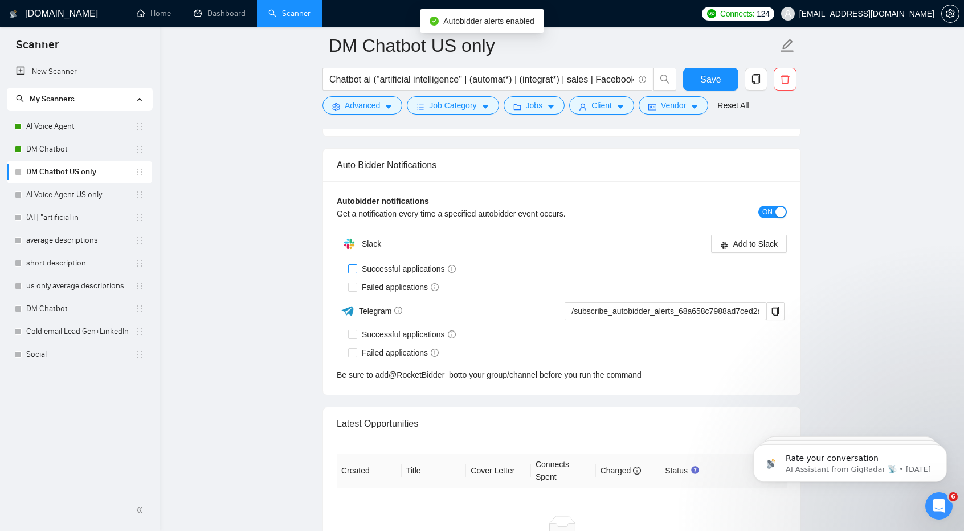
click at [356, 264] on span at bounding box center [352, 268] width 9 height 9
click at [356, 264] on input "Successful applications" at bounding box center [352, 268] width 8 height 8
checkbox input "true"
click at [352, 283] on input "Failed applications" at bounding box center [352, 287] width 8 height 8
checkbox input "true"
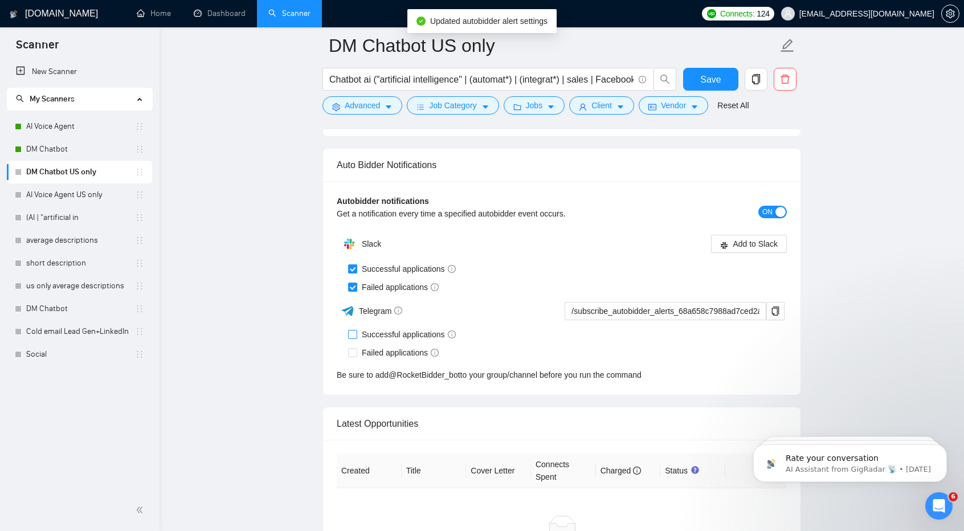
click at [353, 330] on input "Successful applications" at bounding box center [352, 334] width 8 height 8
checkbox input "true"
click at [352, 348] on input "Failed applications" at bounding box center [352, 352] width 8 height 8
checkbox input "true"
click at [743, 238] on span "Add to Slack" at bounding box center [755, 244] width 45 height 13
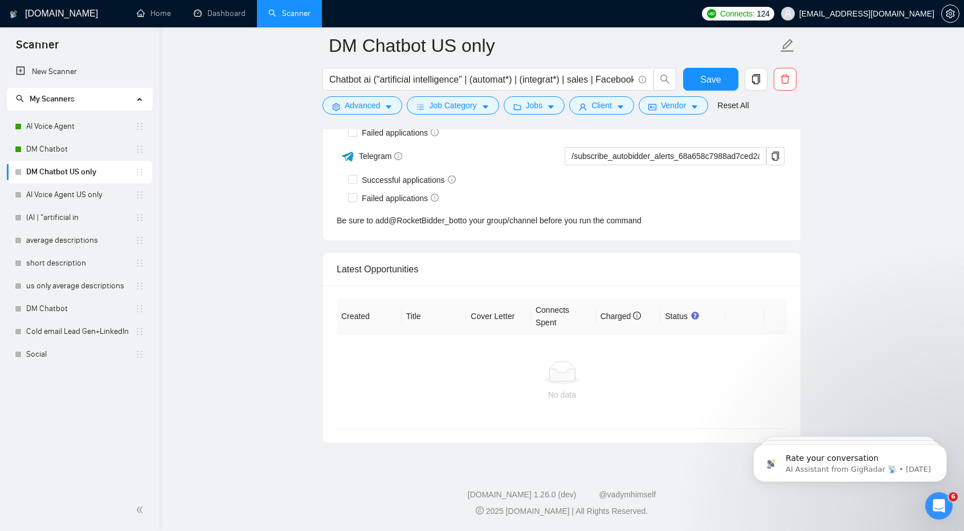
checkbox input "true"
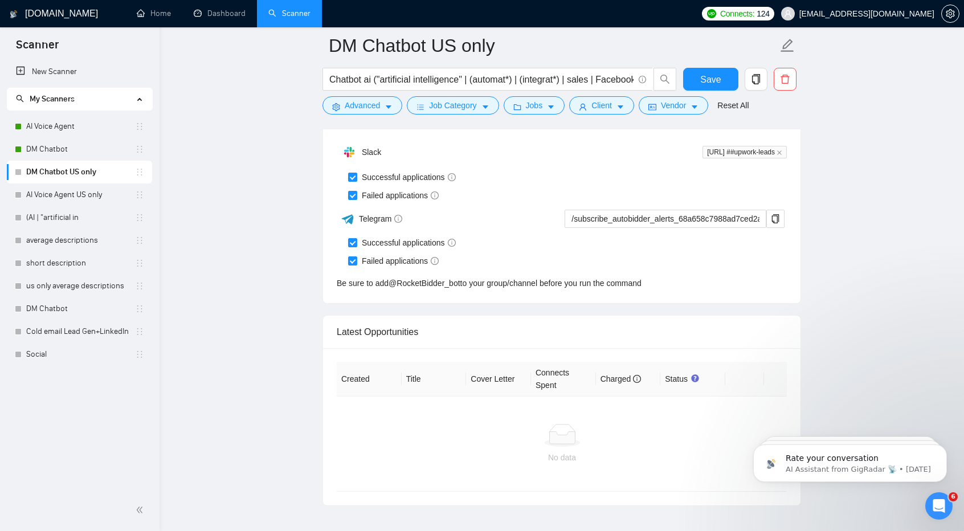
scroll to position [2777, 0]
click at [775, 216] on icon "copy" at bounding box center [775, 220] width 9 height 9
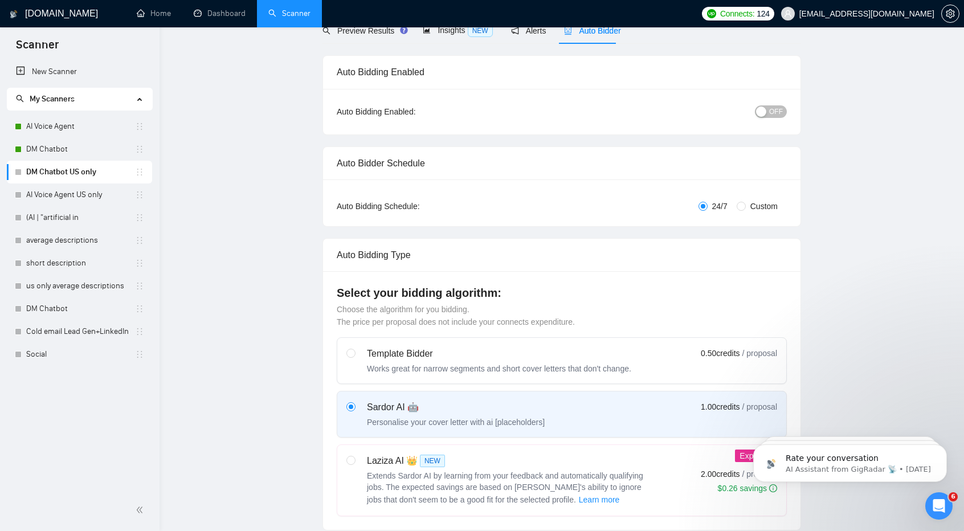
scroll to position [0, 0]
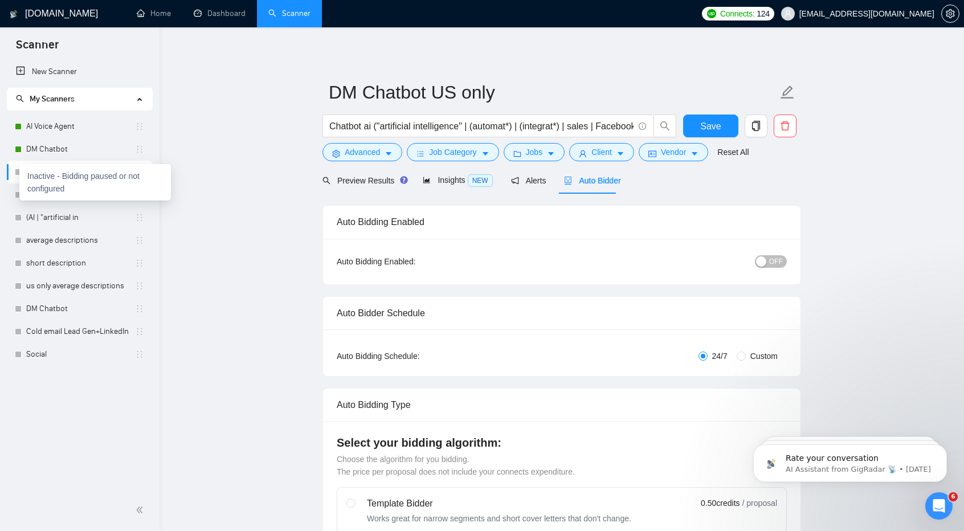
click at [19, 171] on div "Inactive - Bidding paused or not configured" at bounding box center [95, 182] width 152 height 36
click at [574, 189] on div "Auto Bidder" at bounding box center [592, 180] width 56 height 27
click at [774, 255] on span "OFF" at bounding box center [777, 261] width 14 height 13
click at [707, 121] on span "Save" at bounding box center [711, 126] width 21 height 14
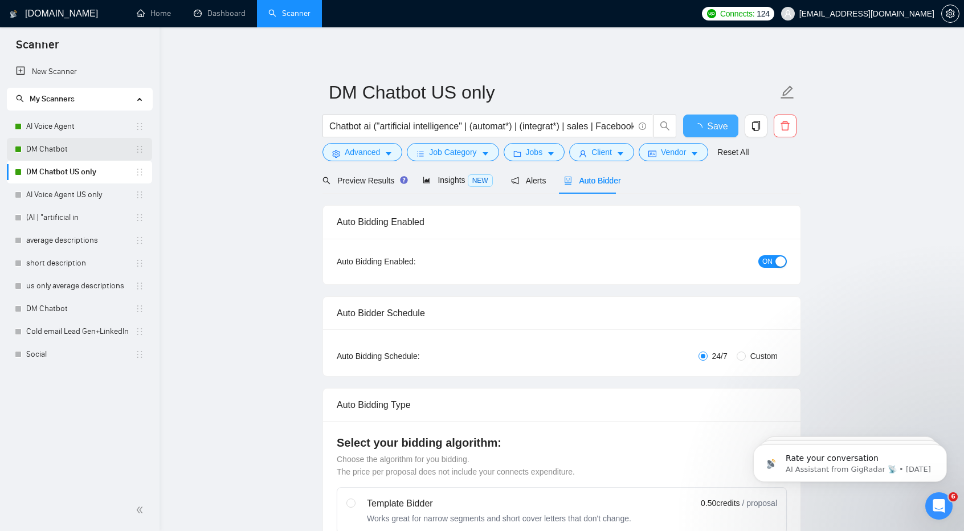
checkbox input "true"
click at [72, 150] on link "DM Chatbot" at bounding box center [80, 149] width 109 height 23
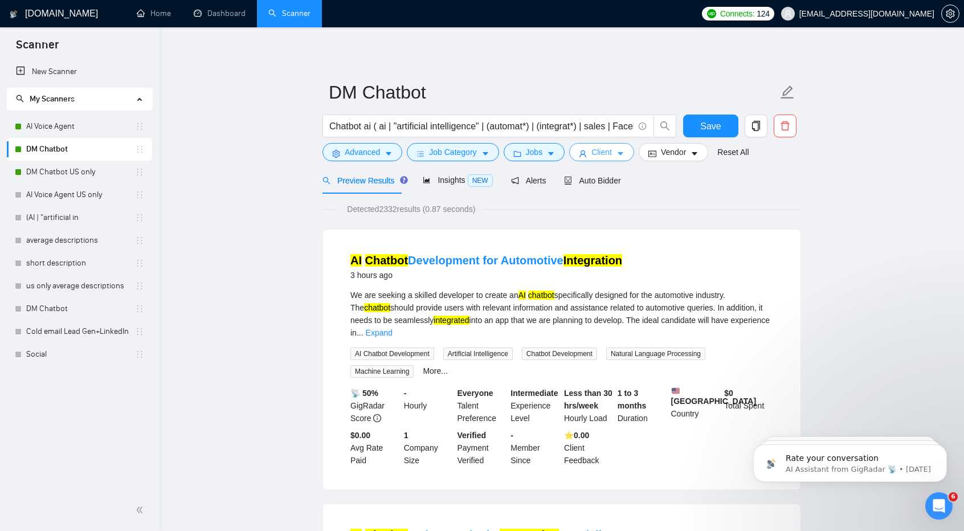
click at [594, 157] on span "Client" at bounding box center [602, 152] width 21 height 13
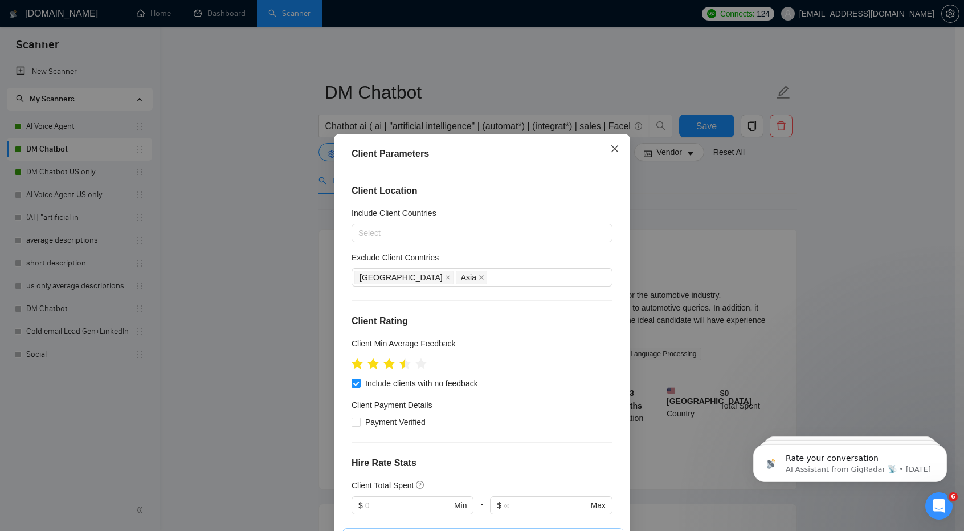
click at [610, 153] on icon "close" at bounding box center [614, 148] width 9 height 9
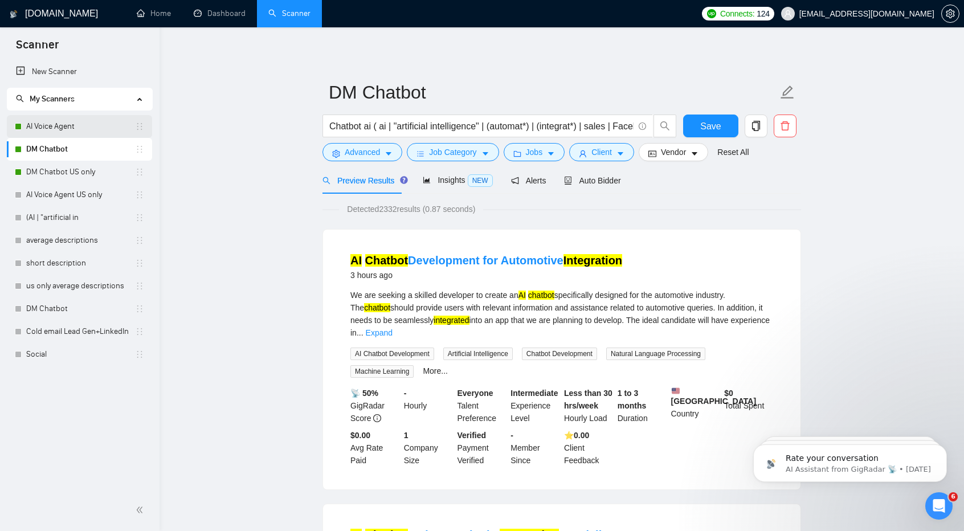
click at [96, 127] on link "AI Voice Agent" at bounding box center [80, 126] width 109 height 23
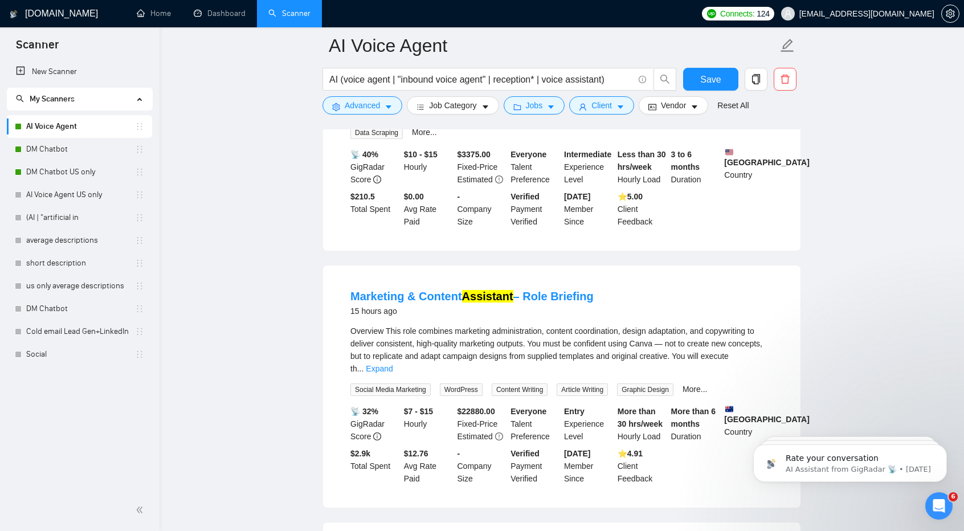
scroll to position [251, 0]
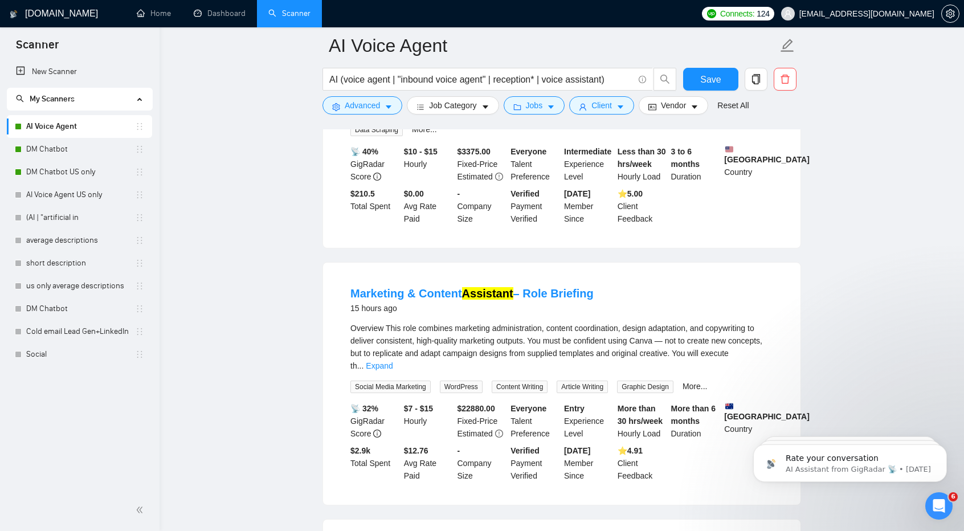
click at [450, 302] on div "15 hours ago" at bounding box center [472, 309] width 243 height 14
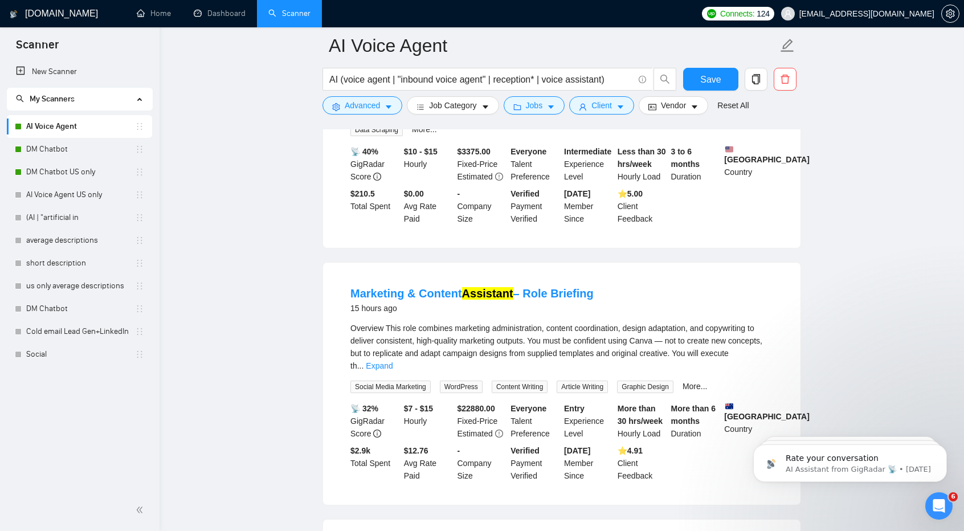
click at [450, 302] on div "15 hours ago" at bounding box center [472, 309] width 243 height 14
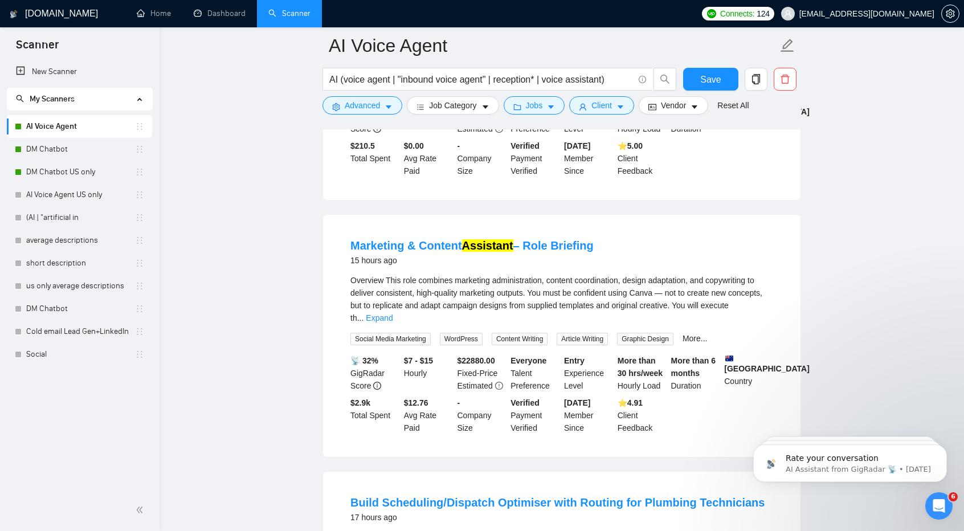
scroll to position [309, 0]
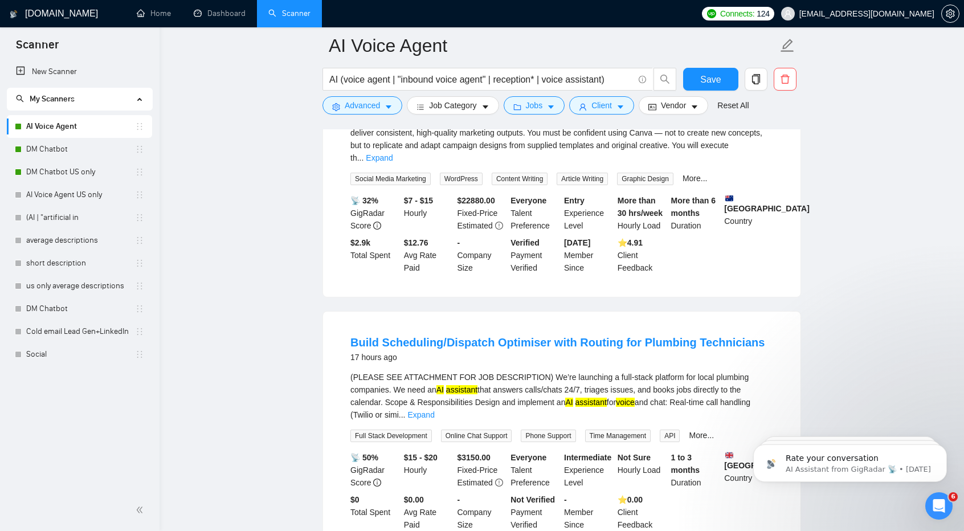
scroll to position [461, 0]
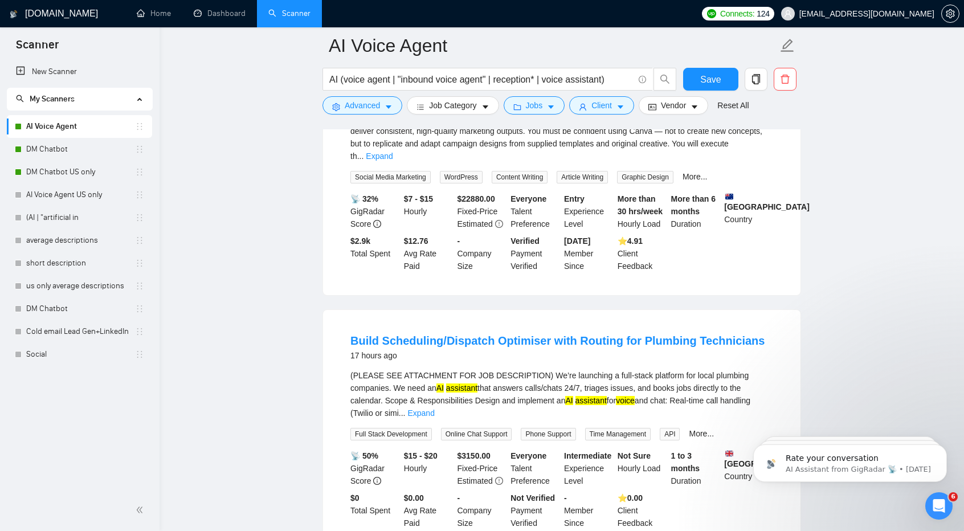
drag, startPoint x: 484, startPoint y: 401, endPoint x: 287, endPoint y: 375, distance: 198.4
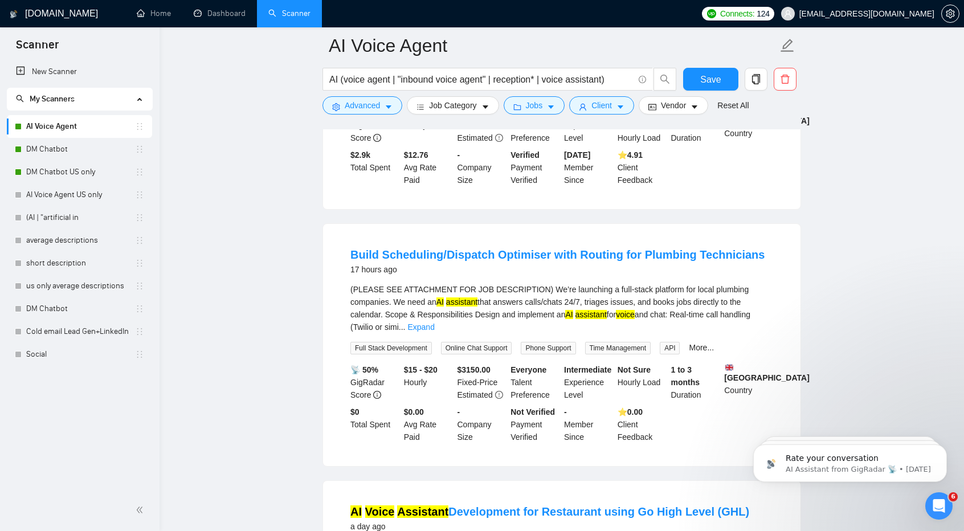
scroll to position [552, 0]
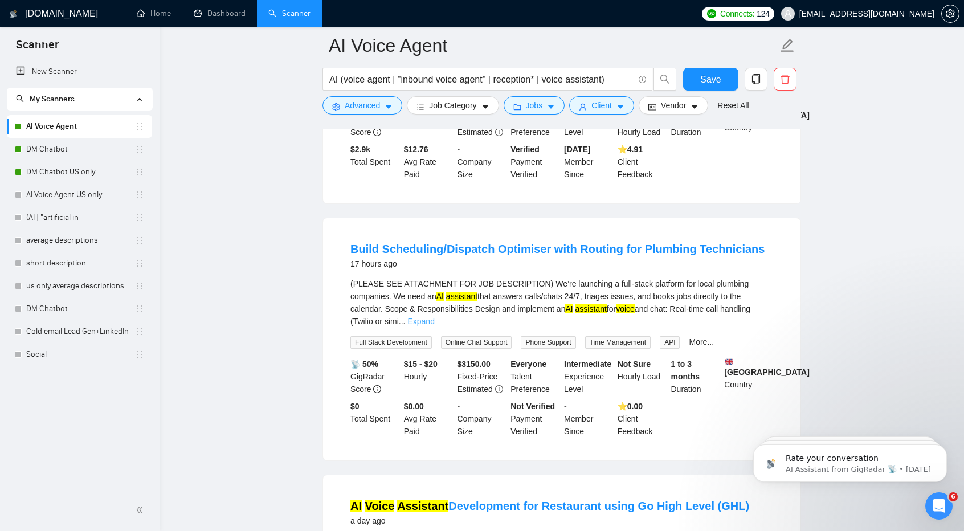
click at [434, 317] on link "Expand" at bounding box center [421, 321] width 27 height 9
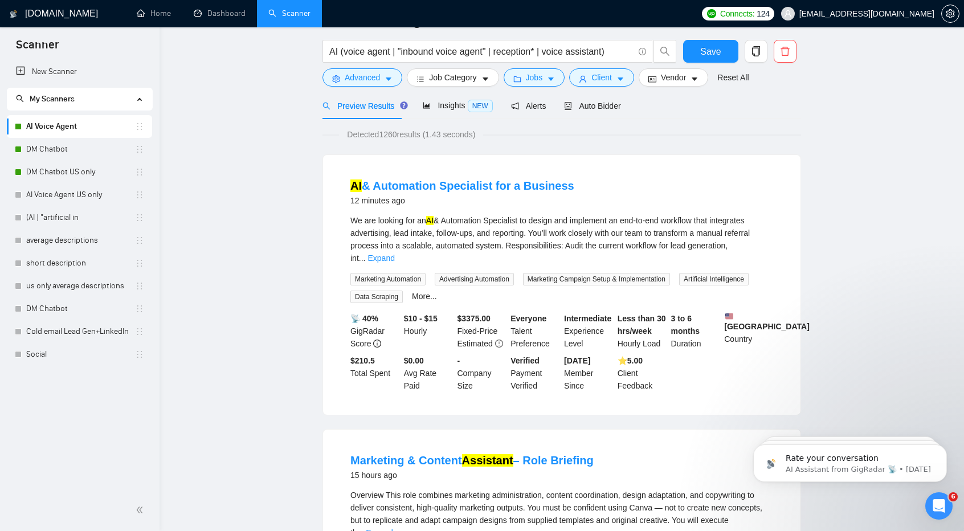
scroll to position [0, 0]
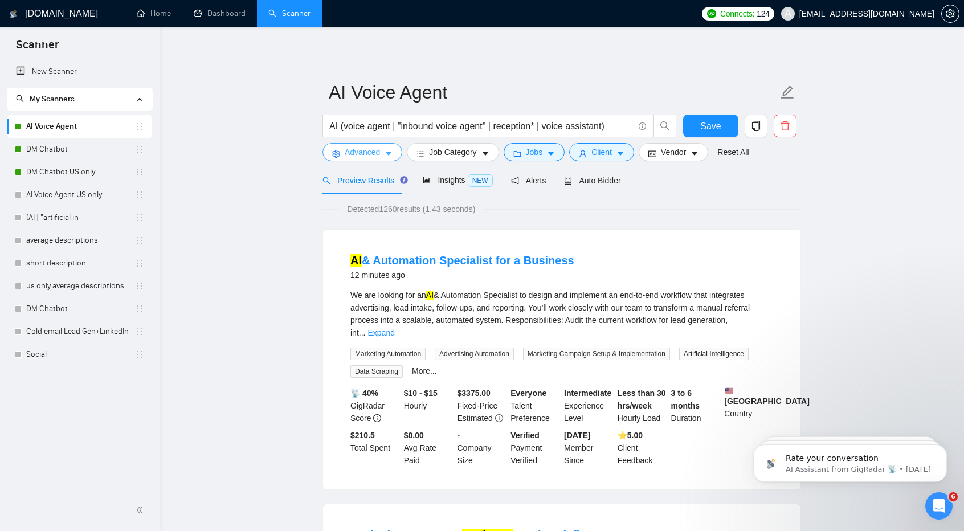
click at [375, 155] on span "Advanced" at bounding box center [362, 152] width 35 height 13
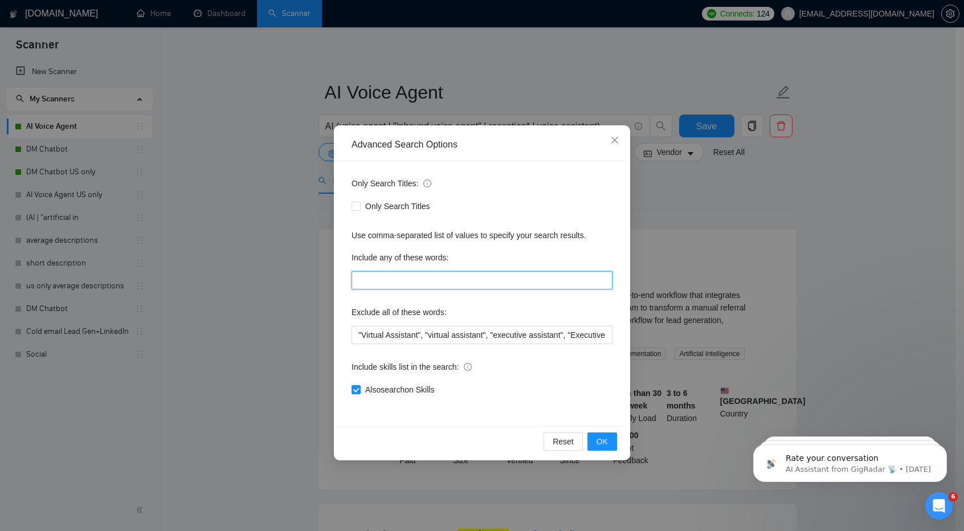
click at [393, 281] on input "text" at bounding box center [482, 280] width 261 height 18
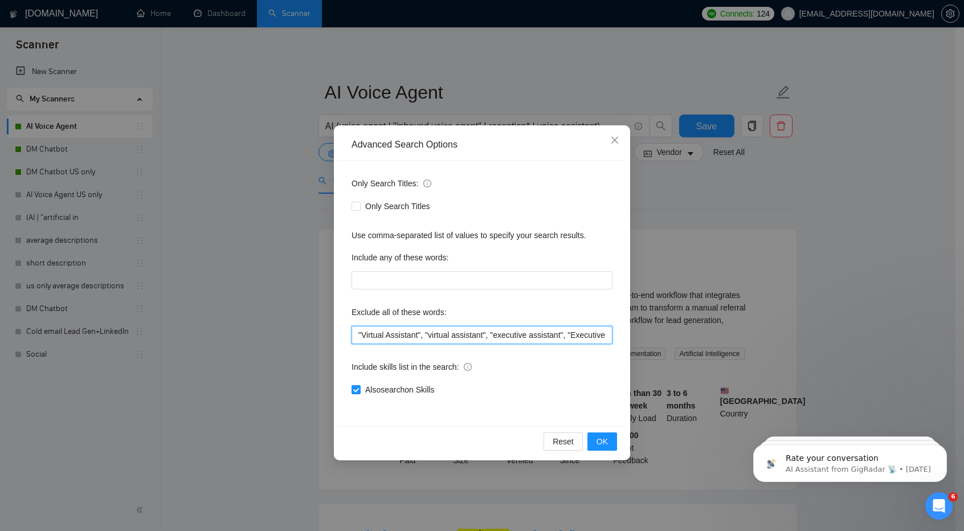
click at [455, 339] on input ""Virtual Assistant", "virtual assistant", "executive assistant", "Executive Ass…" at bounding box center [482, 335] width 261 height 18
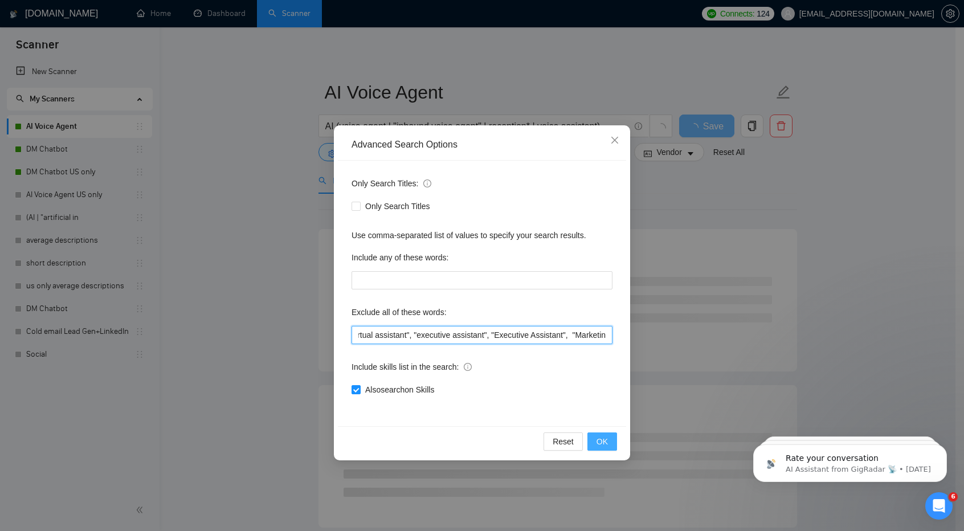
type input ""Virtual Assistant", "virtual assistant", "executive assistant", "Executive Ass…"
click at [602, 443] on span "OK" at bounding box center [602, 441] width 11 height 13
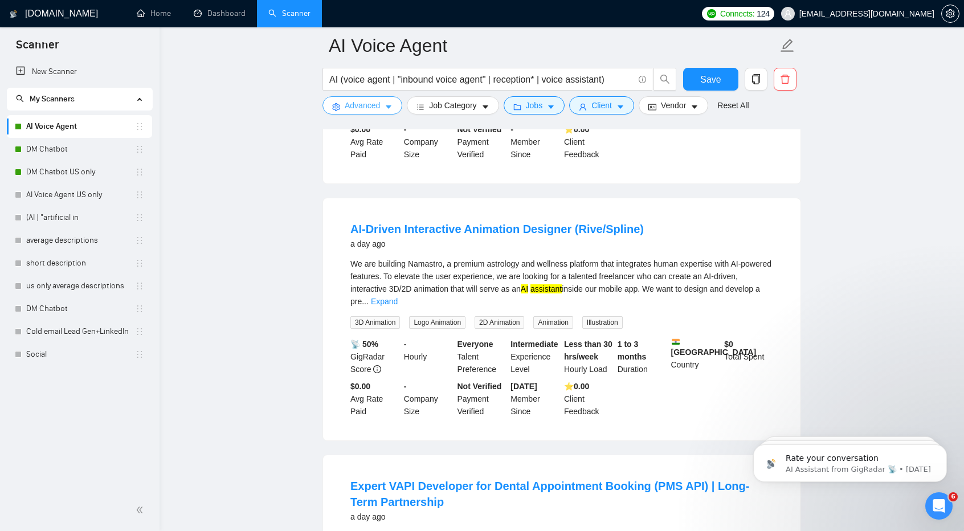
scroll to position [828, 0]
click at [712, 76] on span "Save" at bounding box center [711, 79] width 21 height 14
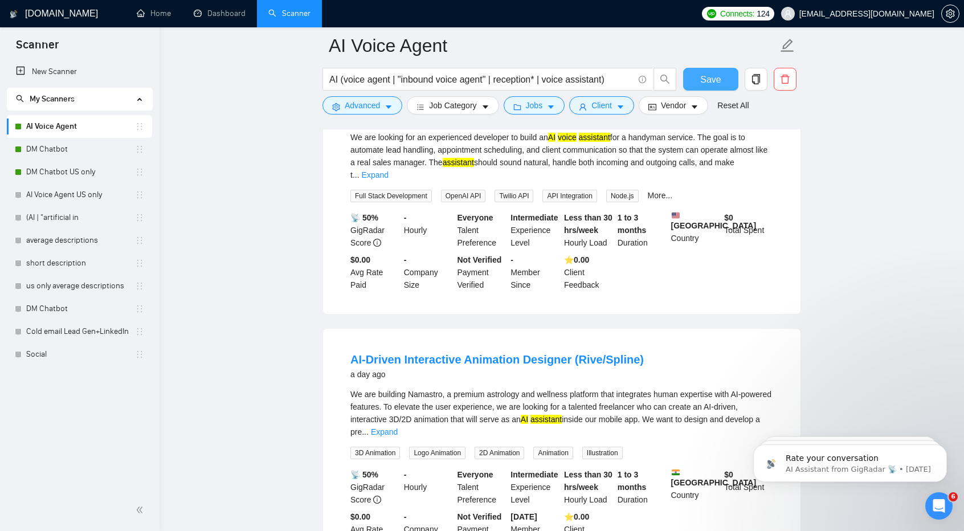
scroll to position [683, 0]
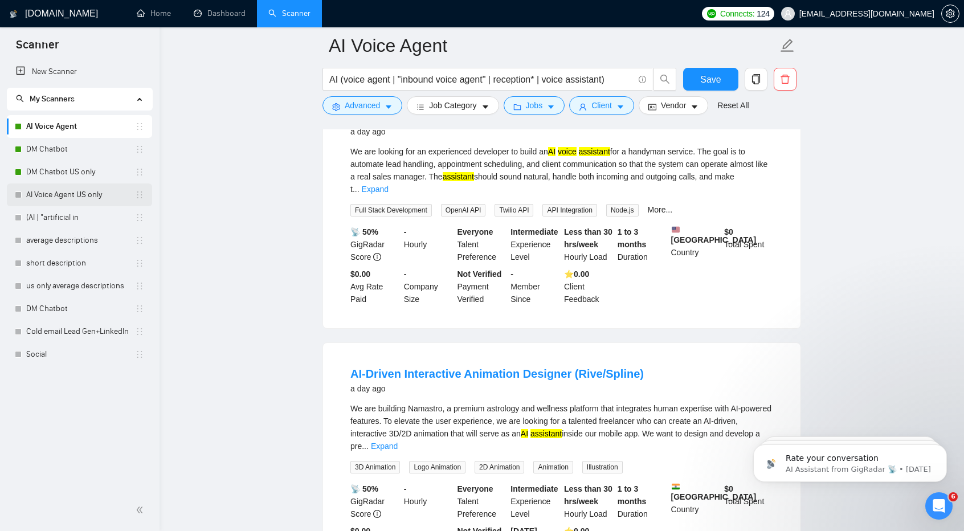
click at [51, 202] on link "AI Voice Agent US only" at bounding box center [80, 195] width 109 height 23
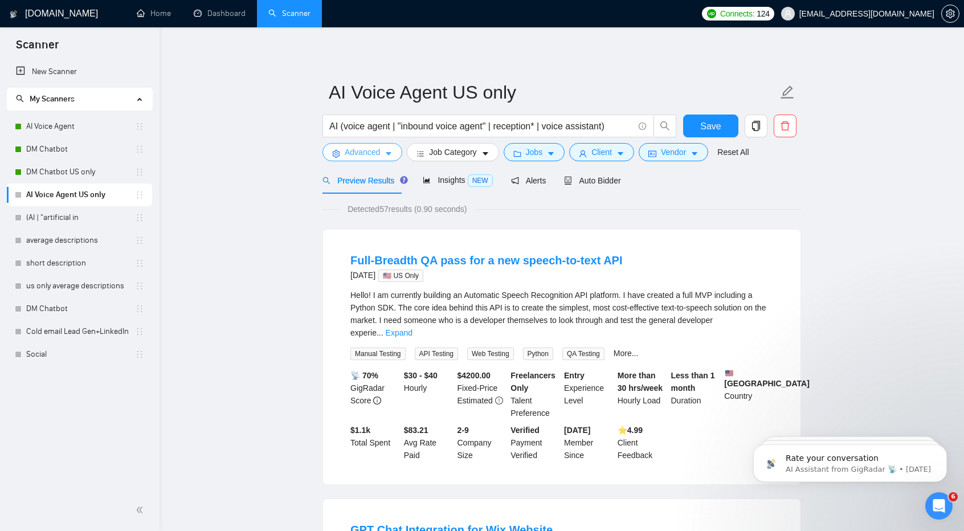
click at [378, 156] on span "Advanced" at bounding box center [362, 152] width 35 height 13
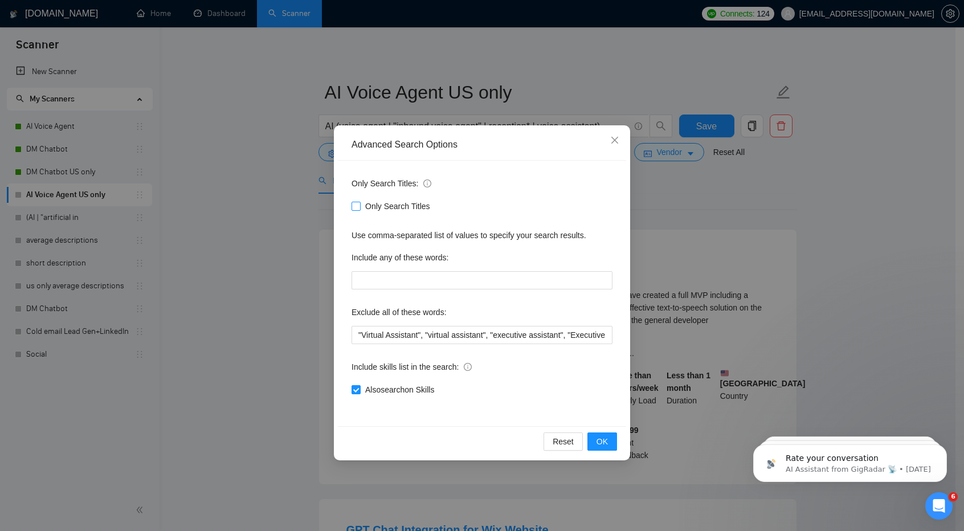
click at [368, 208] on span "Only Search Titles" at bounding box center [398, 206] width 74 height 13
click at [360, 208] on input "Only Search Titles" at bounding box center [356, 206] width 8 height 8
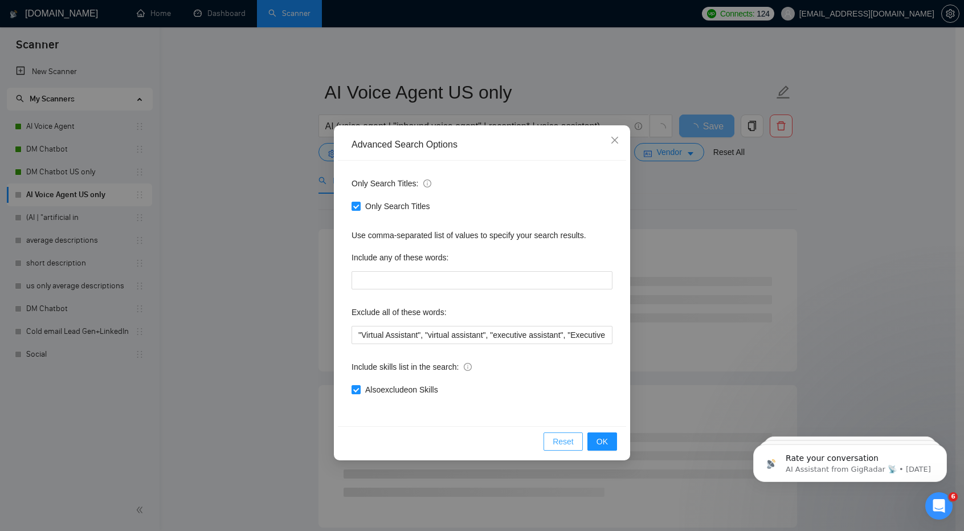
click at [560, 443] on span "Reset" at bounding box center [563, 441] width 21 height 13
checkbox input "false"
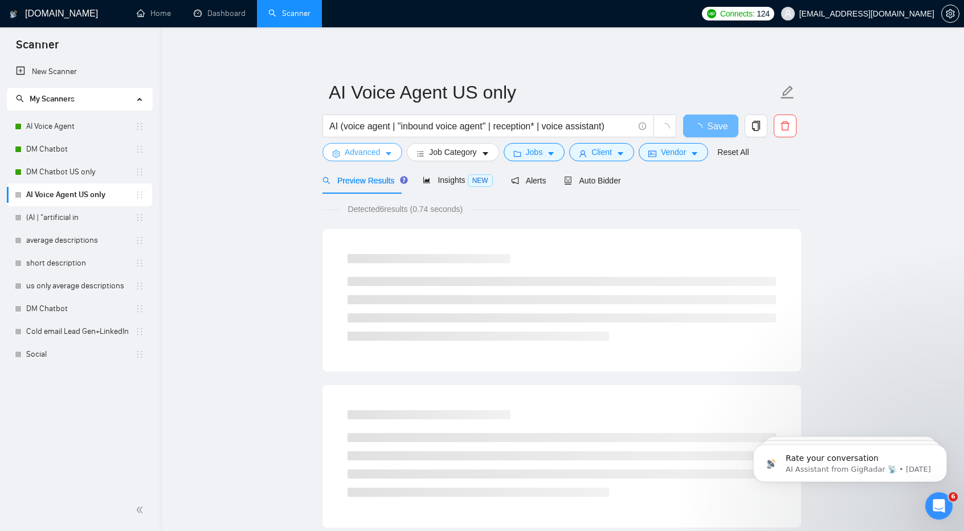
click at [370, 148] on span "Advanced" at bounding box center [362, 152] width 35 height 13
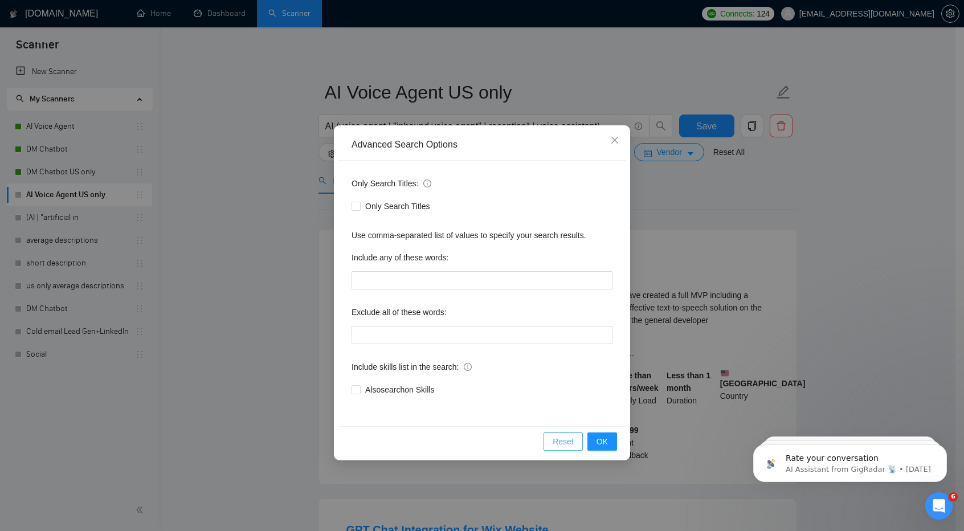
click at [569, 436] on span "Reset" at bounding box center [563, 441] width 21 height 13
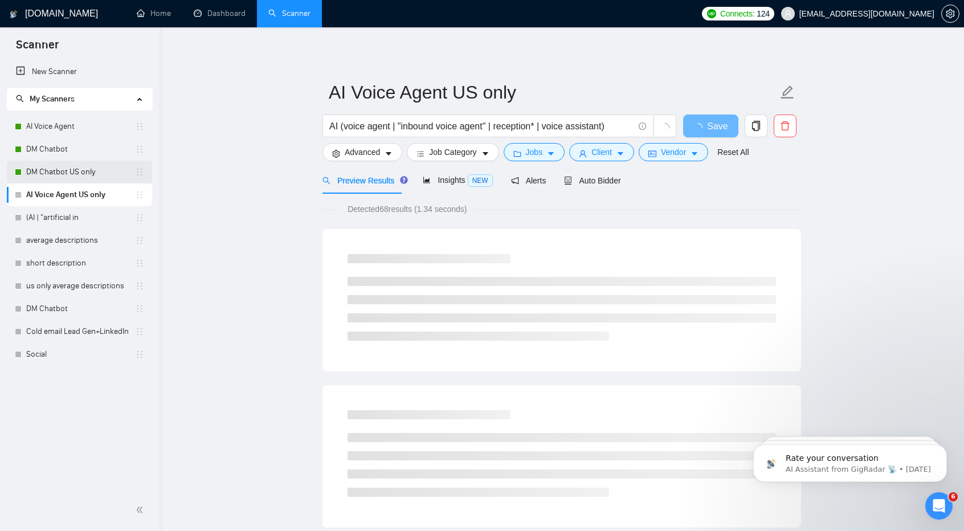
click at [75, 171] on link "DM Chatbot US only" at bounding box center [80, 172] width 109 height 23
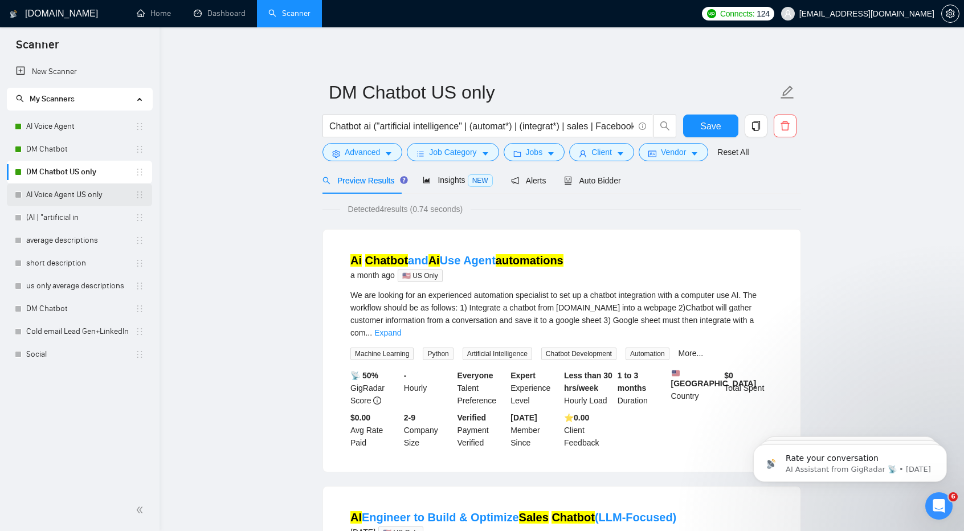
click at [99, 196] on link "AI Voice Agent US only" at bounding box center [80, 195] width 109 height 23
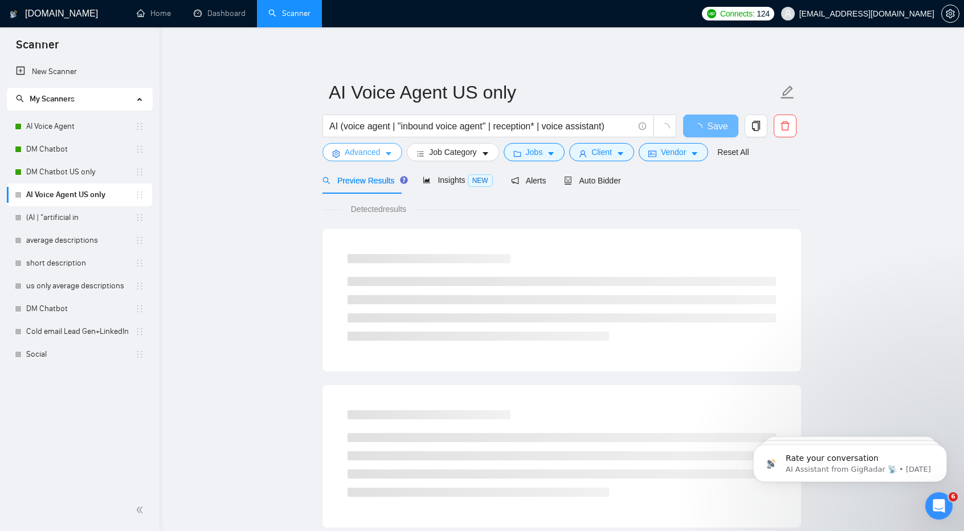
click at [374, 148] on span "Advanced" at bounding box center [362, 152] width 35 height 13
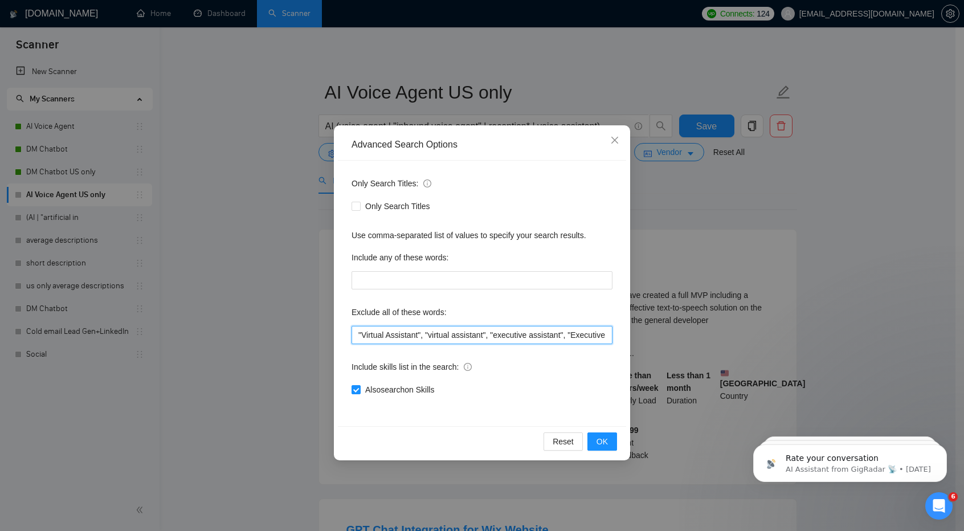
click at [531, 329] on input ""Virtual Assistant", "virtual assistant", "executive assistant", "Executive Ass…" at bounding box center [482, 335] width 261 height 18
click at [592, 444] on button "OK" at bounding box center [603, 442] width 30 height 18
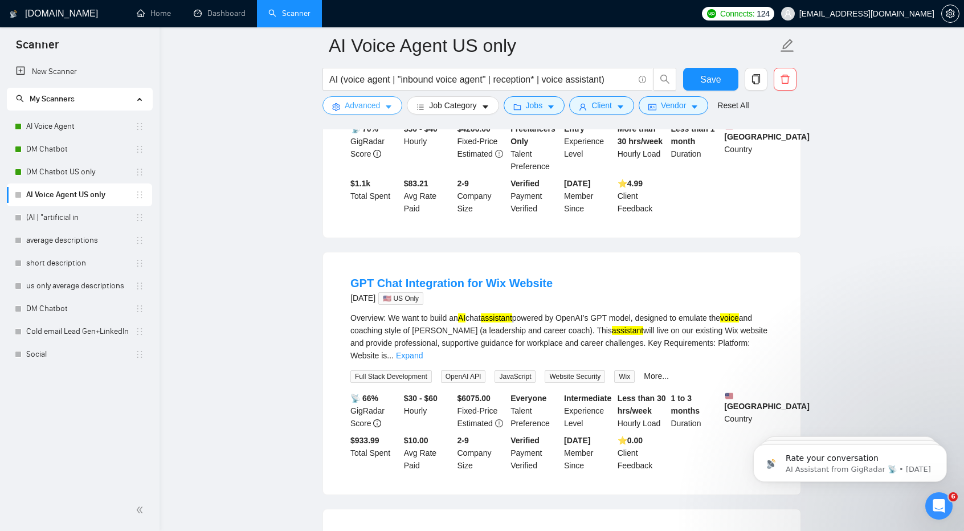
scroll to position [257, 0]
click at [423, 351] on link "Expand" at bounding box center [409, 355] width 27 height 9
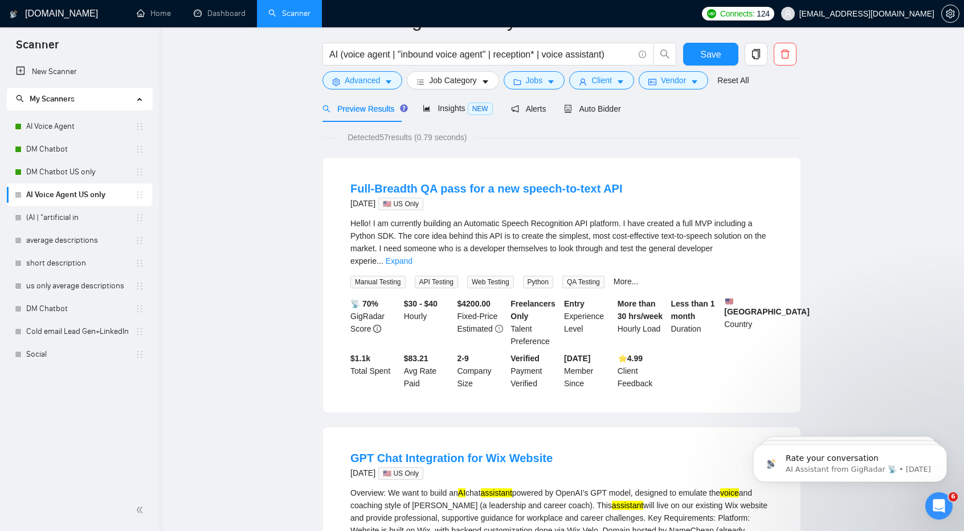
scroll to position [0, 0]
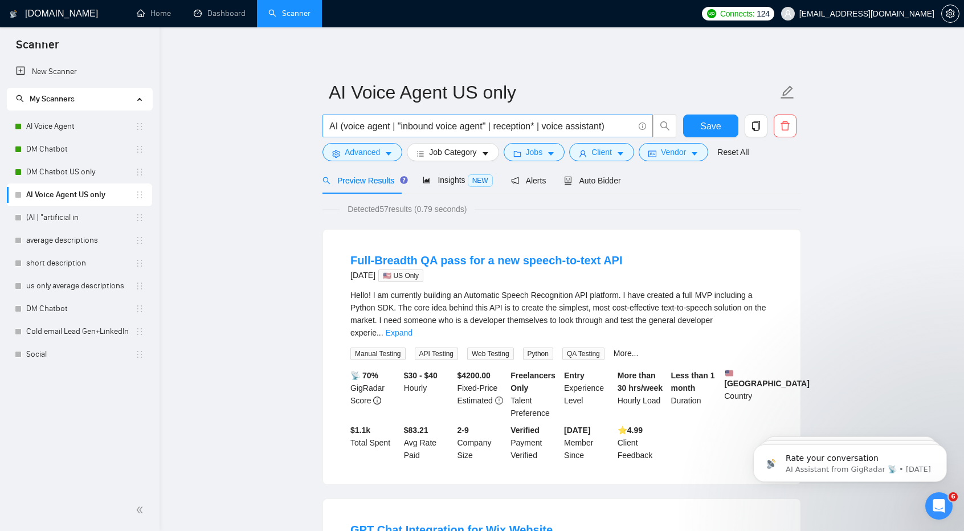
click at [392, 124] on input "AI (voice agent | "inbound voice agent" | reception* | voice assistant)" at bounding box center [481, 126] width 304 height 14
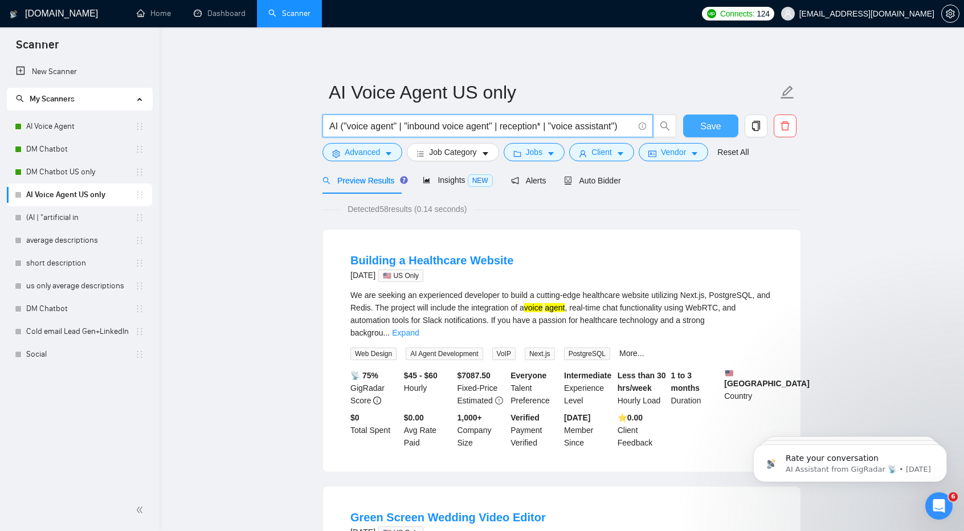
type input "AI ("voice agent" | "inbound voice agent" | reception* | "voice assistant")"
click at [696, 127] on button "Save" at bounding box center [710, 126] width 55 height 23
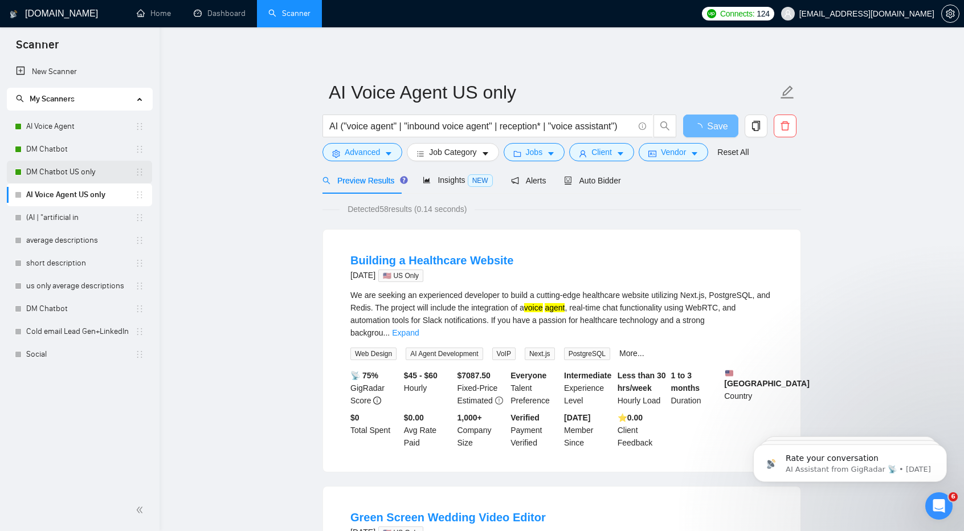
click at [86, 174] on link "DM Chatbot US only" at bounding box center [80, 172] width 109 height 23
click at [90, 126] on link "AI Voice Agent" at bounding box center [80, 126] width 109 height 23
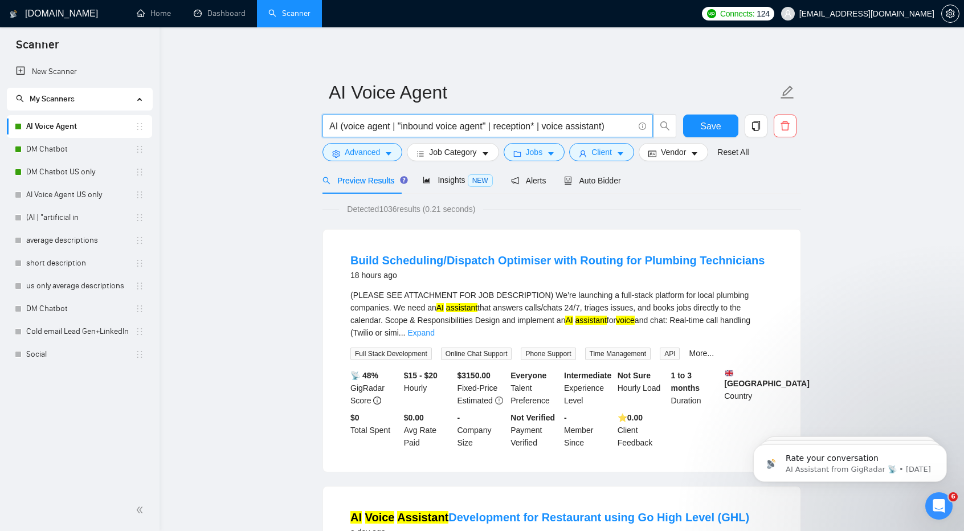
click at [345, 128] on input "AI (voice agent | "inbound voice agent" | reception* | voice assistant)" at bounding box center [481, 126] width 304 height 14
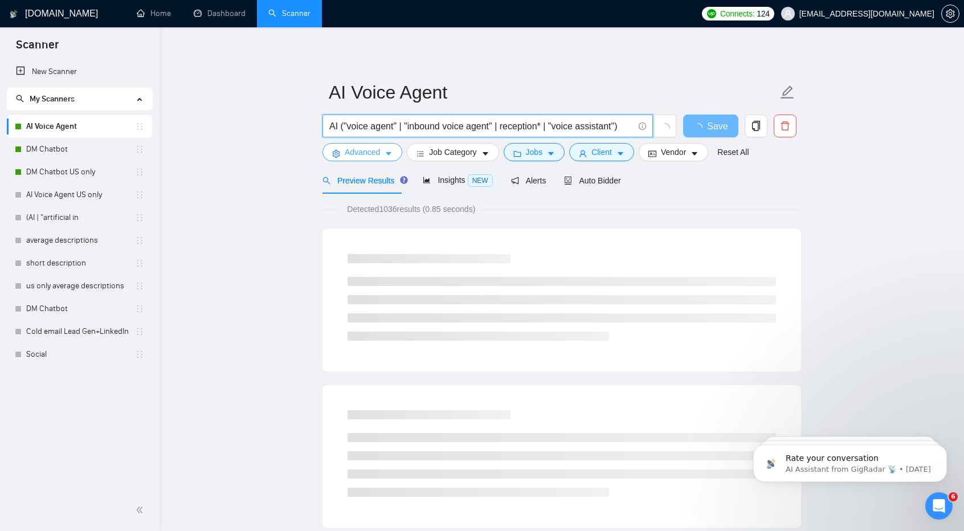
type input "AI ("voice agent" | "inbound voice agent" | reception* | "voice assistant")"
click at [365, 154] on span "Advanced" at bounding box center [362, 152] width 35 height 13
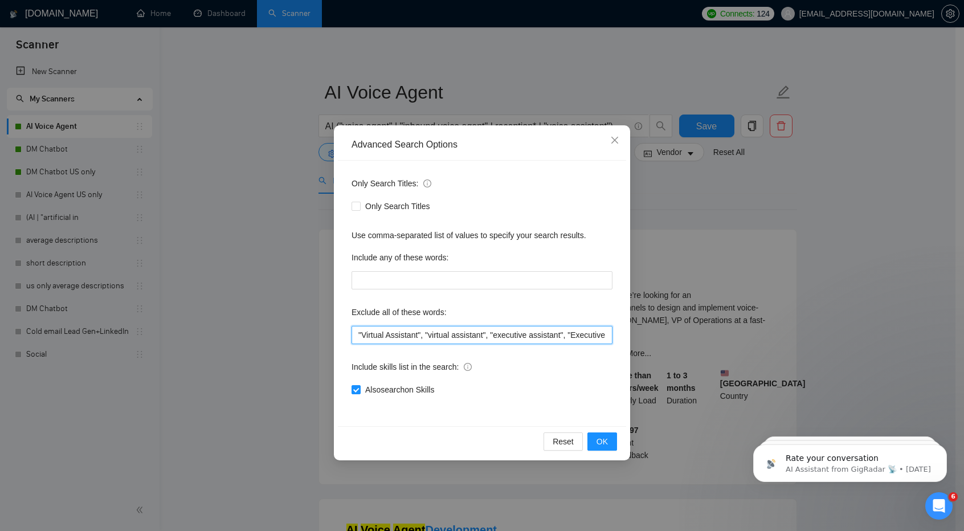
click at [466, 338] on input ""Virtual Assistant", "virtual assistant", "executive assistant", "Executive Ass…" at bounding box center [482, 335] width 261 height 18
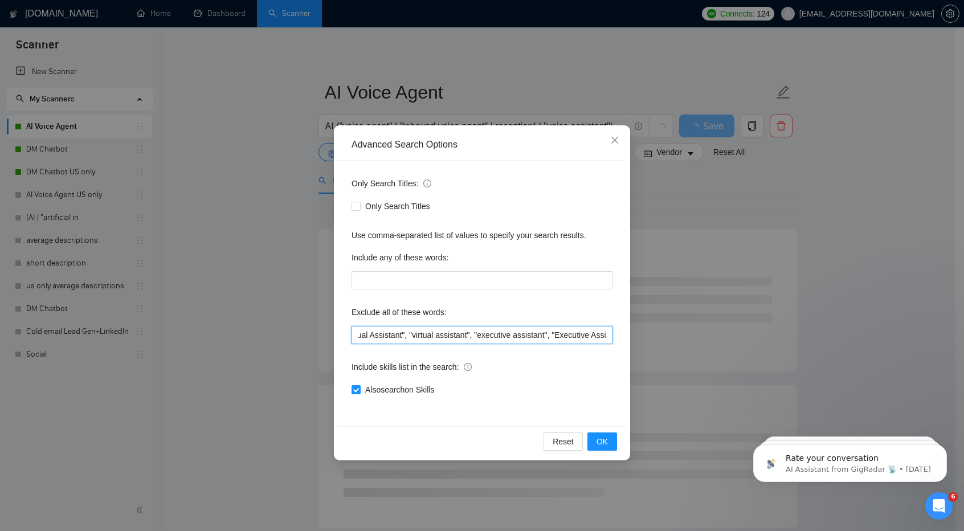
click at [589, 337] on input ""Virtual Assistant", "virtual assistant", "executive assistant", "Executive Ass…" at bounding box center [482, 335] width 261 height 18
click at [616, 338] on div "Only Search Titles: Only Search Titles Use comma-separated list of values to sp…" at bounding box center [482, 294] width 288 height 266
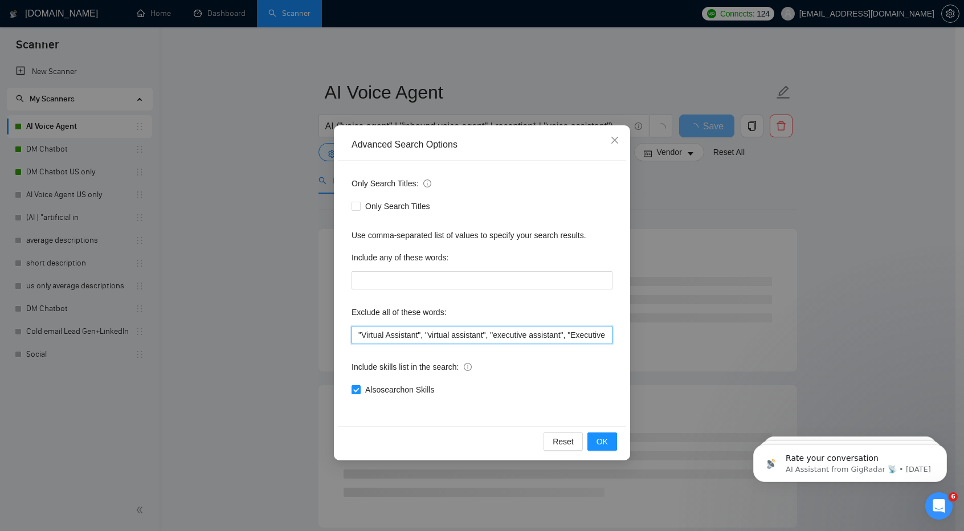
click at [590, 335] on input ""Virtual Assistant", "virtual assistant", "executive assistant", "Executive Ass…" at bounding box center [482, 335] width 261 height 18
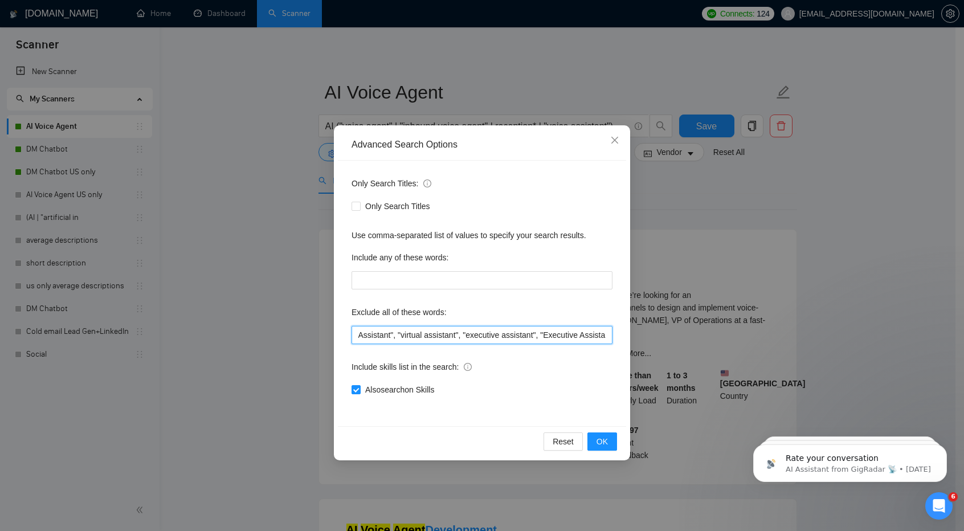
type input ""Virtual Assistant", "virtual assistant", "executive assistant", "Executive Ass…"
click at [748, 322] on div "Advanced Search Options Only Search Titles: Only Search Titles Use comma-separa…" at bounding box center [482, 265] width 964 height 531
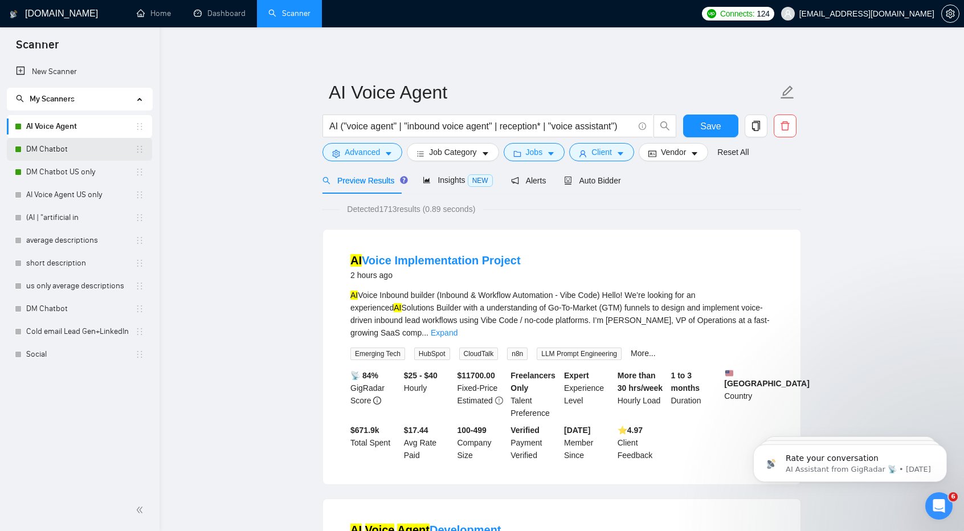
click at [66, 149] on link "DM Chatbot" at bounding box center [80, 149] width 109 height 23
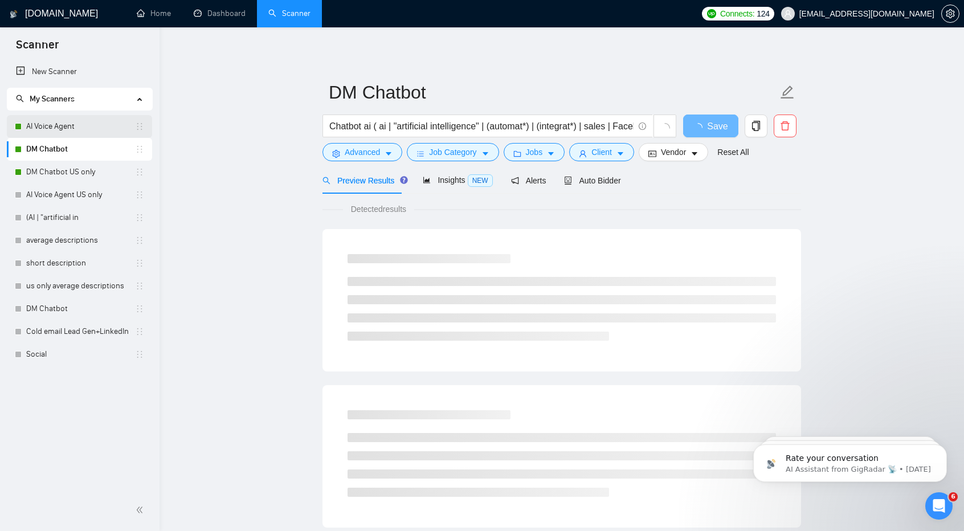
click at [70, 132] on link "AI Voice Agent" at bounding box center [80, 126] width 109 height 23
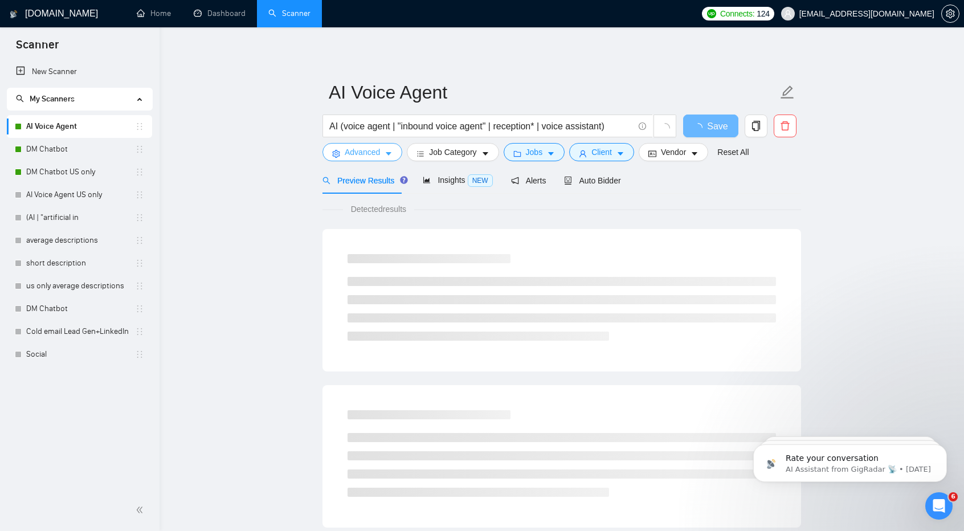
click at [366, 154] on span "Advanced" at bounding box center [362, 152] width 35 height 13
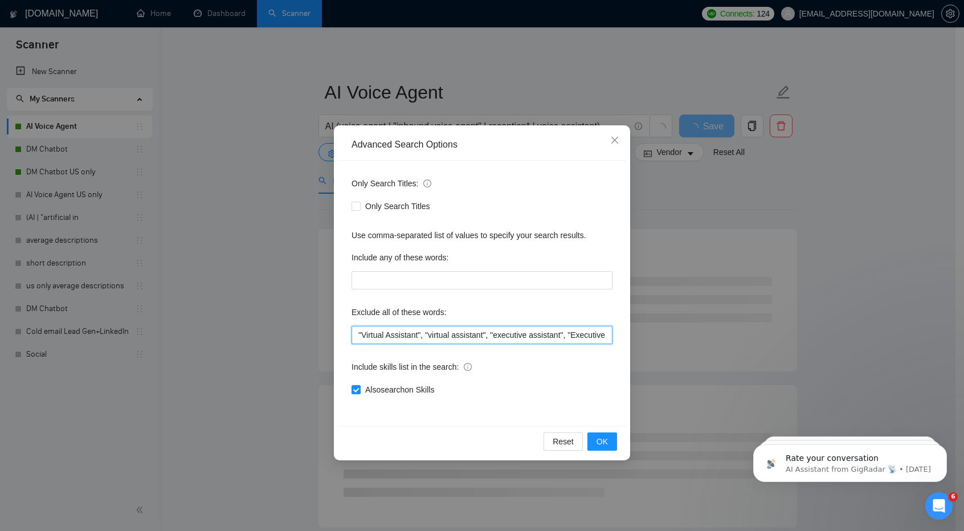
click at [555, 335] on input ""Virtual Assistant", "virtual assistant", "executive assistant", "Executive Ass…" at bounding box center [482, 335] width 261 height 18
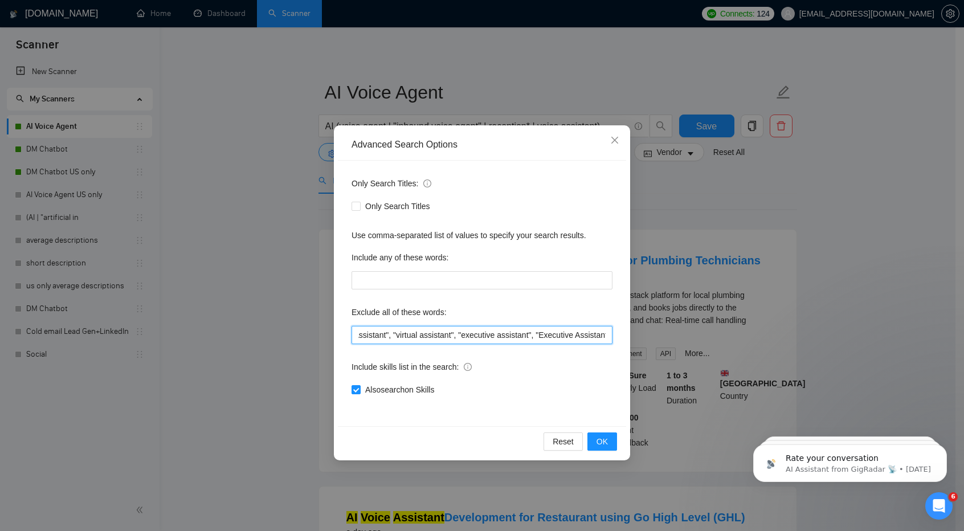
scroll to position [0, 31]
type input ""Virtual Assistant", "virtual assistant", "executive assistant", "Executive Ass…"
click at [605, 441] on span "OK" at bounding box center [602, 441] width 11 height 13
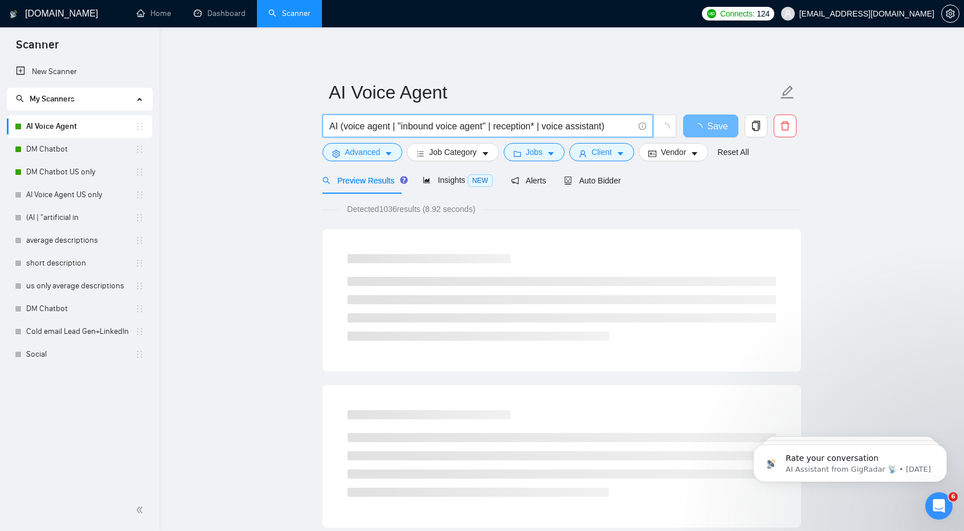
click at [343, 129] on input "AI (voice agent | "inbound voice agent" | reception* | voice assistant)" at bounding box center [481, 126] width 304 height 14
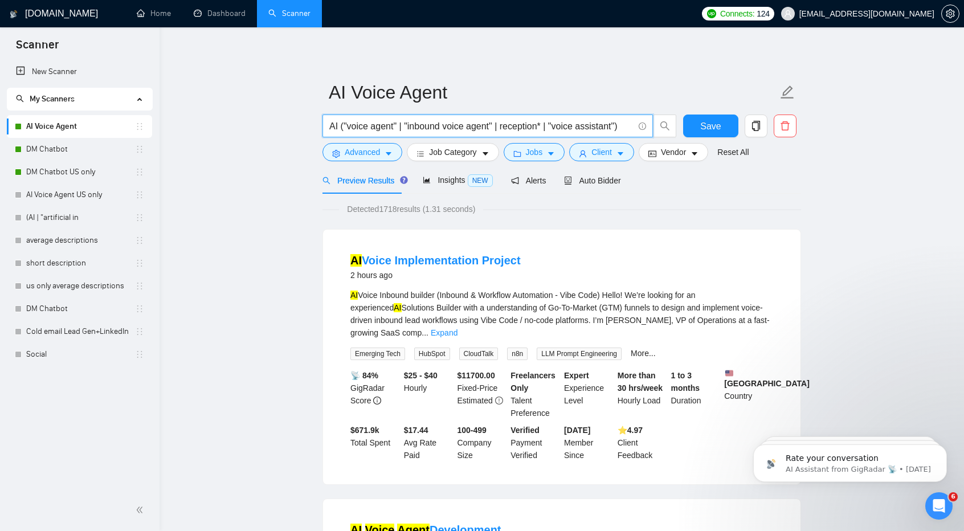
type input "AI ("voice agent" | "inbound voice agent" | reception* | "voice assistant")"
click at [703, 128] on span "Save" at bounding box center [711, 126] width 21 height 14
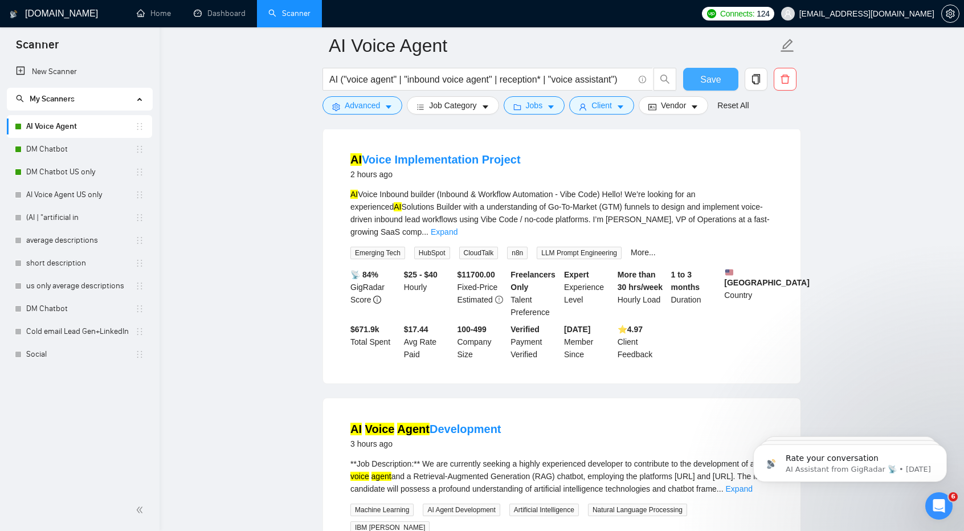
scroll to position [111, 0]
click at [717, 69] on button "Save" at bounding box center [710, 79] width 55 height 23
click at [65, 200] on link "AI Voice Agent US only" at bounding box center [80, 195] width 109 height 23
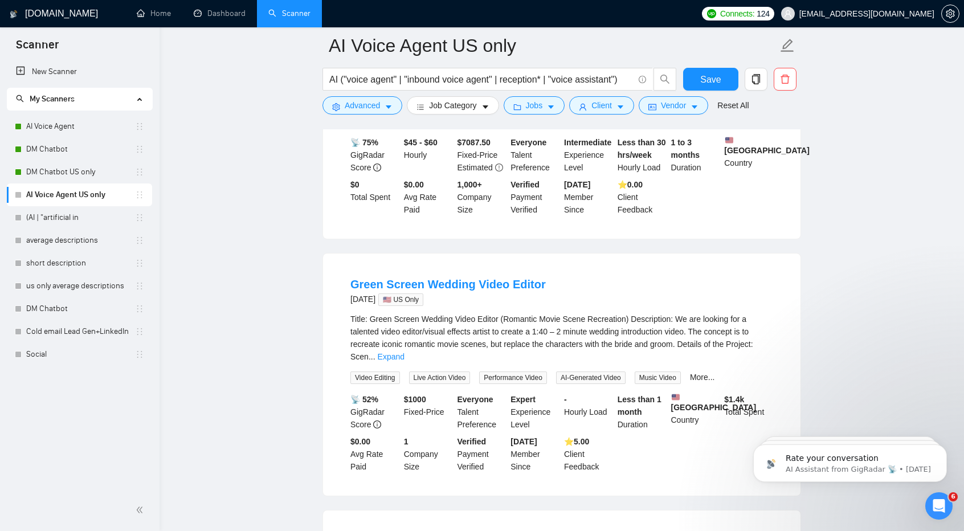
scroll to position [244, 0]
click at [405, 351] on link "Expand" at bounding box center [391, 355] width 27 height 9
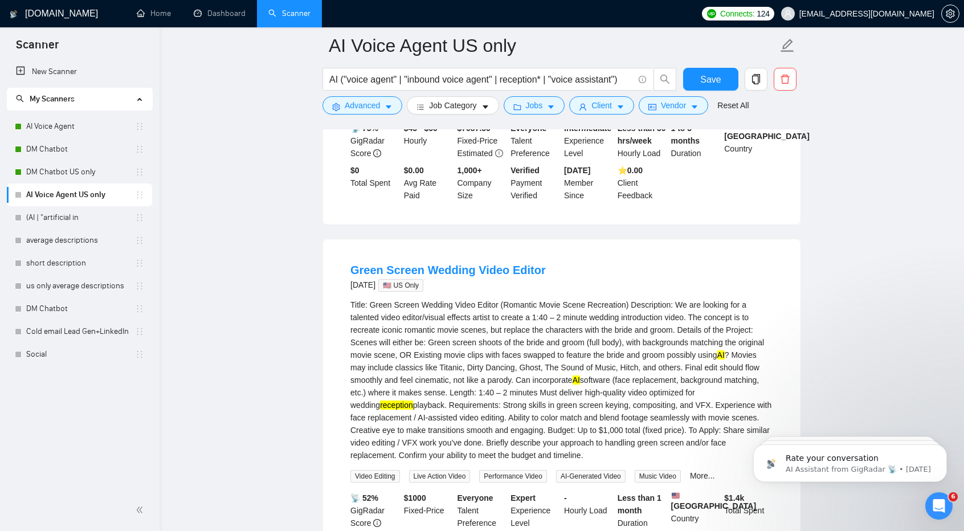
scroll to position [265, 0]
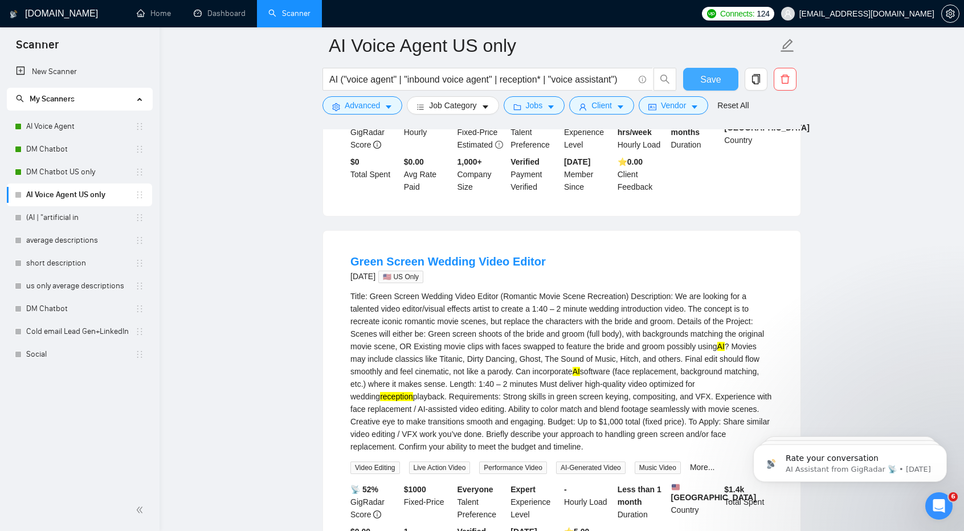
click at [708, 72] on span "Save" at bounding box center [711, 79] width 21 height 14
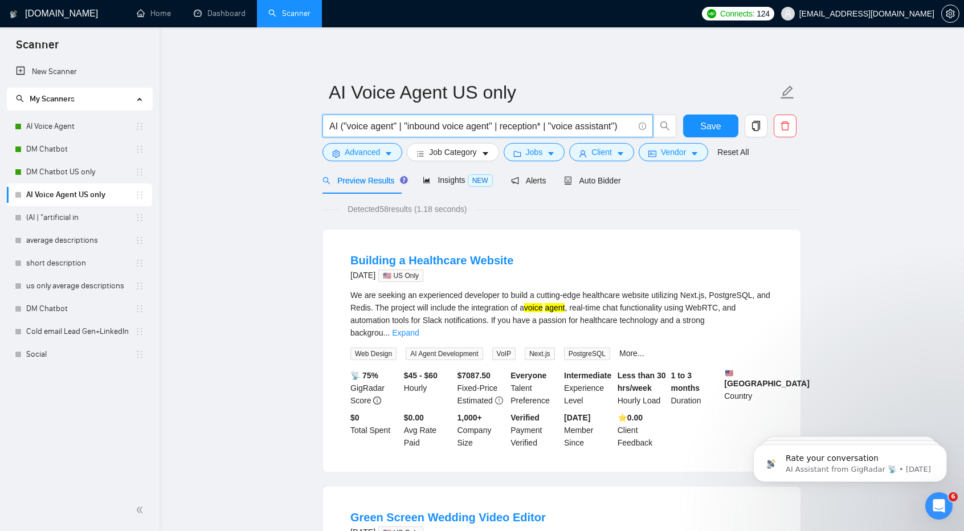
click at [538, 126] on input "AI ("voice agent" | "inbound voice agent" | reception* | "voice assistant")" at bounding box center [481, 126] width 304 height 14
type input "AI ("voice agent" | "inbound voice agent" | receptioni* | "voice assistant")"
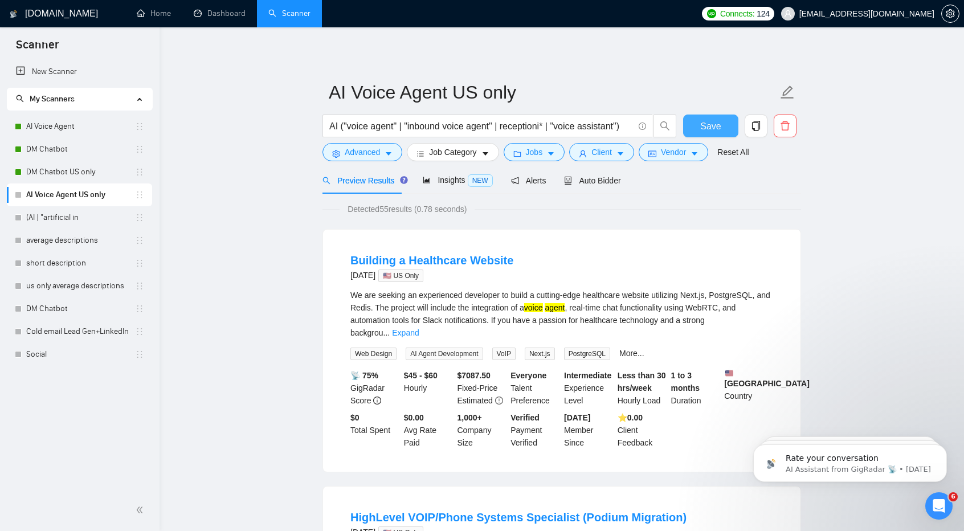
click at [707, 129] on span "Save" at bounding box center [711, 126] width 21 height 14
click at [364, 154] on span "Advanced" at bounding box center [362, 152] width 35 height 13
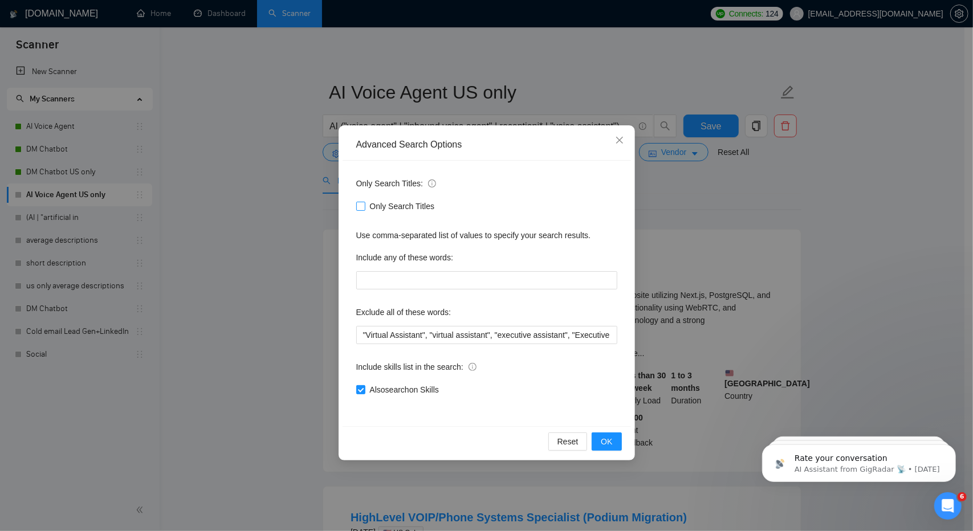
click at [380, 205] on span "Only Search Titles" at bounding box center [402, 206] width 74 height 13
click at [364, 205] on input "Only Search Titles" at bounding box center [360, 206] width 8 height 8
click at [606, 438] on span "OK" at bounding box center [606, 441] width 11 height 13
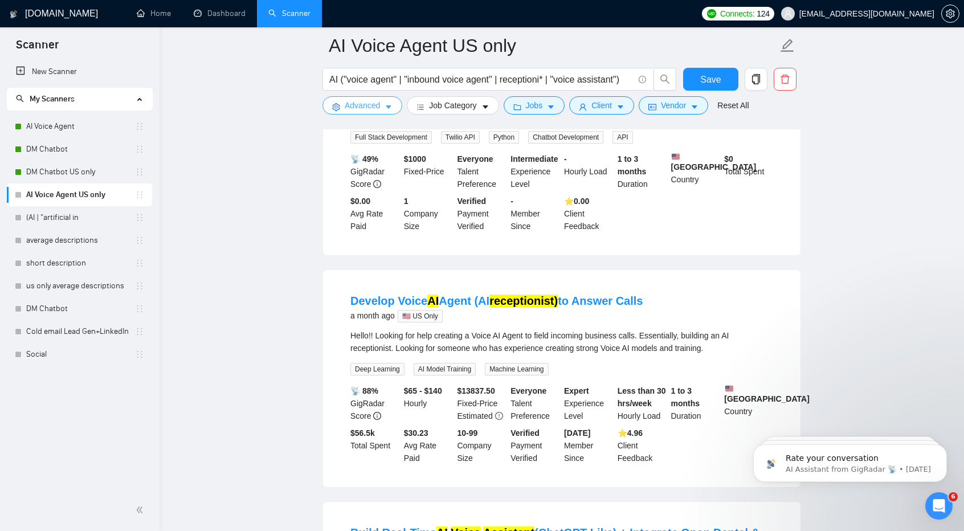
scroll to position [1020, 0]
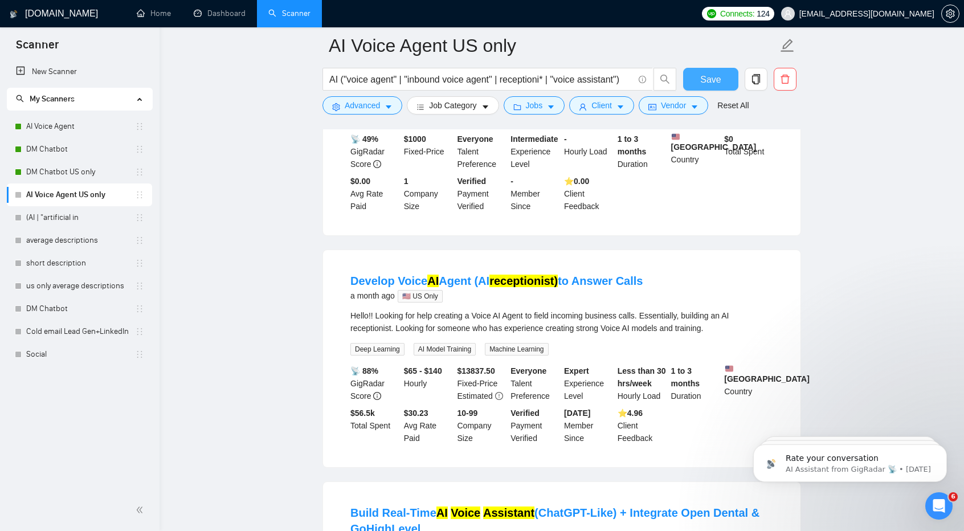
click at [720, 74] on span "Save" at bounding box center [711, 79] width 21 height 14
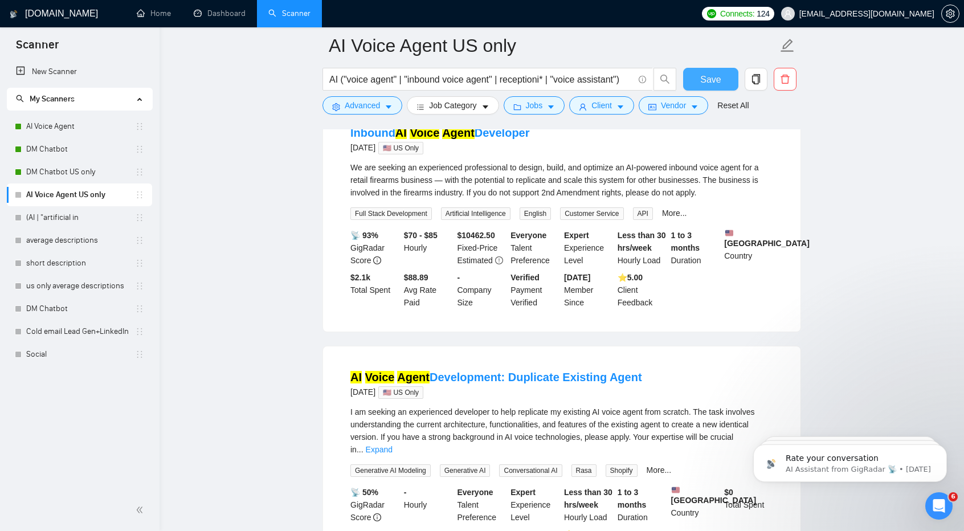
scroll to position [126, 0]
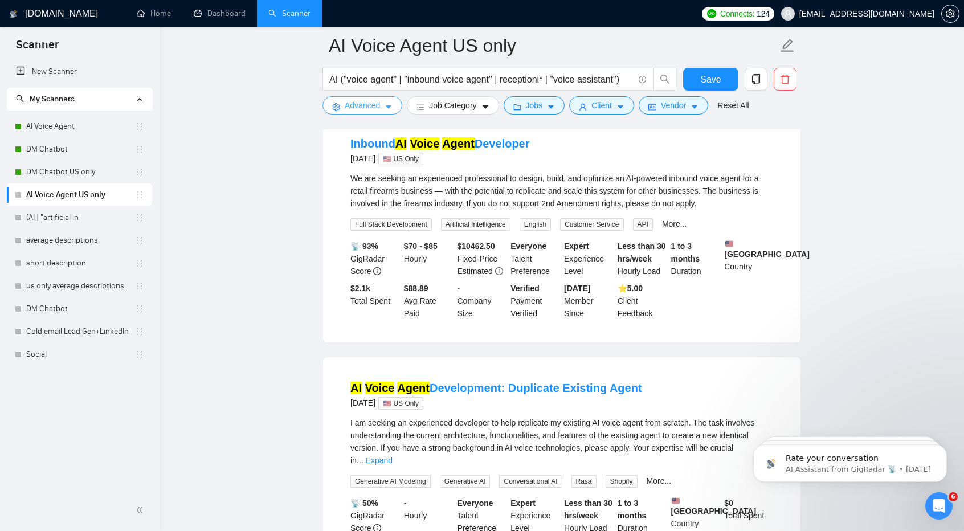
click at [376, 96] on button "Advanced" at bounding box center [363, 105] width 80 height 18
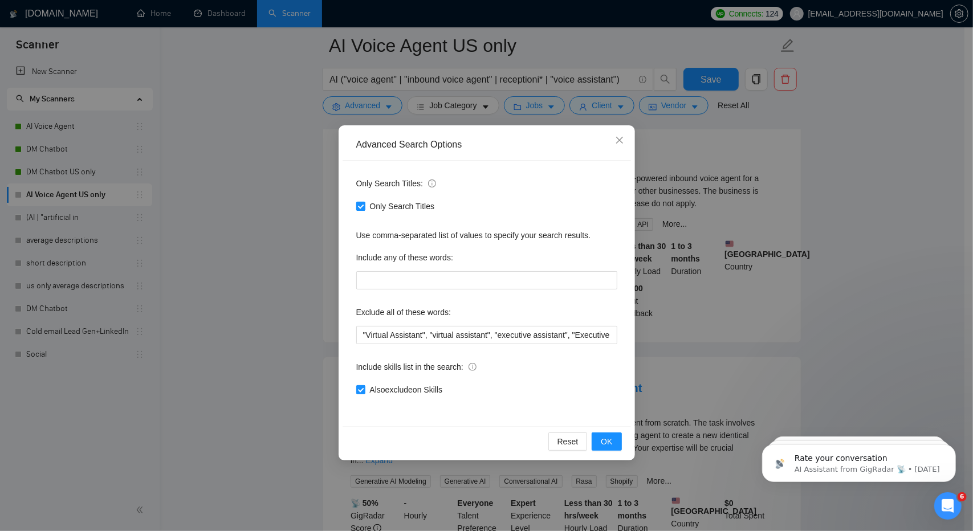
click at [385, 208] on span "Only Search Titles" at bounding box center [402, 206] width 74 height 13
click at [364, 208] on input "Only Search Titles" at bounding box center [360, 206] width 8 height 8
checkbox input "false"
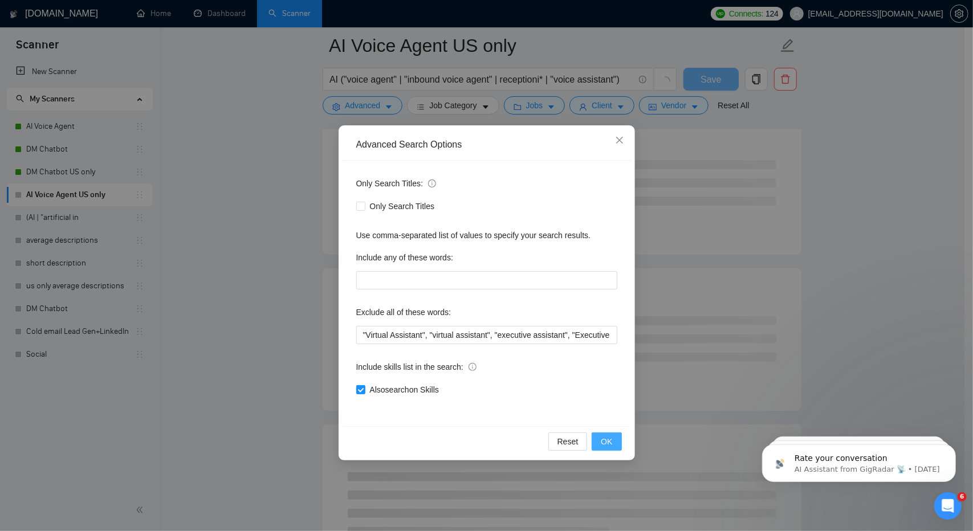
click at [612, 442] on span "OK" at bounding box center [606, 441] width 11 height 13
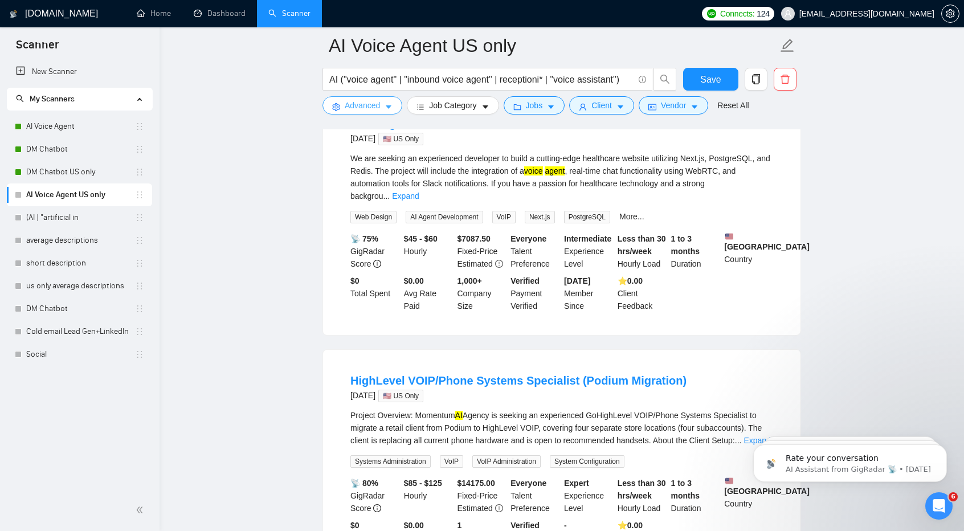
scroll to position [175, 0]
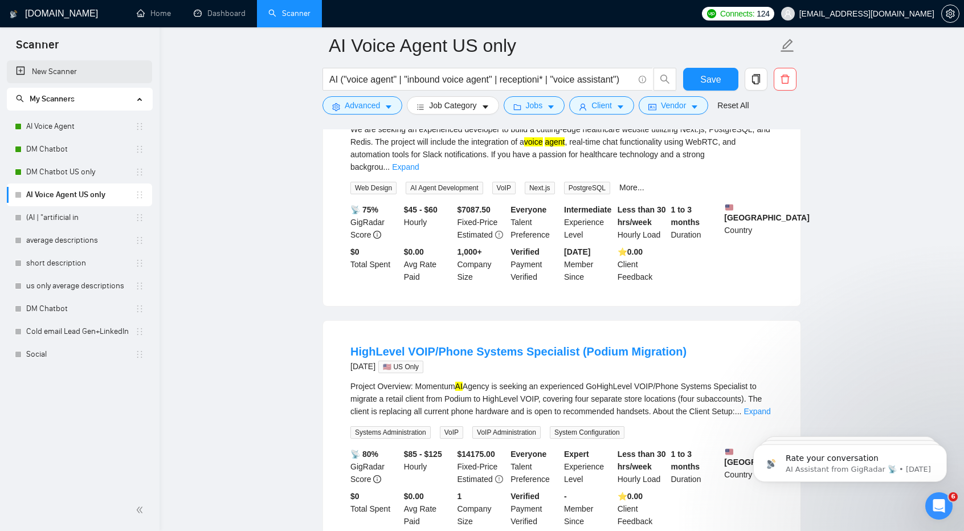
click at [43, 72] on link "New Scanner" at bounding box center [79, 71] width 127 height 23
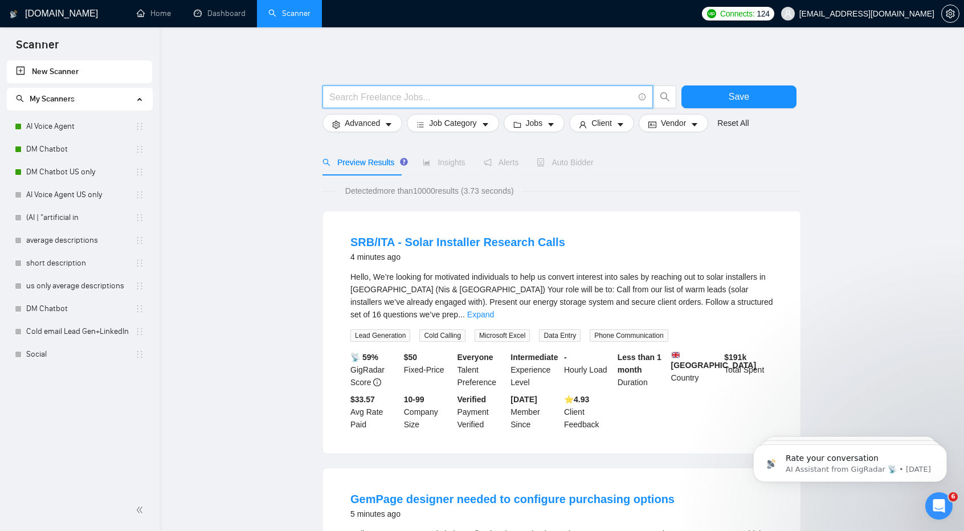
click at [428, 91] on input "text" at bounding box center [481, 97] width 304 height 14
click at [58, 70] on link "New Scanner" at bounding box center [79, 71] width 127 height 23
click at [17, 70] on link "New Scanner" at bounding box center [79, 71] width 127 height 23
click at [36, 69] on link "New Scanner" at bounding box center [79, 71] width 127 height 23
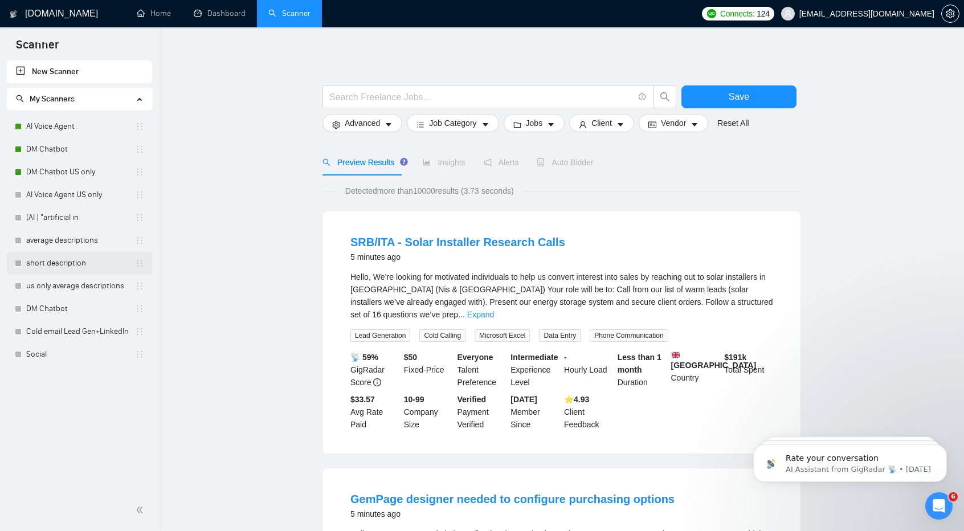
click at [96, 259] on link "short description" at bounding box center [80, 263] width 109 height 23
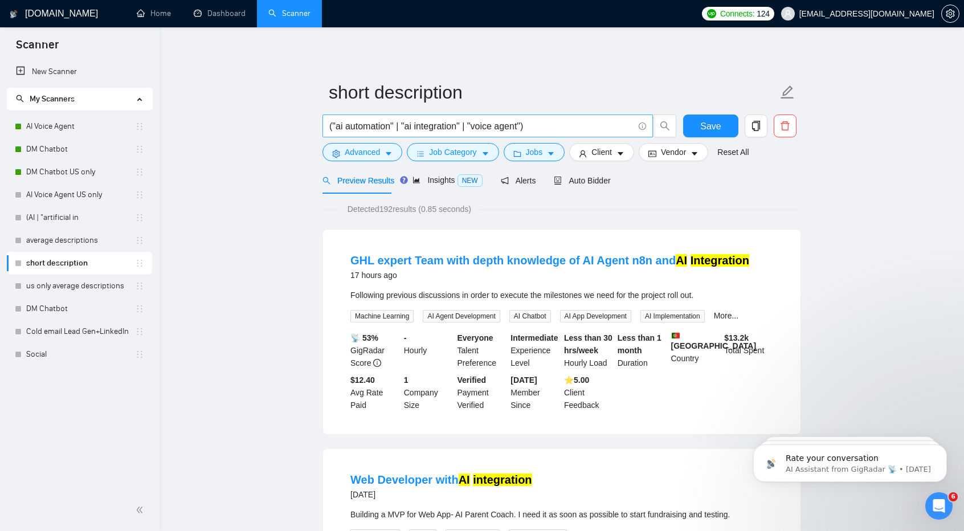
click at [339, 127] on input "("ai automation" | "ai integration" | "voice agent")" at bounding box center [481, 126] width 304 height 14
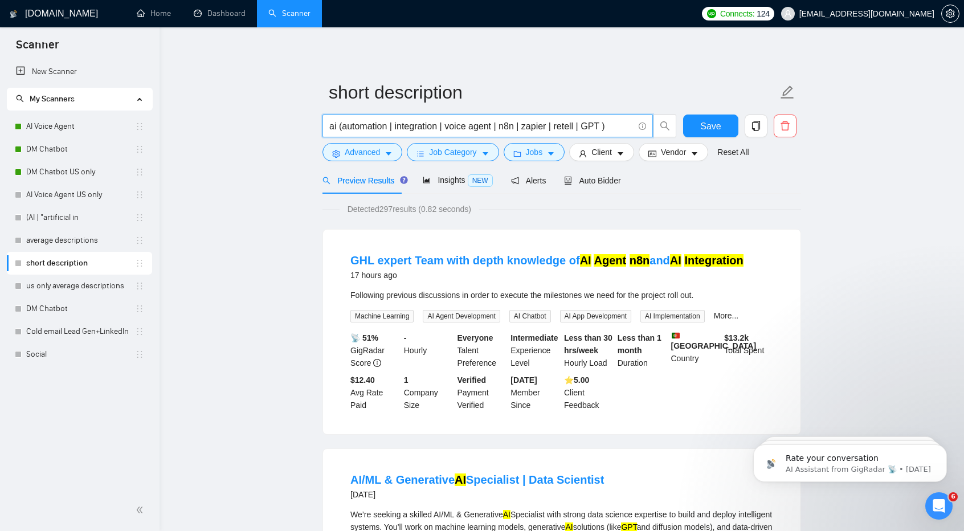
click at [596, 130] on input "ai (automation | integration | voice agent | n8n | zapier | retell | GPT )" at bounding box center [481, 126] width 304 height 14
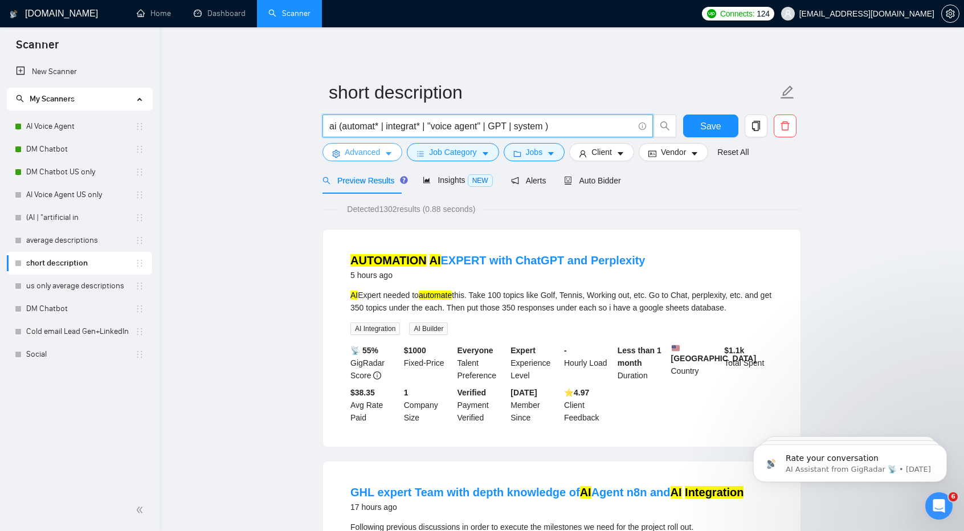
type input "ai (automat* | integrat* | "voice agent" | GPT | system )"
click at [351, 156] on span "Advanced" at bounding box center [362, 152] width 35 height 13
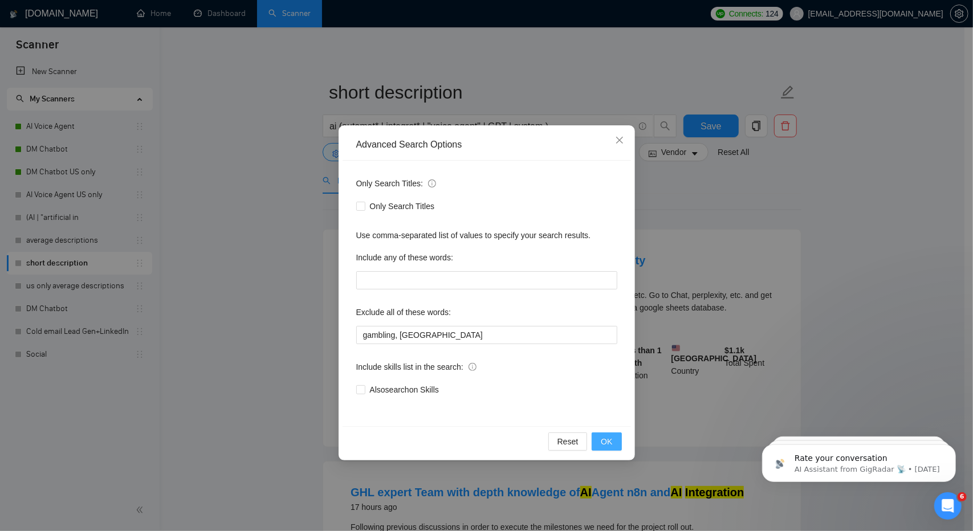
click at [613, 449] on button "OK" at bounding box center [607, 442] width 30 height 18
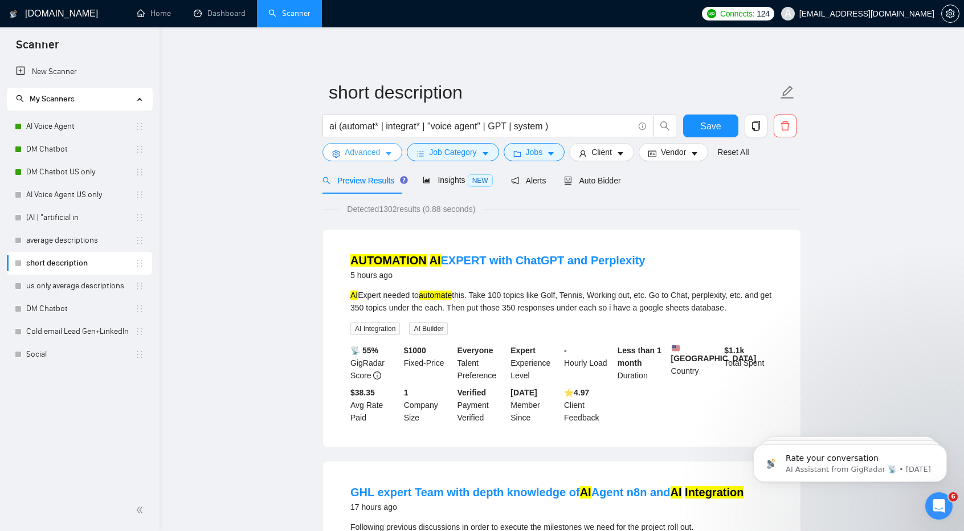
click at [356, 150] on span "Advanced" at bounding box center [362, 152] width 35 height 13
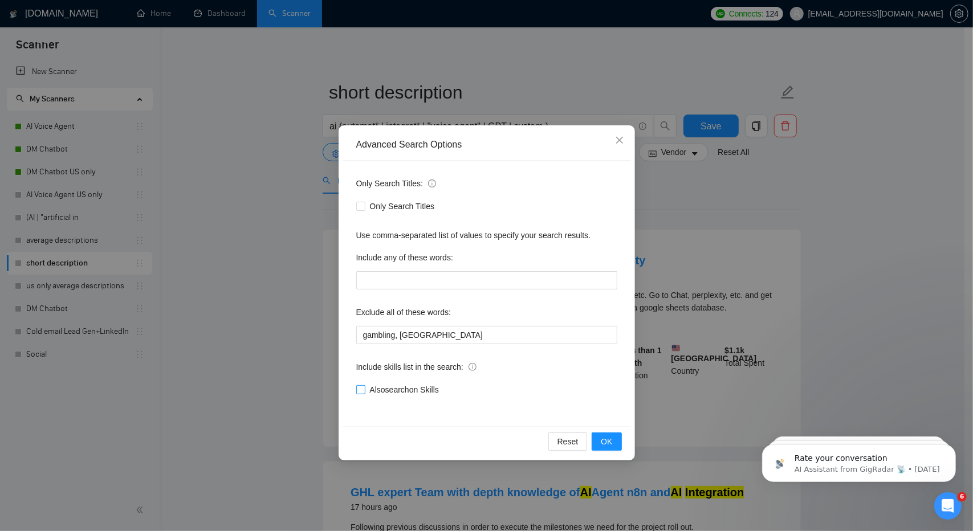
click at [359, 388] on input "Also search on Skills" at bounding box center [360, 389] width 8 height 8
checkbox input "true"
click at [613, 438] on button "OK" at bounding box center [607, 442] width 30 height 18
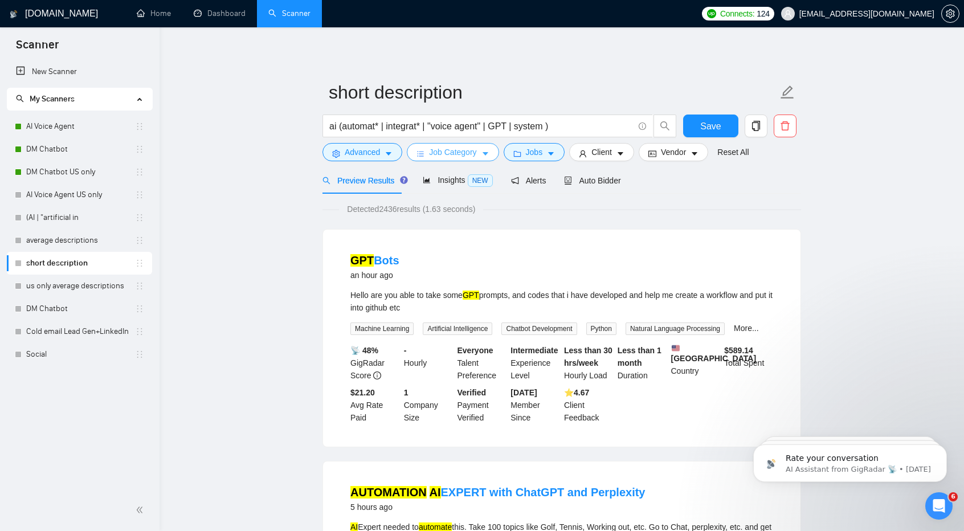
click at [461, 144] on button "Job Category" at bounding box center [453, 152] width 92 height 18
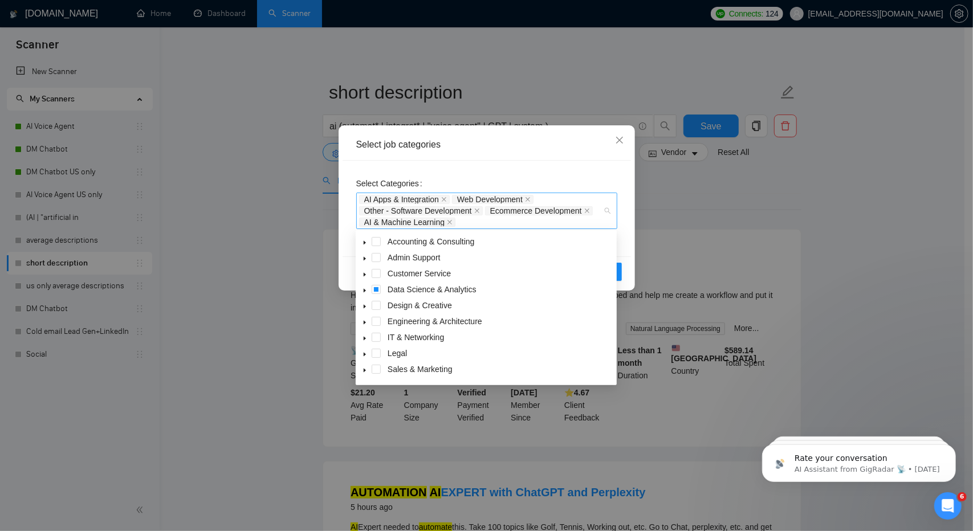
click at [542, 225] on div "AI Apps & Integration Web Development Other - Software Development Ecommerce De…" at bounding box center [481, 211] width 244 height 34
click at [365, 277] on icon "caret-down" at bounding box center [365, 275] width 6 height 6
click at [365, 336] on icon "caret-down" at bounding box center [365, 339] width 6 height 6
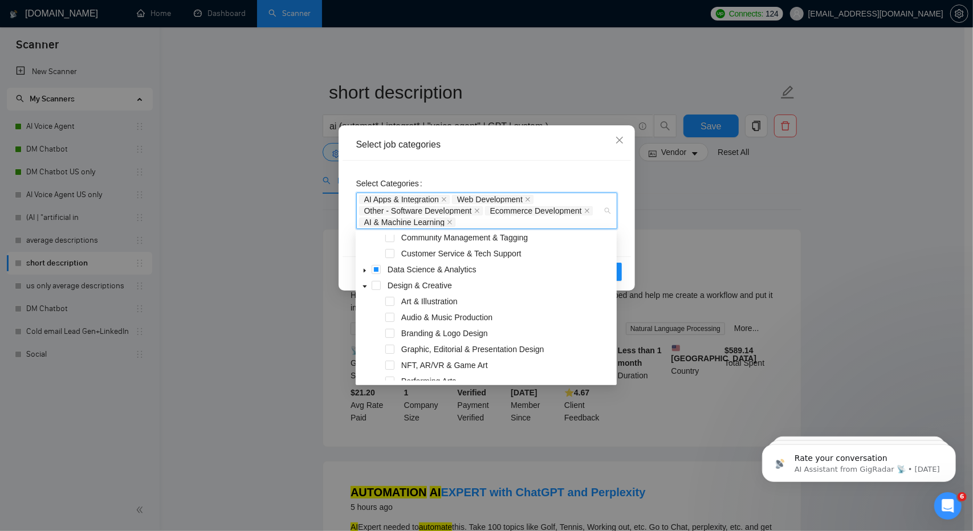
scroll to position [60, 0]
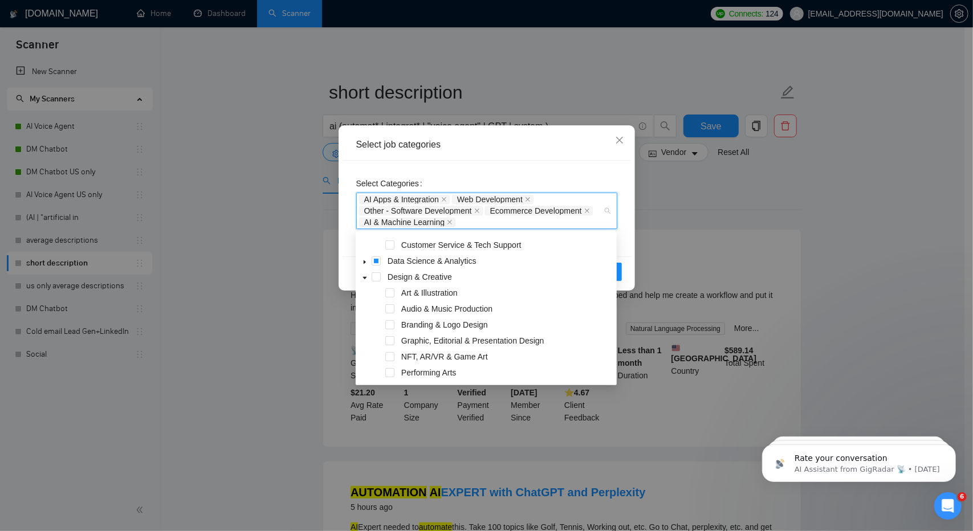
click at [363, 261] on icon "caret-down" at bounding box center [365, 262] width 6 height 6
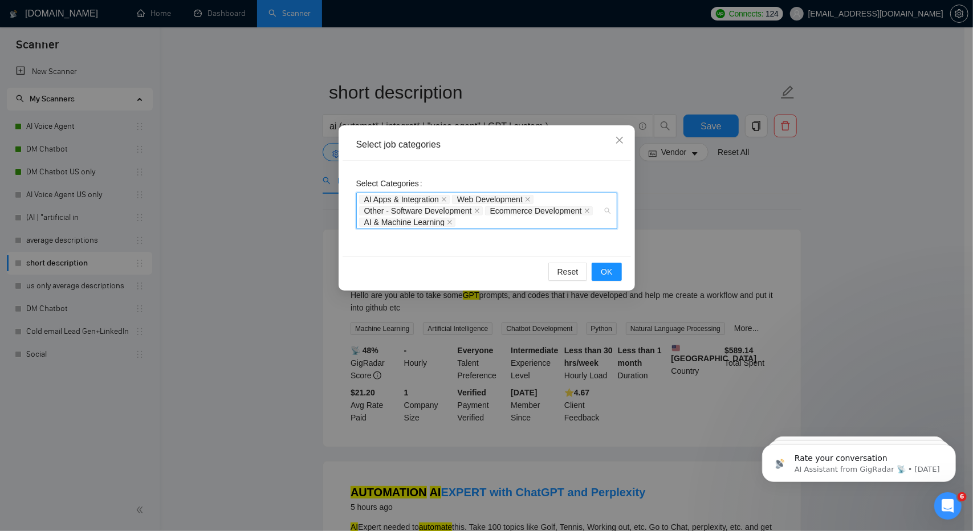
click at [550, 225] on div "AI Apps & Integration Web Development Other - Software Development Ecommerce De…" at bounding box center [481, 211] width 244 height 34
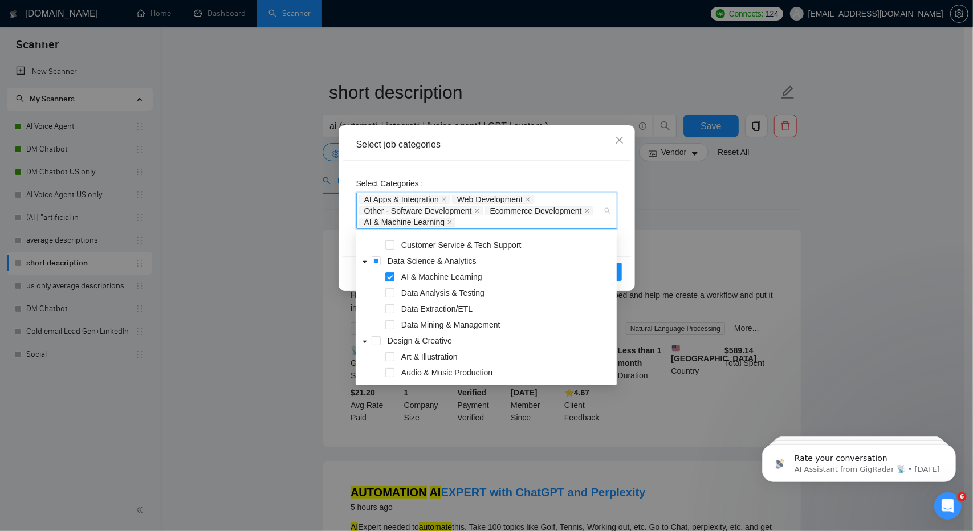
click at [396, 310] on div "Data Extraction/ETL" at bounding box center [486, 310] width 257 height 16
click at [392, 310] on span at bounding box center [389, 308] width 9 height 9
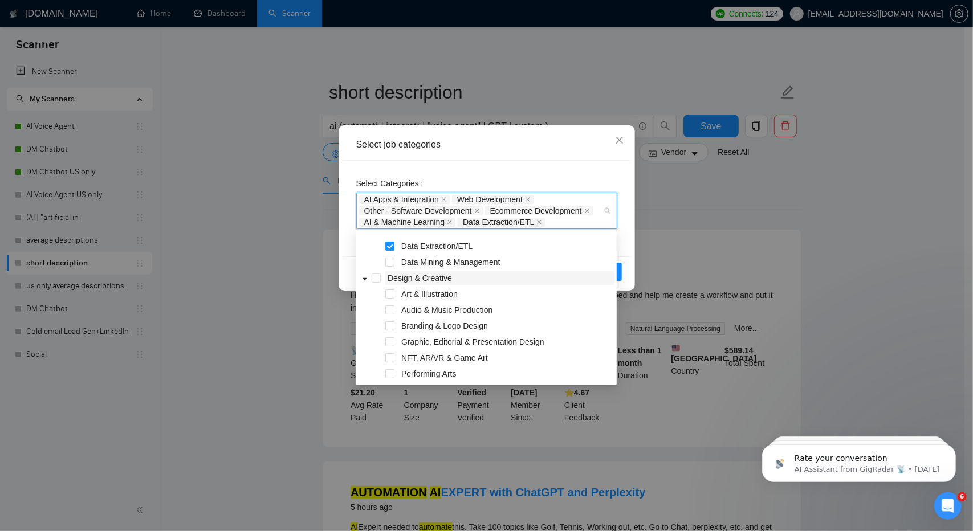
scroll to position [124, 0]
click at [449, 282] on span "Design & Creative" at bounding box center [420, 277] width 64 height 9
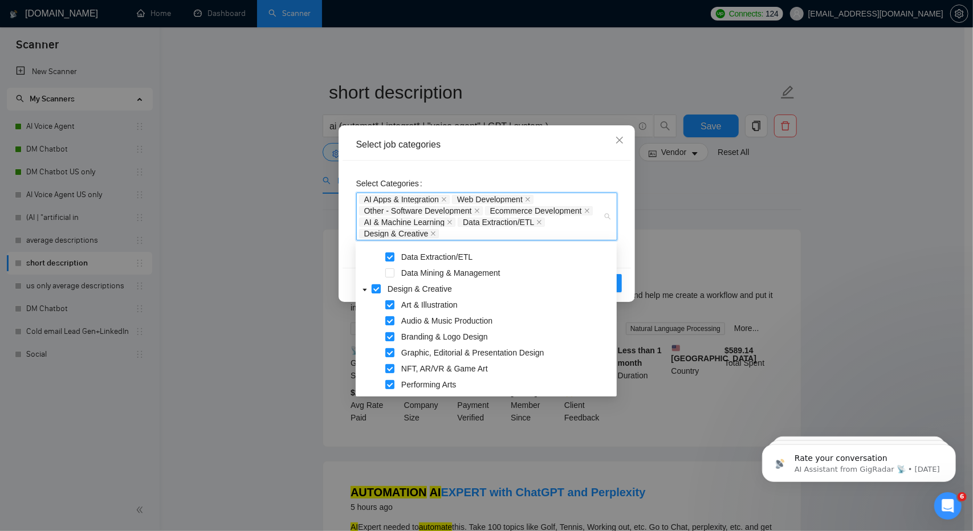
click at [377, 290] on span at bounding box center [376, 288] width 9 height 9
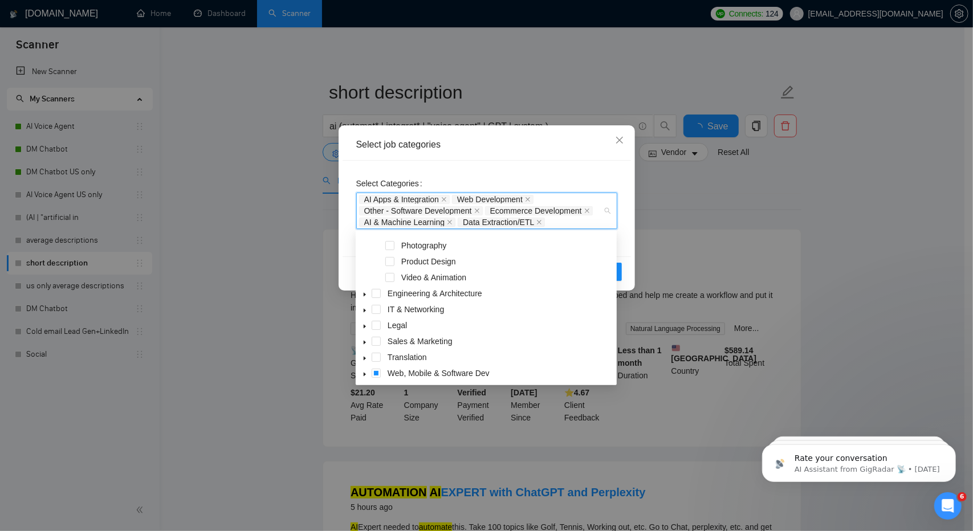
scroll to position [285, 0]
click at [365, 276] on icon "caret-down" at bounding box center [365, 277] width 6 height 6
click at [363, 291] on span at bounding box center [365, 294] width 14 height 14
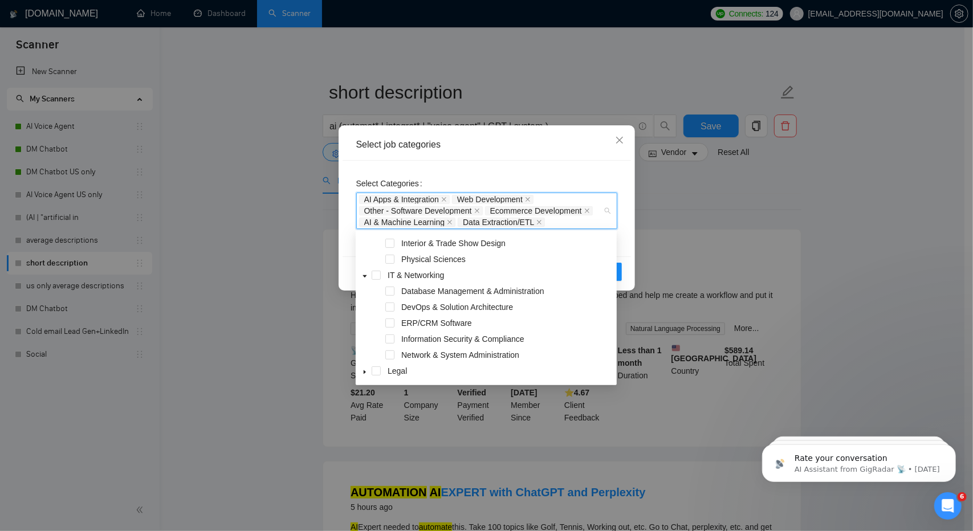
scroll to position [446, 0]
click at [390, 292] on span at bounding box center [389, 290] width 9 height 9
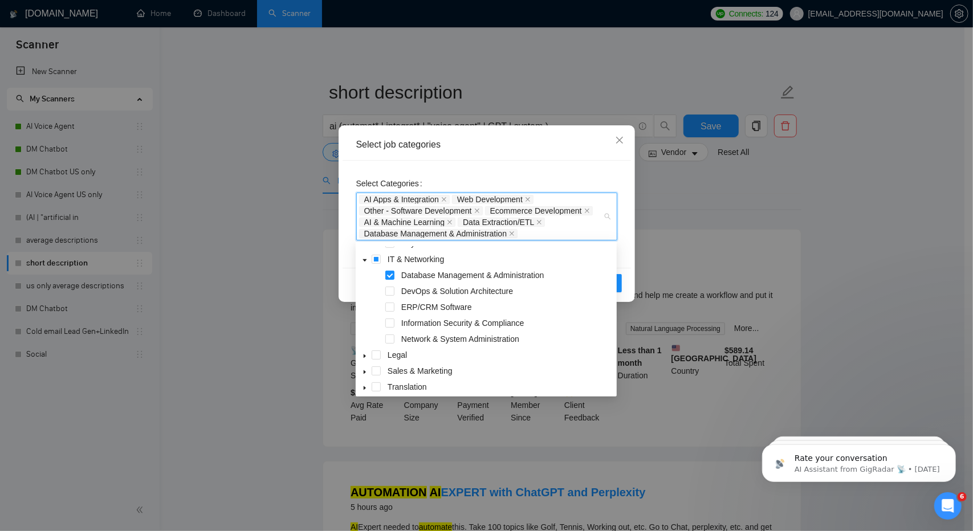
scroll to position [474, 0]
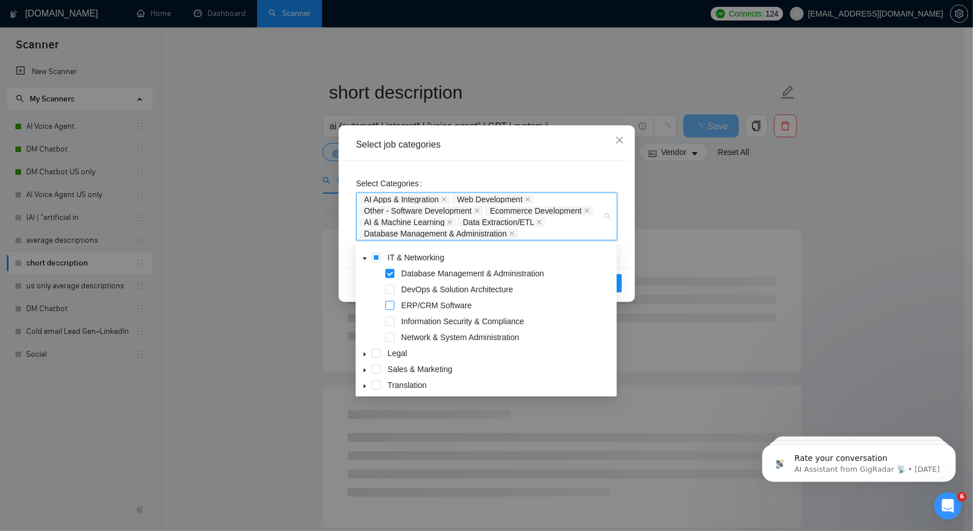
click at [387, 307] on span at bounding box center [389, 305] width 9 height 9
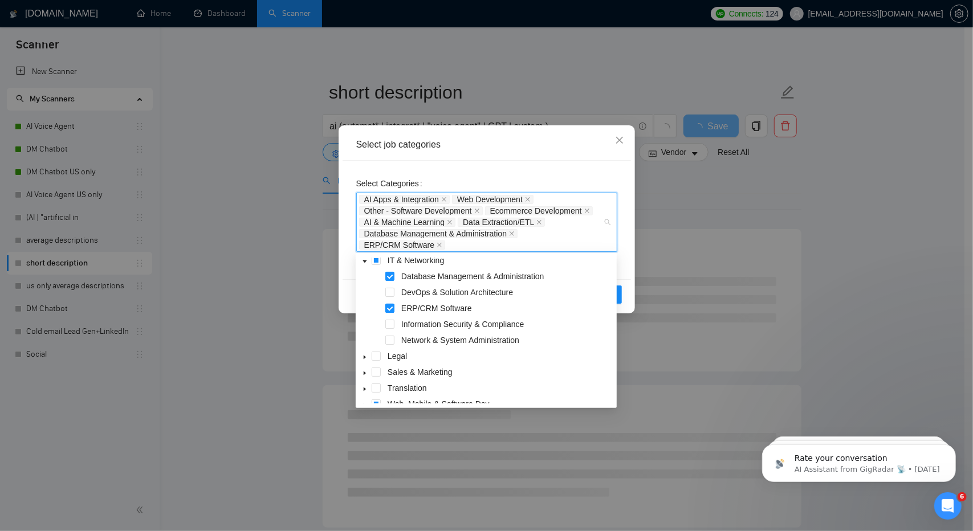
scroll to position [483, 0]
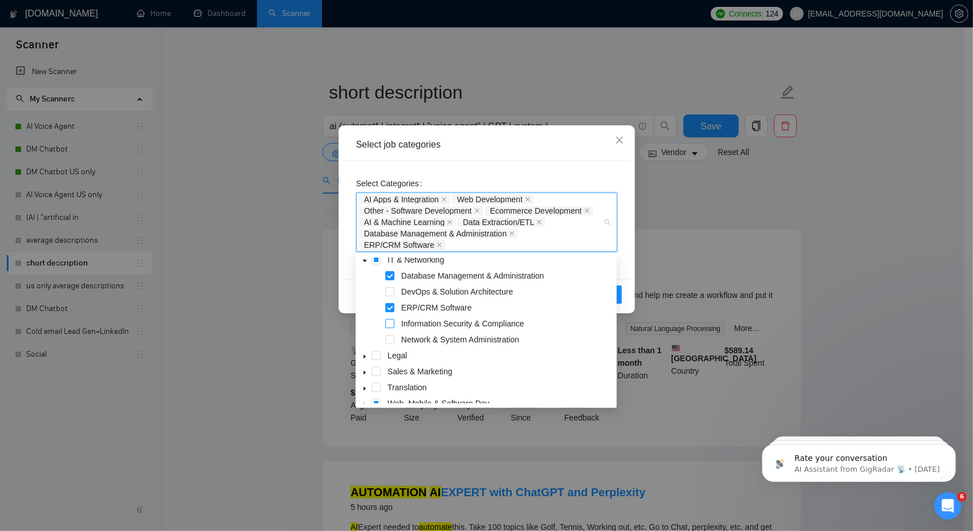
click at [391, 327] on span at bounding box center [389, 323] width 9 height 9
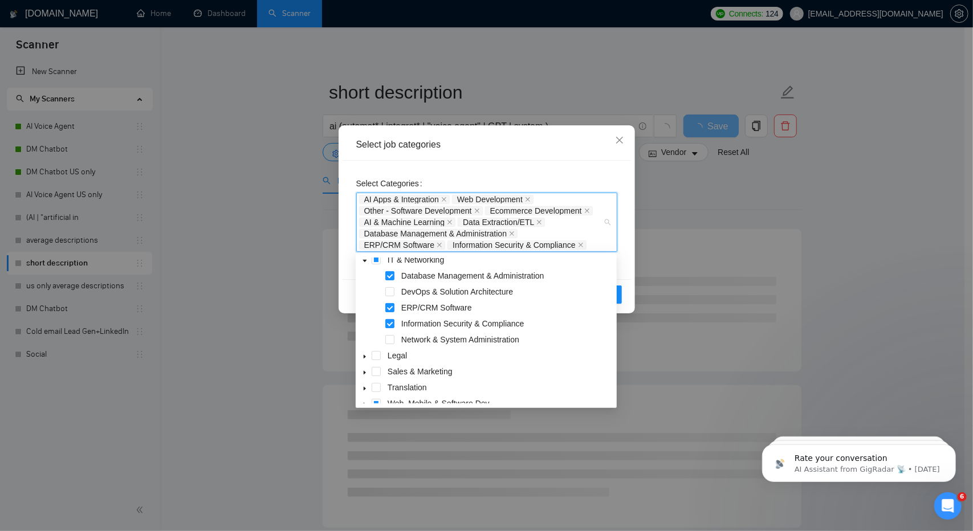
click at [397, 345] on div "Network & System Administration" at bounding box center [486, 341] width 257 height 16
click at [388, 339] on span at bounding box center [389, 339] width 9 height 9
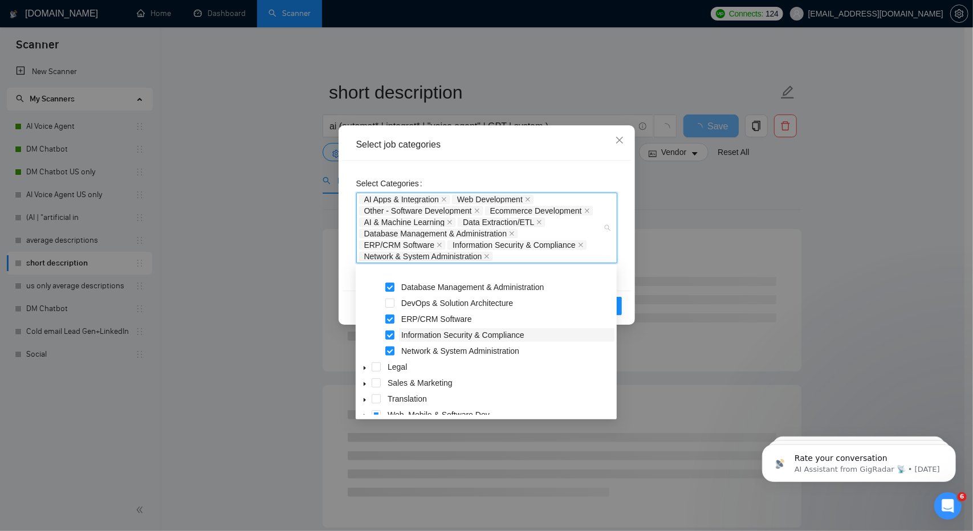
scroll to position [508, 0]
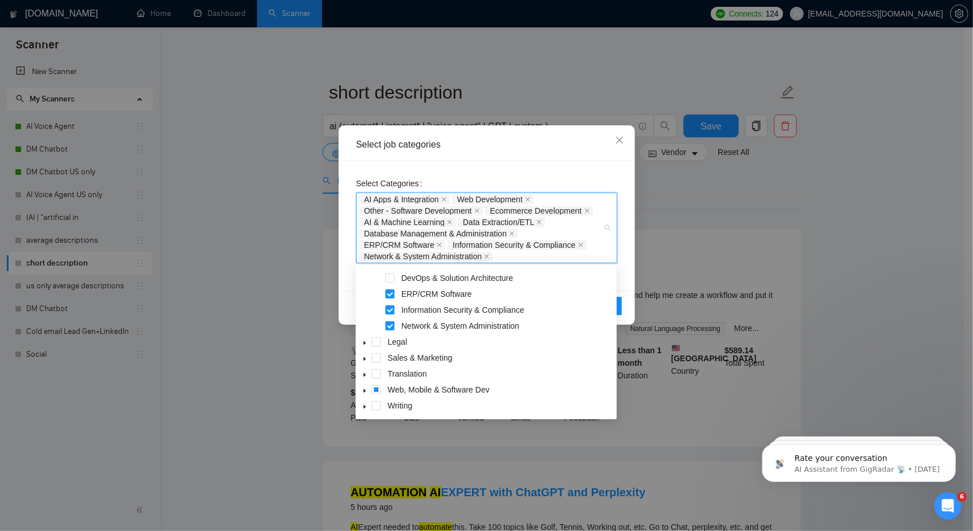
click at [363, 343] on icon "caret-down" at bounding box center [365, 343] width 6 height 6
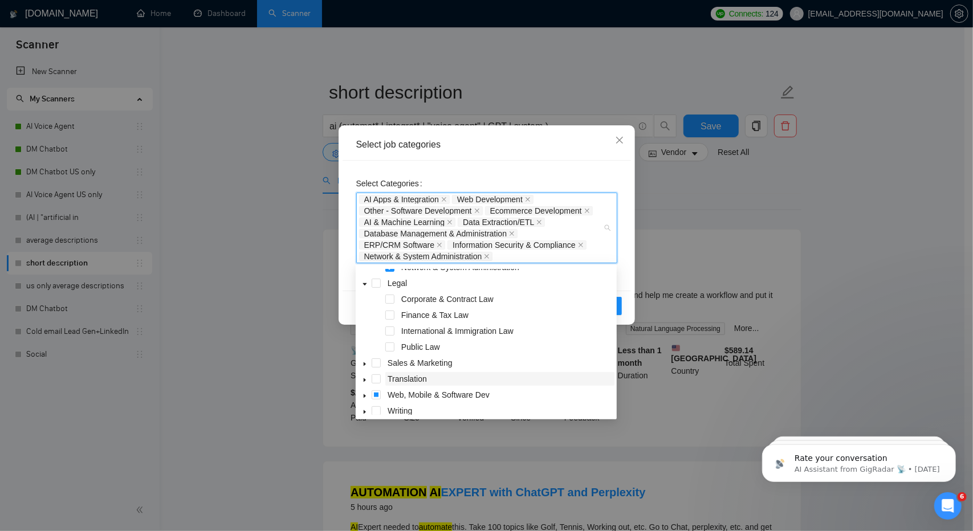
scroll to position [572, 0]
click at [358, 360] on span at bounding box center [365, 358] width 14 height 14
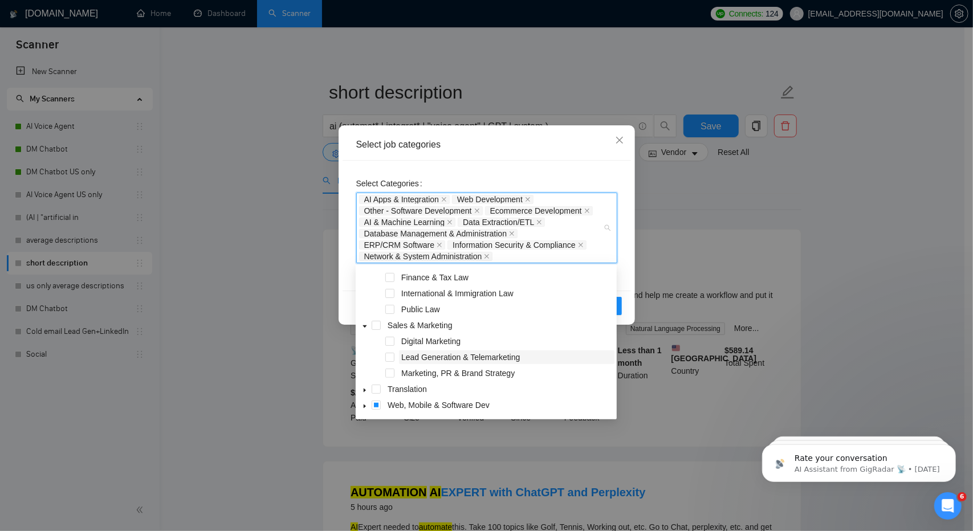
scroll to position [620, 0]
click at [365, 393] on icon "caret-down" at bounding box center [365, 391] width 2 height 4
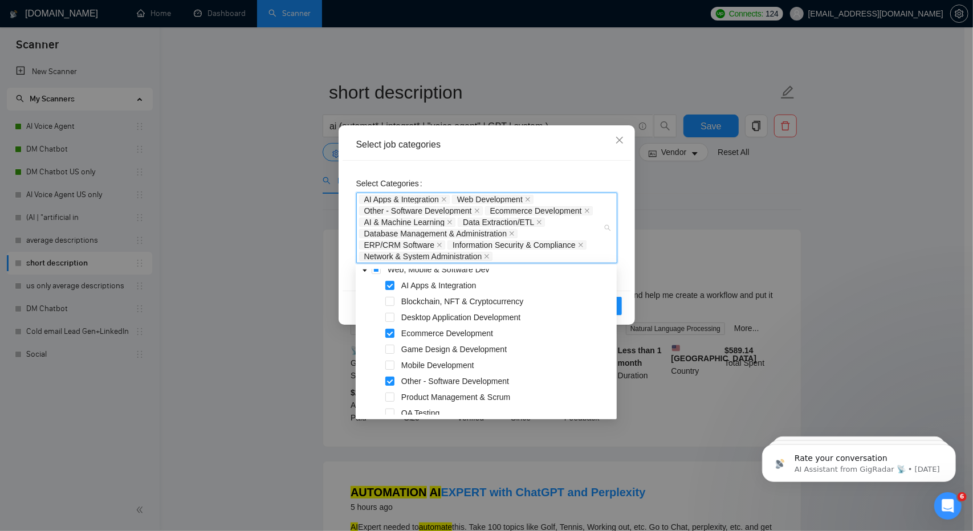
scroll to position [743, 0]
click at [386, 319] on span at bounding box center [389, 315] width 9 height 9
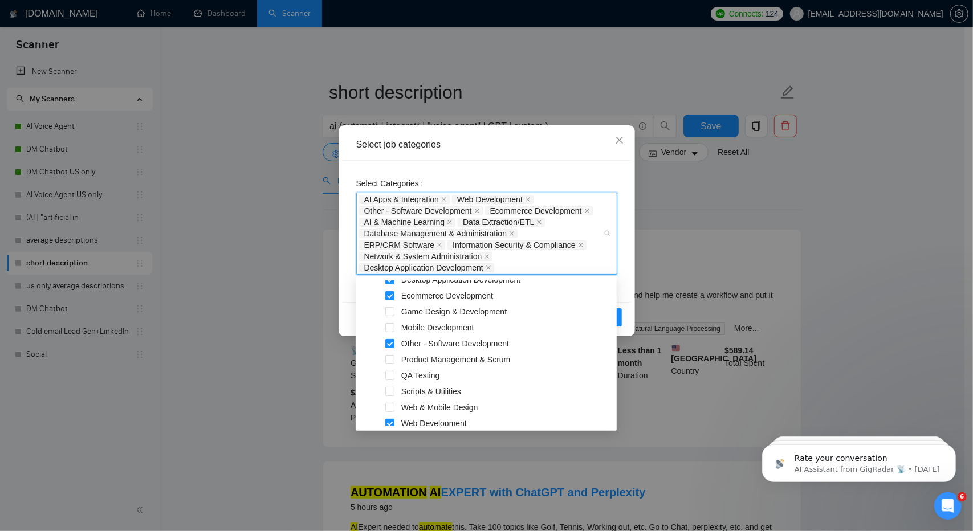
scroll to position [790, 0]
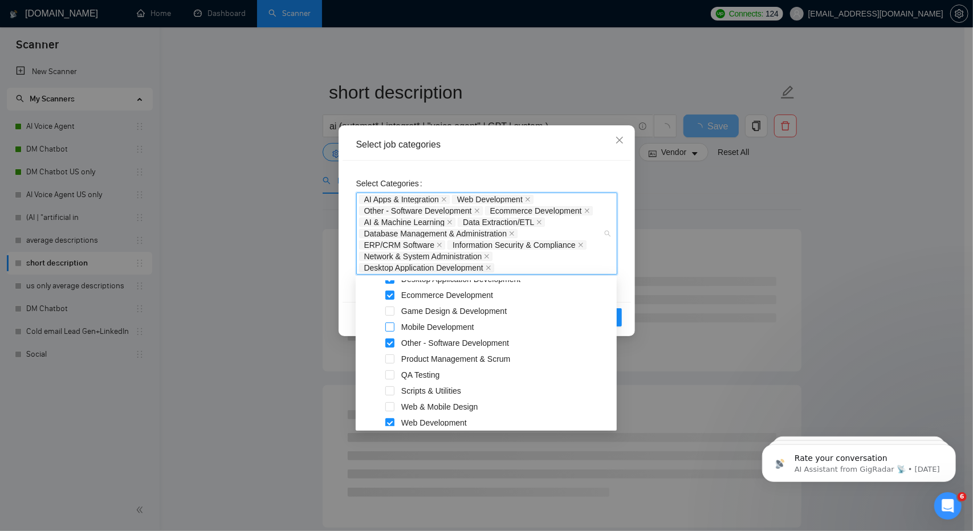
click at [392, 329] on span at bounding box center [389, 327] width 9 height 9
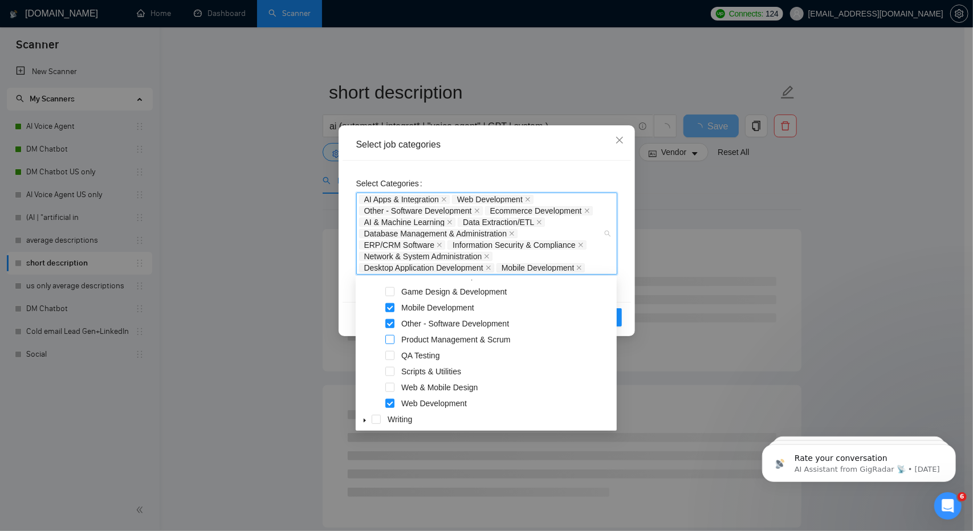
scroll to position [812, 0]
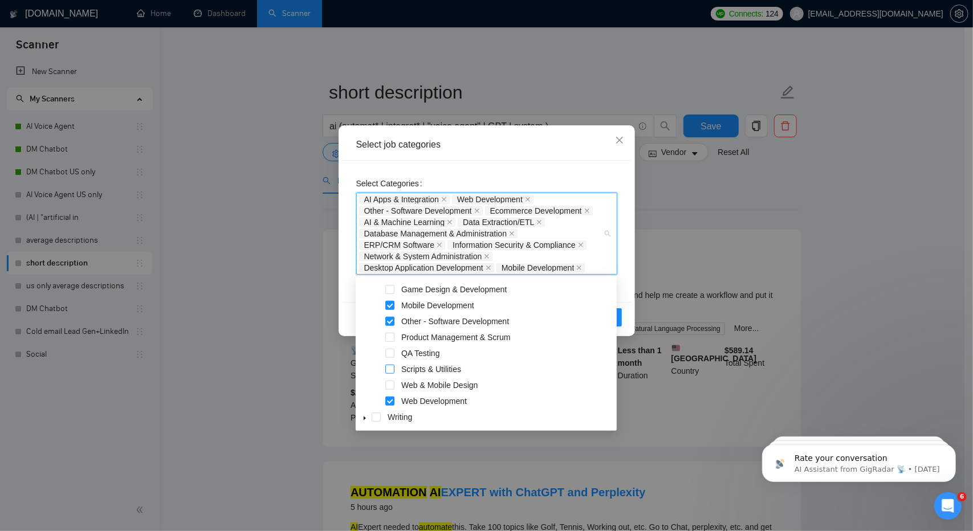
click at [391, 367] on span at bounding box center [389, 369] width 9 height 9
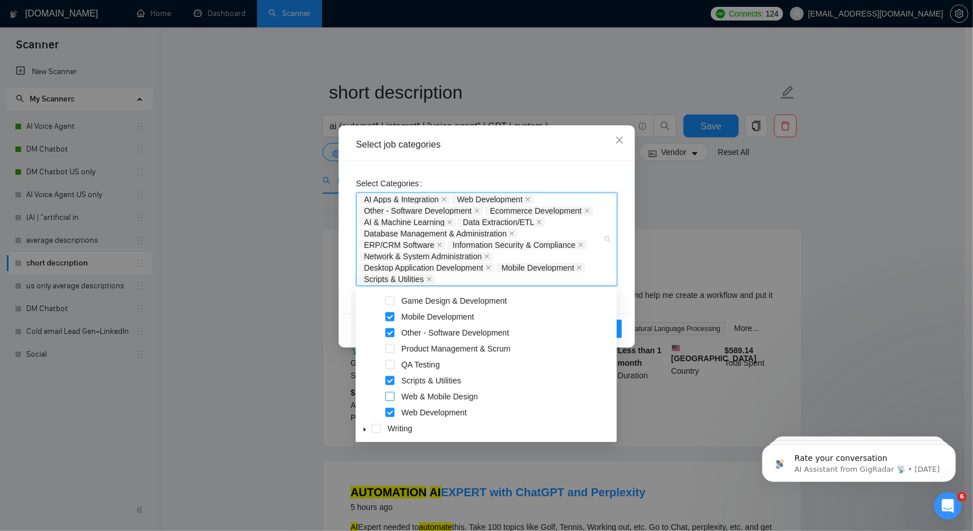
click at [390, 393] on span at bounding box center [389, 396] width 9 height 9
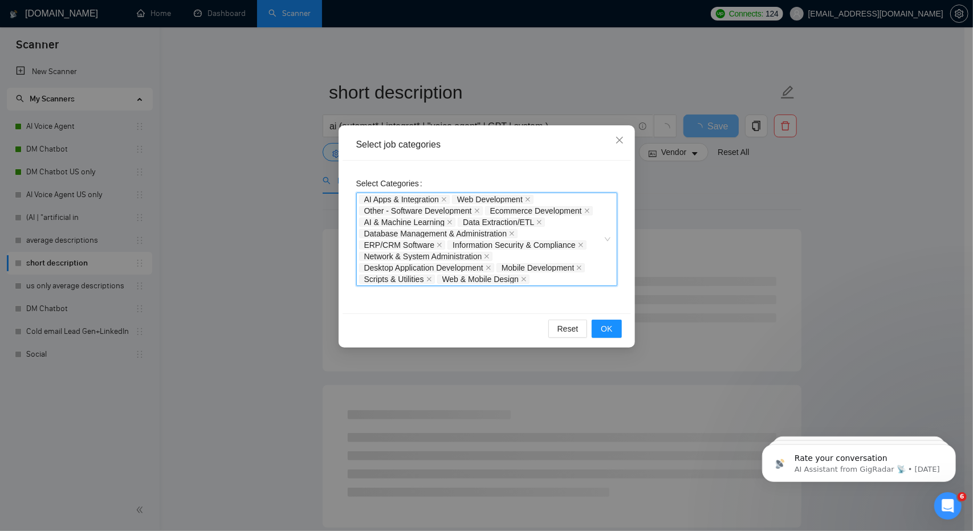
click at [597, 281] on div "AI Apps & Integration Web Development Other - Software Development Ecommerce De…" at bounding box center [481, 239] width 244 height 91
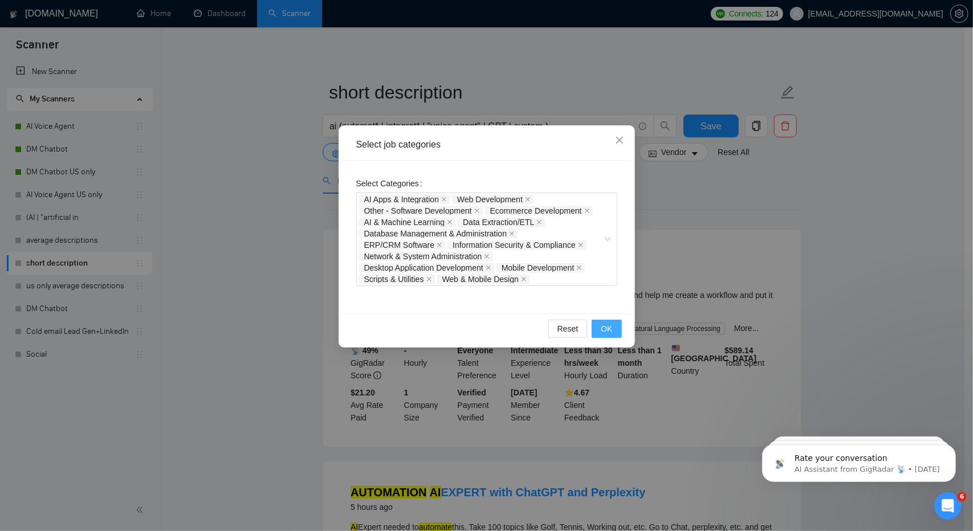
click at [609, 323] on span "OK" at bounding box center [606, 329] width 11 height 13
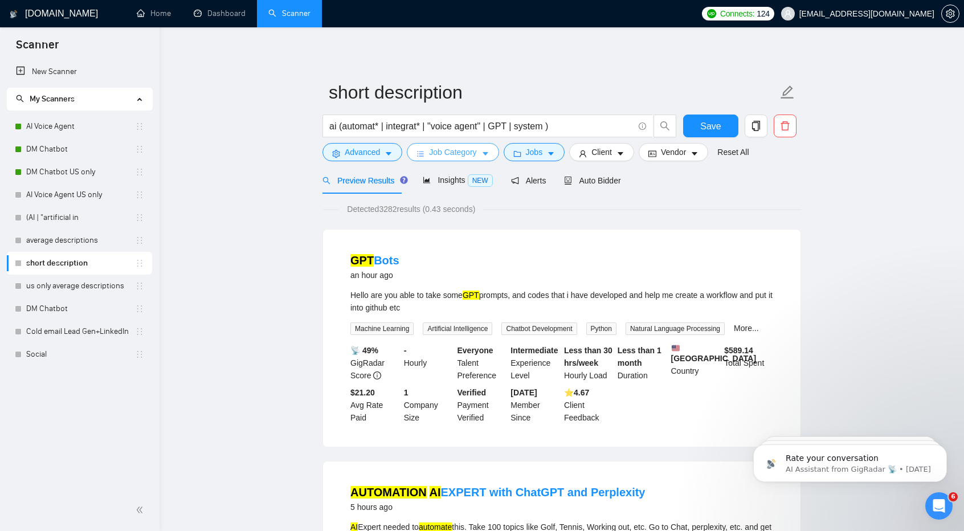
click at [473, 157] on span "Job Category" at bounding box center [452, 152] width 47 height 13
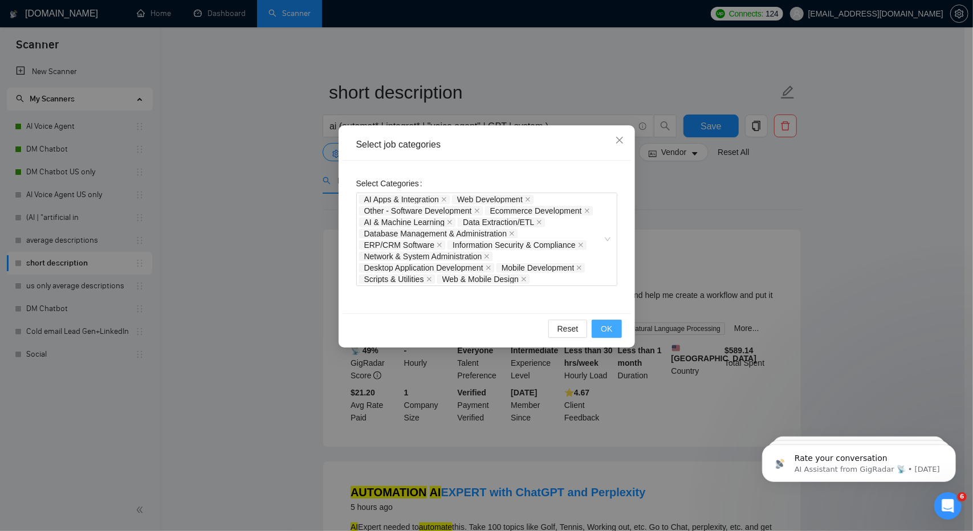
click at [613, 333] on button "OK" at bounding box center [607, 329] width 30 height 18
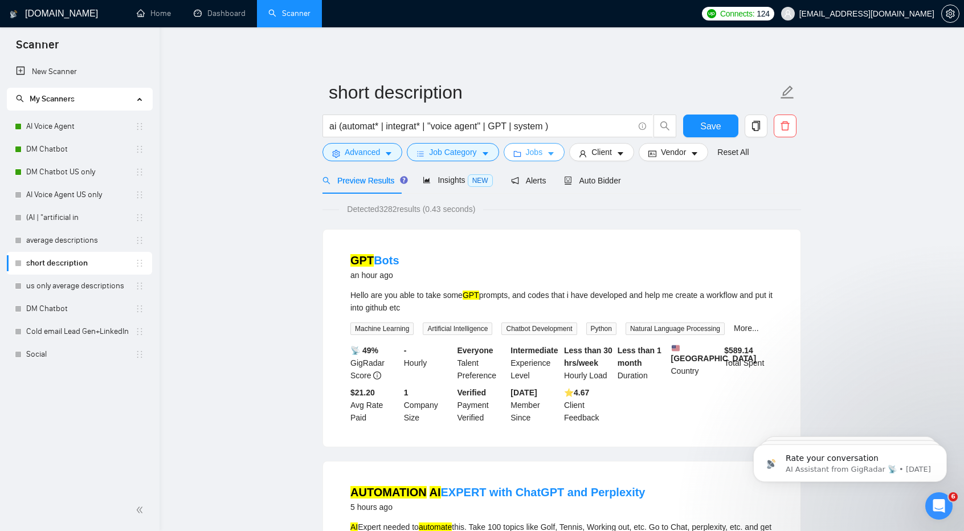
click at [526, 156] on span "Jobs" at bounding box center [534, 152] width 17 height 13
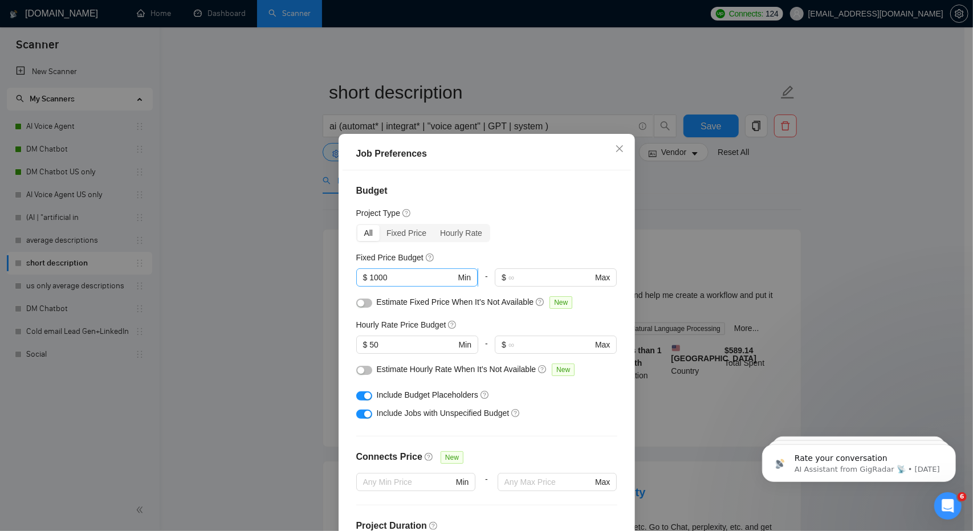
click at [391, 284] on span "$ 1000 Min" at bounding box center [416, 277] width 121 height 18
click at [391, 279] on input "1000" at bounding box center [412, 277] width 86 height 13
type input "1"
click at [391, 279] on input "text" at bounding box center [412, 277] width 86 height 13
type input "5000"
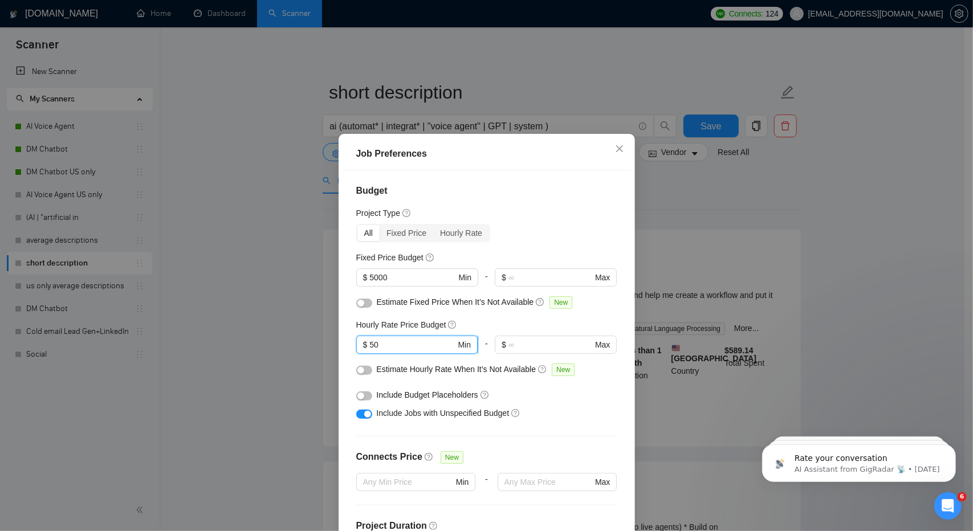
click at [421, 346] on input "50" at bounding box center [412, 345] width 86 height 13
type input "5"
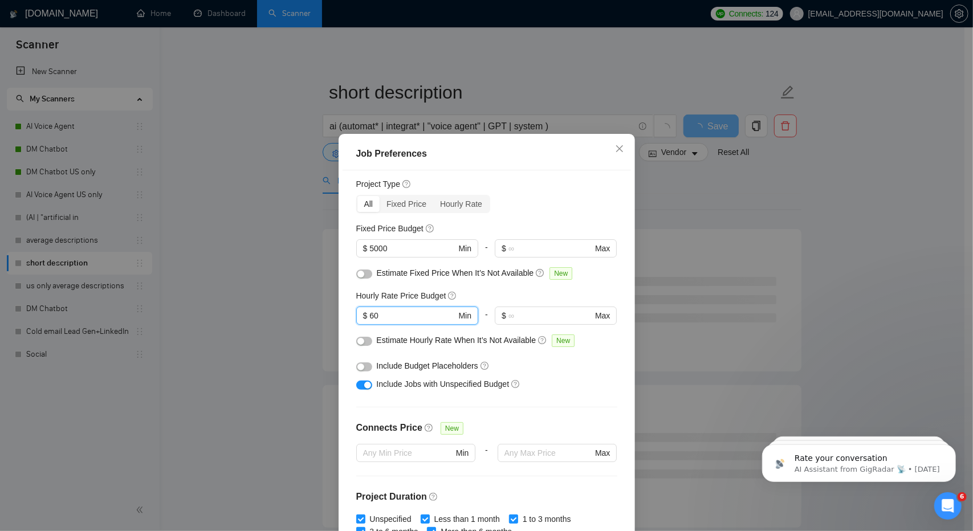
scroll to position [30, 0]
type input "60"
click at [356, 381] on button "button" at bounding box center [364, 384] width 16 height 9
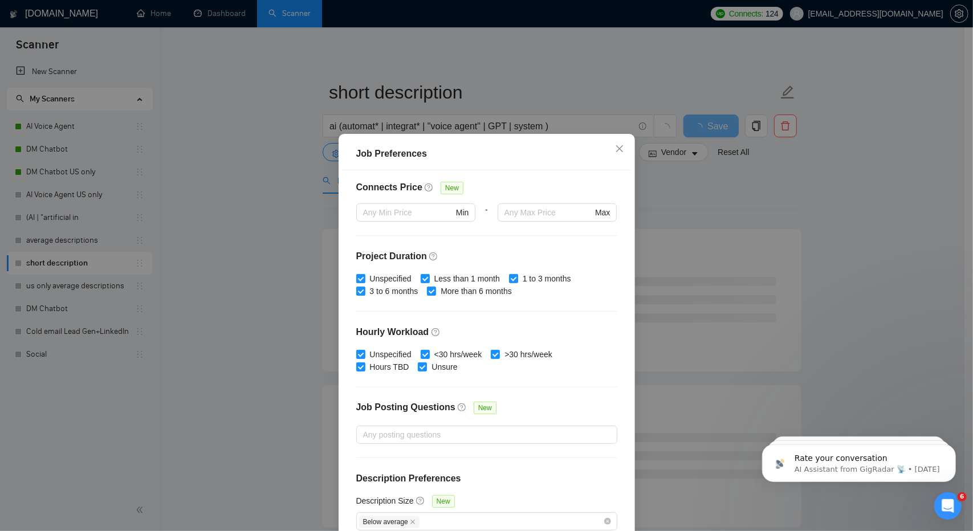
scroll to position [61, 0]
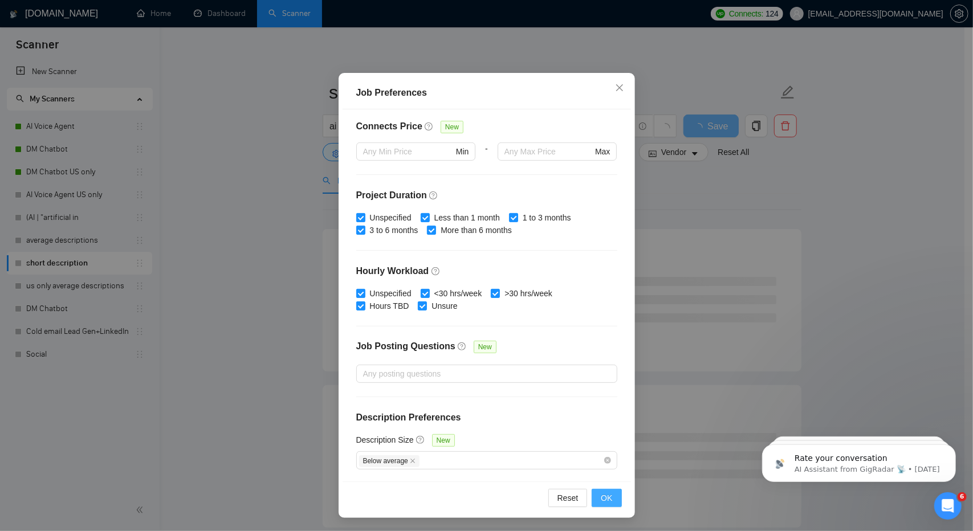
click at [612, 491] on button "OK" at bounding box center [607, 498] width 30 height 18
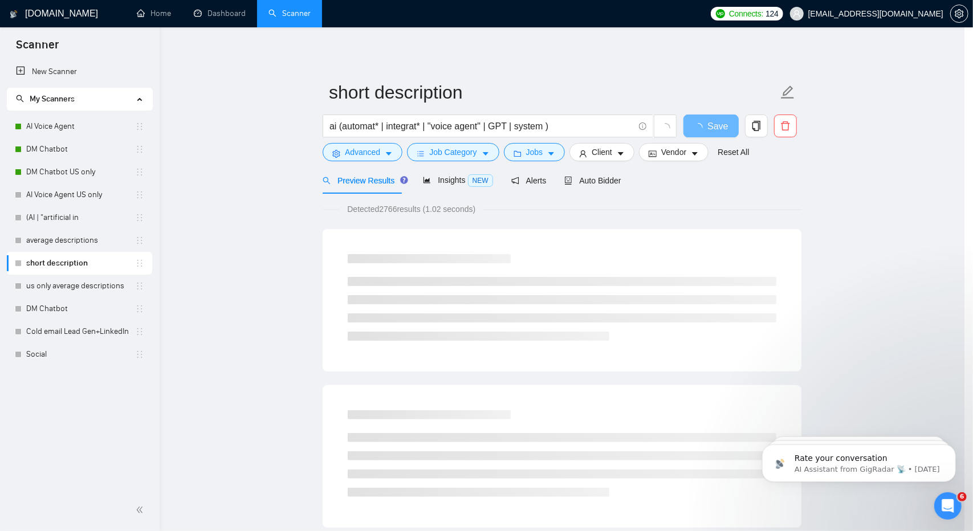
scroll to position [0, 0]
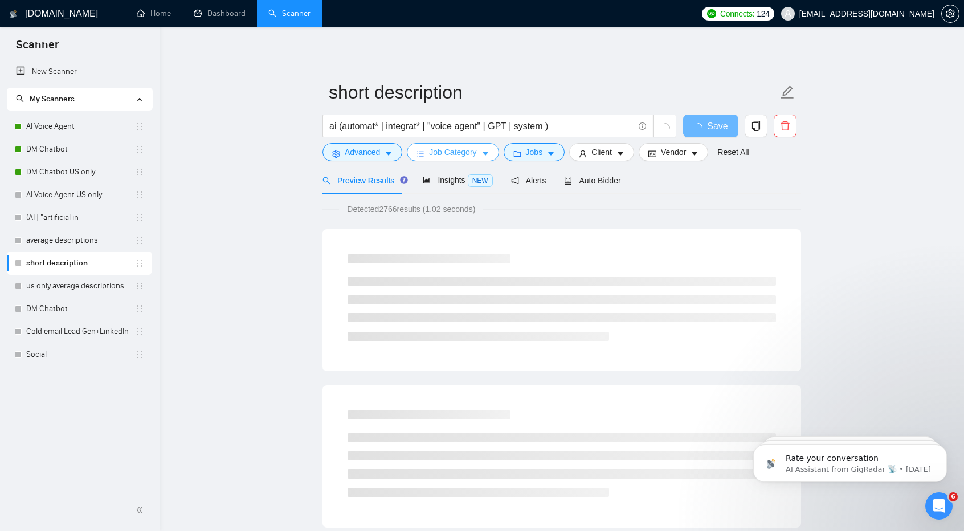
click at [474, 150] on span "Job Category" at bounding box center [452, 152] width 47 height 13
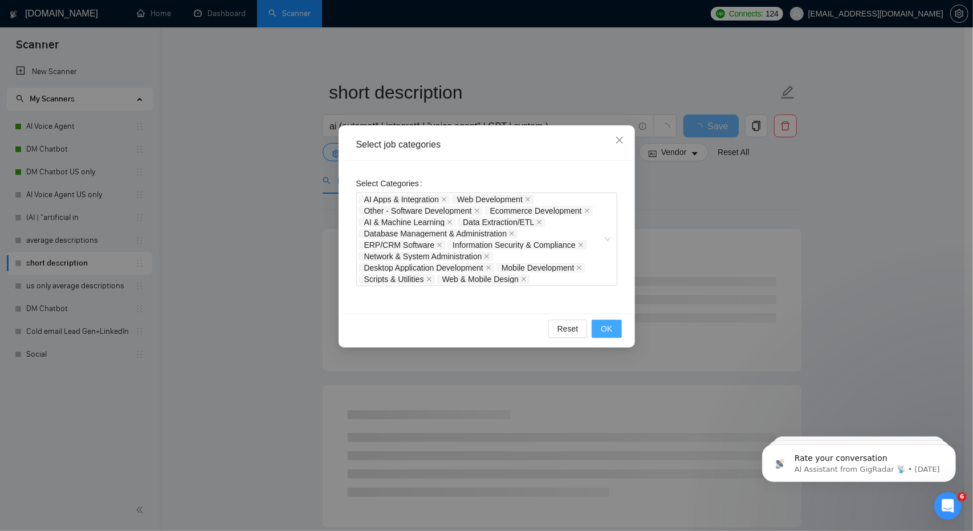
click at [610, 328] on span "OK" at bounding box center [606, 329] width 11 height 13
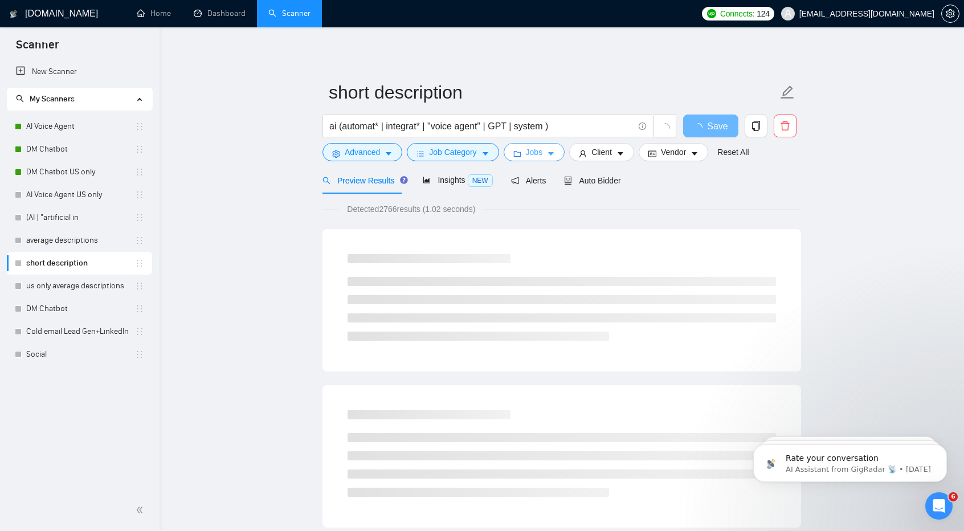
click at [522, 160] on button "Jobs" at bounding box center [535, 152] width 62 height 18
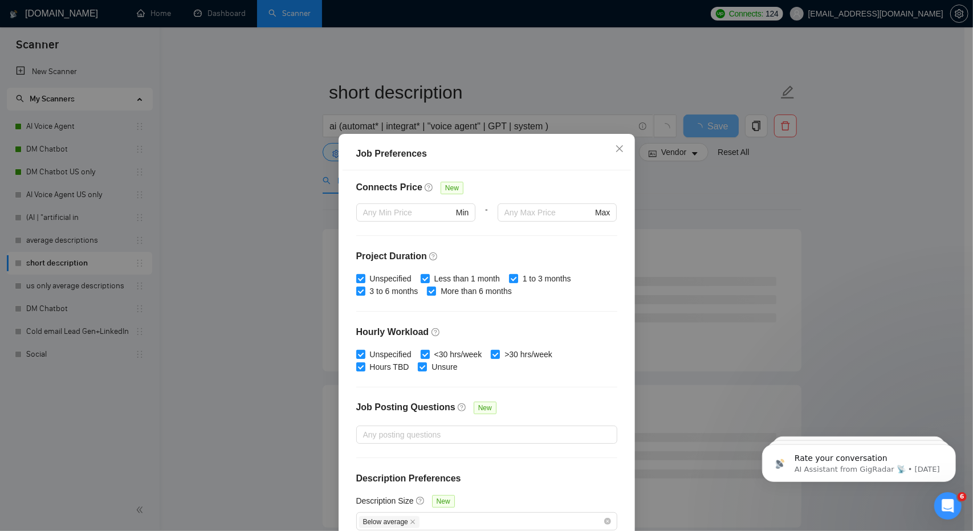
scroll to position [61, 0]
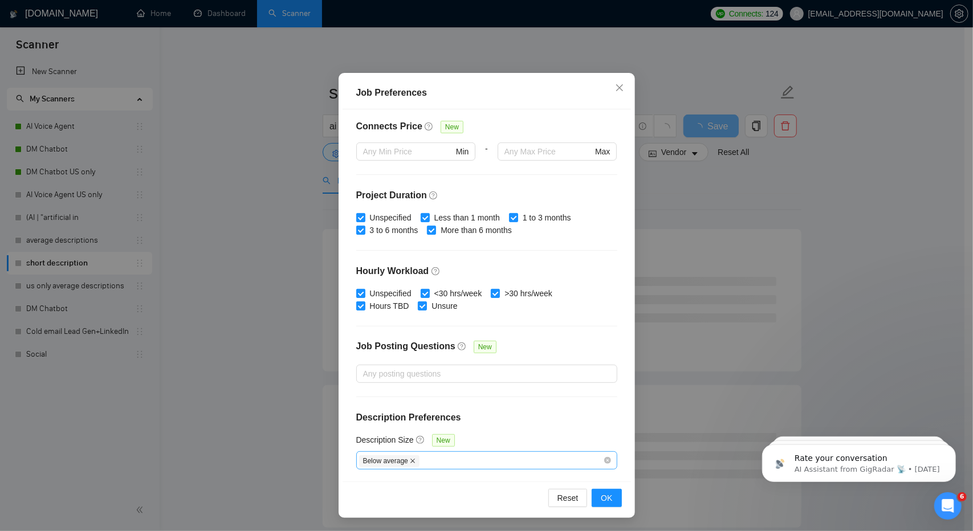
click at [410, 459] on icon "close" at bounding box center [413, 461] width 6 height 6
click at [611, 495] on button "OK" at bounding box center [607, 498] width 30 height 18
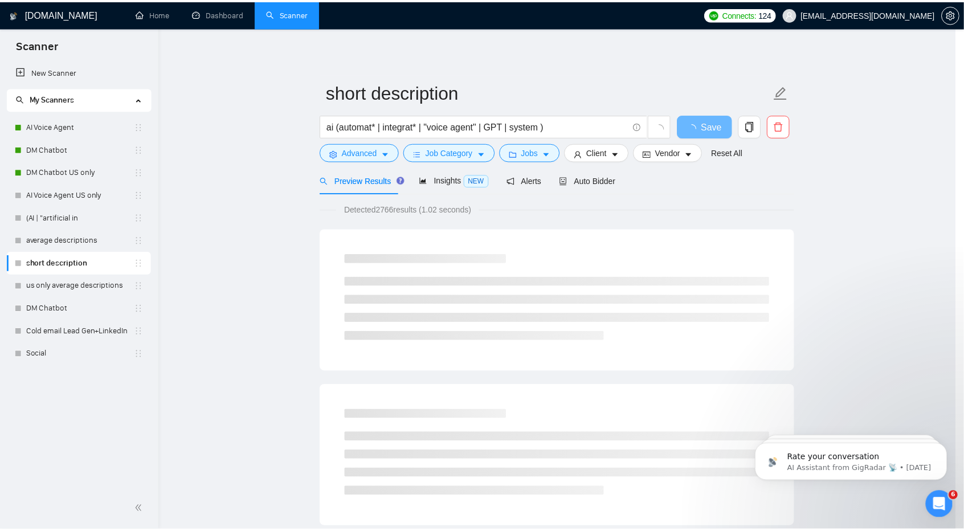
scroll to position [0, 0]
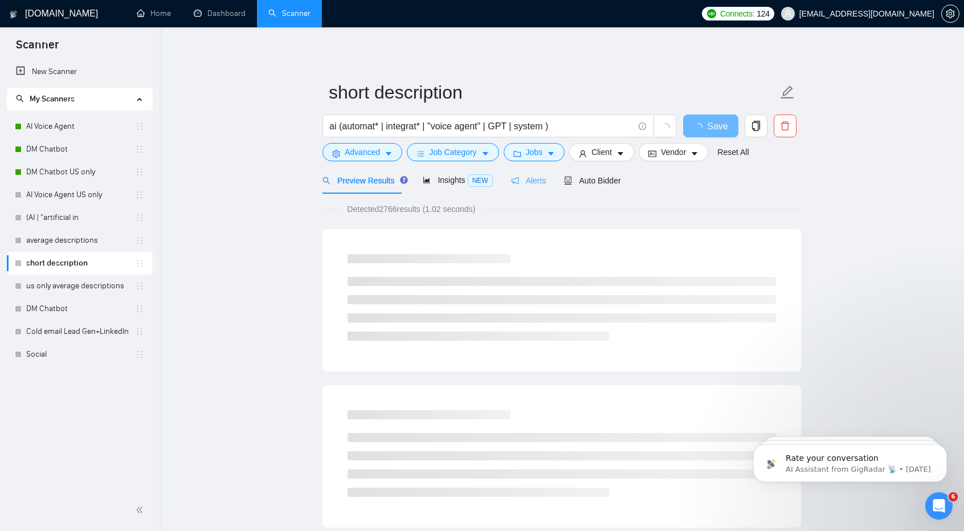
click at [536, 190] on div "Alerts" at bounding box center [528, 180] width 35 height 27
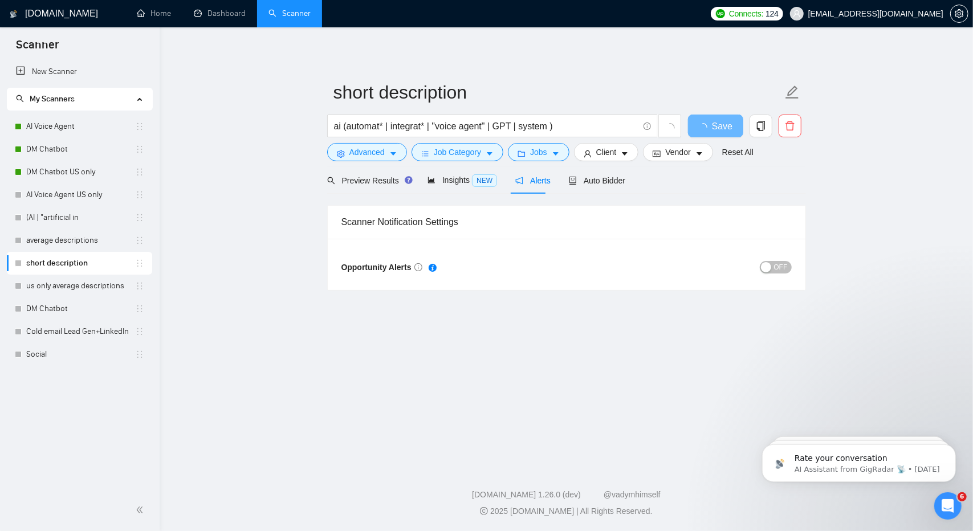
click at [780, 262] on span "OFF" at bounding box center [781, 267] width 14 height 13
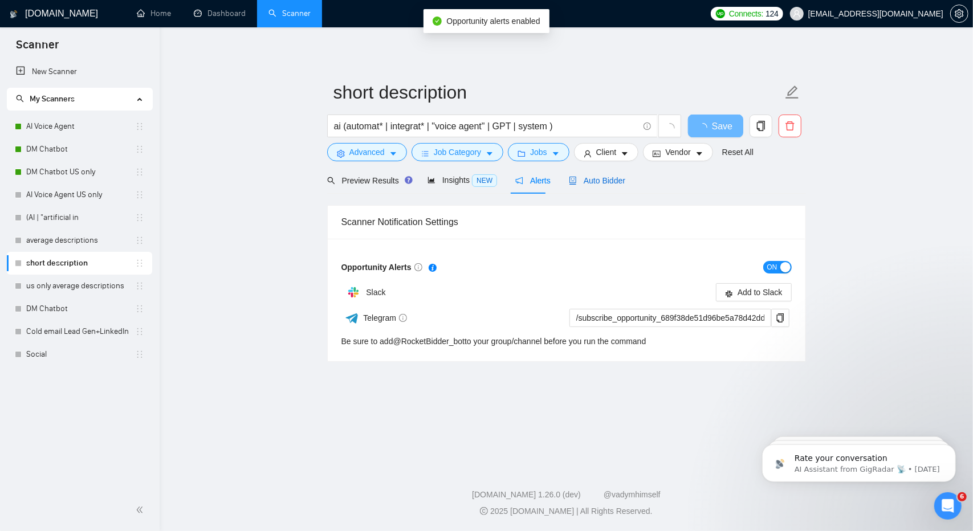
click at [599, 180] on span "Auto Bidder" at bounding box center [597, 180] width 56 height 9
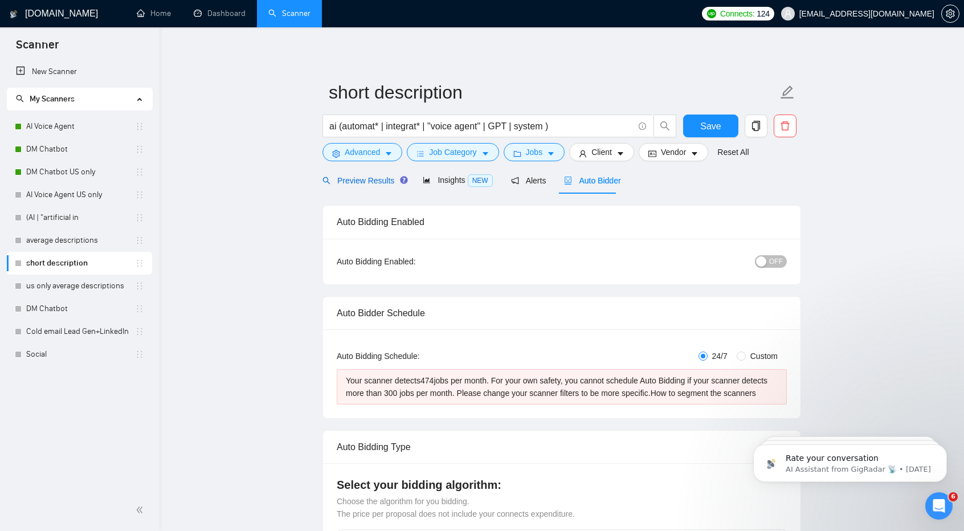
click at [381, 184] on span "Preview Results" at bounding box center [364, 180] width 82 height 9
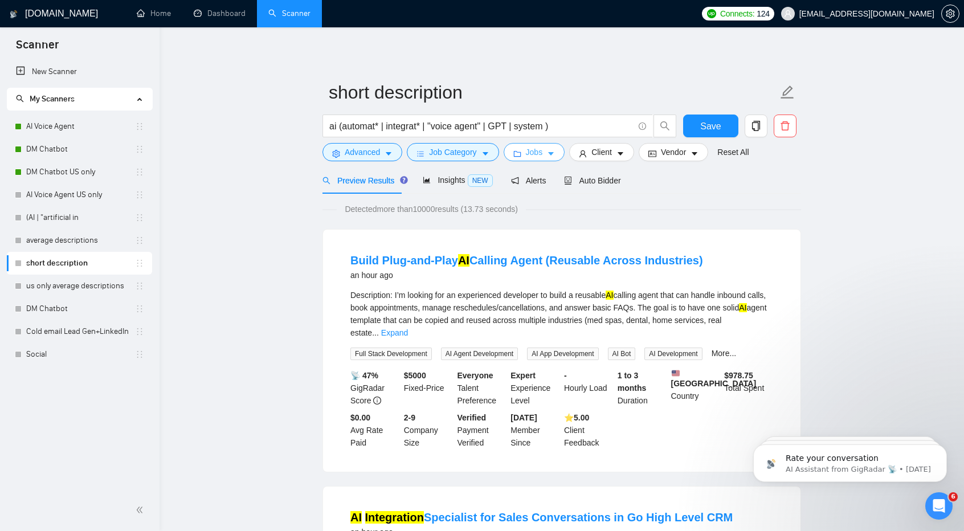
click at [530, 149] on span "Jobs" at bounding box center [534, 152] width 17 height 13
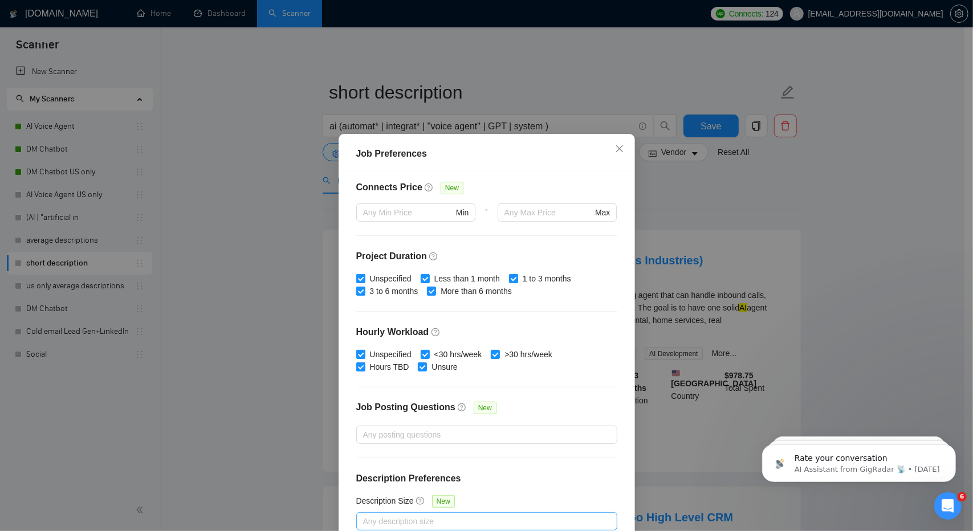
click at [298, 284] on div "Job Preferences Budget Project Type All Fixed Price Hourly Rate Fixed Price Bud…" at bounding box center [486, 265] width 973 height 531
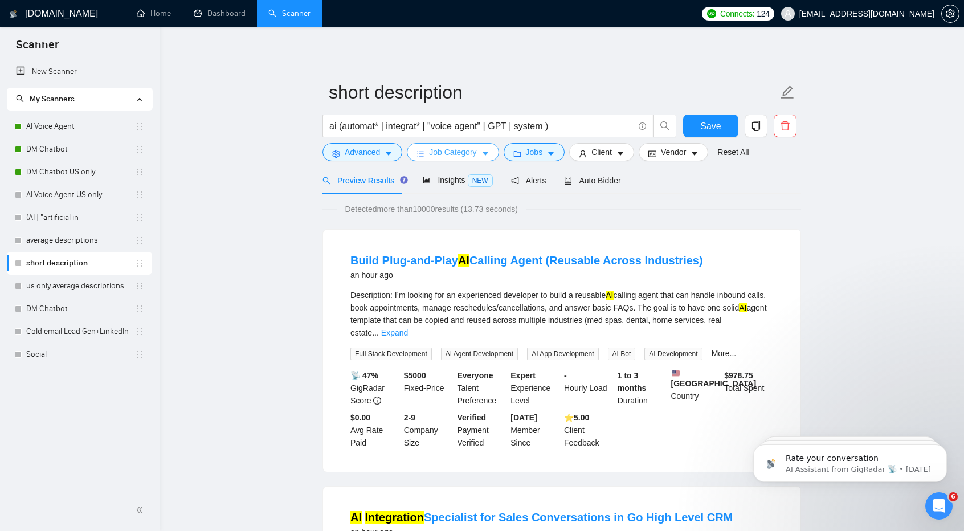
click at [443, 154] on span "Job Category" at bounding box center [452, 152] width 47 height 13
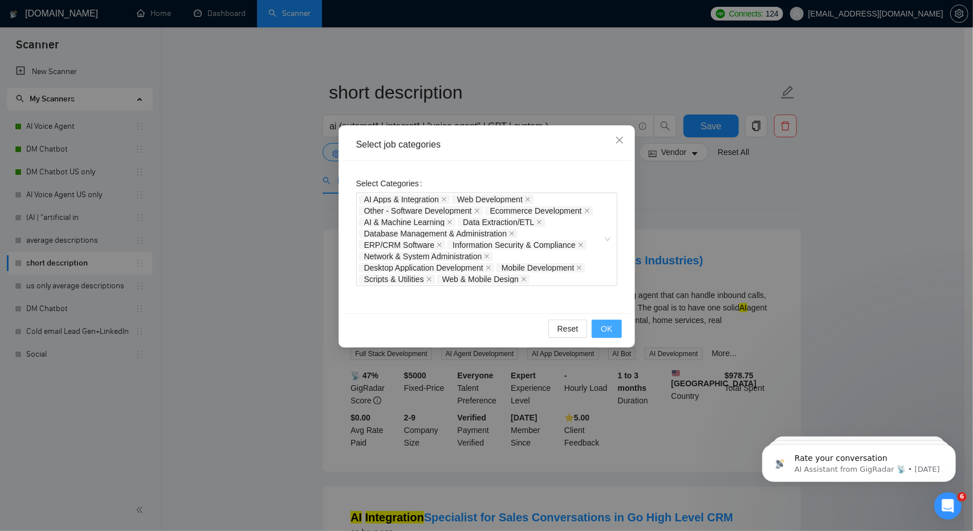
click at [612, 327] on span "OK" at bounding box center [606, 329] width 11 height 13
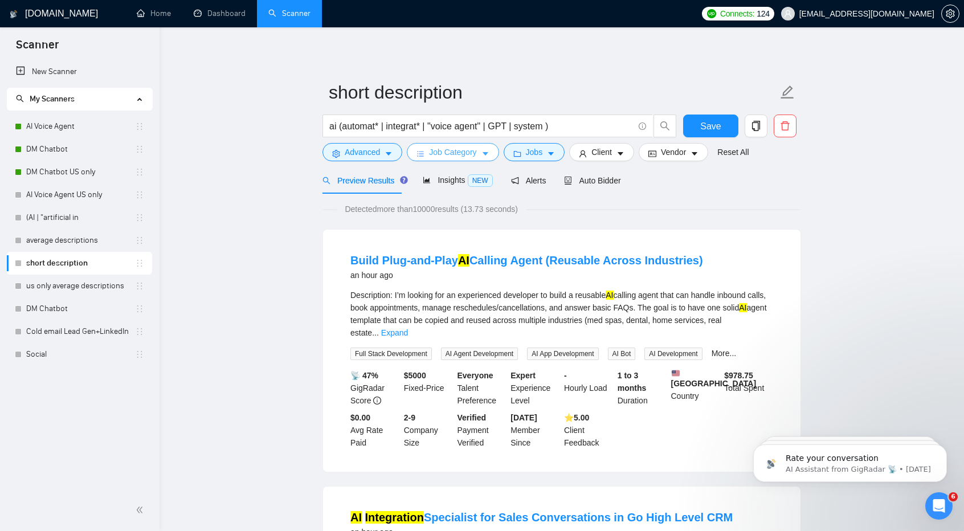
click at [483, 148] on button "Job Category" at bounding box center [453, 152] width 92 height 18
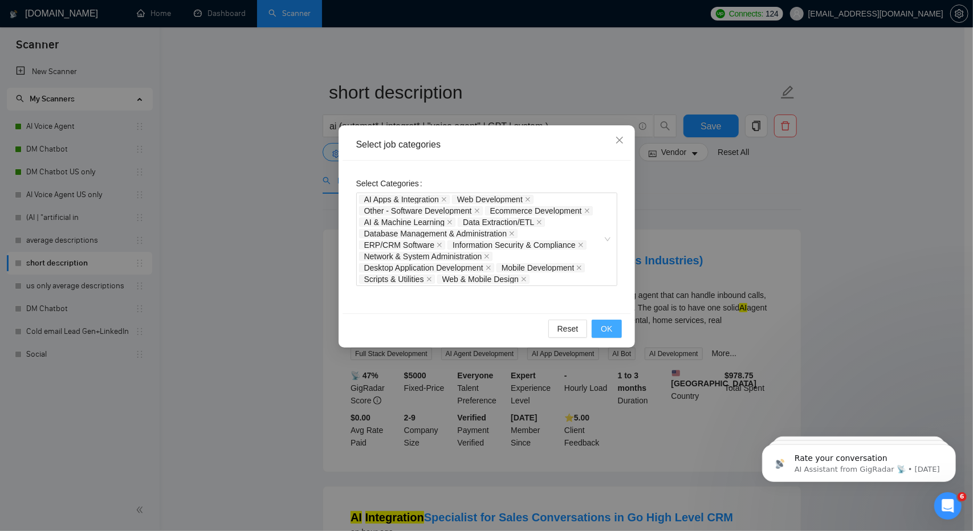
click at [600, 328] on button "OK" at bounding box center [607, 329] width 30 height 18
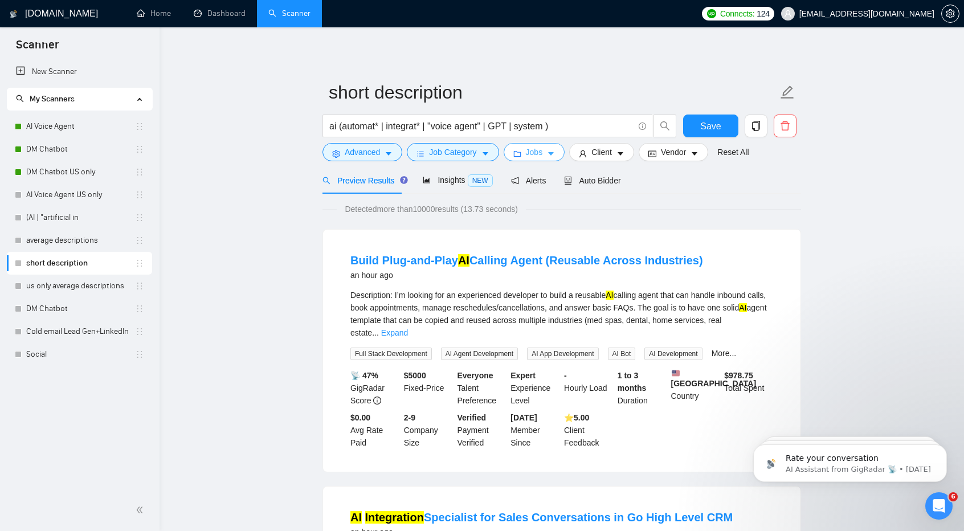
click at [530, 146] on span "Jobs" at bounding box center [534, 152] width 17 height 13
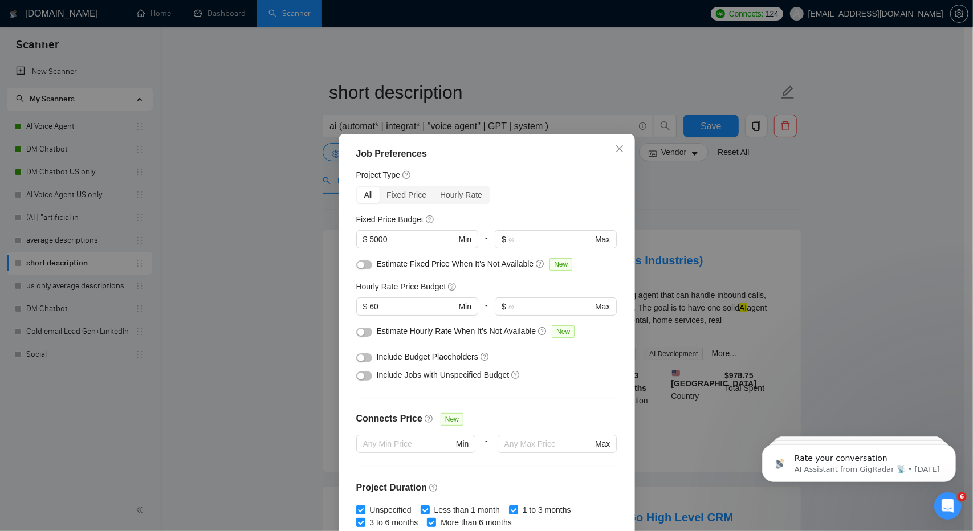
scroll to position [38, 0]
click at [369, 238] on input "5000" at bounding box center [412, 240] width 86 height 13
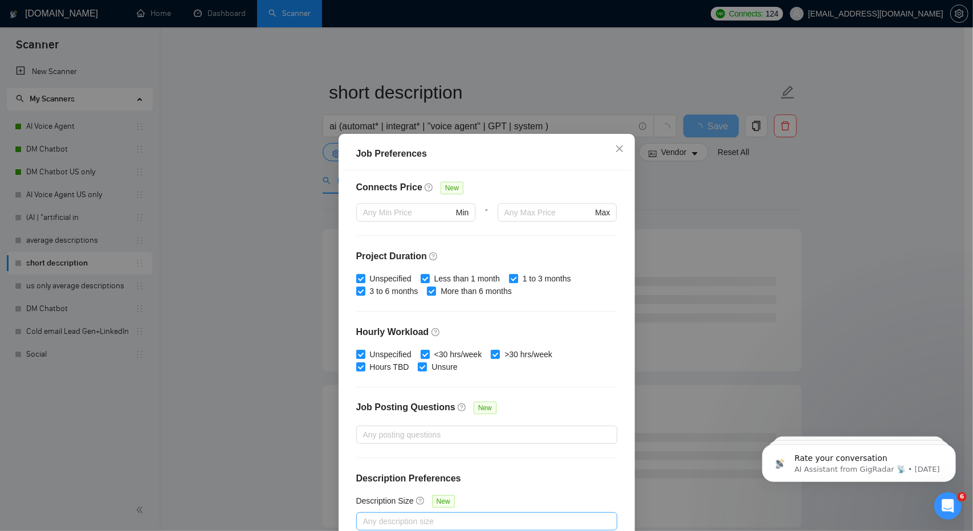
scroll to position [61, 0]
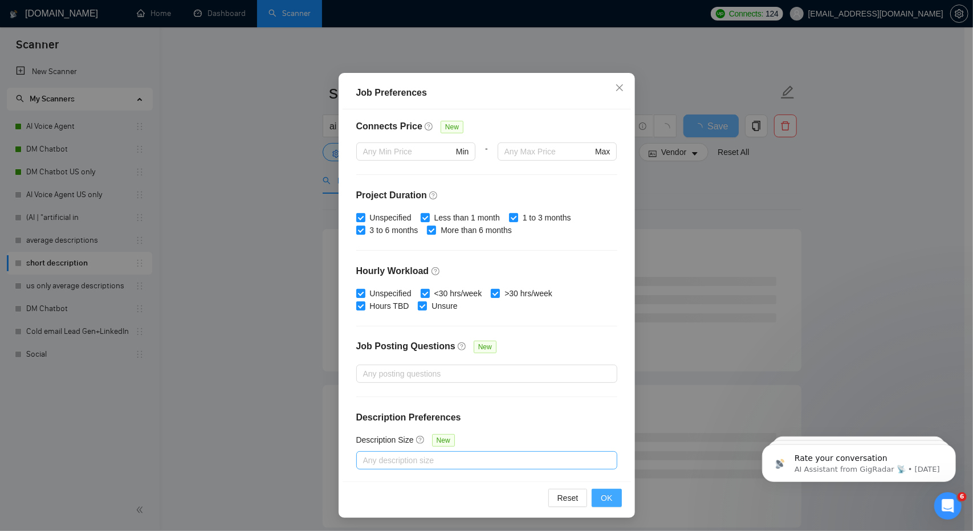
type input "7000"
click at [601, 498] on span "OK" at bounding box center [606, 498] width 11 height 13
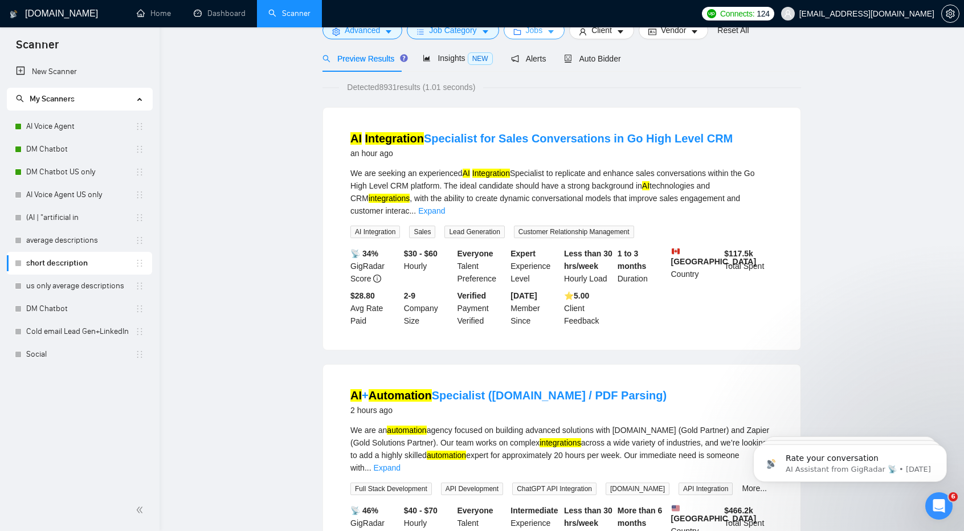
scroll to position [0, 0]
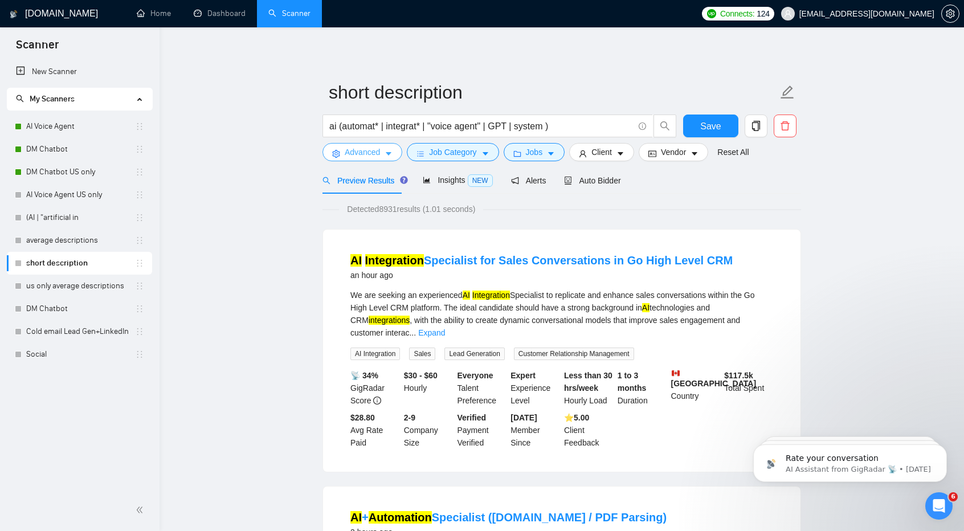
click at [374, 154] on span "Advanced" at bounding box center [362, 152] width 35 height 13
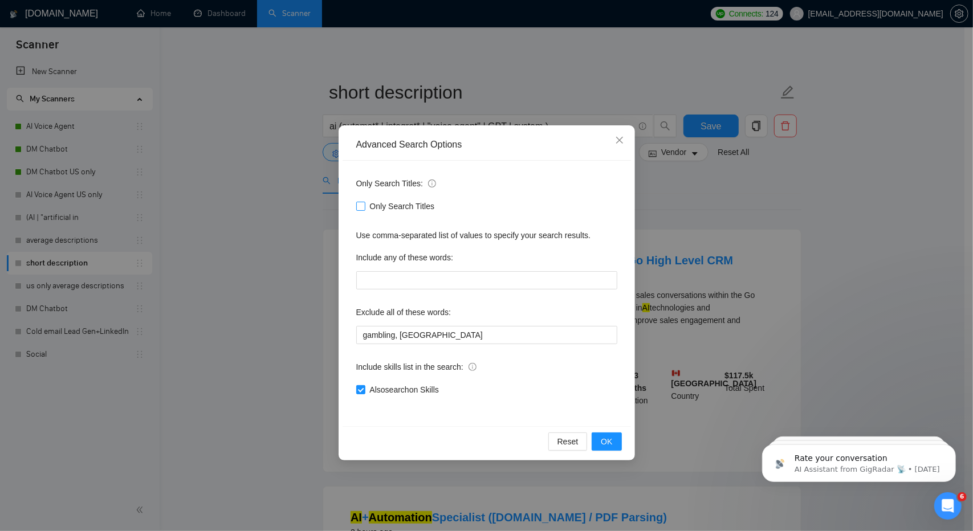
click at [376, 202] on span "Only Search Titles" at bounding box center [402, 206] width 74 height 13
click at [364, 202] on input "Only Search Titles" at bounding box center [360, 206] width 8 height 8
checkbox input "true"
click at [612, 443] on span "OK" at bounding box center [606, 441] width 11 height 13
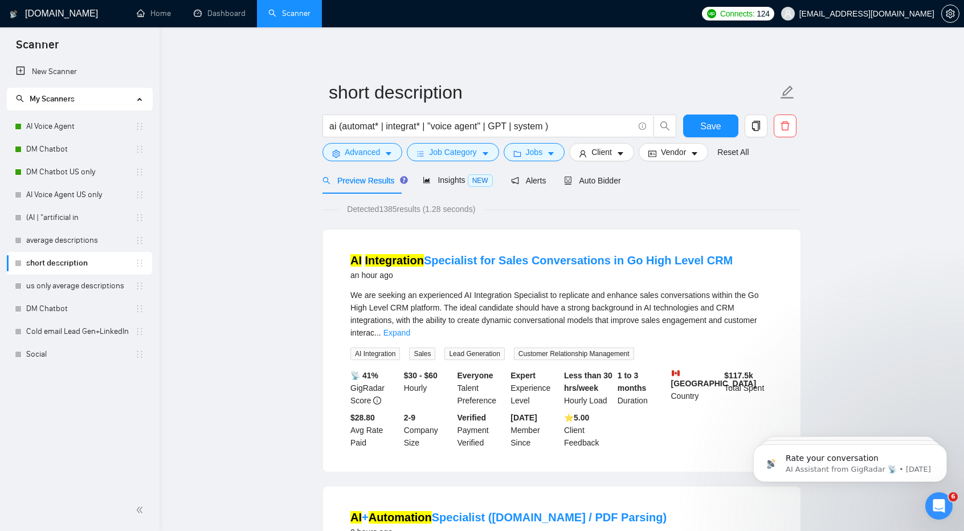
click at [612, 443] on li "AI Integration Specialist for Sales Conversations in Go High Level CRM an hour …" at bounding box center [562, 350] width 450 height 215
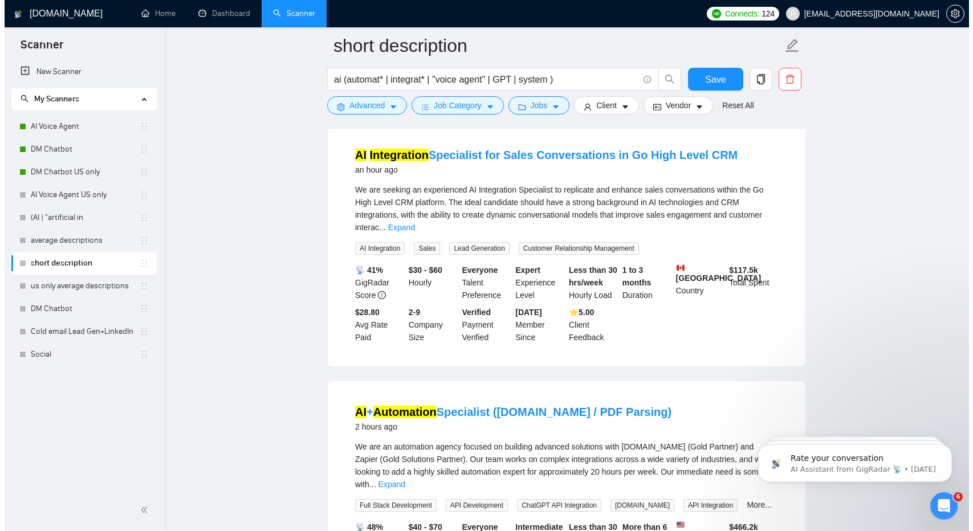
scroll to position [116, 0]
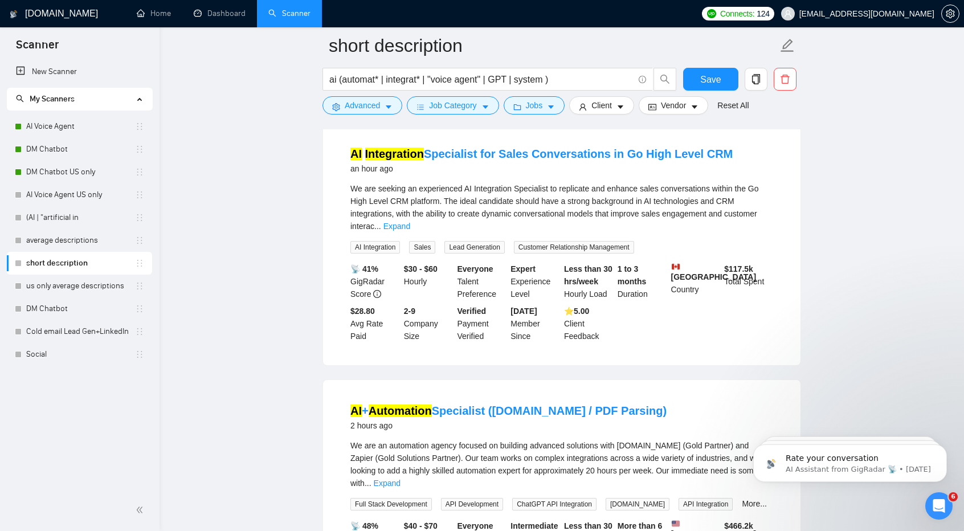
click at [539, 95] on div "ai (automat* | integrat* | "voice agent" | GPT | system )" at bounding box center [499, 82] width 359 height 29
click at [539, 103] on button "Jobs" at bounding box center [535, 105] width 62 height 18
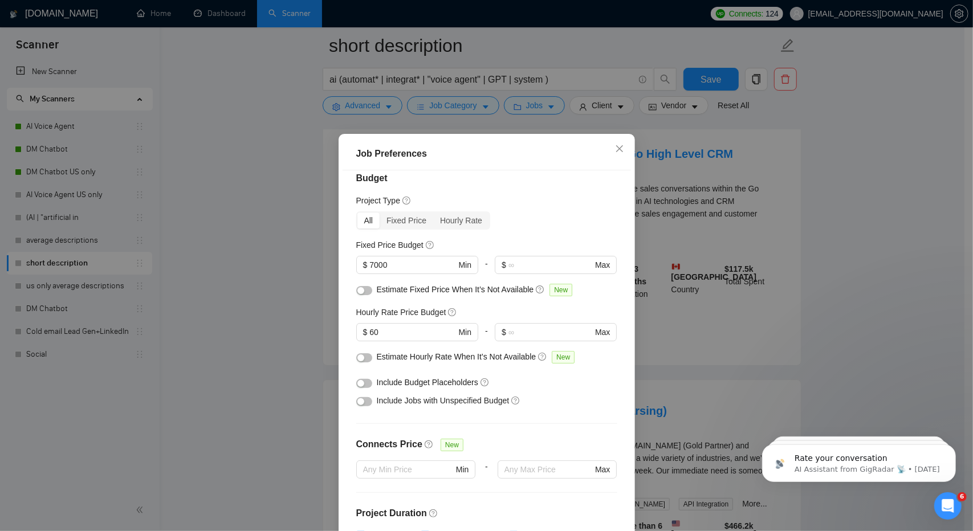
scroll to position [0, 0]
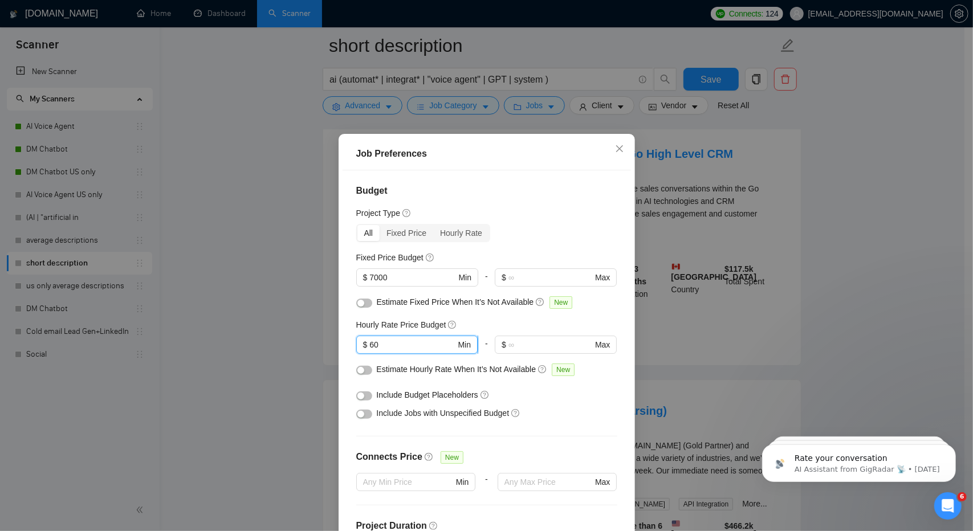
click at [405, 345] on input "60" at bounding box center [412, 345] width 86 height 13
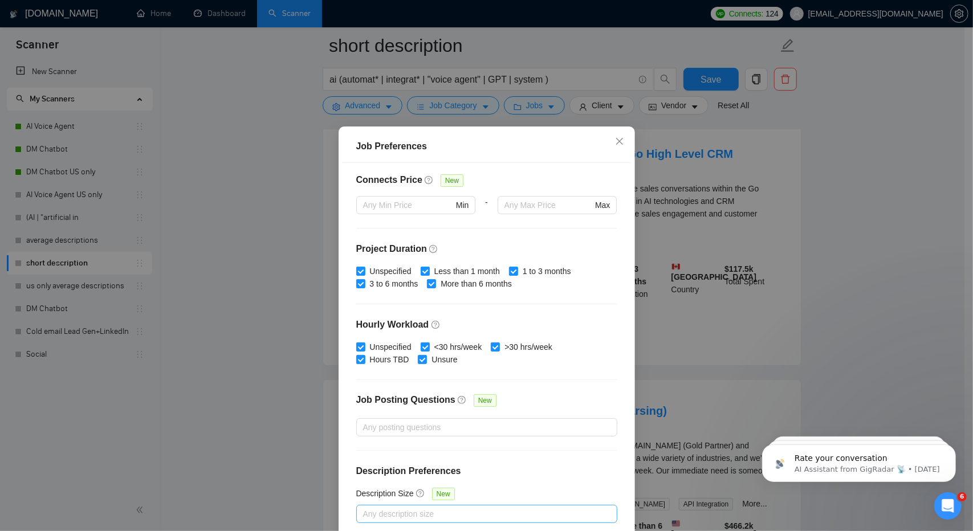
scroll to position [8, 0]
click at [359, 344] on input "Unspecified" at bounding box center [360, 346] width 8 height 8
checkbox input "false"
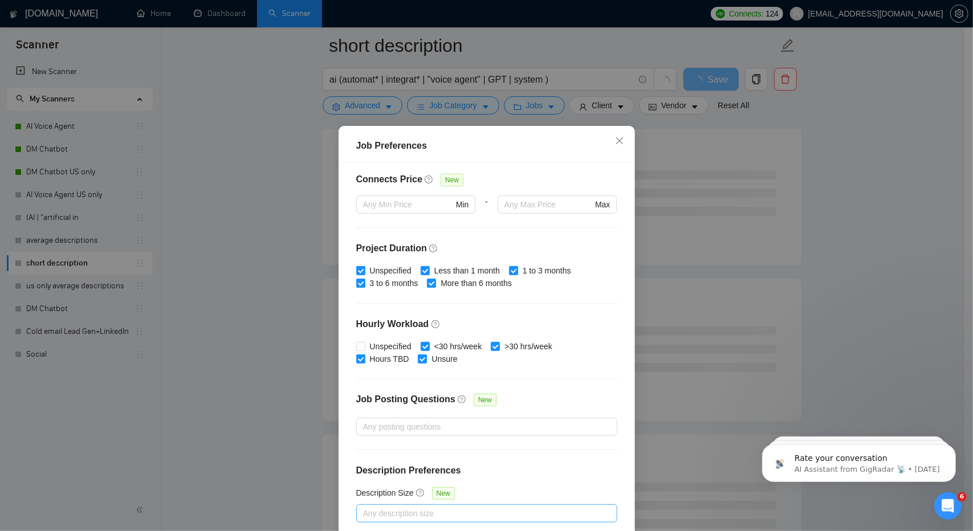
click at [413, 341] on div "Unspecified <30 hrs/week >30 hrs/week Hours TBD Unsure" at bounding box center [486, 352] width 261 height 25
click at [421, 346] on input "<30 hrs/week" at bounding box center [425, 346] width 8 height 8
checkbox input "false"
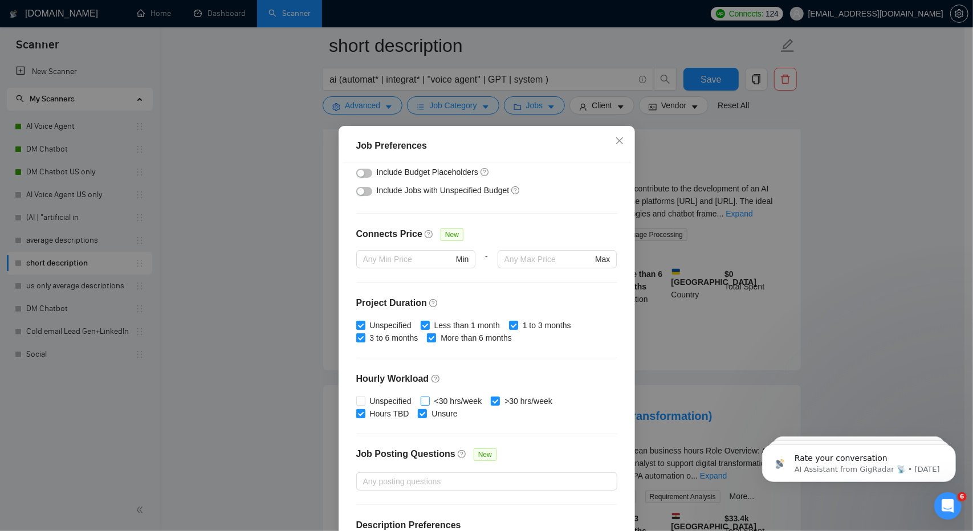
scroll to position [270, 0]
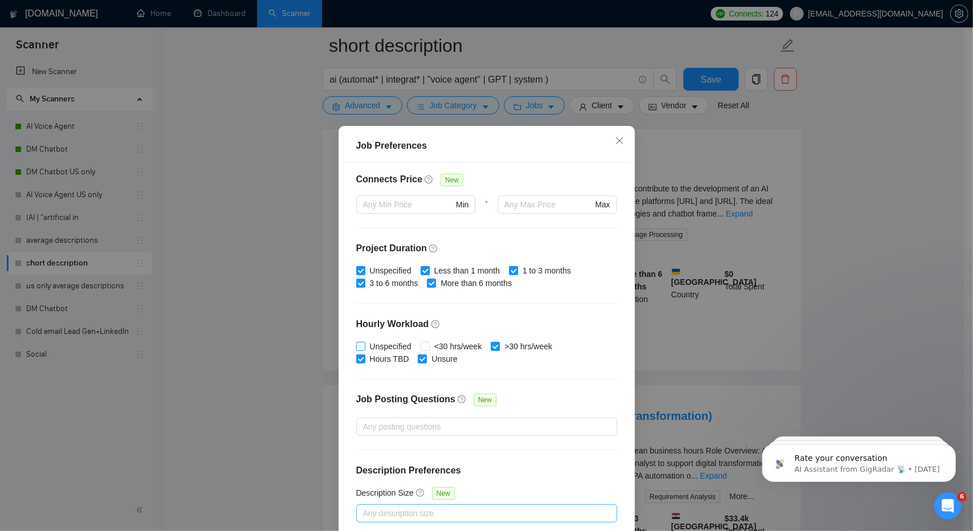
click at [382, 343] on span "Unspecified" at bounding box center [390, 346] width 51 height 13
click at [364, 343] on input "Unspecified" at bounding box center [360, 346] width 8 height 8
checkbox input "true"
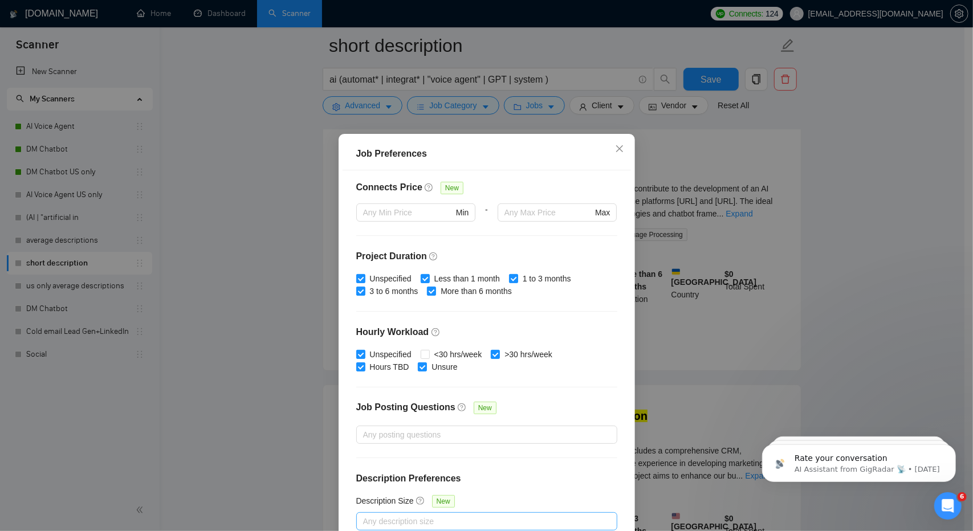
scroll to position [61, 0]
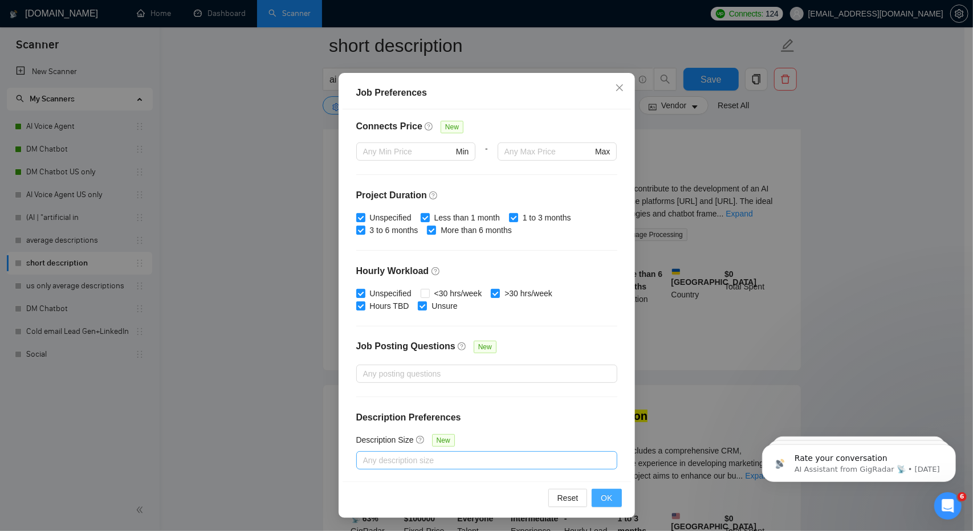
click at [604, 498] on span "OK" at bounding box center [606, 498] width 11 height 13
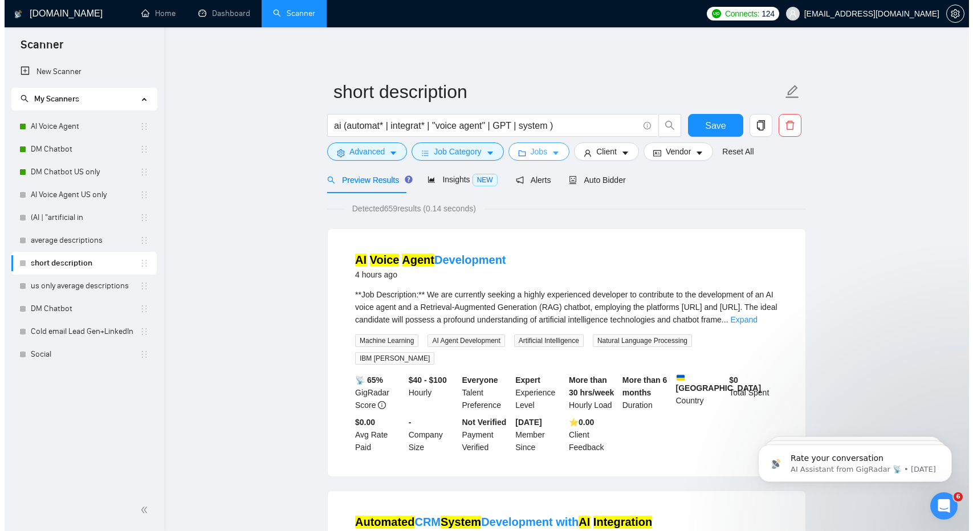
scroll to position [1, 0]
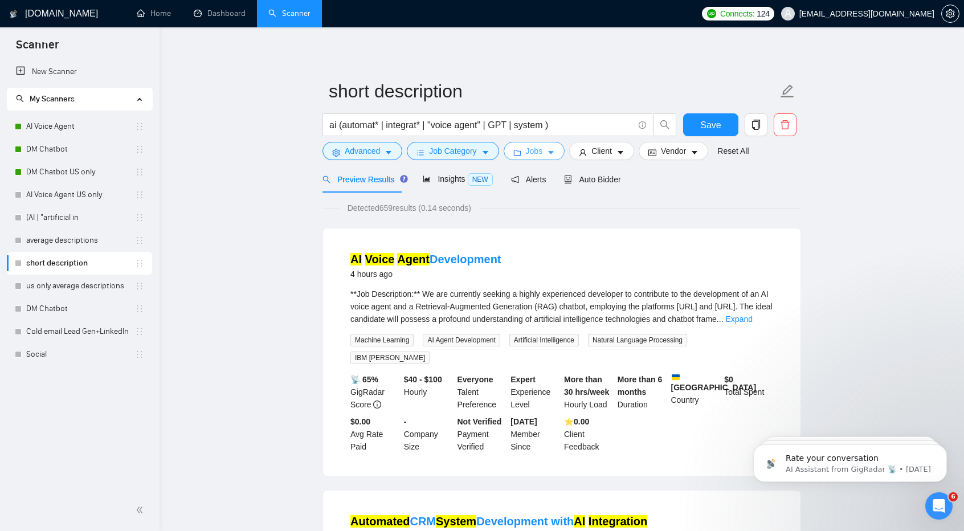
click at [546, 147] on button "Jobs" at bounding box center [535, 151] width 62 height 18
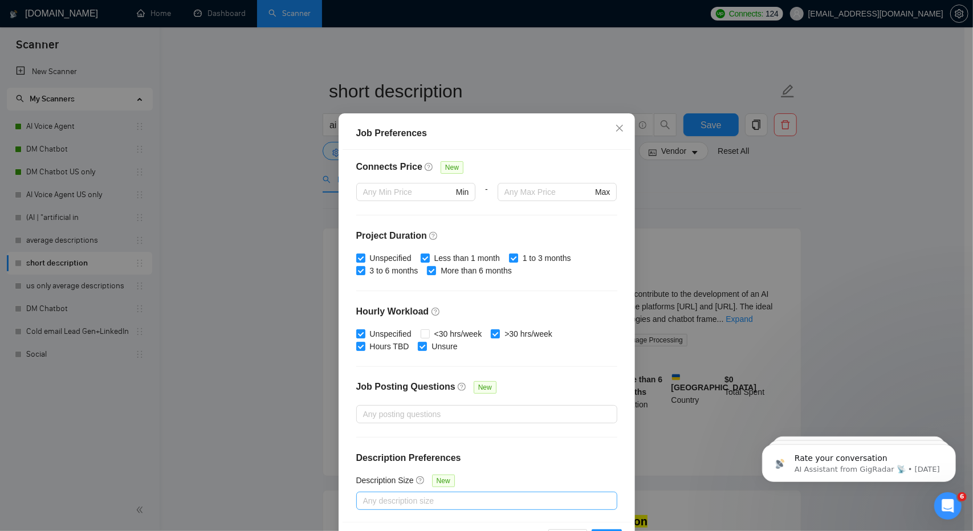
scroll to position [0, 0]
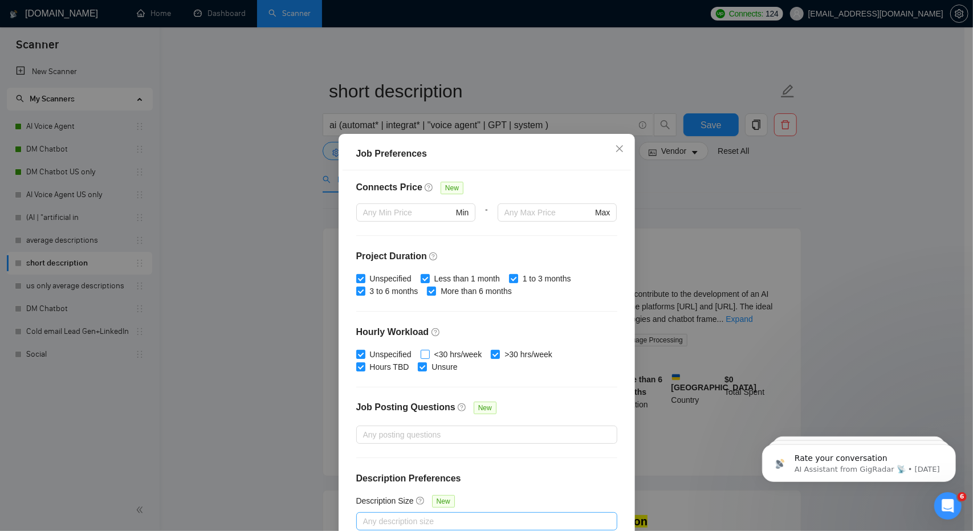
click at [421, 354] on input "<30 hrs/week" at bounding box center [425, 354] width 8 height 8
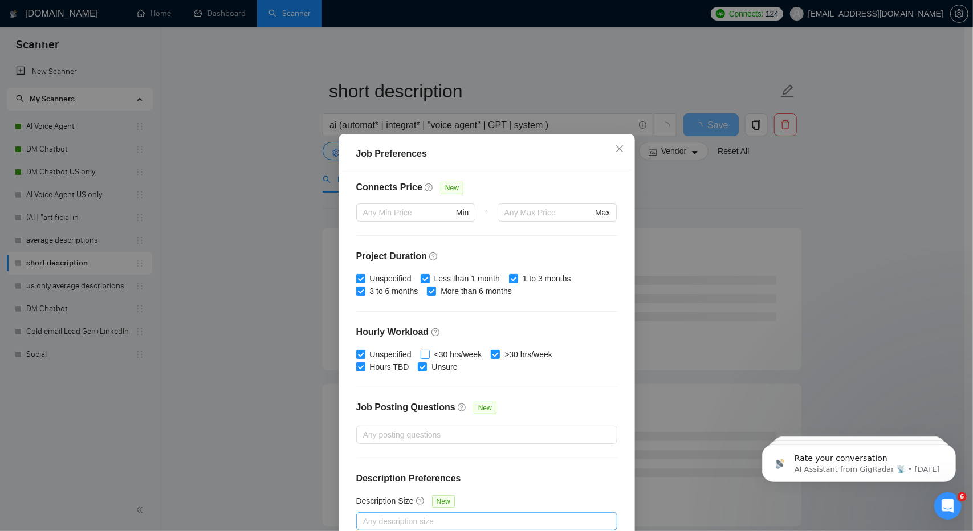
click at [421, 351] on input "<30 hrs/week" at bounding box center [425, 354] width 8 height 8
checkbox input "true"
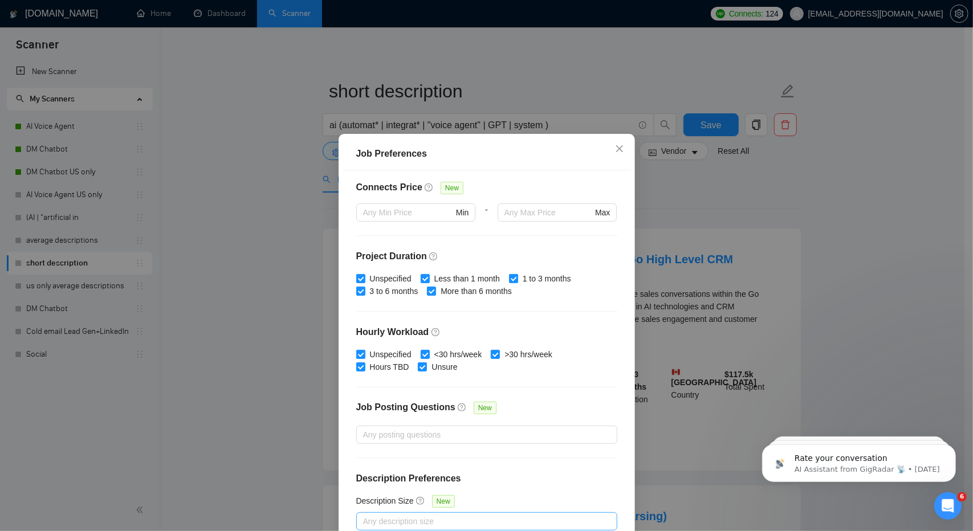
scroll to position [61, 0]
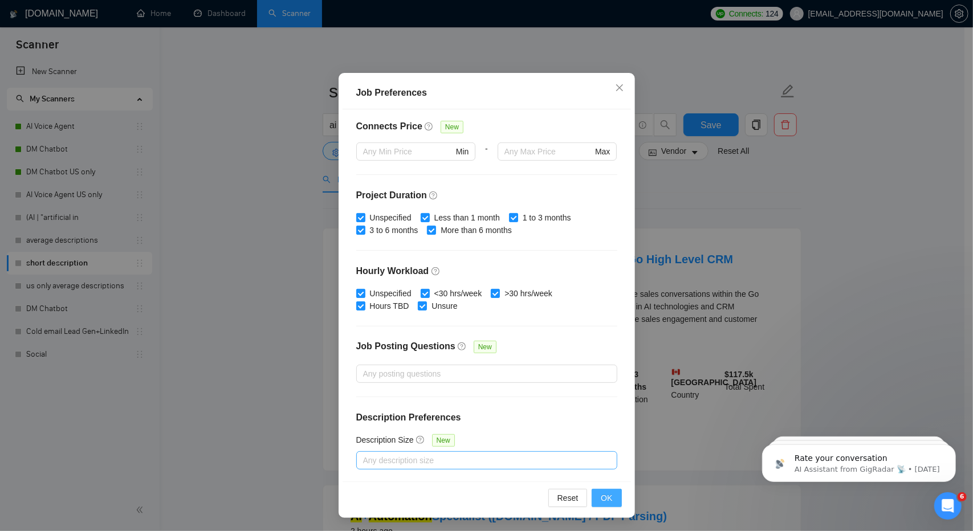
click at [601, 499] on span "OK" at bounding box center [606, 498] width 11 height 13
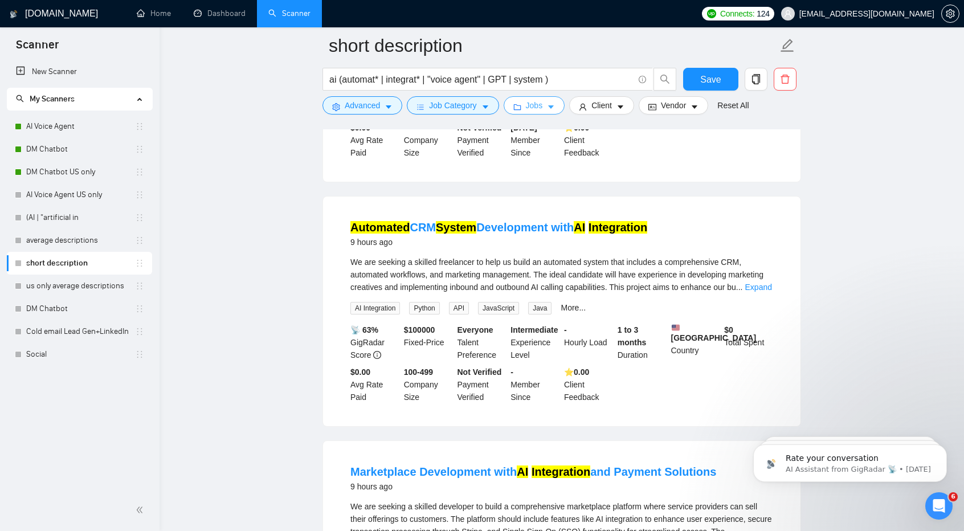
scroll to position [820, 0]
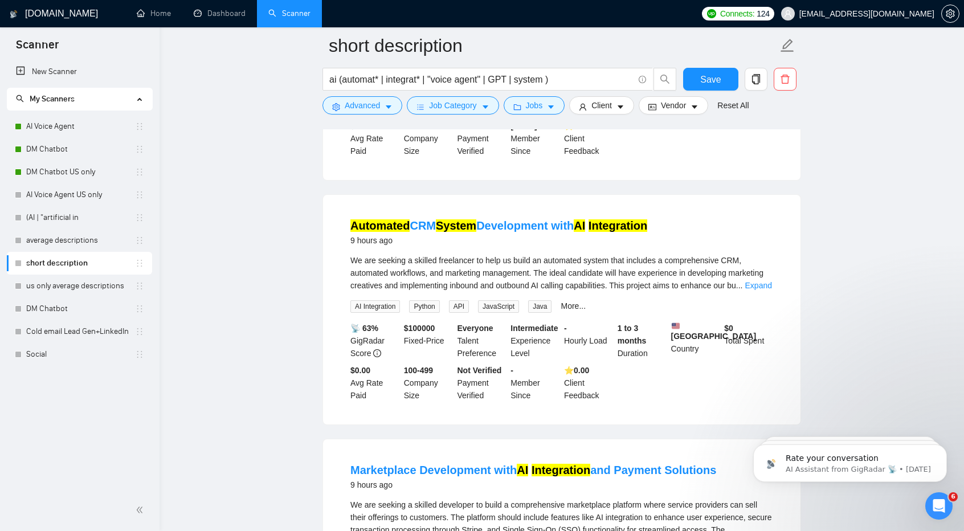
click at [496, 234] on div "9 hours ago" at bounding box center [499, 241] width 297 height 14
click at [487, 219] on link "Automated CRM System Development with AI Integration" at bounding box center [499, 225] width 297 height 13
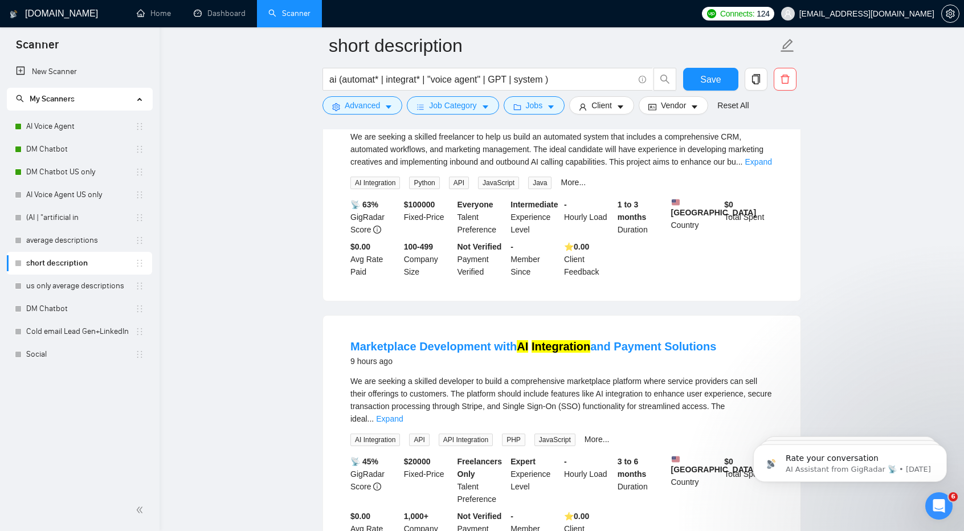
scroll to position [943, 0]
